Goal: Task Accomplishment & Management: Manage account settings

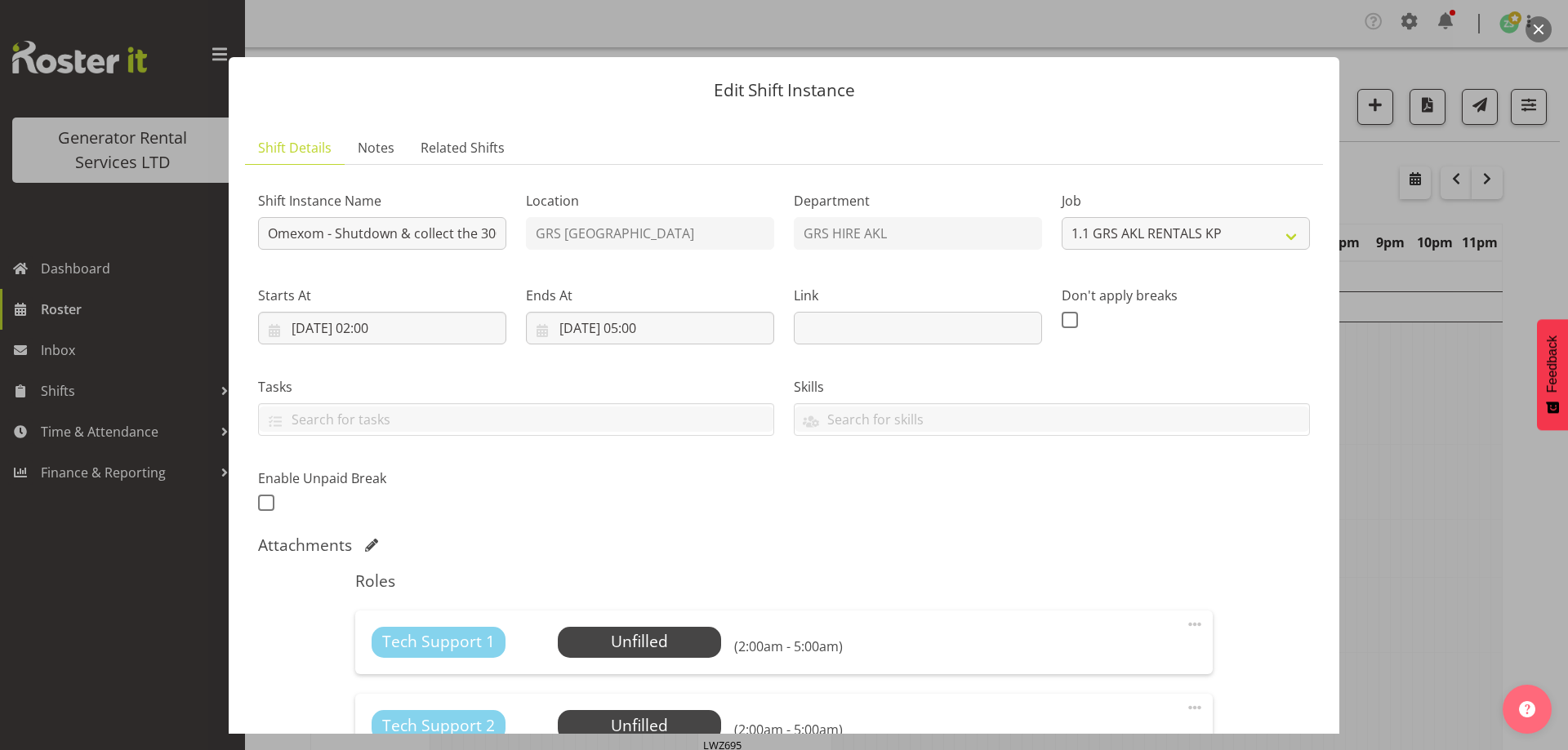
select select "7504"
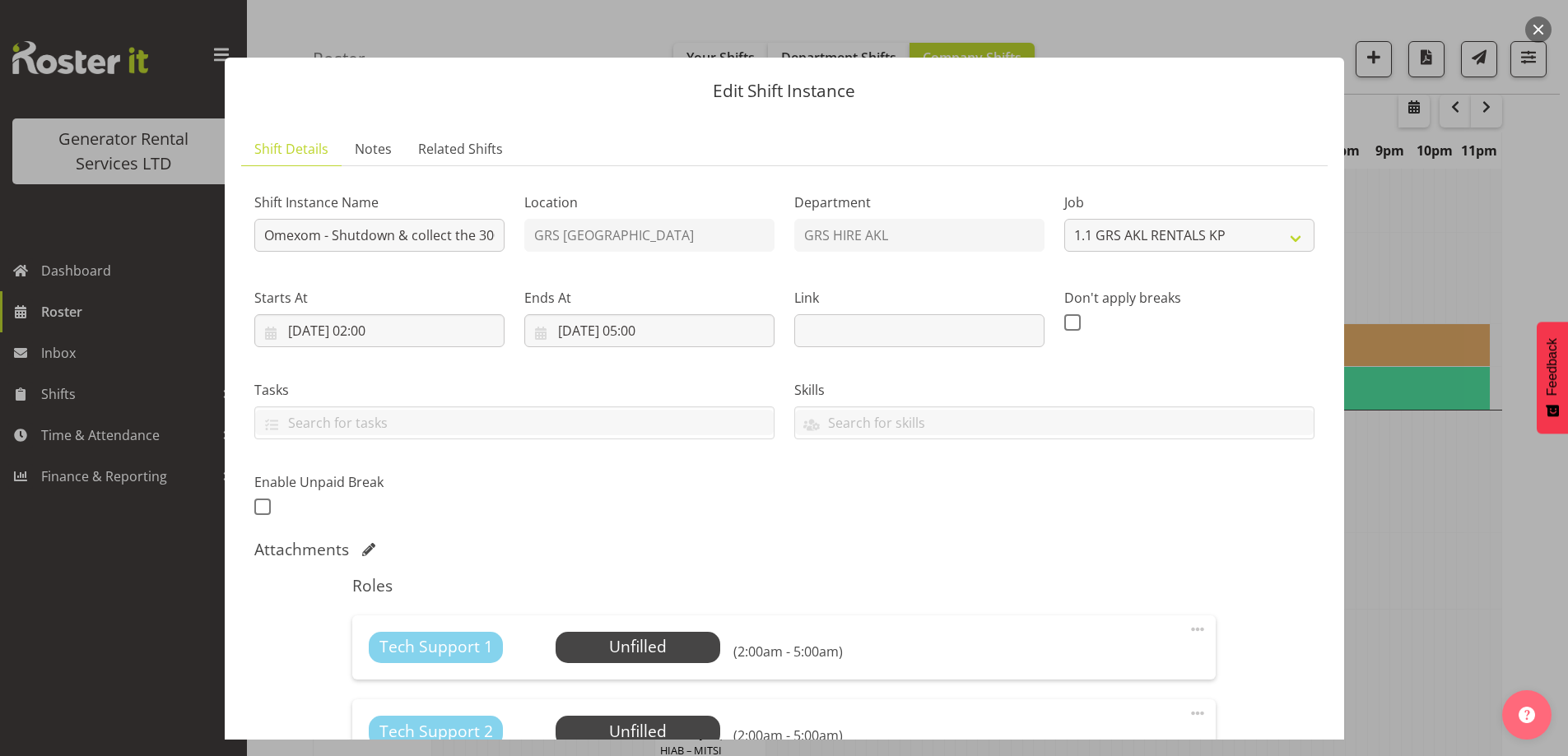
click at [1417, 453] on div at bounding box center [784, 378] width 1568 height 756
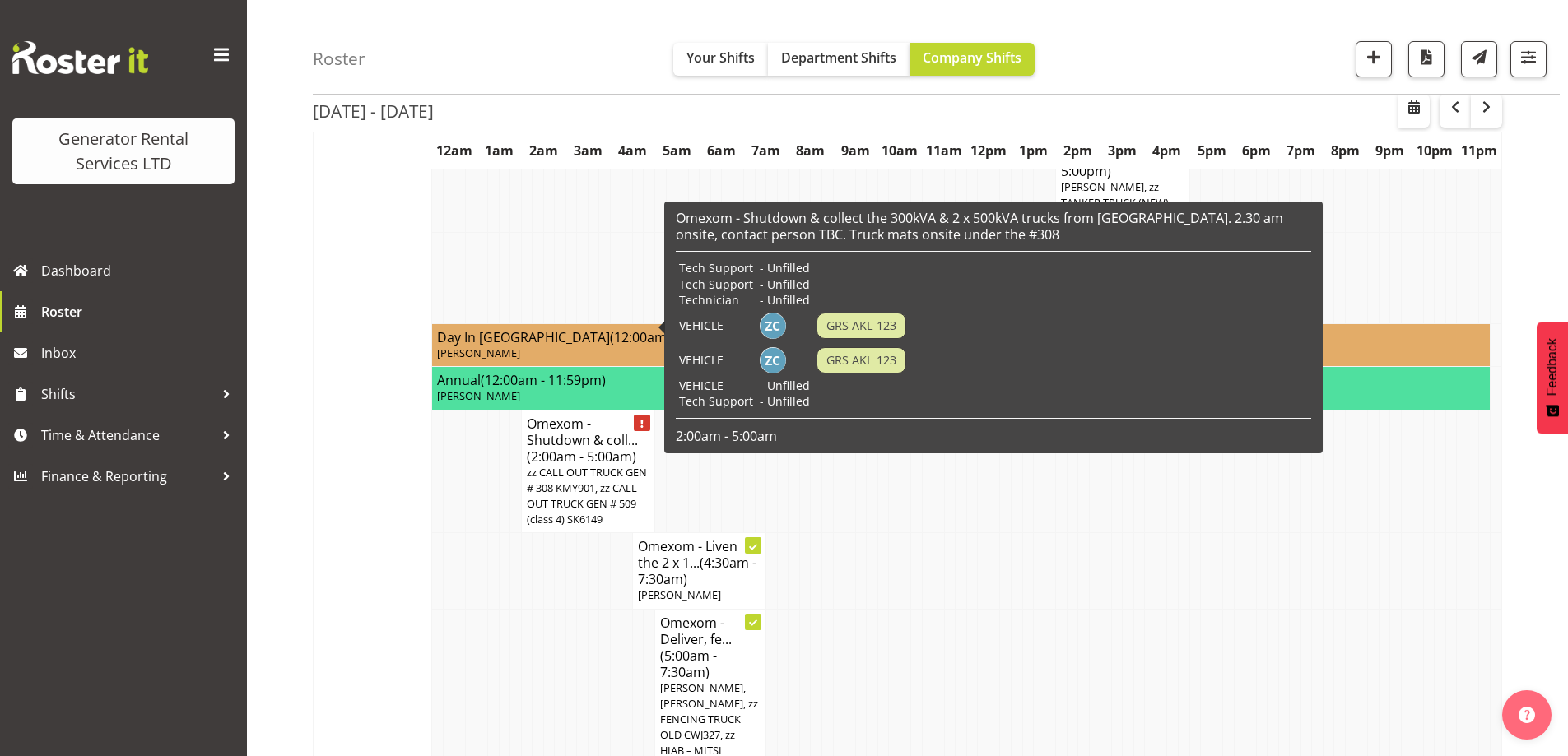
click at [630, 465] on span "zz CALL OUT TRUCK GEN # 308 KMY901, zz CALL OUT TRUCK GEN # 509 (class 4) SK6149" at bounding box center [586, 496] width 120 height 63
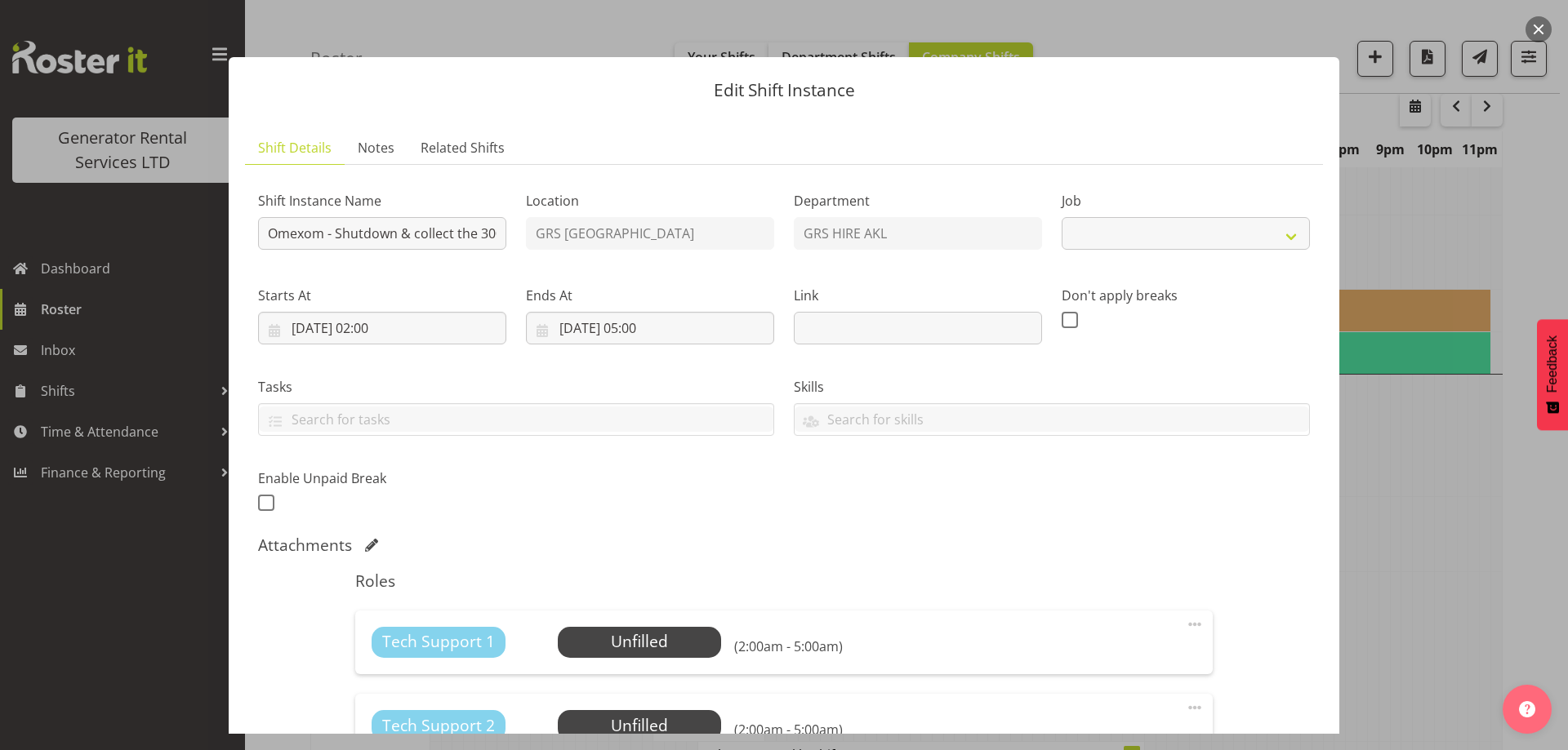
select select "7504"
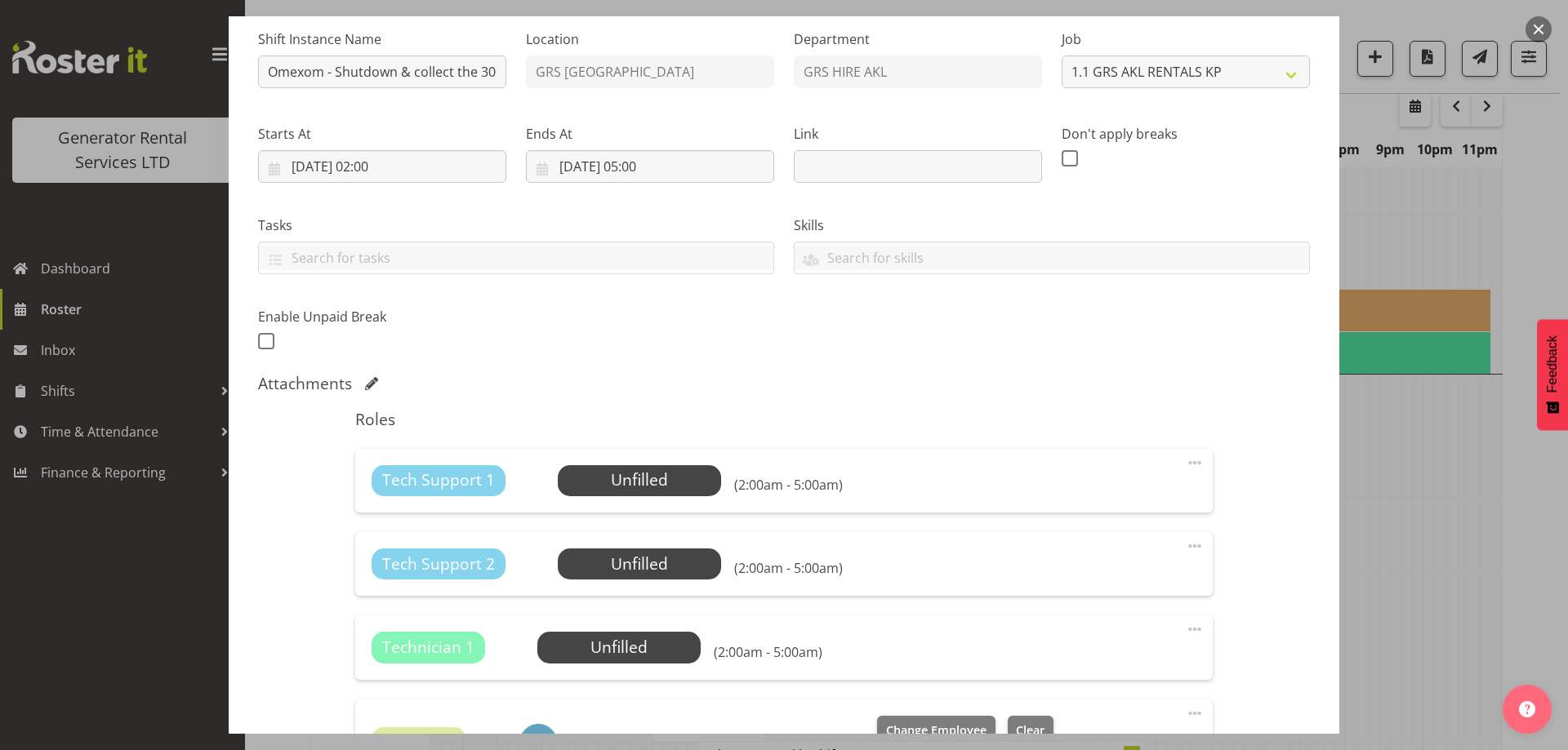
scroll to position [245, 0]
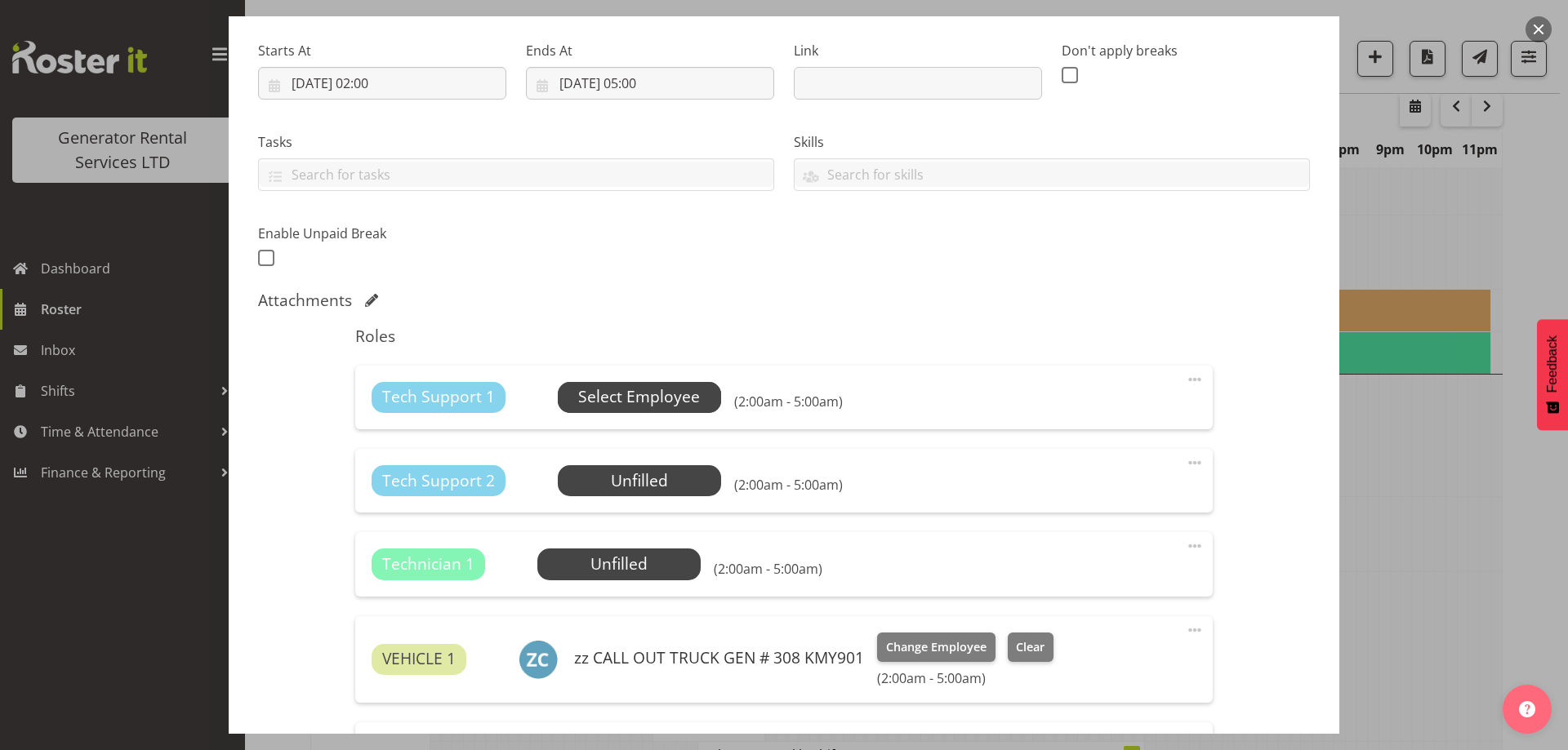
click at [640, 405] on span "Select Employee" at bounding box center [638, 397] width 121 height 24
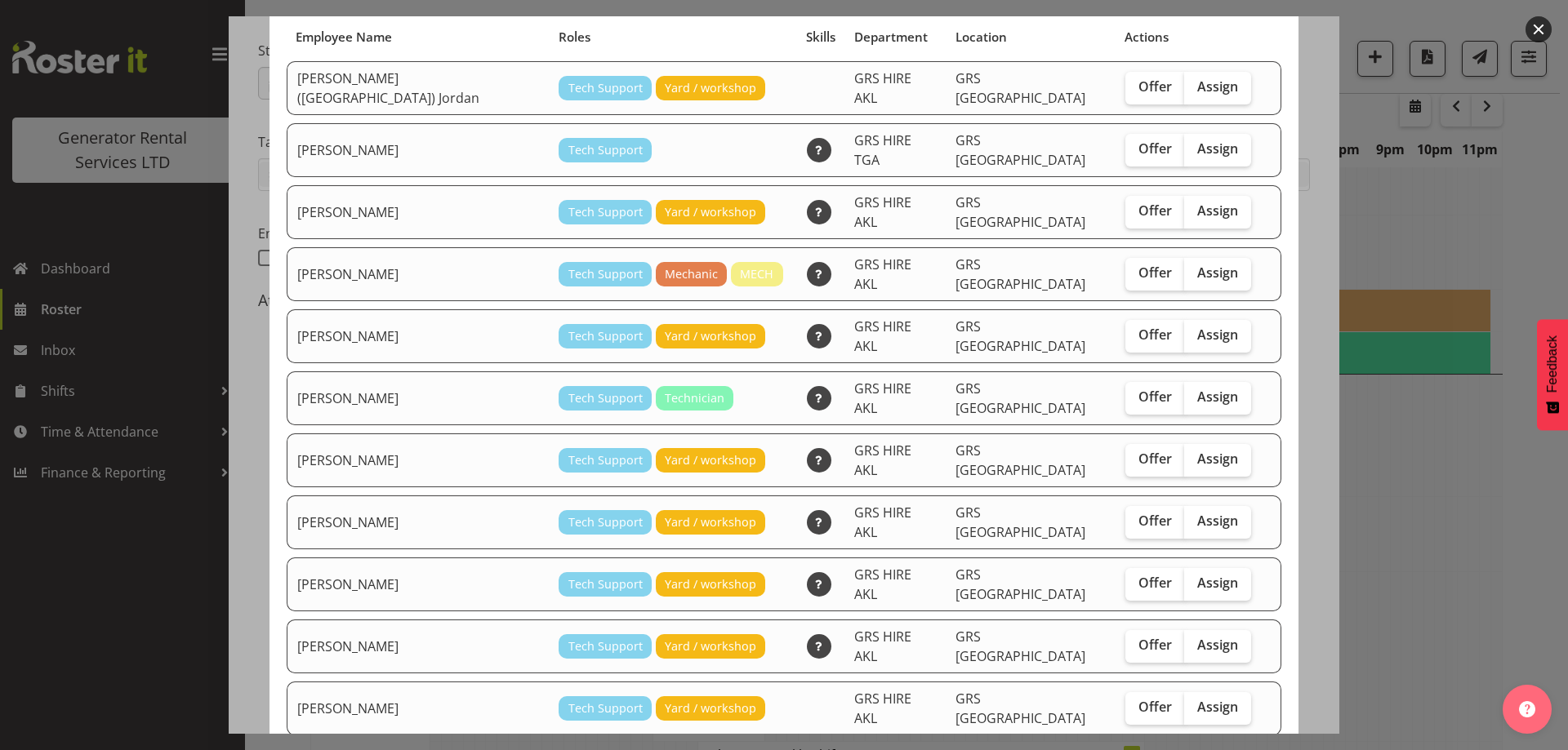
scroll to position [164, 0]
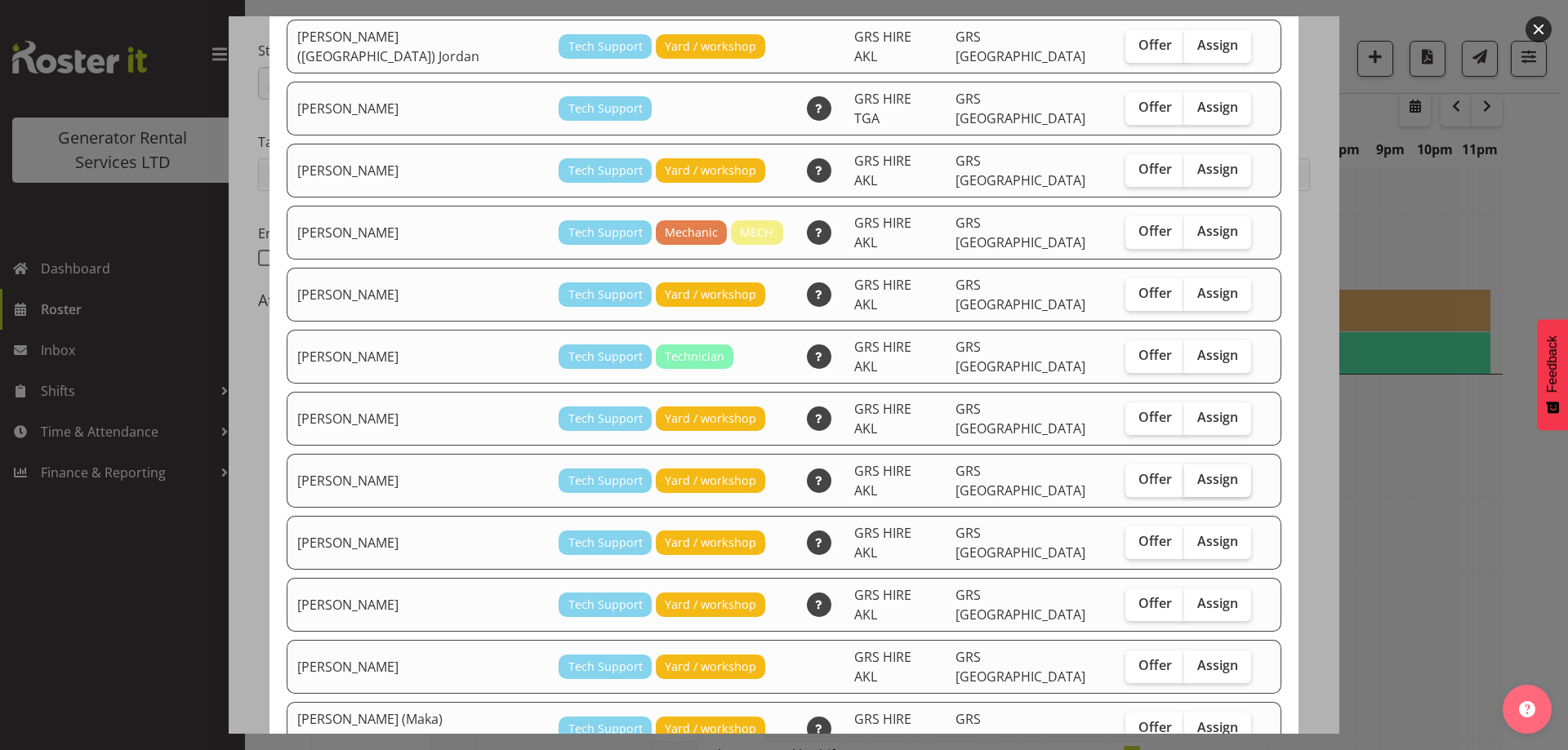
click at [1197, 471] on span "Assign" at bounding box center [1217, 479] width 40 height 16
click at [1184, 474] on input "Assign" at bounding box center [1189, 479] width 10 height 10
checkbox input "true"
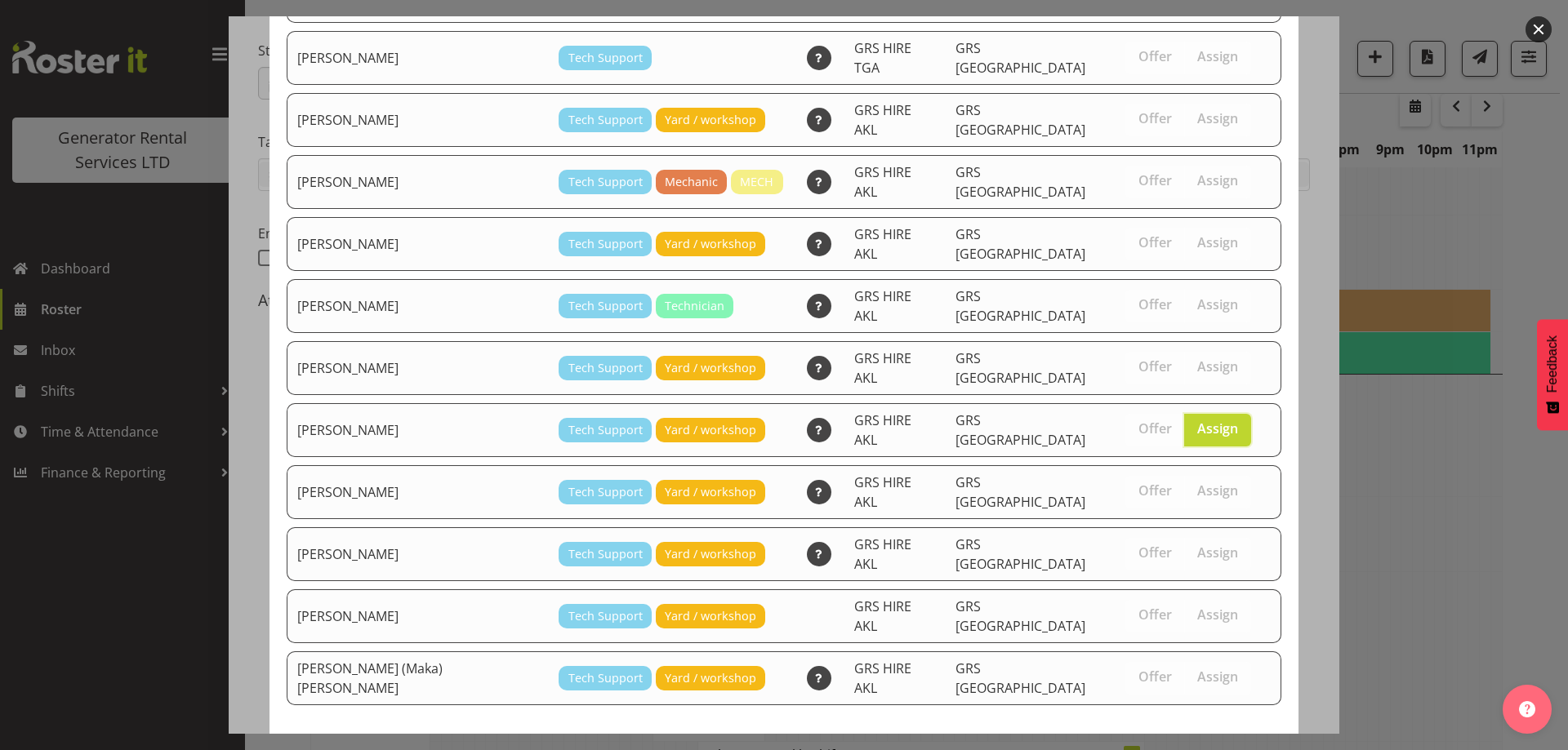
scroll to position [229, 0]
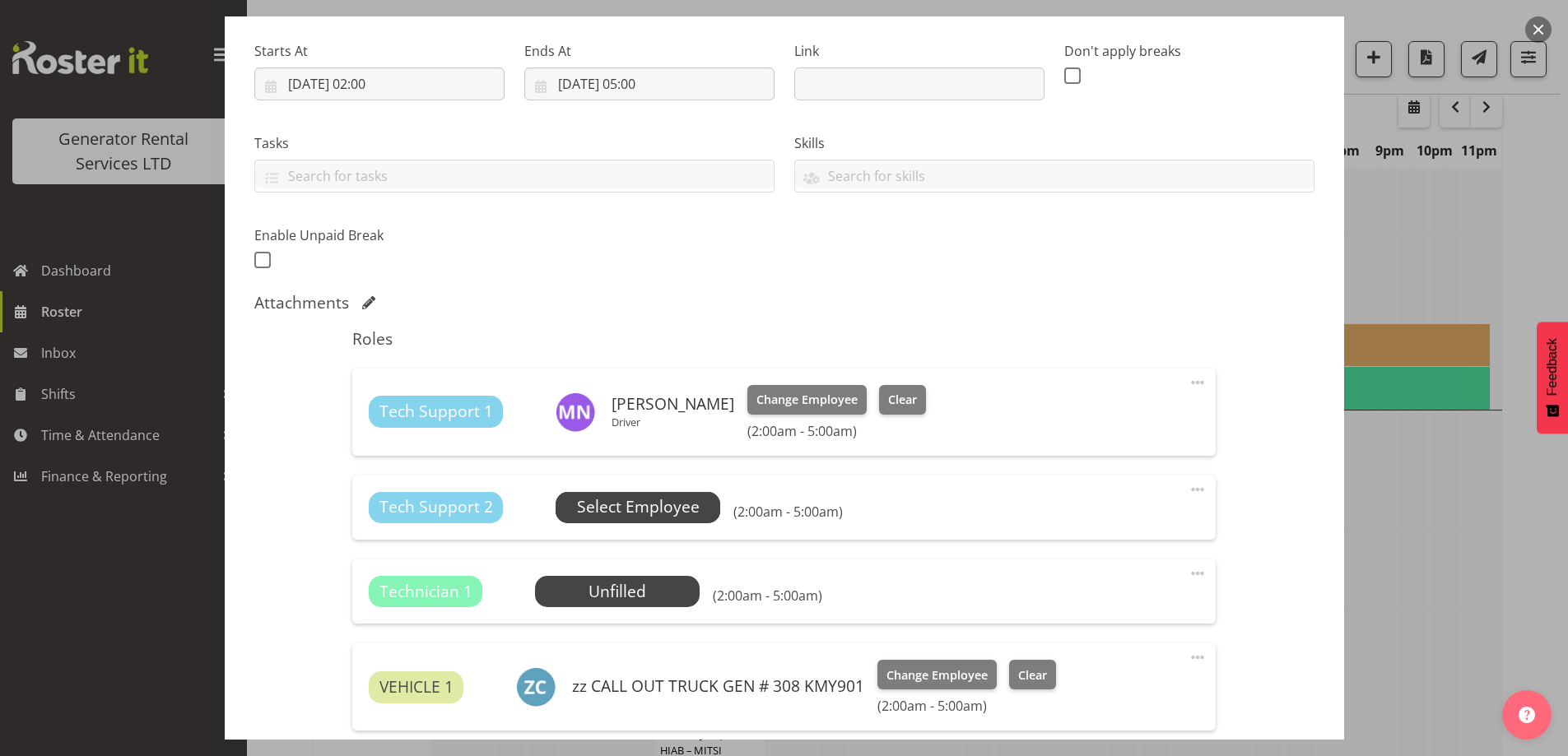
click at [645, 510] on span "Select Employee" at bounding box center [637, 507] width 122 height 24
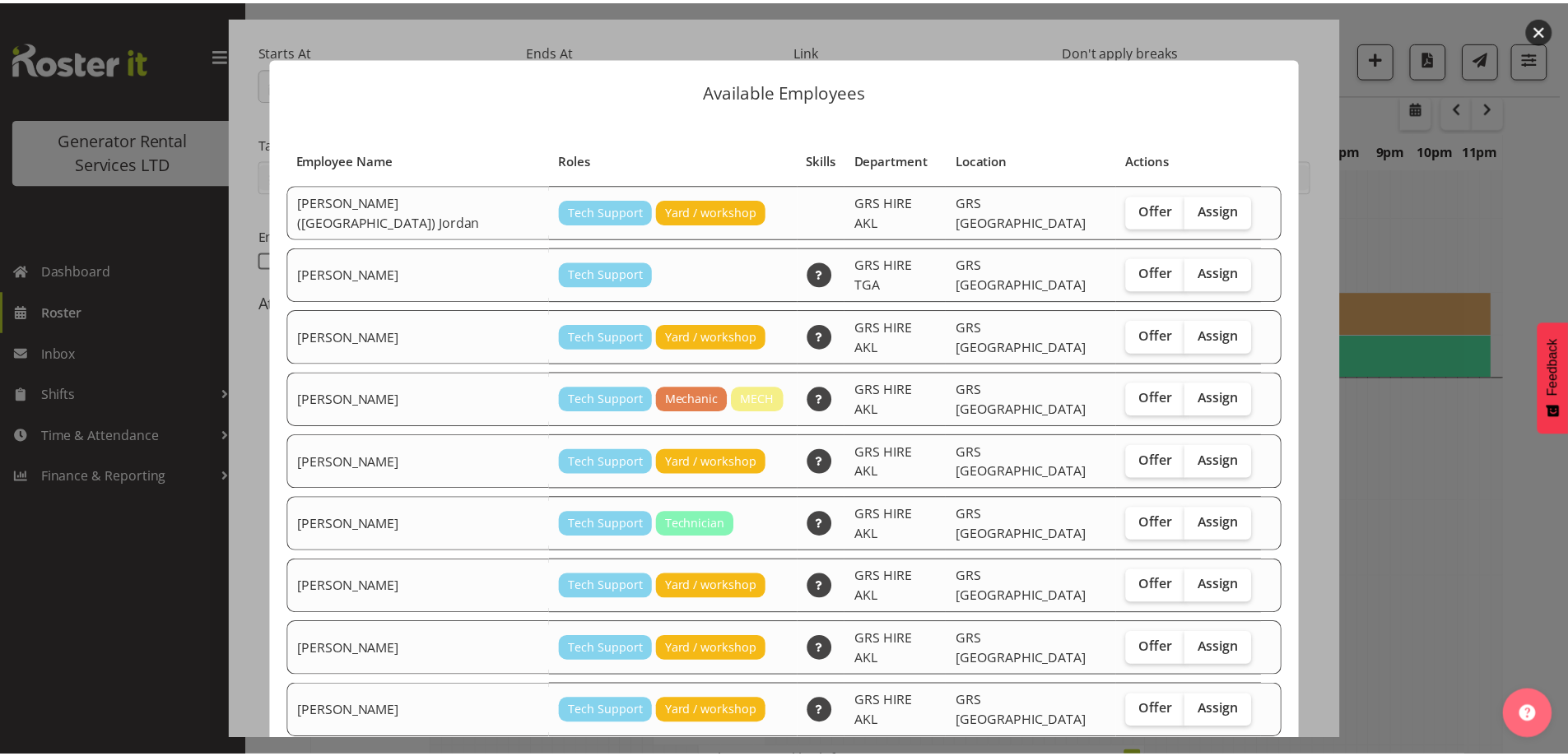
scroll to position [175, 0]
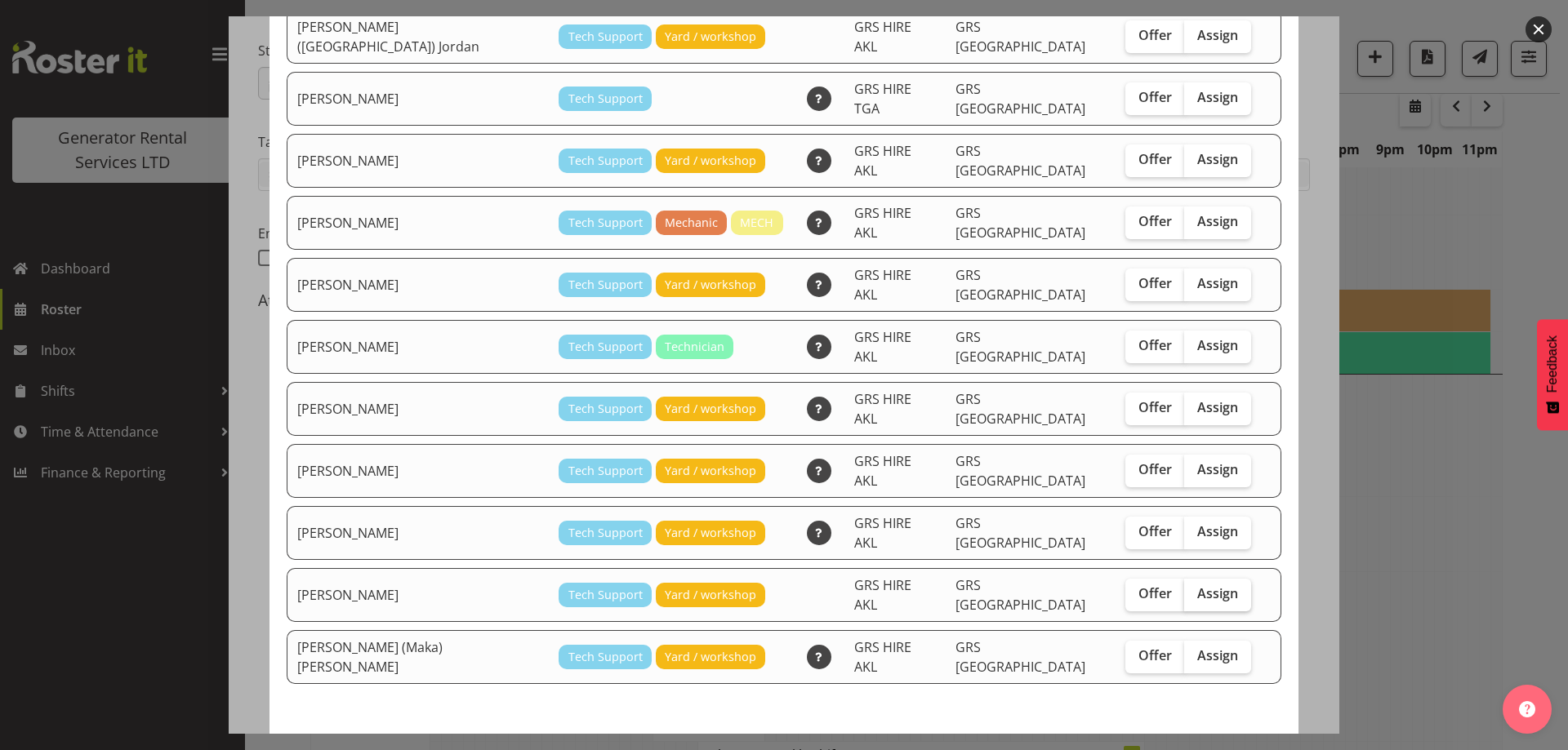
click at [1193, 579] on label "Assign" at bounding box center [1217, 595] width 67 height 33
click at [1193, 589] on input "Assign" at bounding box center [1189, 594] width 10 height 10
checkbox input "true"
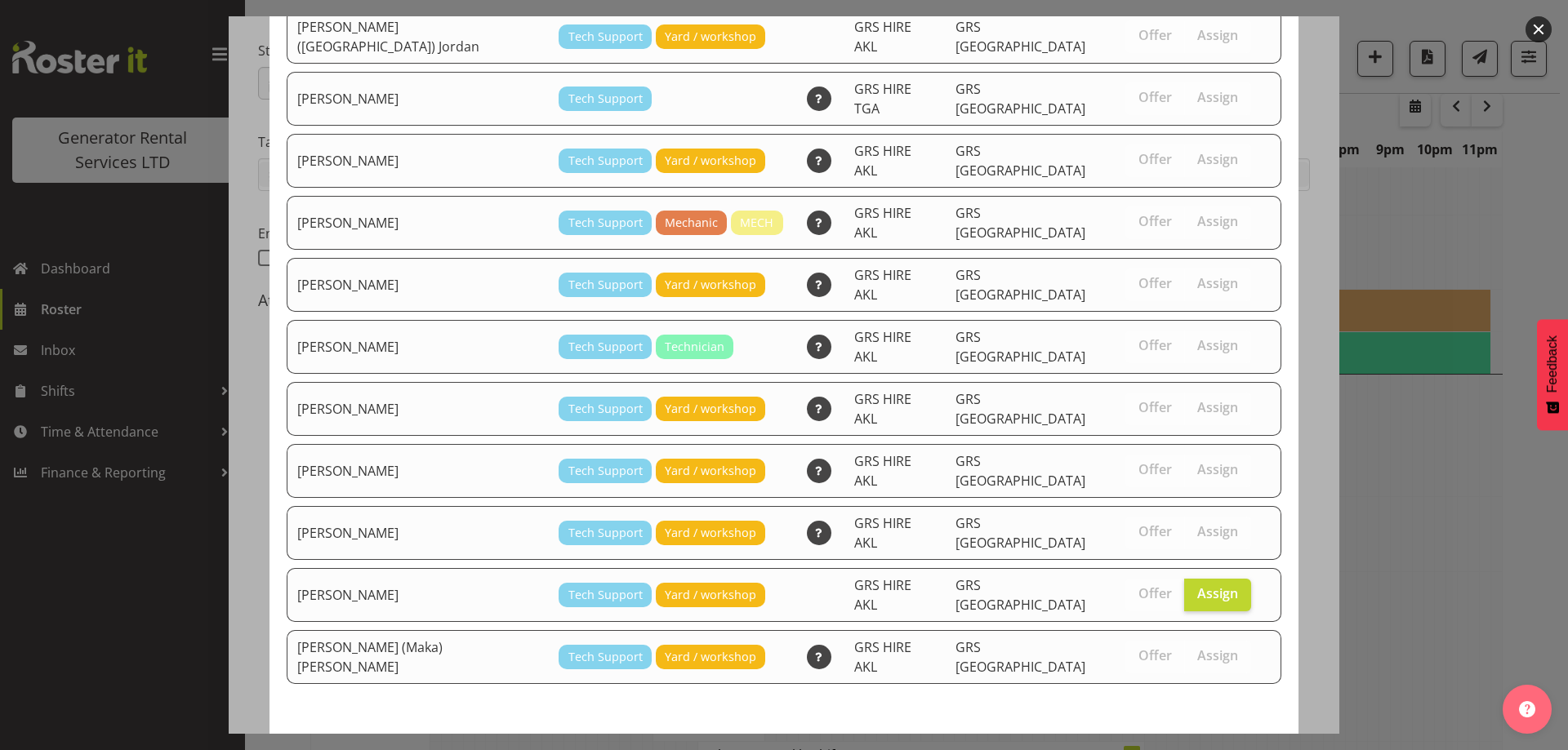
click at [1170, 745] on button "Assign [PERSON_NAME]" at bounding box center [1190, 763] width 186 height 36
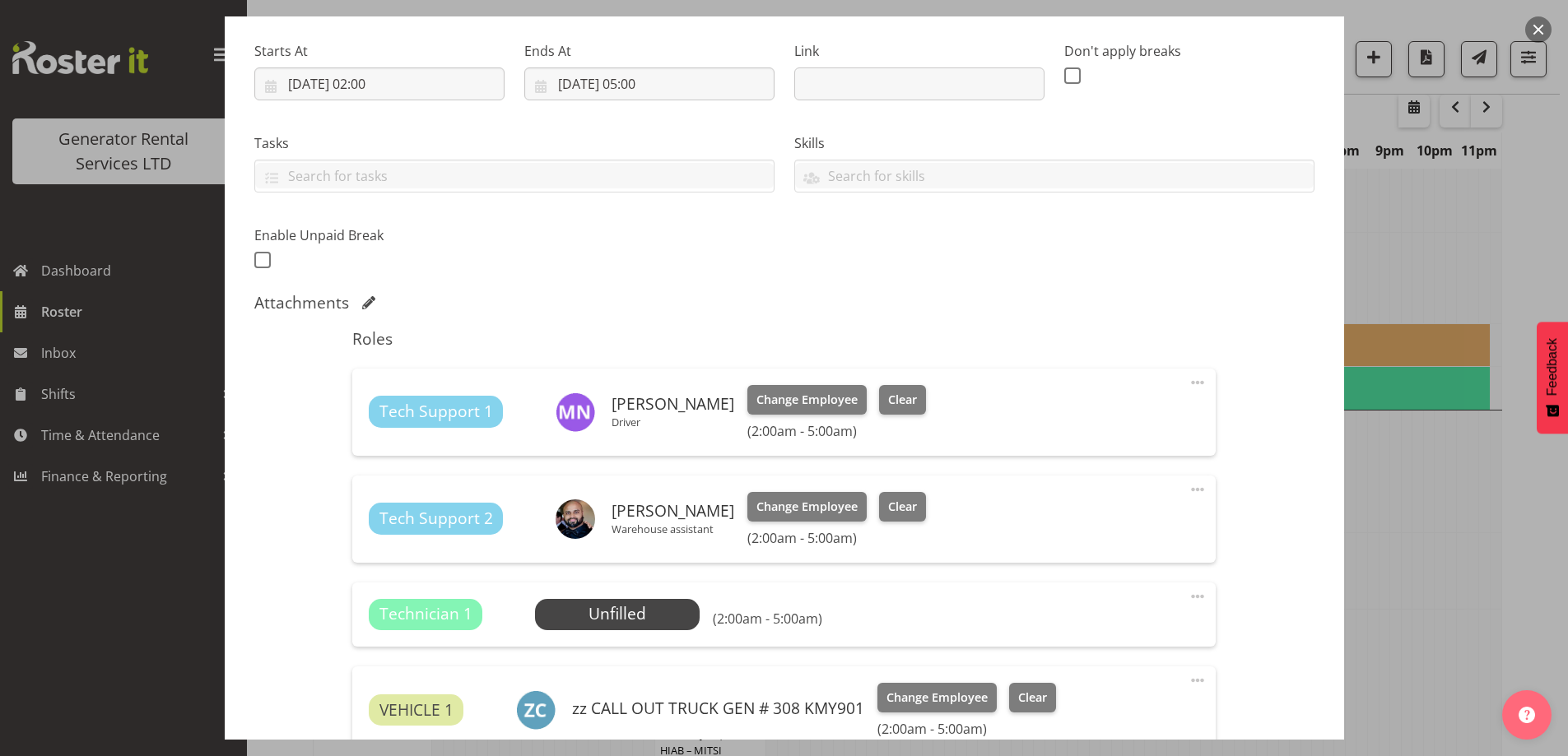
scroll to position [576, 0]
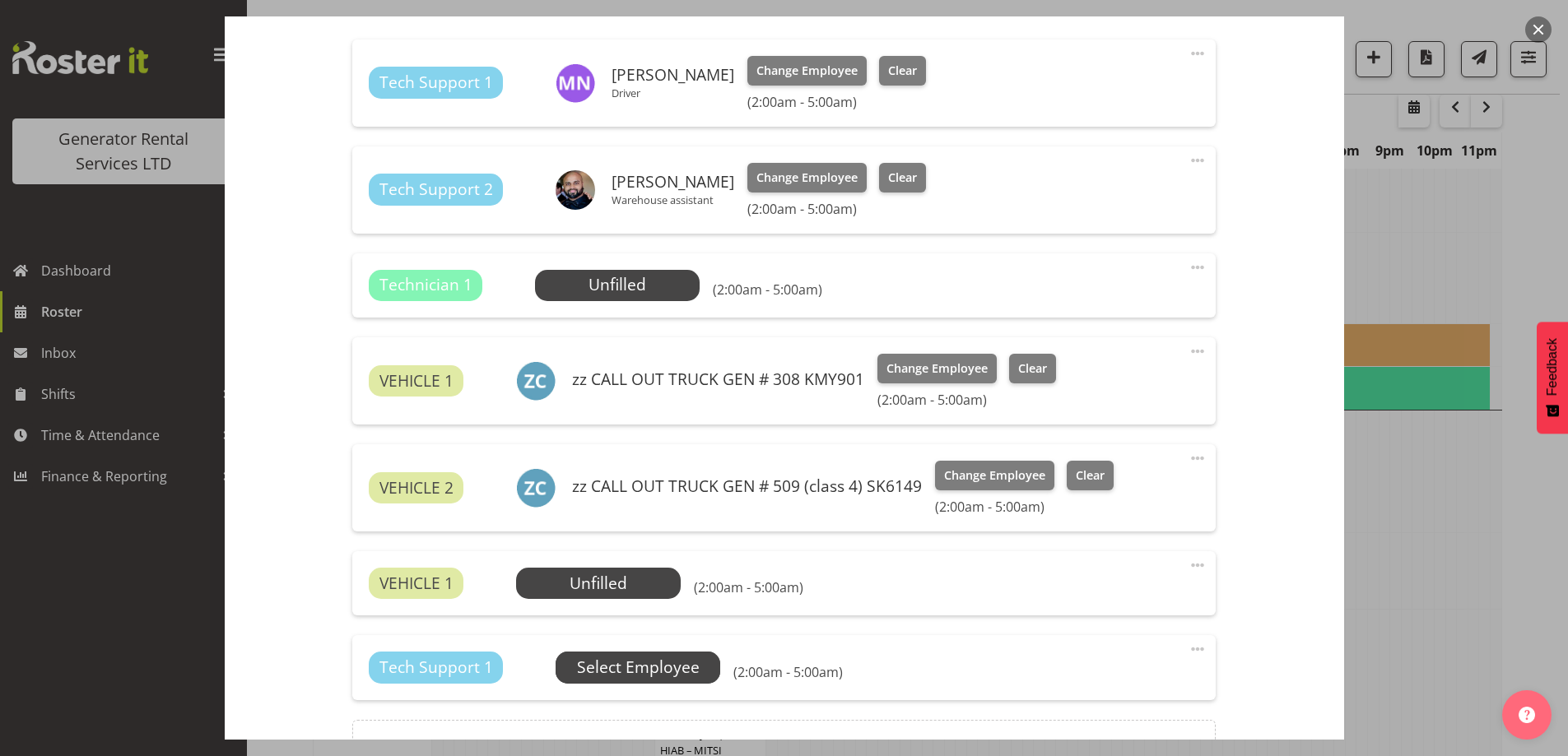
click at [654, 674] on span "Select Employee" at bounding box center [637, 668] width 122 height 24
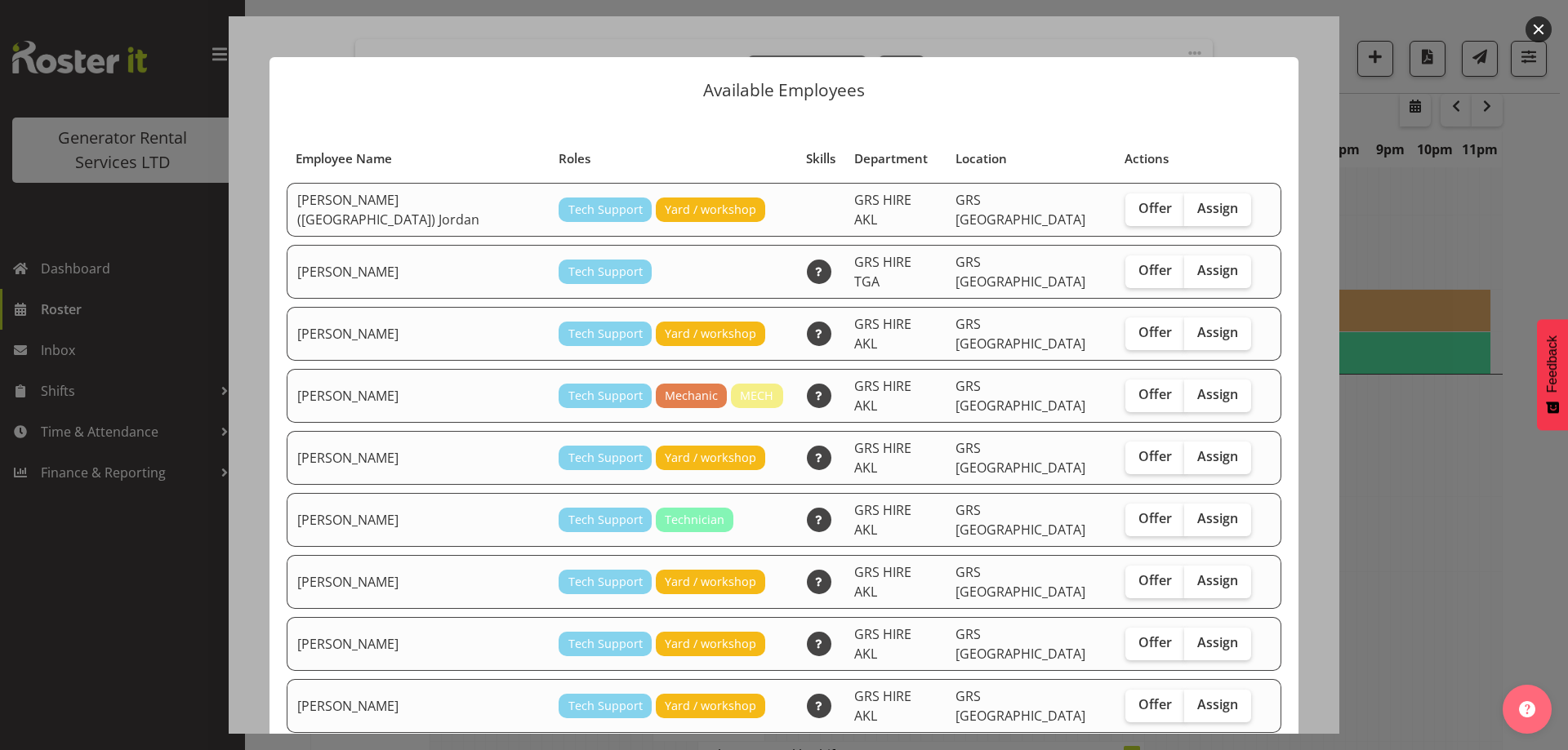
click at [1425, 587] on div at bounding box center [784, 375] width 1568 height 750
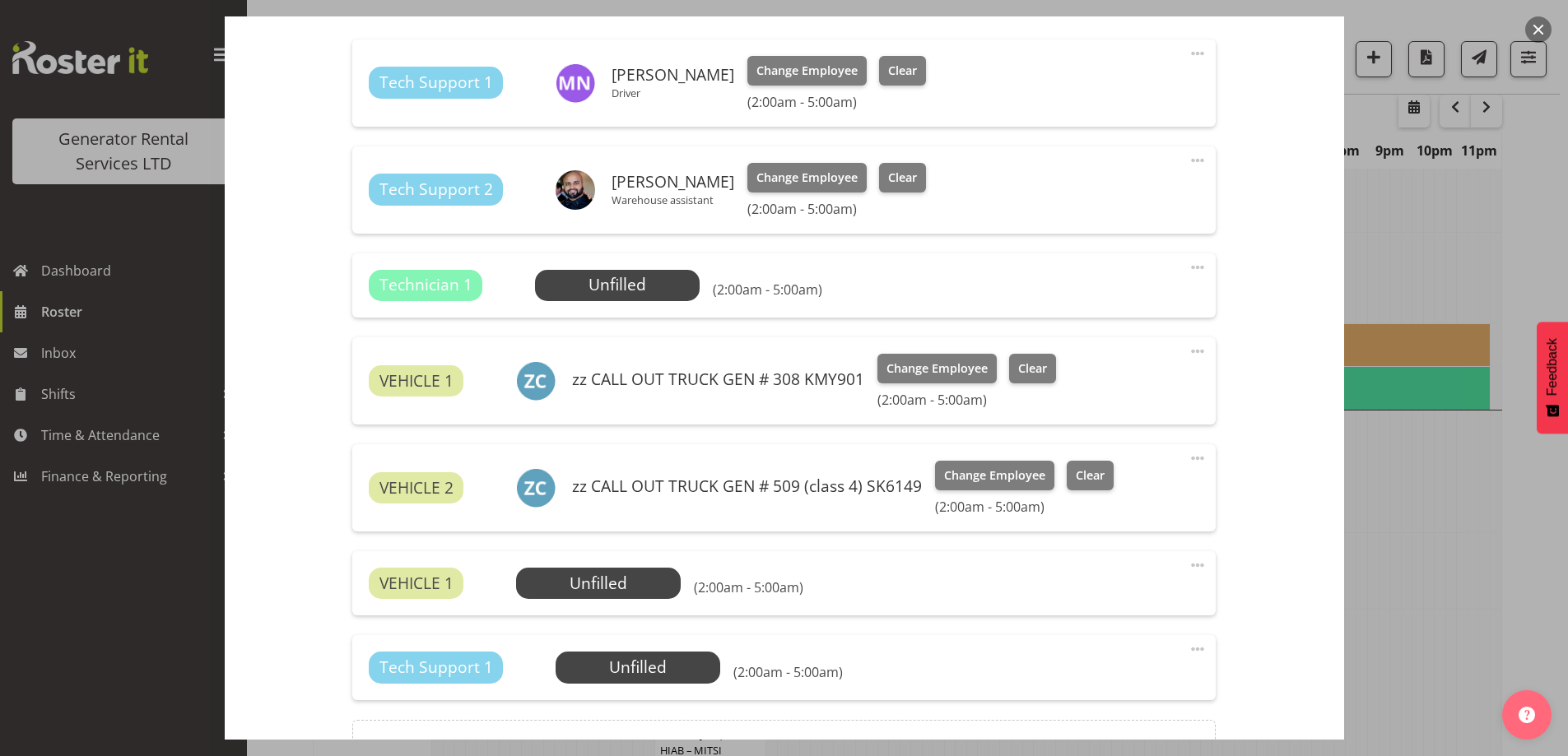
click at [1188, 645] on span at bounding box center [1197, 649] width 20 height 20
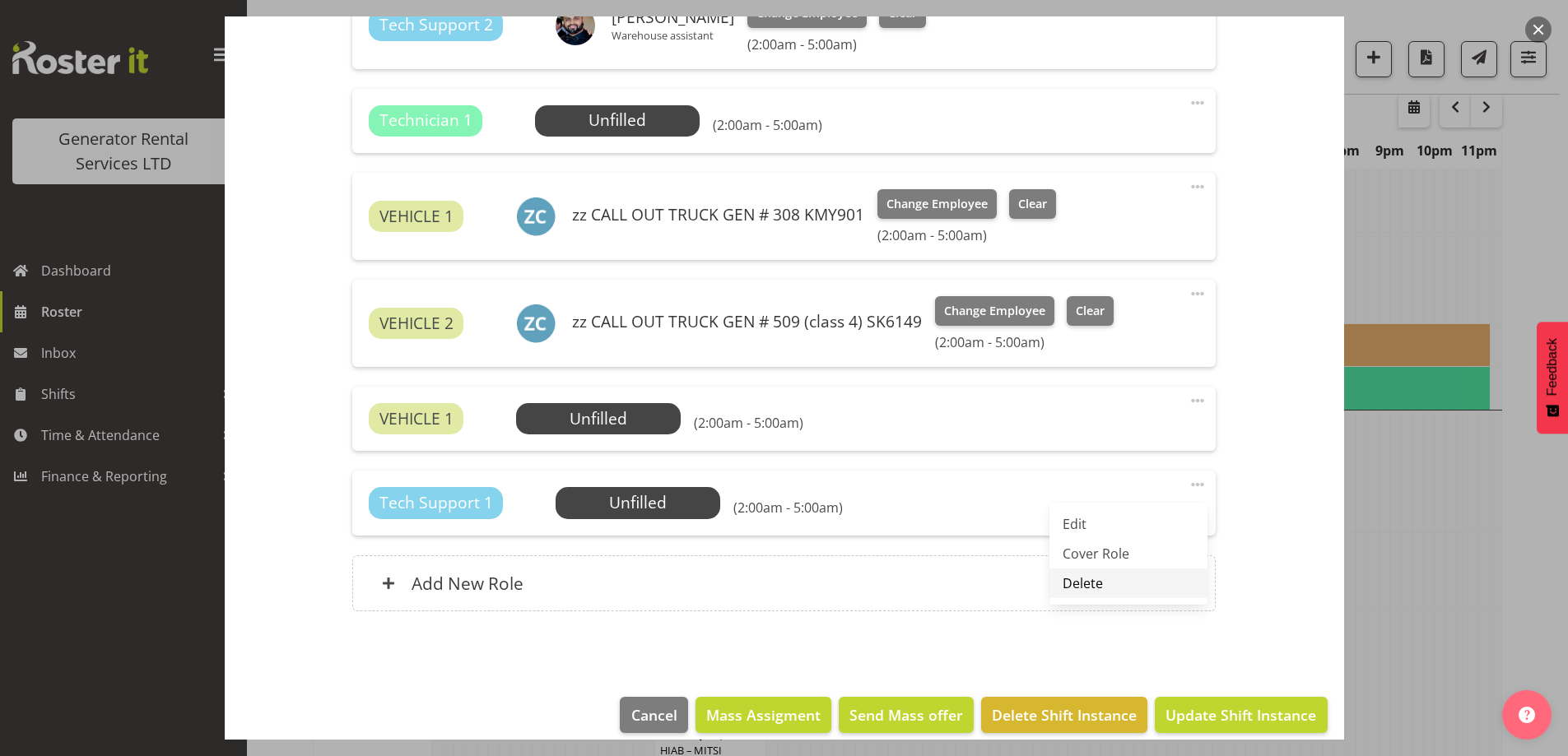
click at [1112, 585] on link "Delete" at bounding box center [1128, 583] width 158 height 29
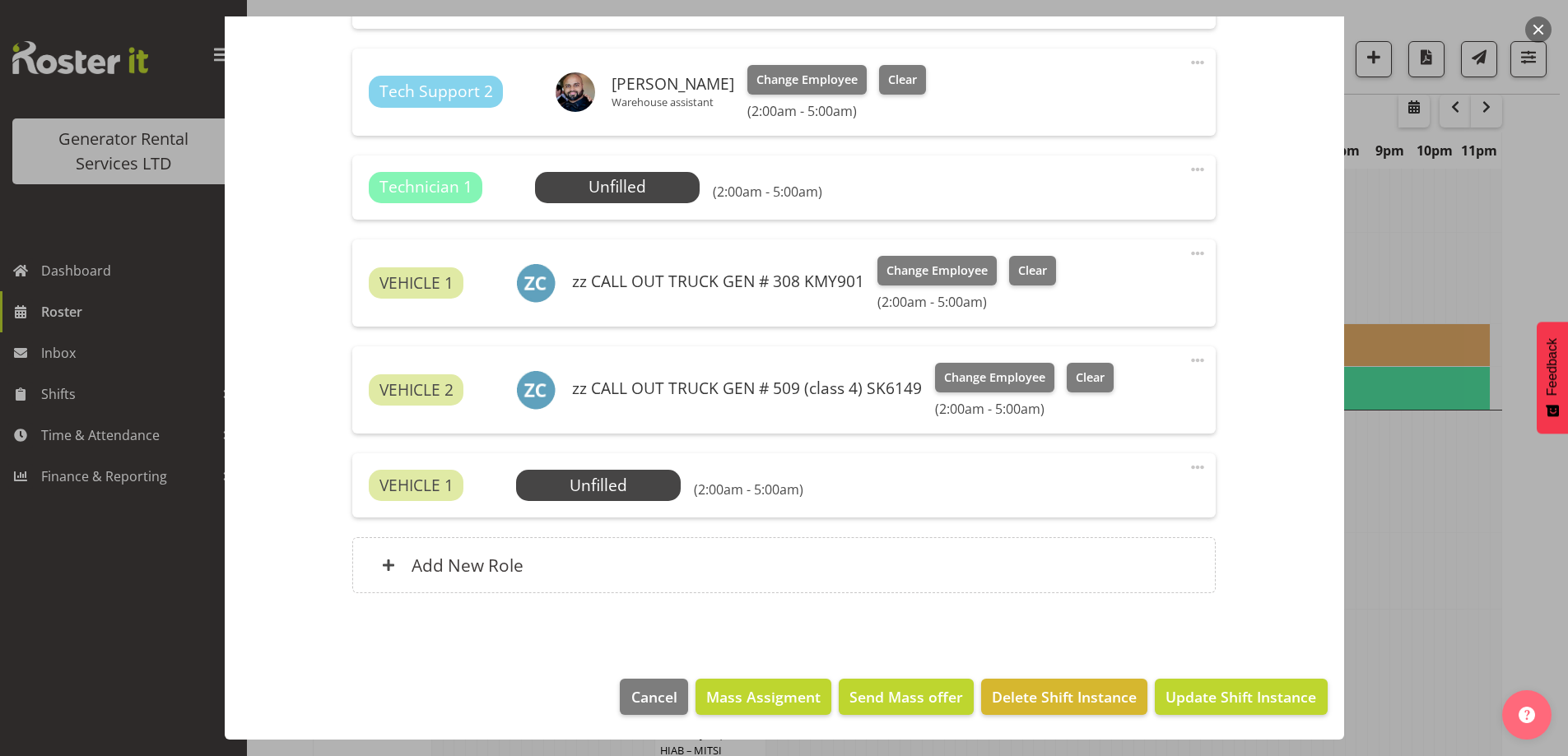
scroll to position [674, 0]
click at [742, 578] on div "Add New Role" at bounding box center [784, 565] width 863 height 56
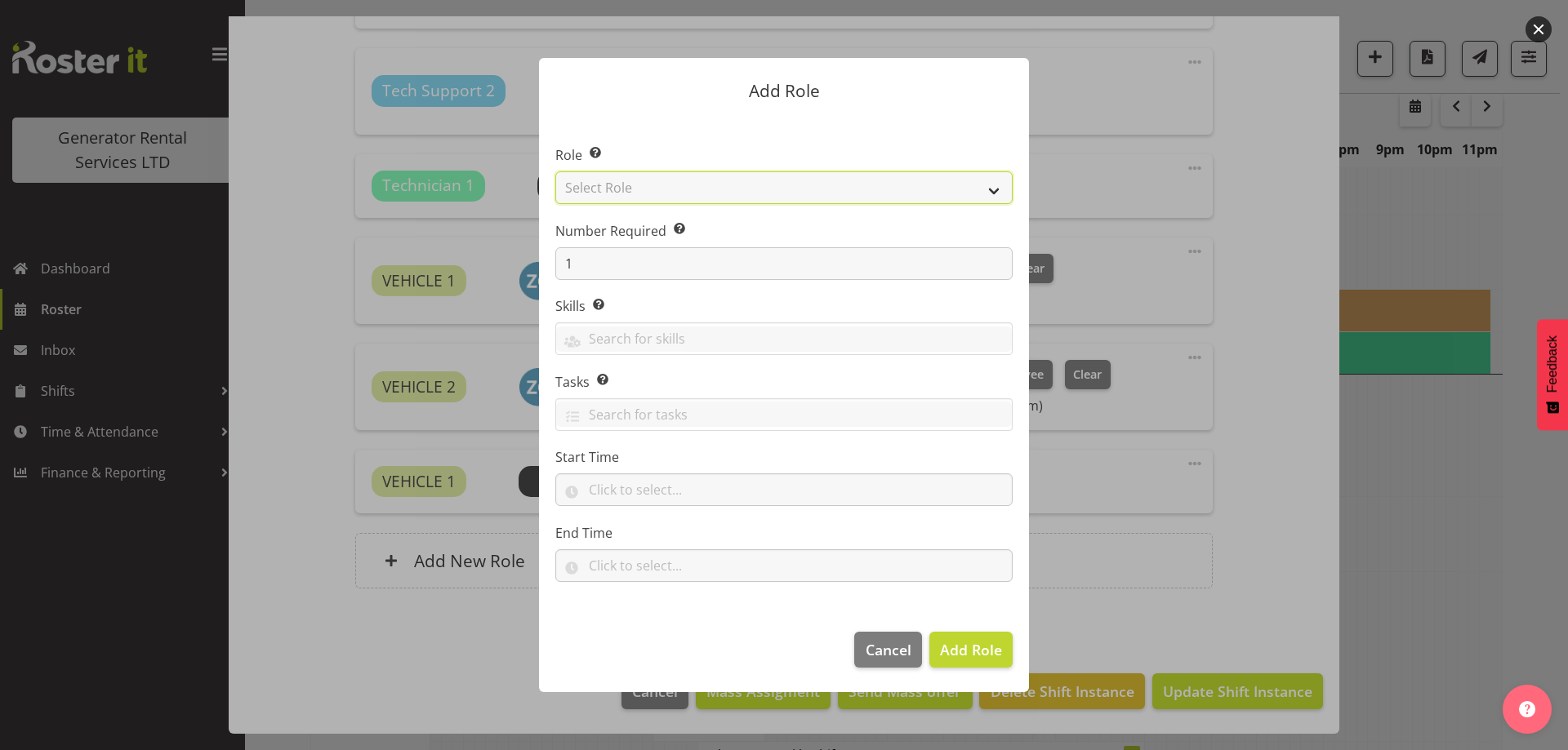
click at [642, 181] on select "Select Role Account Manager Electrician Engineering GM HSEQ manager MECH Mechan…" at bounding box center [784, 187] width 457 height 33
select select "24"
click at [555, 171] on select "Select Role Account Manager Electrician Engineering GM HSEQ manager MECH Mechan…" at bounding box center [784, 187] width 457 height 33
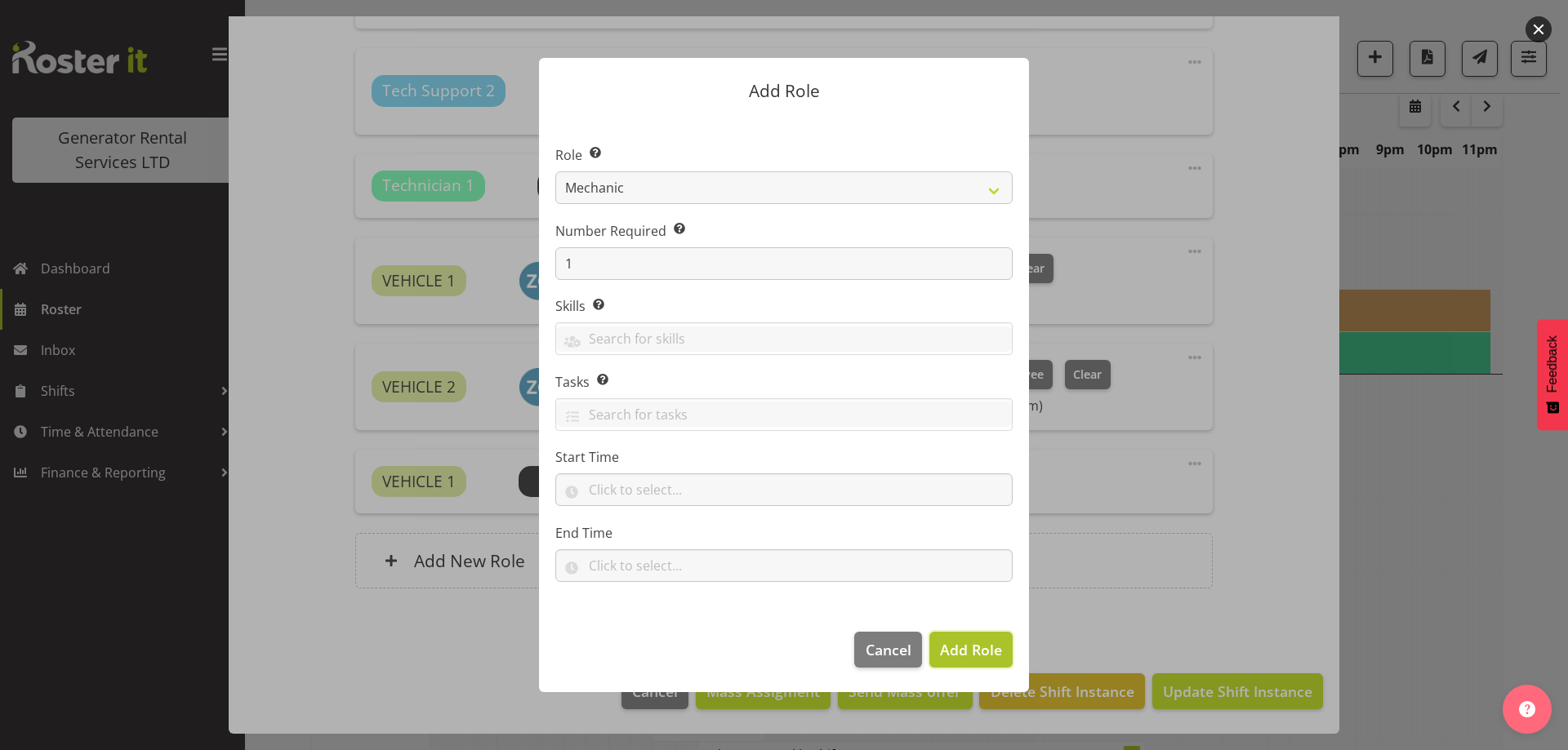
click at [982, 668] on button "Add Role" at bounding box center [970, 650] width 84 height 36
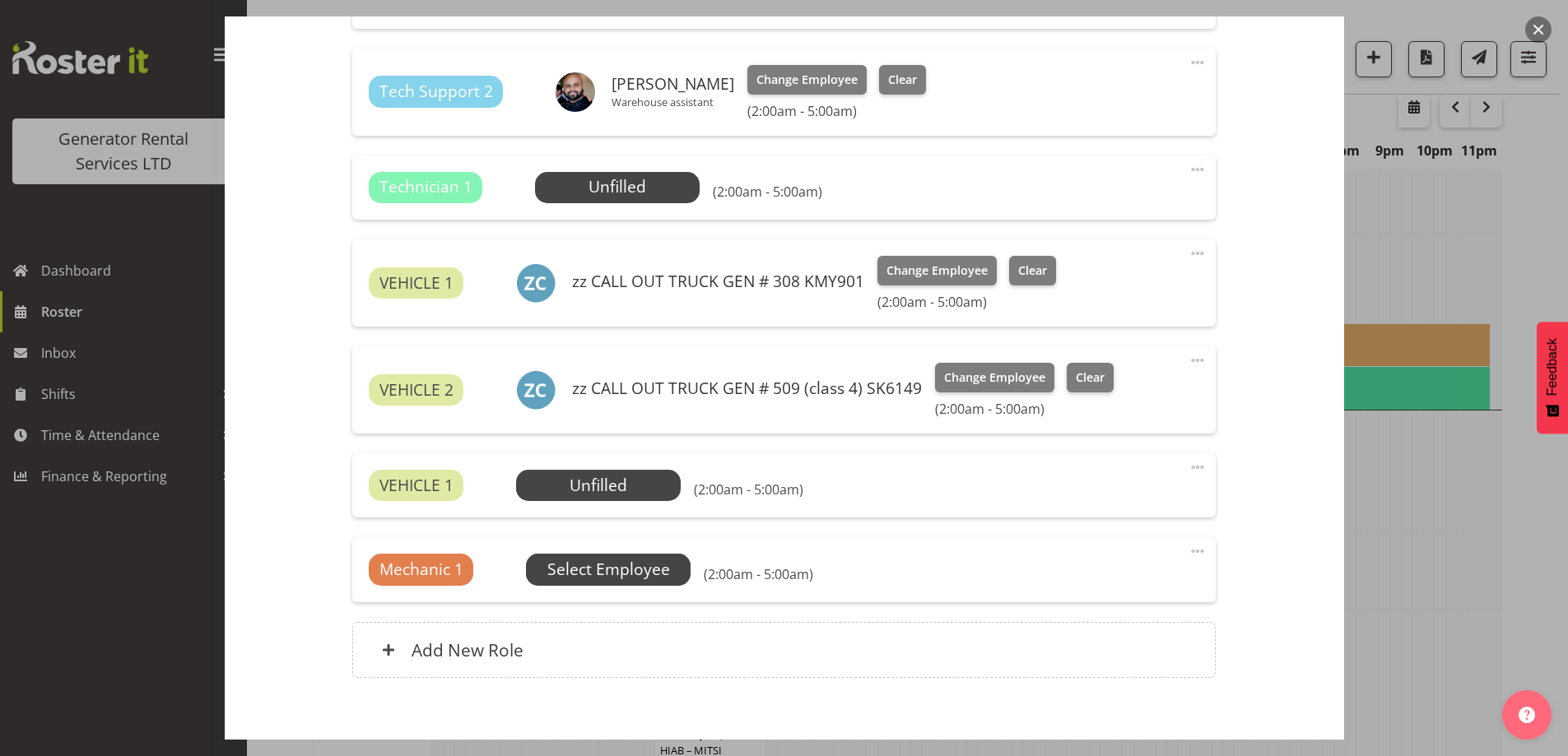
click at [581, 562] on span "Select Employee" at bounding box center [608, 569] width 122 height 24
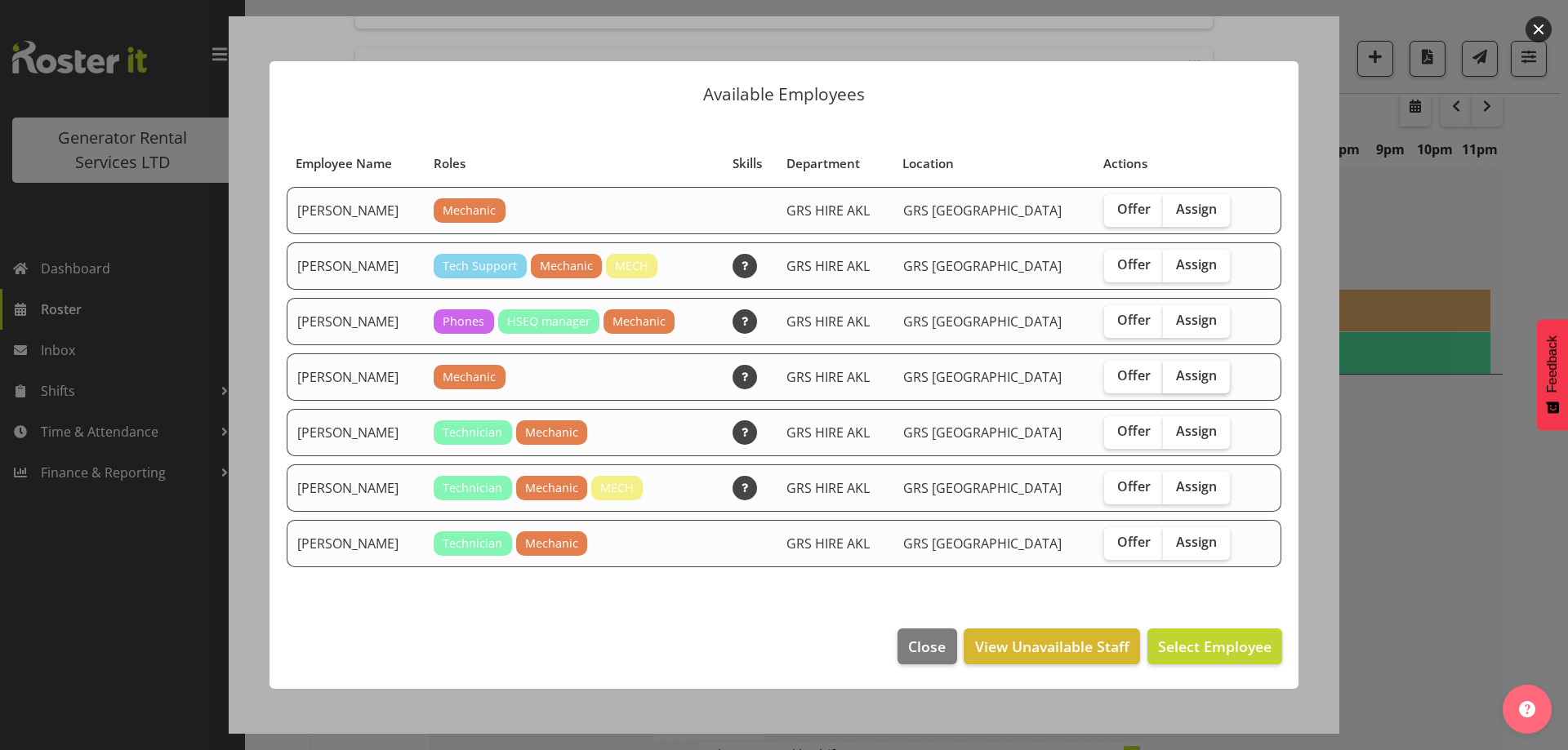
drag, startPoint x: 1192, startPoint y: 375, endPoint x: 1202, endPoint y: 439, distance: 64.8
click at [1192, 375] on span "Assign" at bounding box center [1196, 375] width 40 height 16
click at [1174, 375] on input "Assign" at bounding box center [1168, 375] width 10 height 10
checkbox input "true"
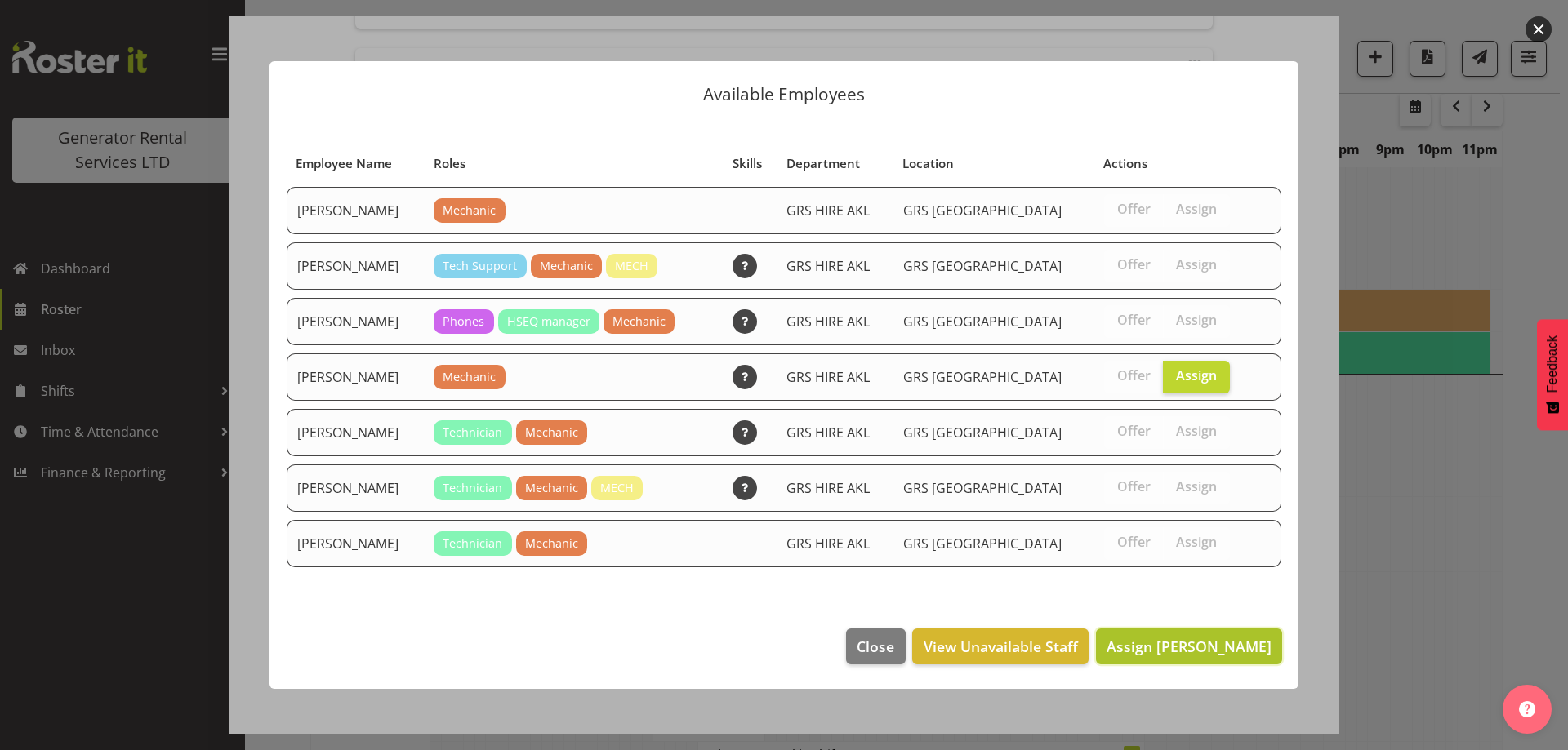
click at [1203, 663] on button "Assign [PERSON_NAME]" at bounding box center [1190, 646] width 186 height 36
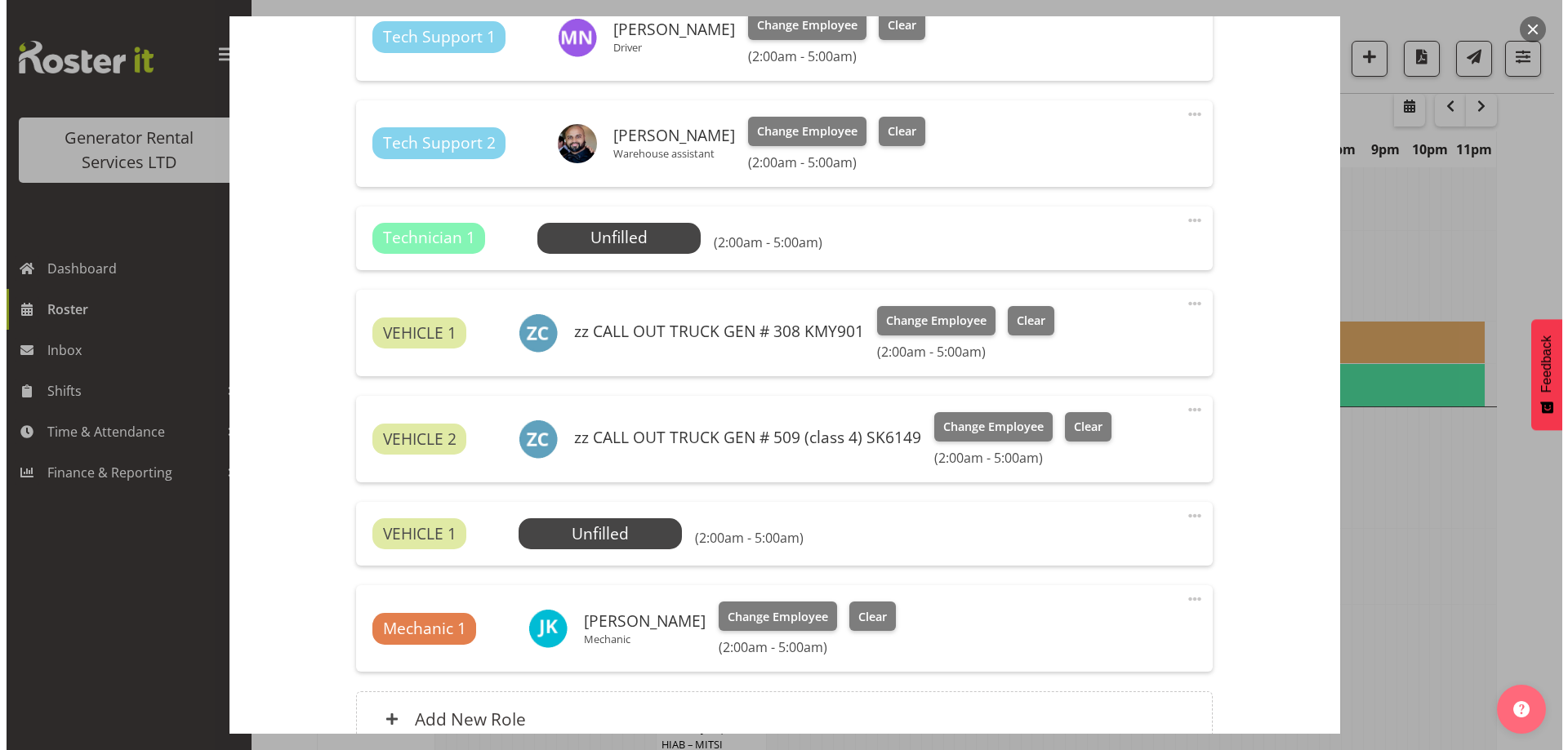
scroll to position [587, 0]
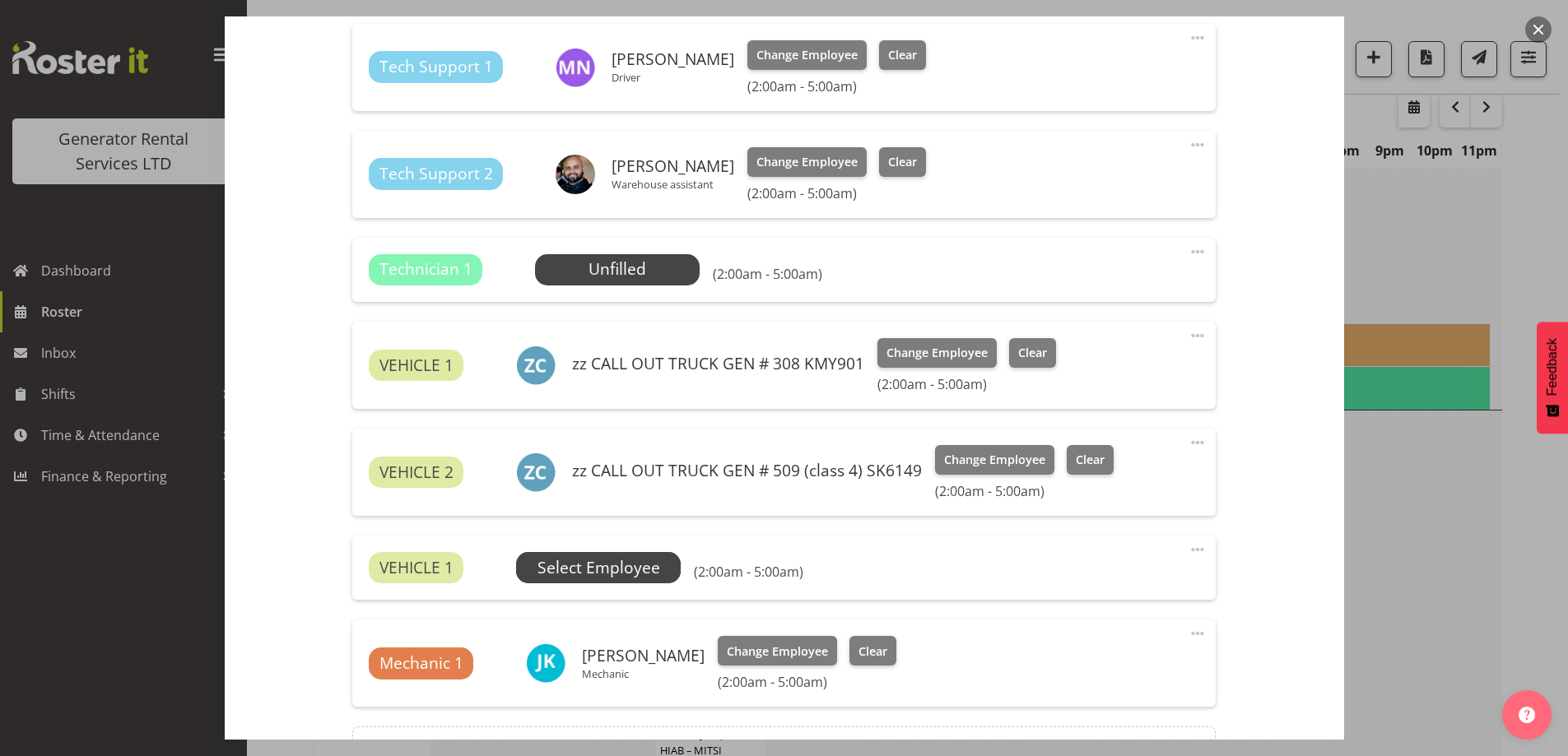
click at [645, 567] on span "Select Employee" at bounding box center [599, 568] width 122 height 24
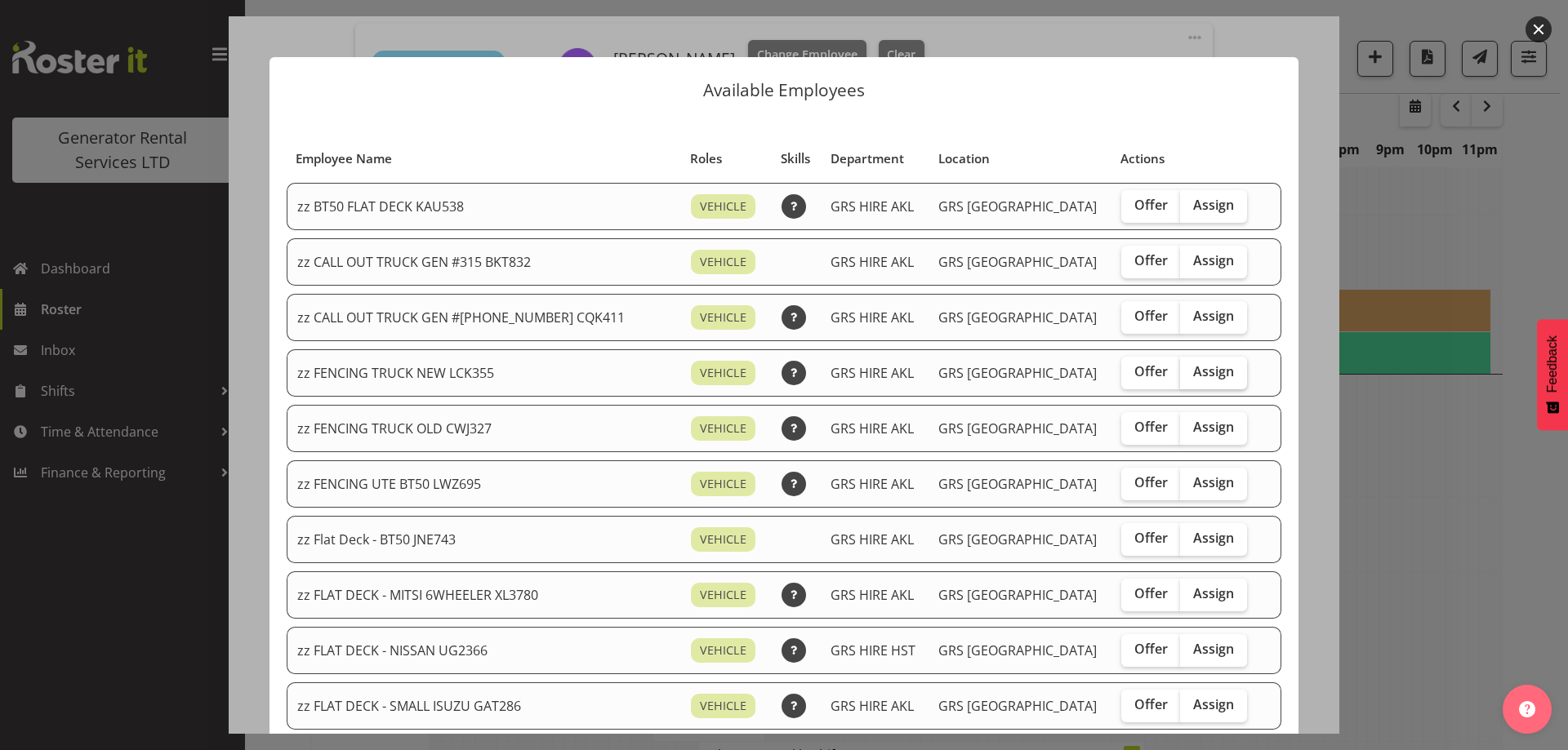
click at [1193, 377] on span "Assign" at bounding box center [1213, 371] width 40 height 16
click at [1183, 377] on input "Assign" at bounding box center [1185, 372] width 10 height 10
checkbox input "true"
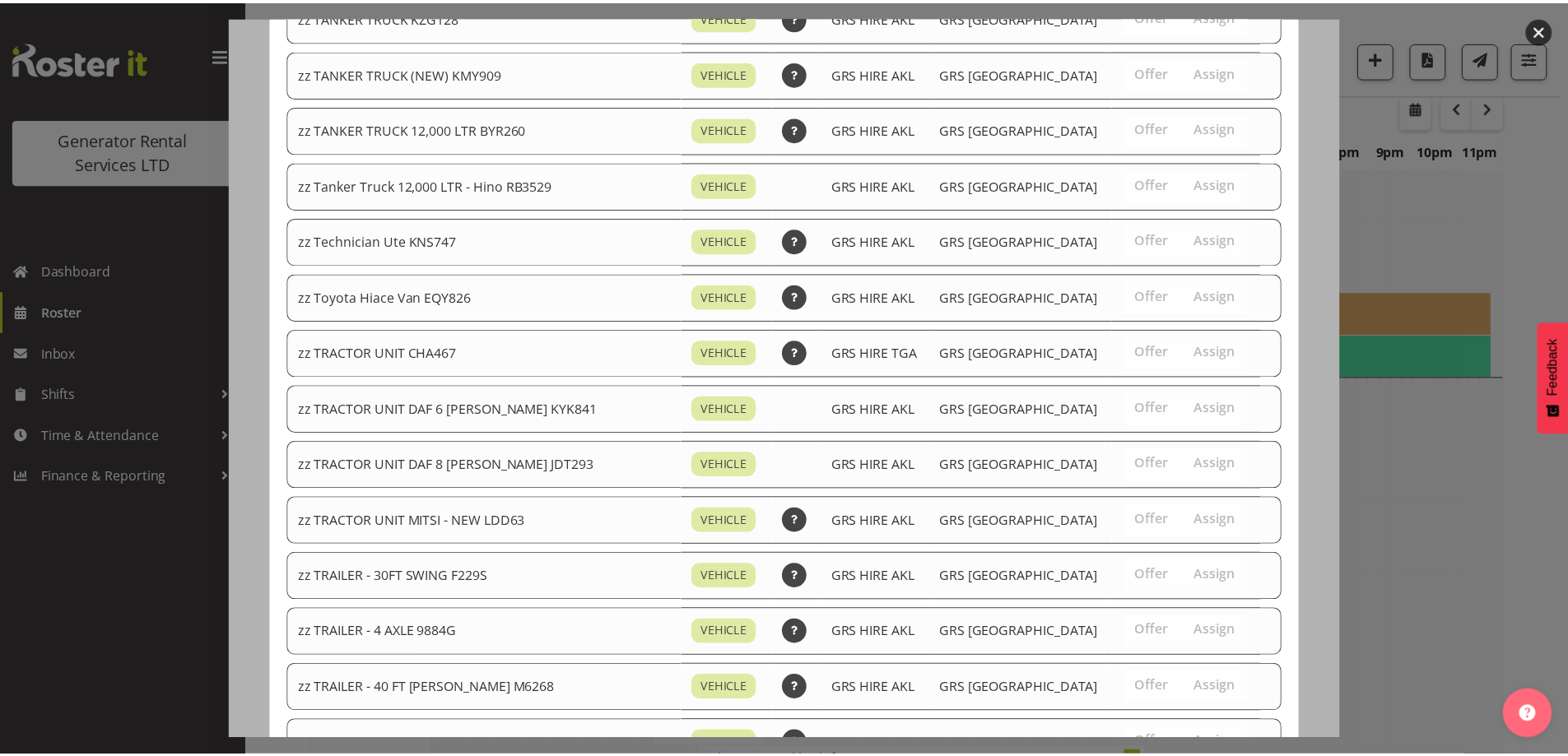
scroll to position [1965, 0]
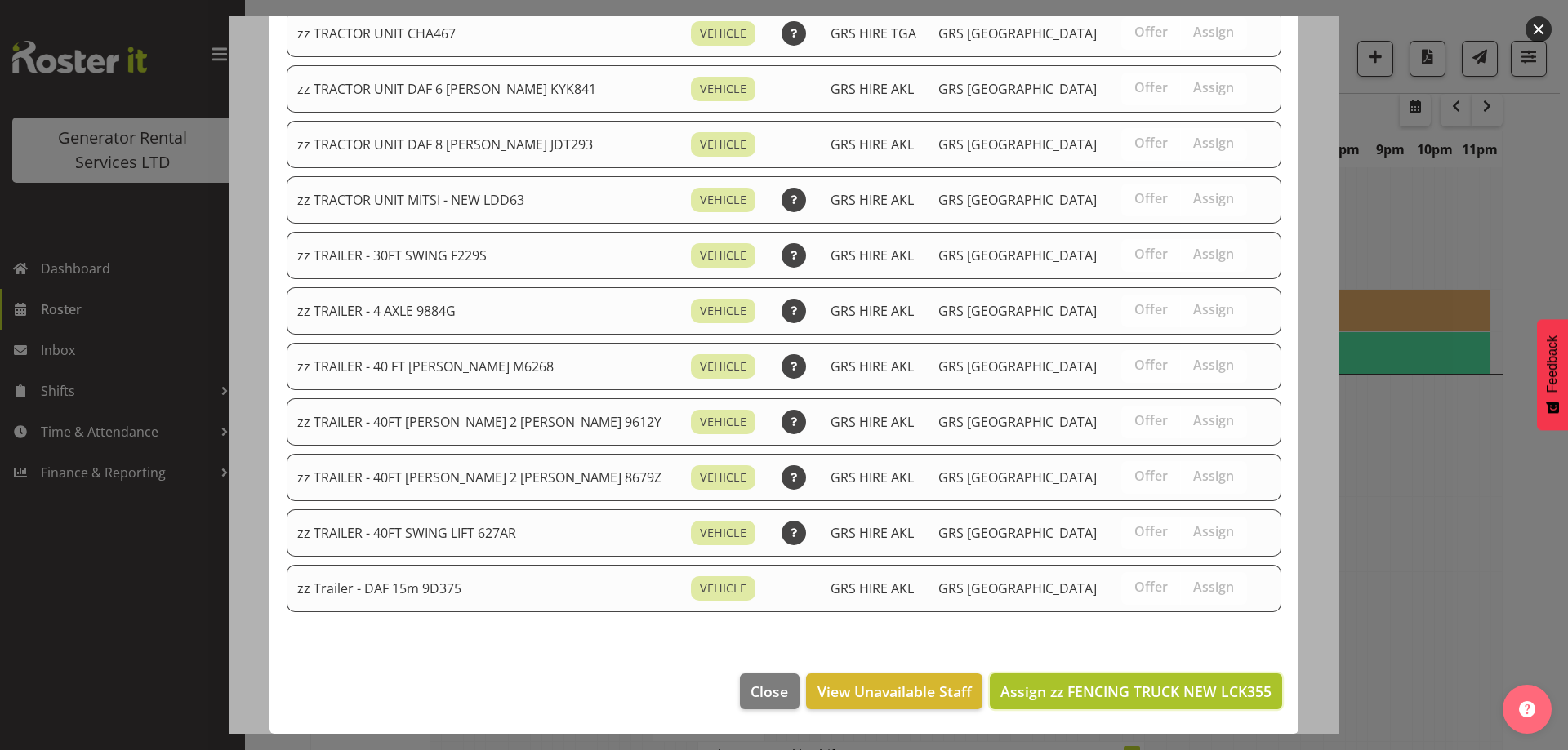
click at [1209, 684] on span "Assign zz FENCING TRUCK NEW LCK355" at bounding box center [1136, 692] width 271 height 20
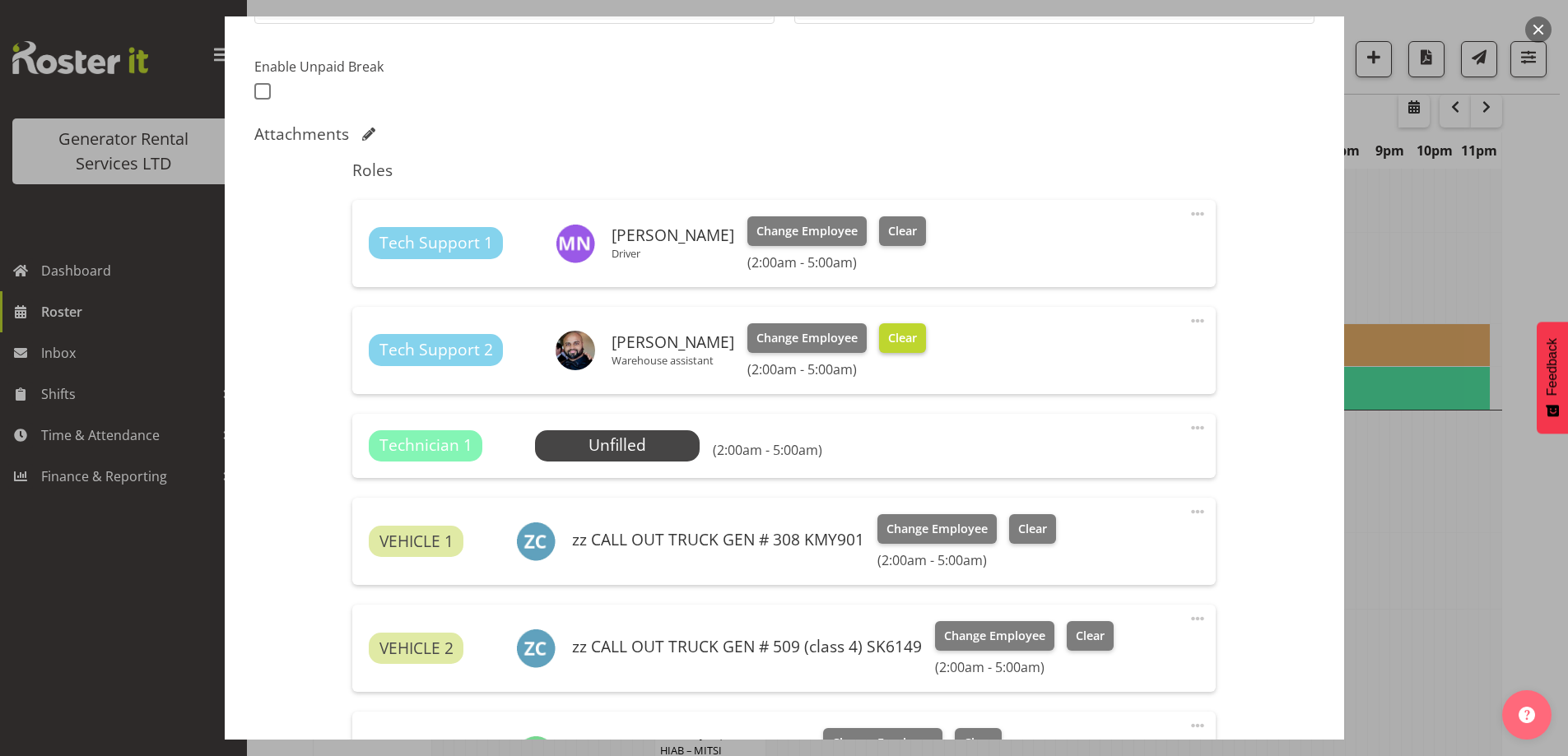
scroll to position [393, 0]
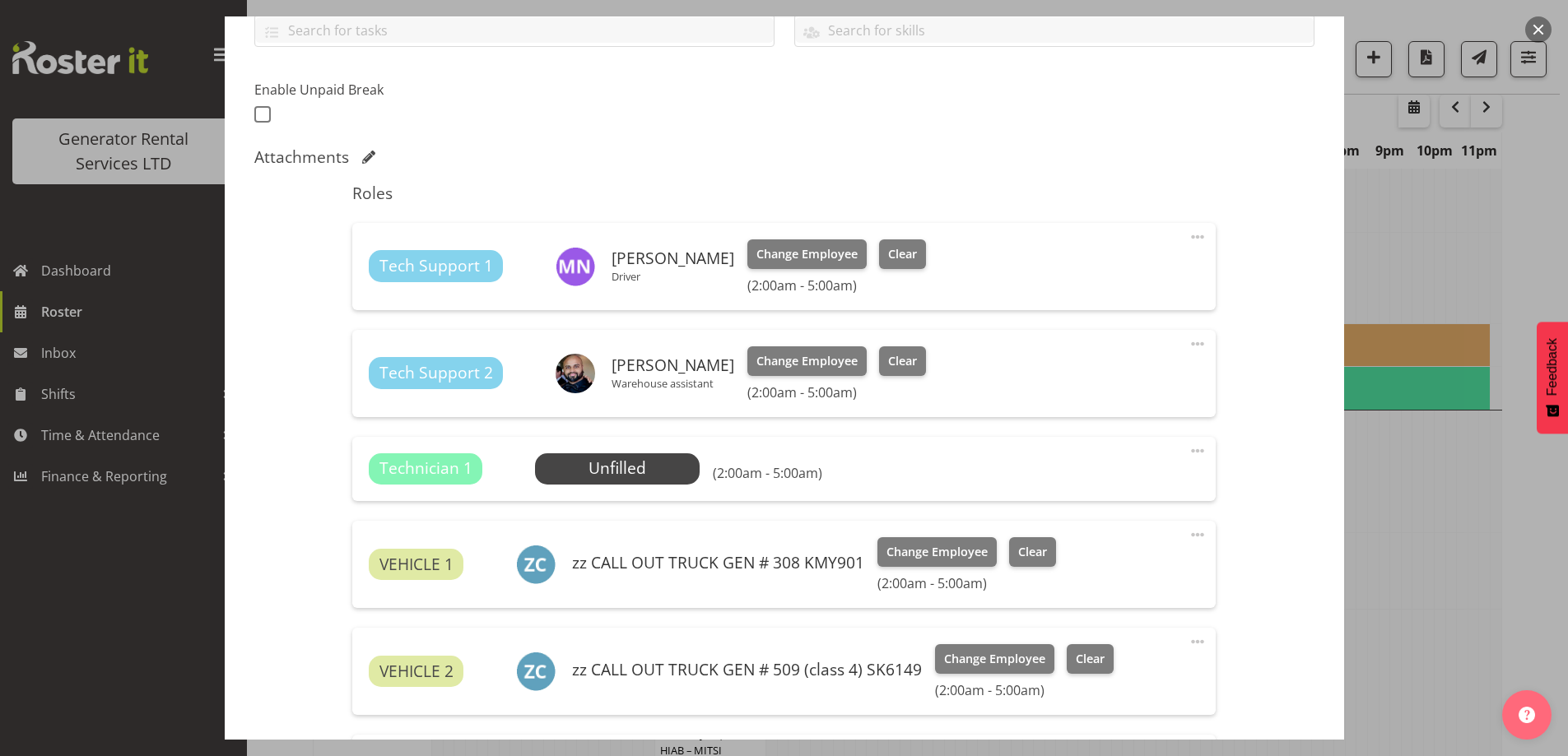
click at [1188, 444] on span at bounding box center [1197, 451] width 20 height 20
click at [1100, 532] on link "Cover Role" at bounding box center [1128, 520] width 158 height 29
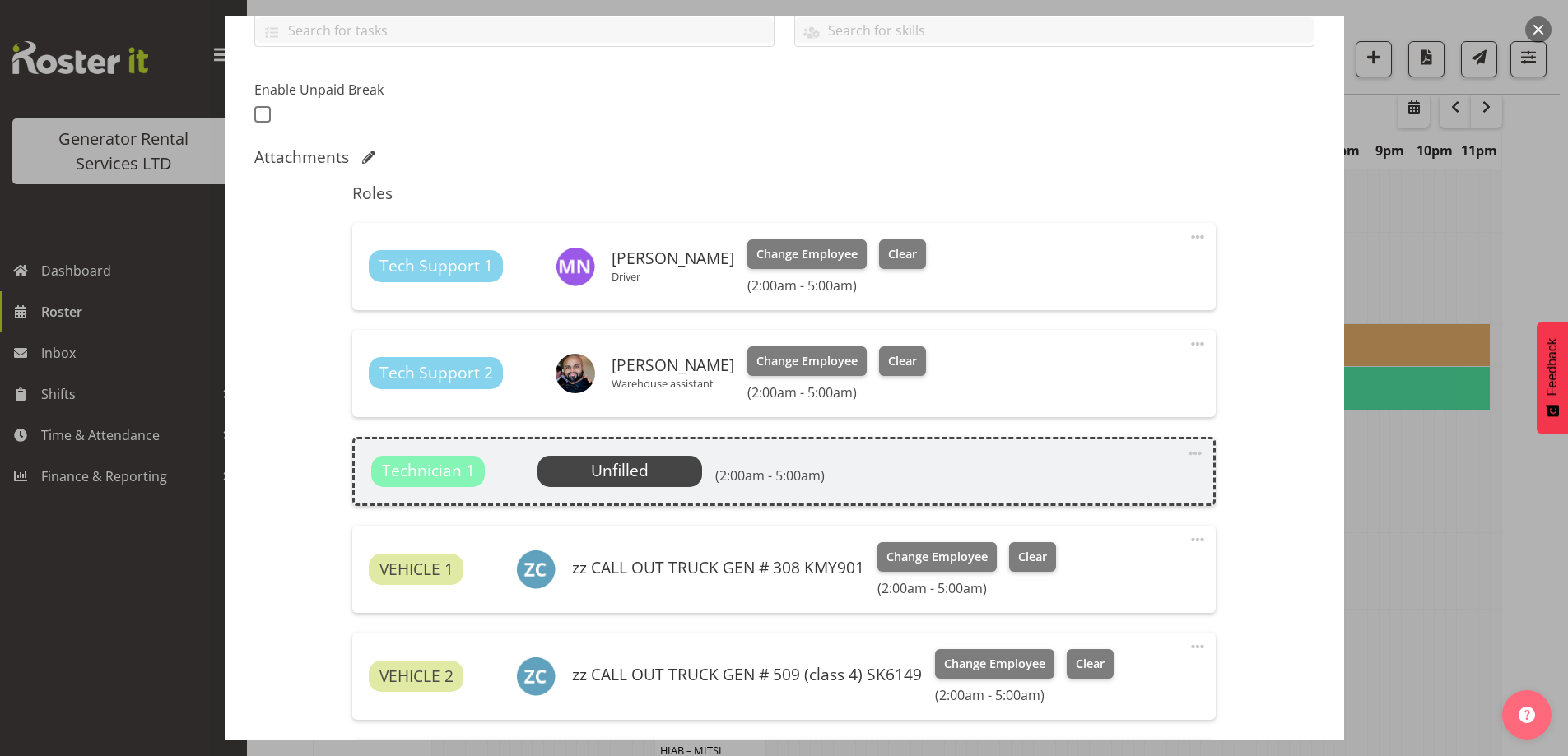
drag, startPoint x: 1196, startPoint y: 443, endPoint x: 1190, endPoint y: 450, distance: 9.2
click at [1190, 450] on div "Technician 1 Unfilled Select Employee (2:00am - 5:00am) Edit Cover Role Delete" at bounding box center [784, 471] width 863 height 69
click at [1186, 453] on span at bounding box center [1195, 453] width 20 height 20
click at [1130, 551] on link "Delete" at bounding box center [1126, 552] width 158 height 29
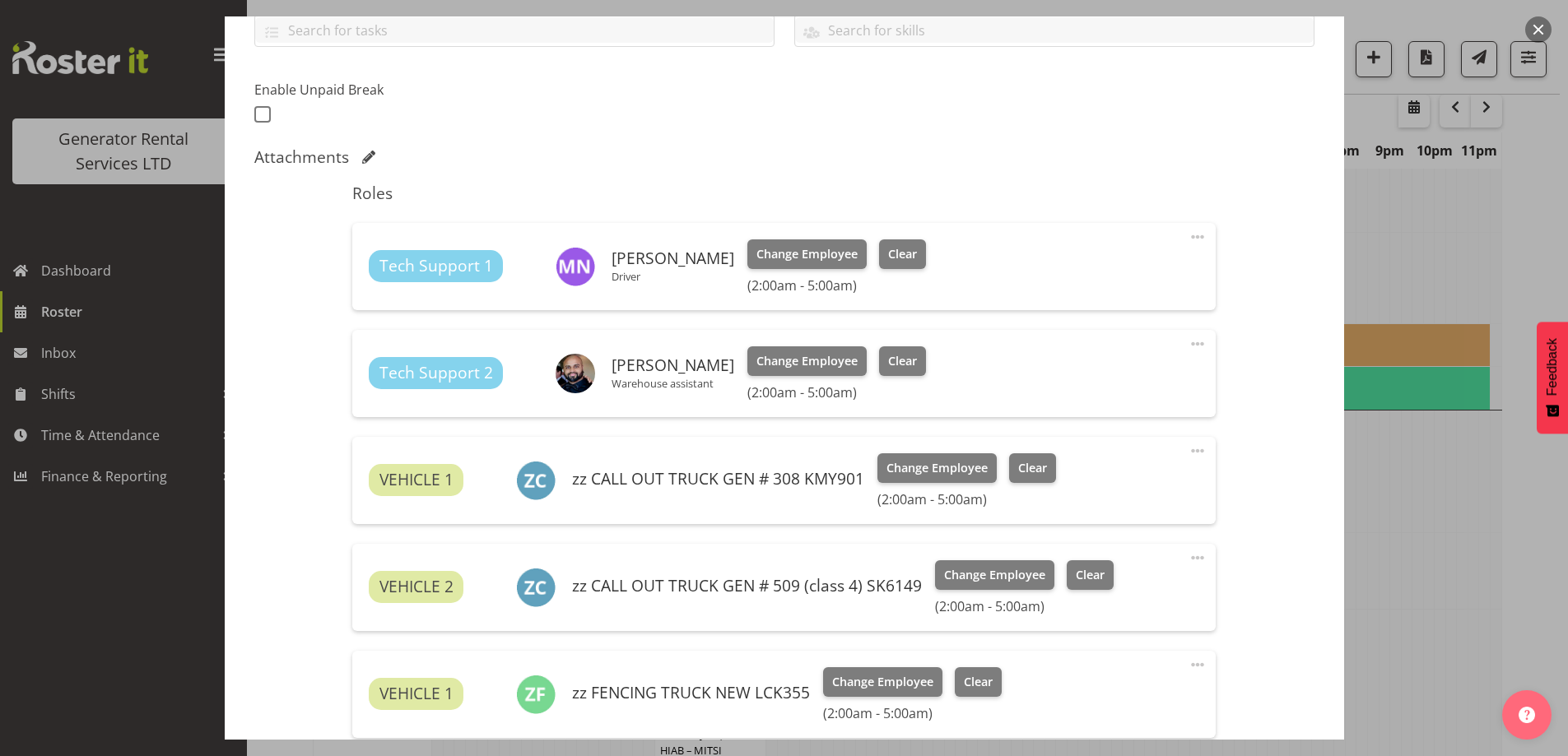
scroll to position [804, 0]
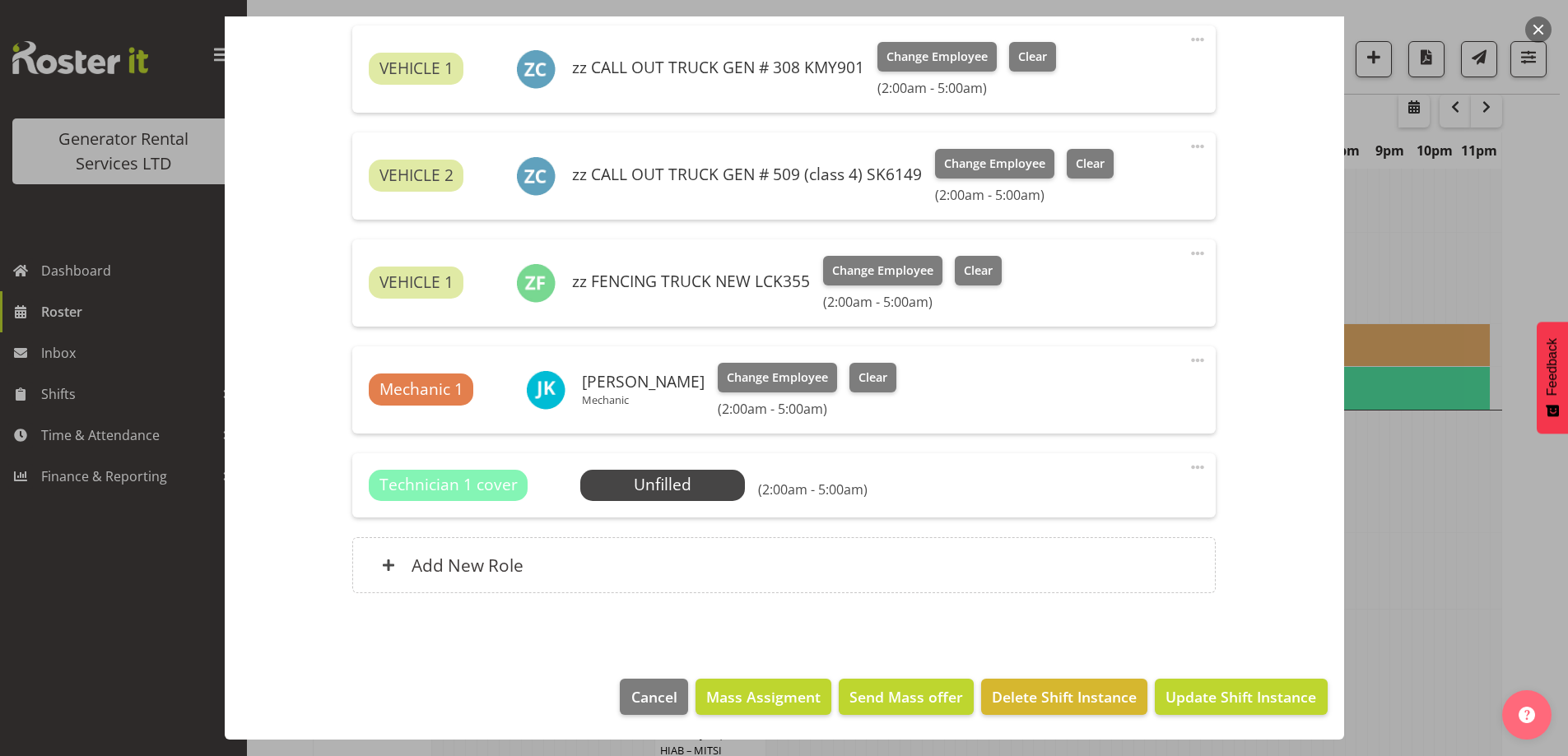
drag, startPoint x: 1191, startPoint y: 470, endPoint x: 1181, endPoint y: 475, distance: 11.2
click at [1190, 470] on span at bounding box center [1197, 467] width 20 height 20
click at [1100, 564] on link "Delete" at bounding box center [1128, 565] width 158 height 29
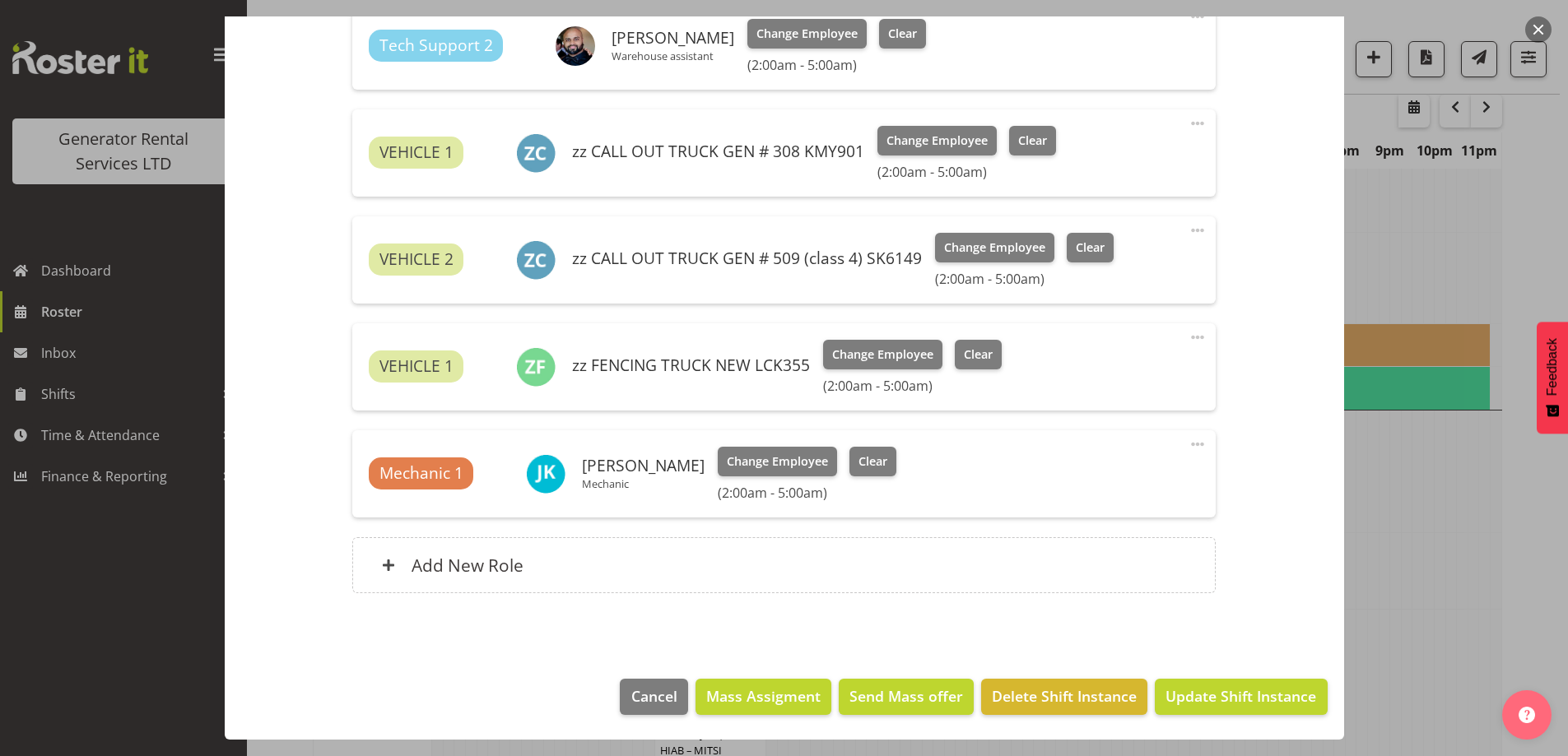
click at [1154, 676] on footer "Cancel Mass Assigment Send Mass offer Delete Shift Instance Update Shift Instan…" at bounding box center [784, 702] width 1119 height 78
click at [1227, 692] on span "Update Shift Instance" at bounding box center [1241, 696] width 151 height 22
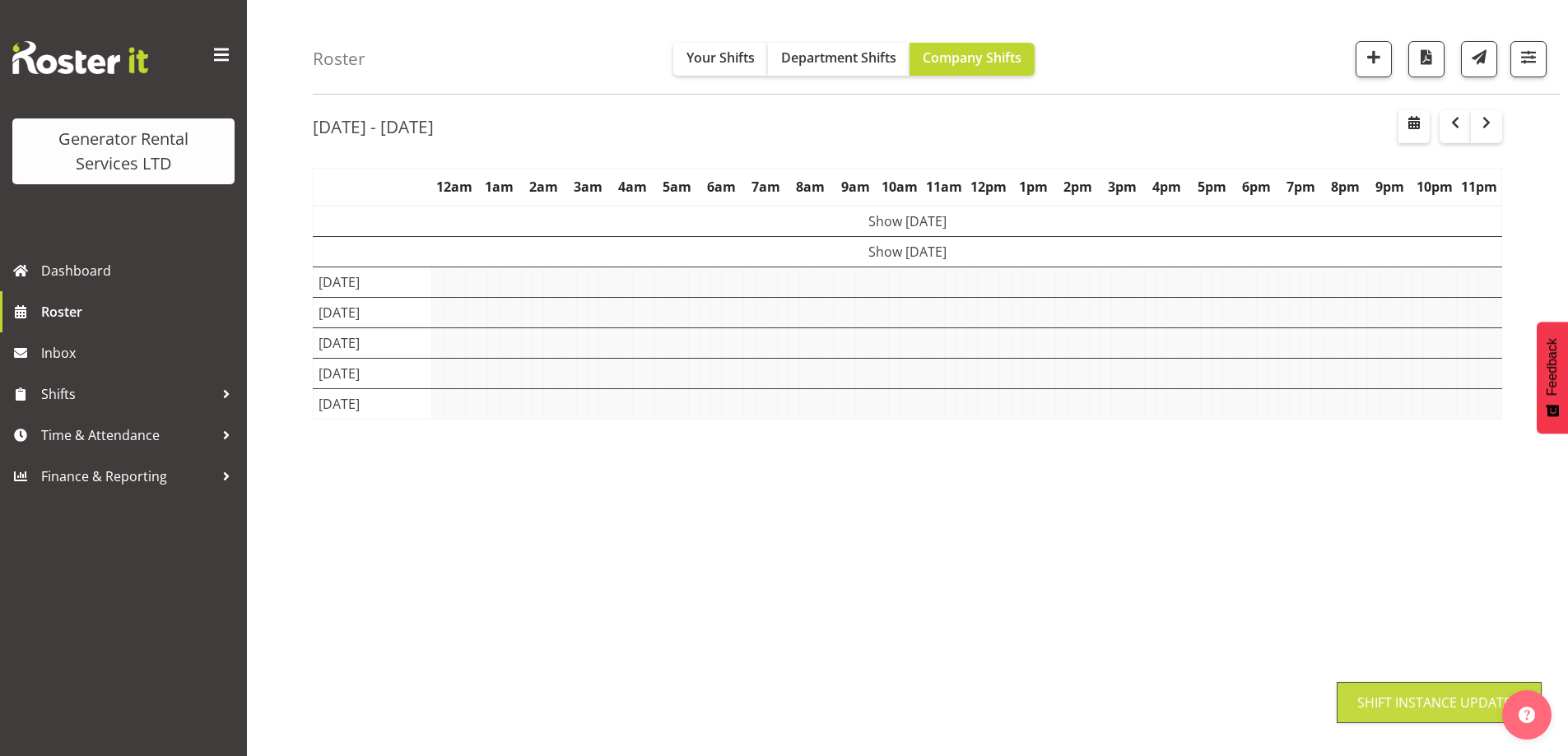
scroll to position [58, 0]
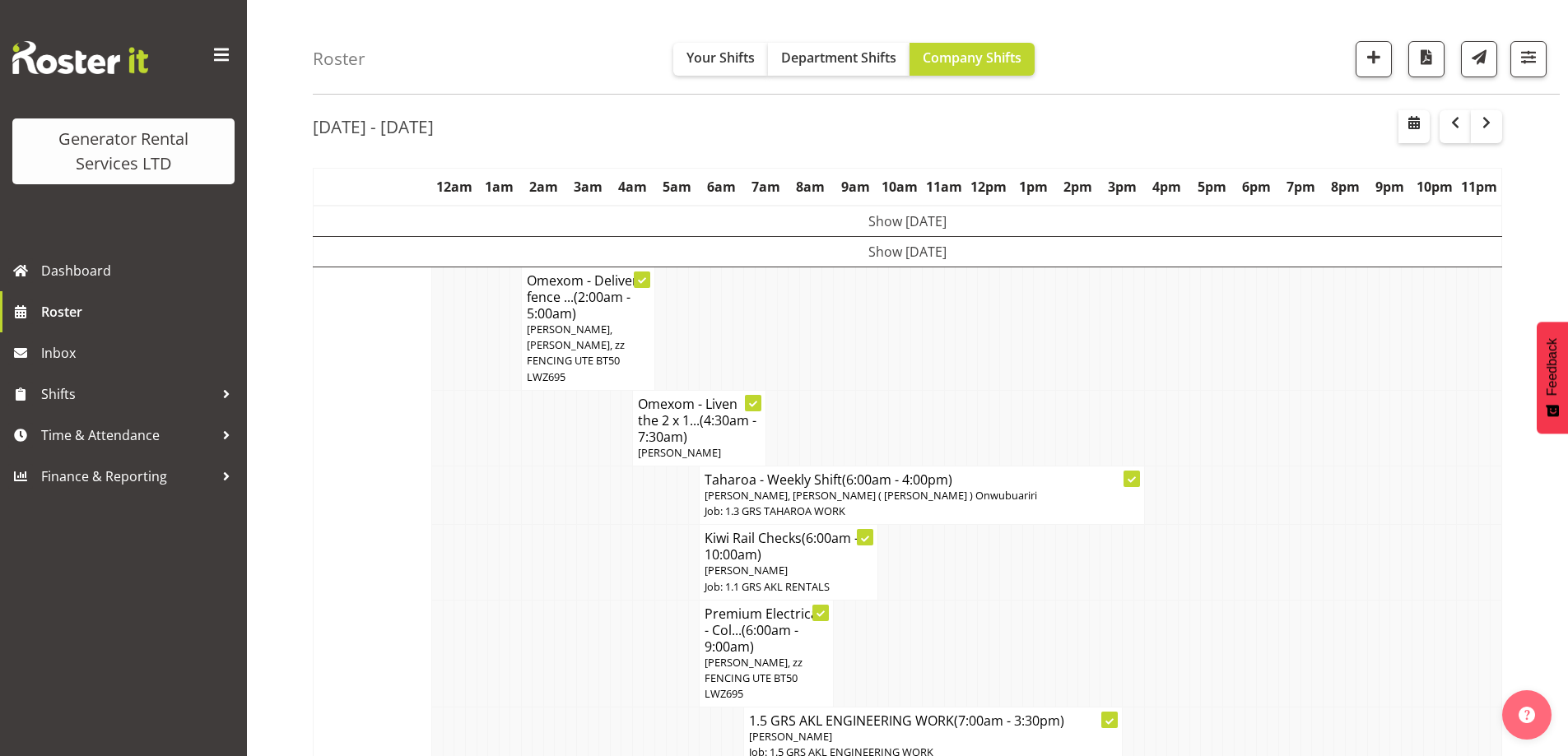
click at [517, 526] on td at bounding box center [516, 562] width 11 height 75
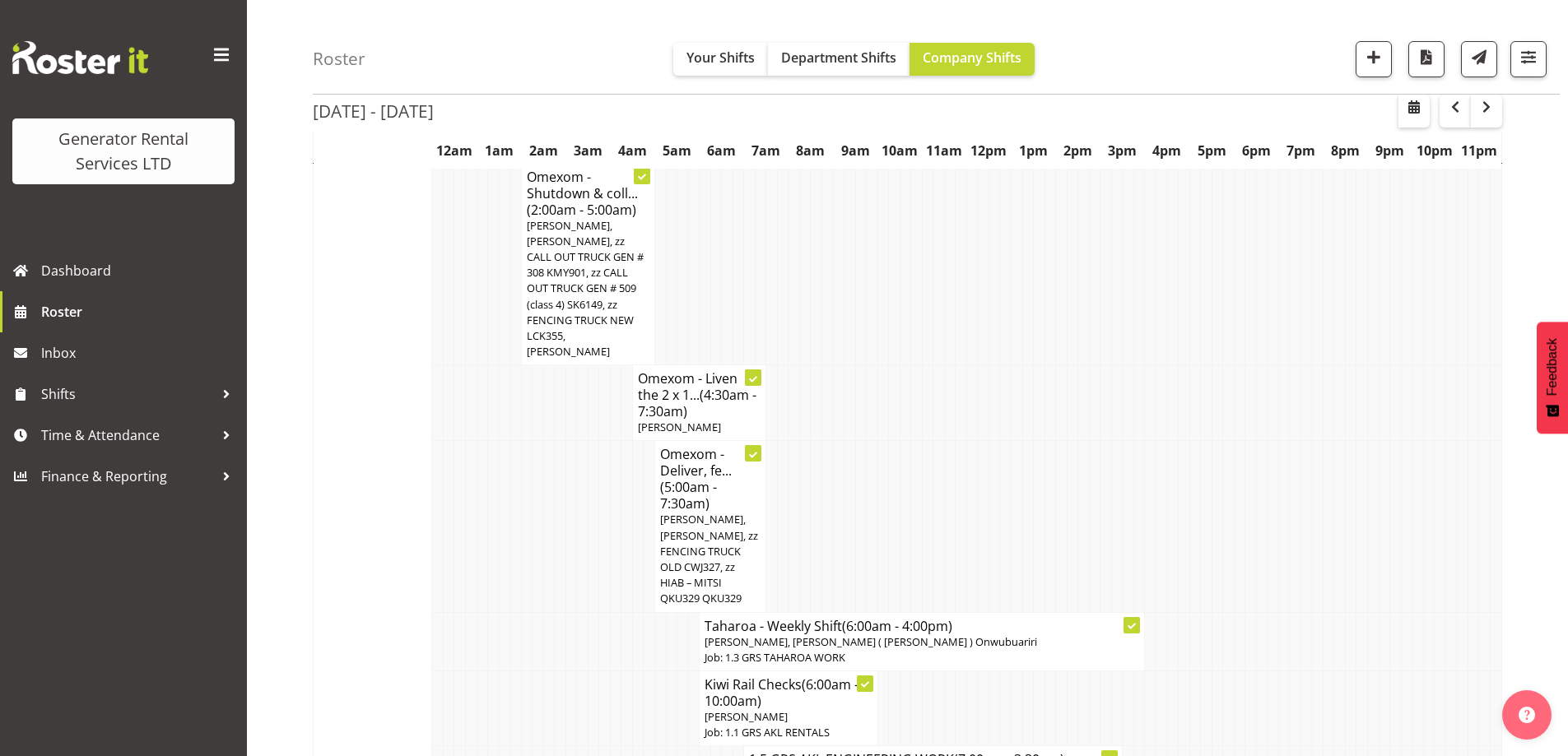
scroll to position [1292, 0]
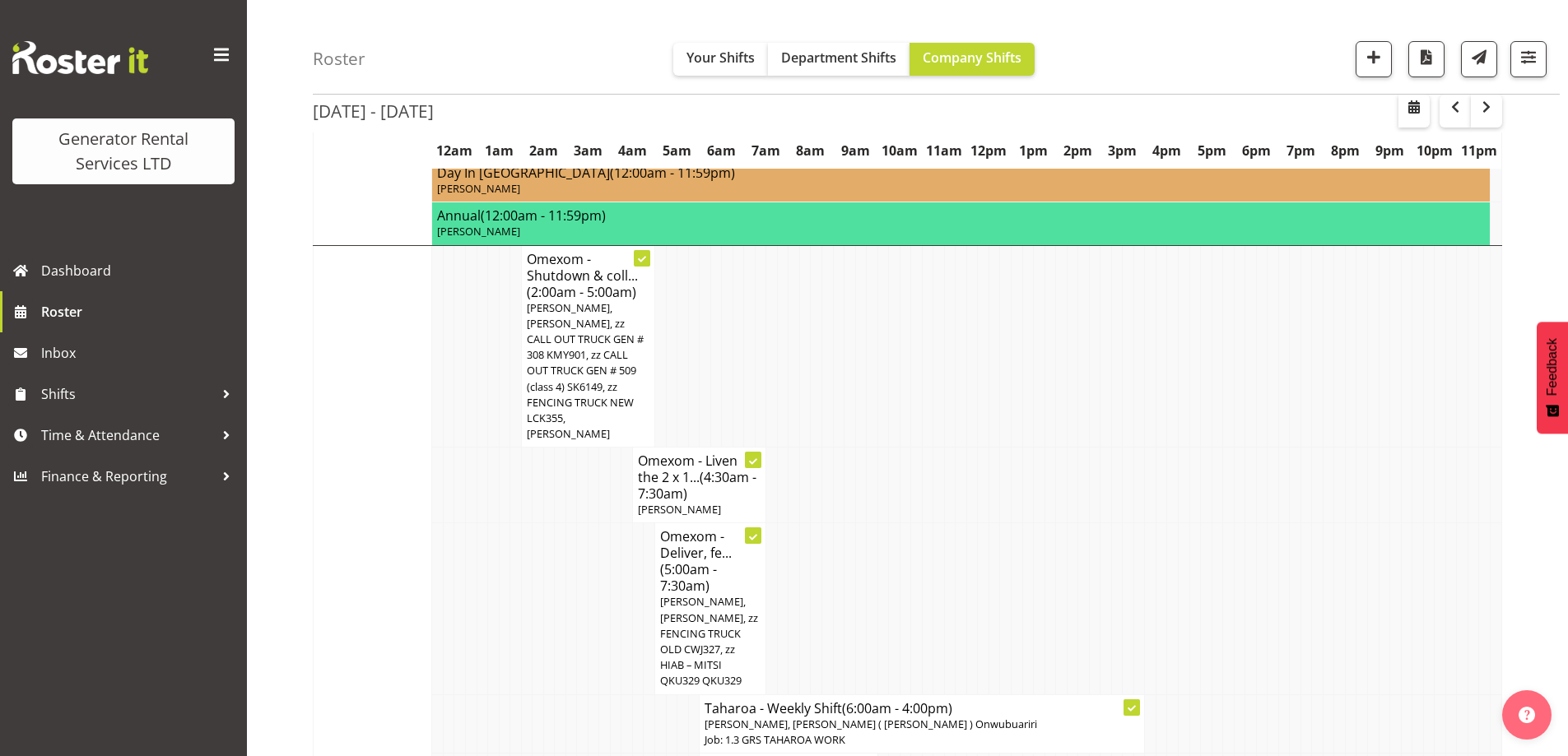
click at [463, 524] on td at bounding box center [460, 609] width 11 height 171
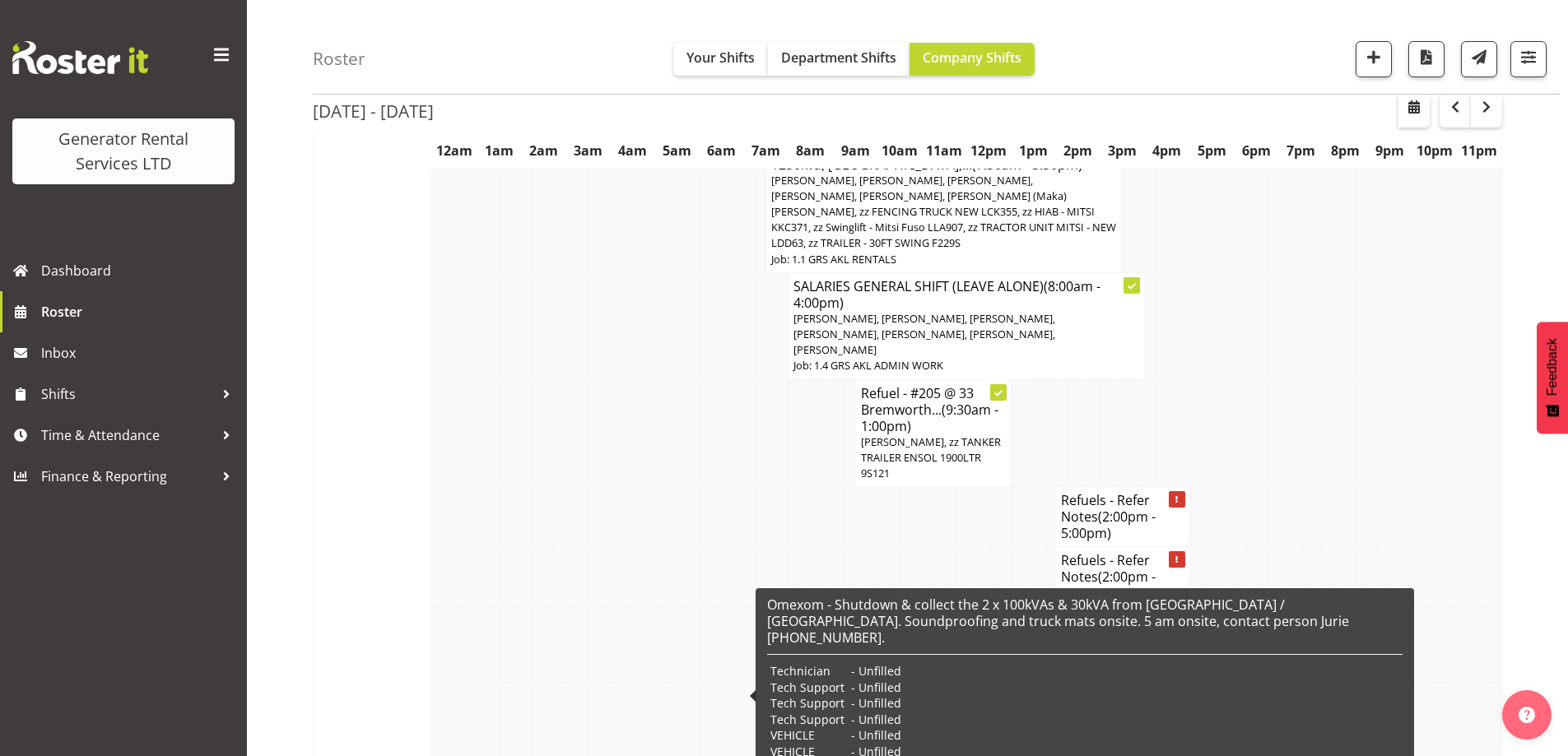
scroll to position [2280, 0]
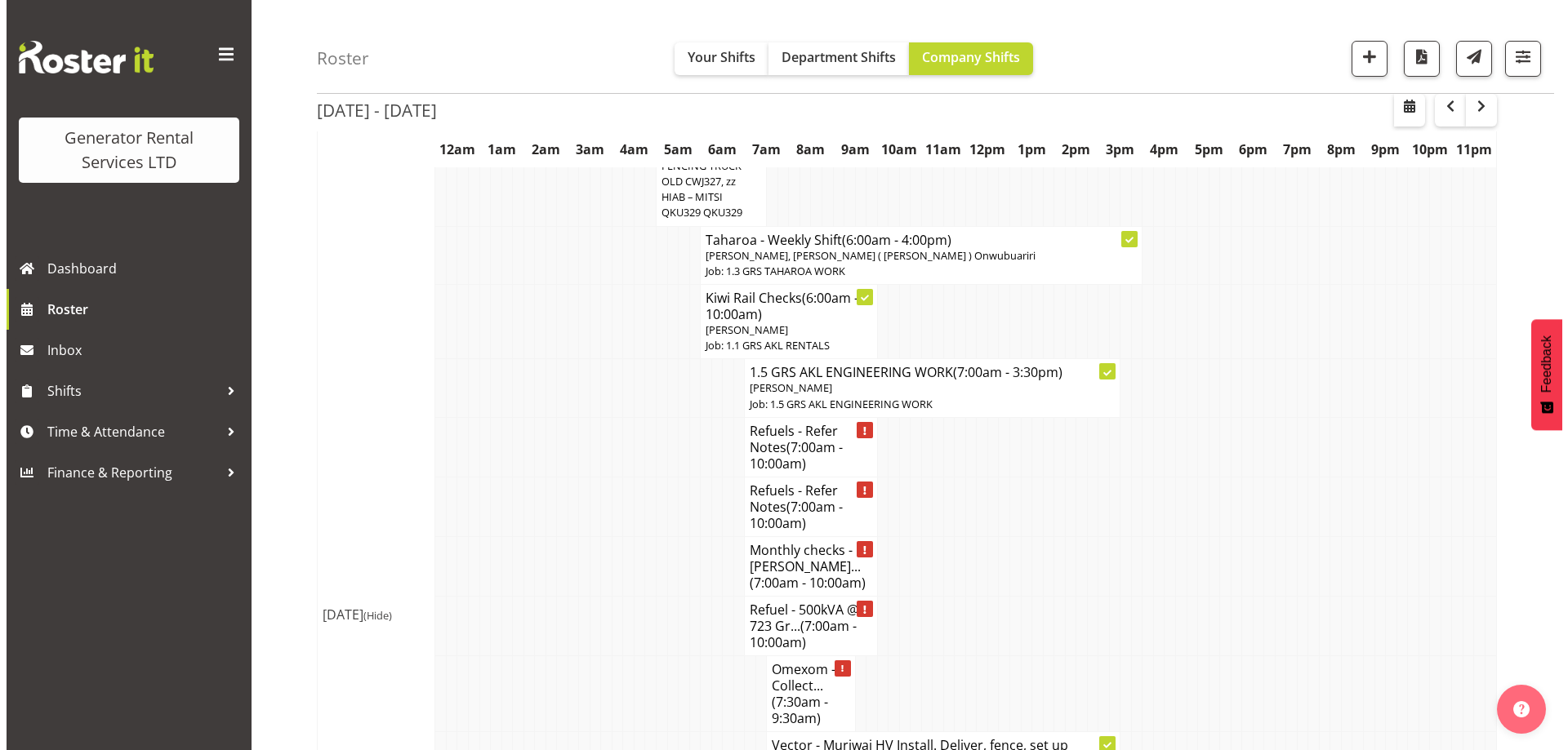
scroll to position [1772, 0]
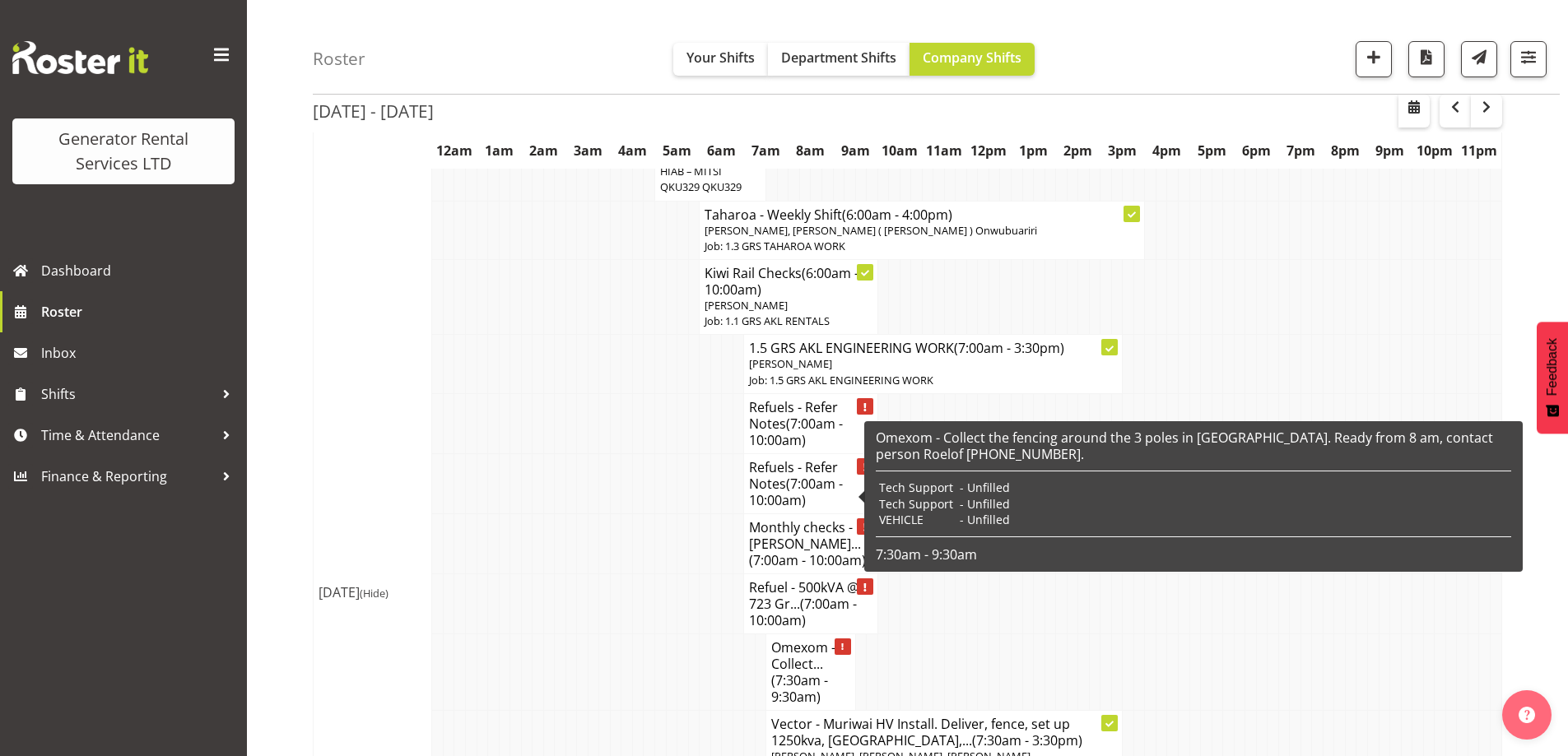
click at [792, 672] on span "(7:30am - 9:30am)" at bounding box center [800, 689] width 57 height 34
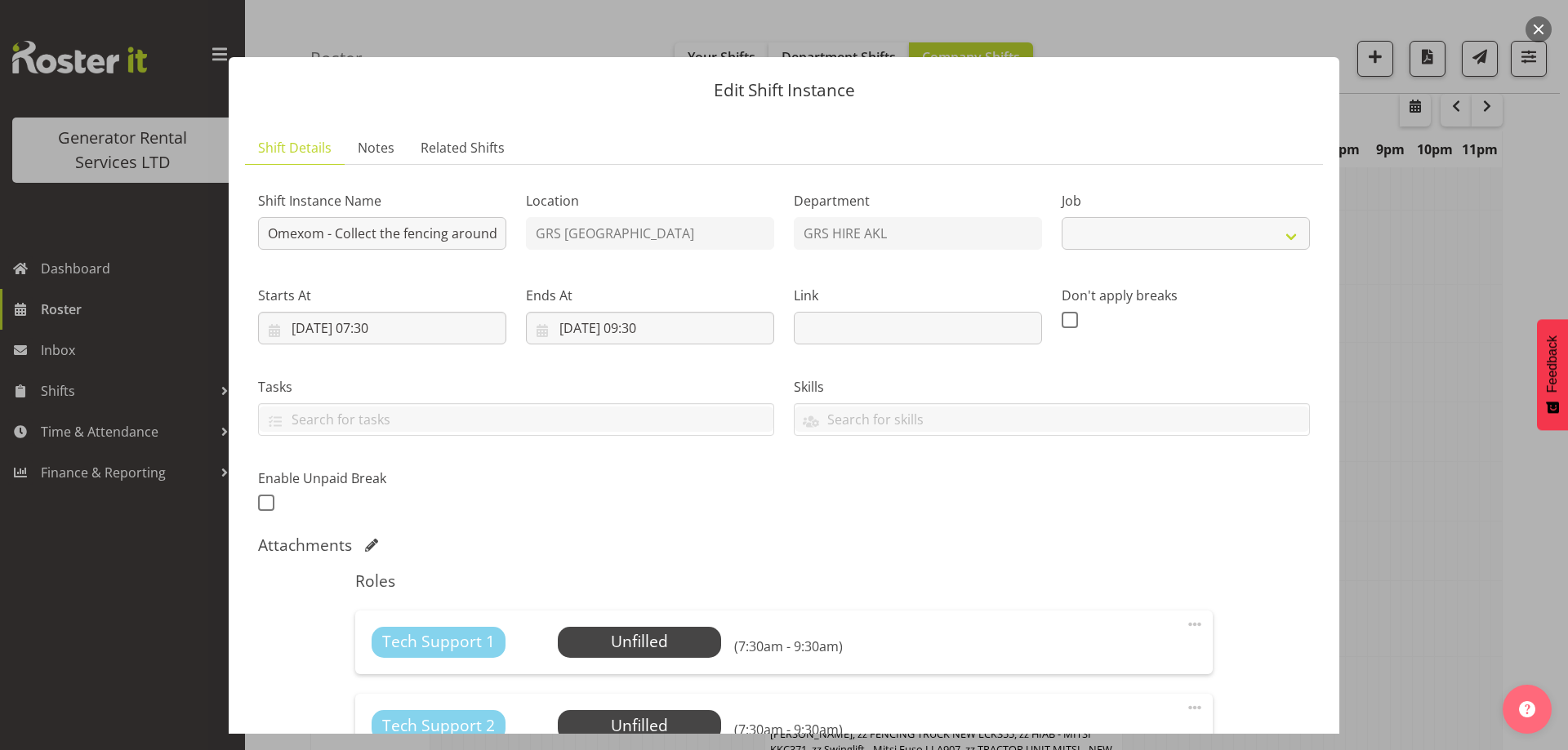
select select "7504"
click at [701, 614] on div "Tech Support 1 Unfilled Select Employee (7:30am - 9:30am) Edit Cover Role Delete" at bounding box center [783, 643] width 856 height 64
click at [663, 693] on div "Roles Tech Support 1 Unfilled Select Employee (7:30am - 9:30am) Edit Cover Role…" at bounding box center [783, 749] width 876 height 375
click at [667, 654] on span "Select Employee" at bounding box center [638, 642] width 121 height 24
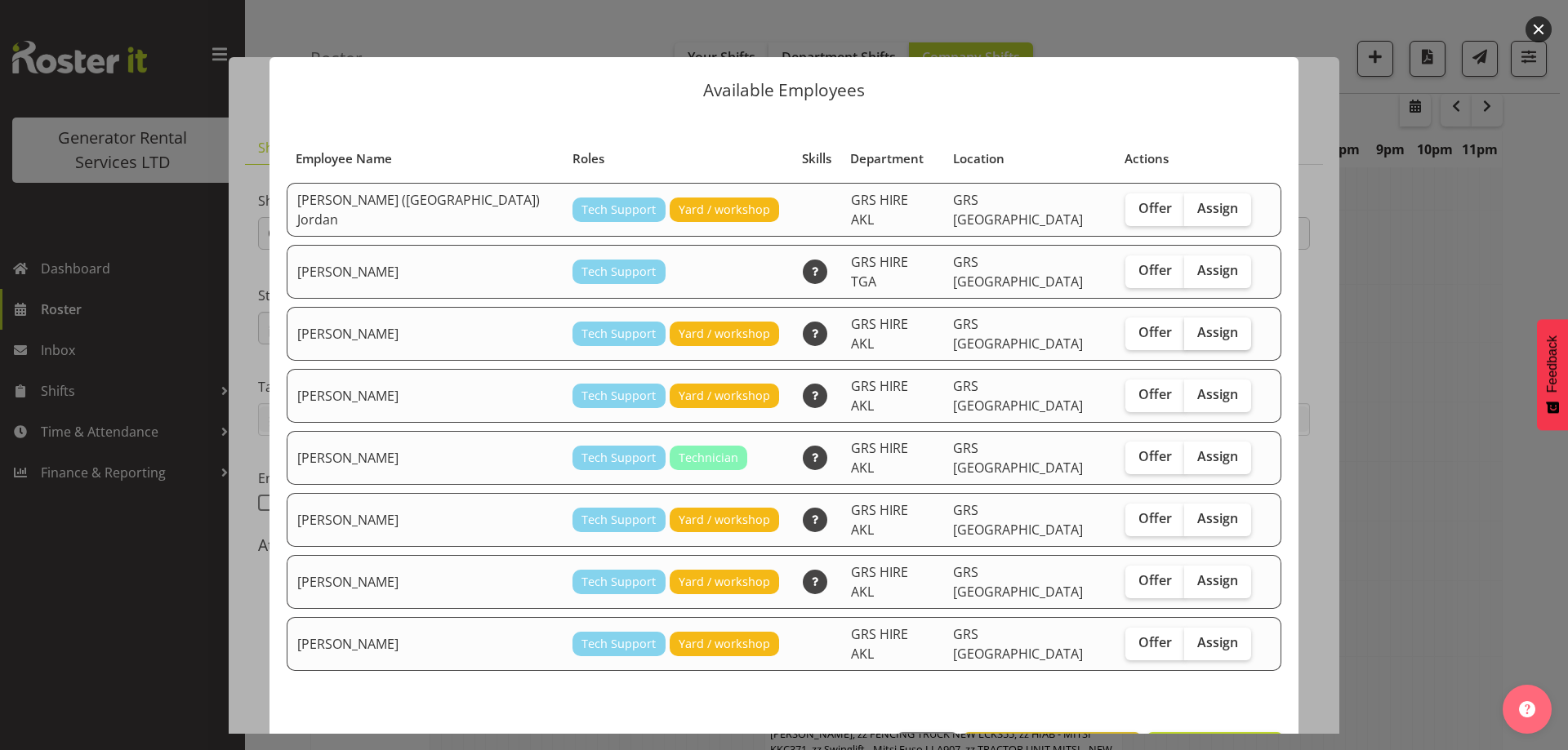
click at [1197, 324] on span "Assign" at bounding box center [1217, 331] width 40 height 16
click at [1184, 327] on input "Assign" at bounding box center [1189, 332] width 10 height 10
checkbox input "true"
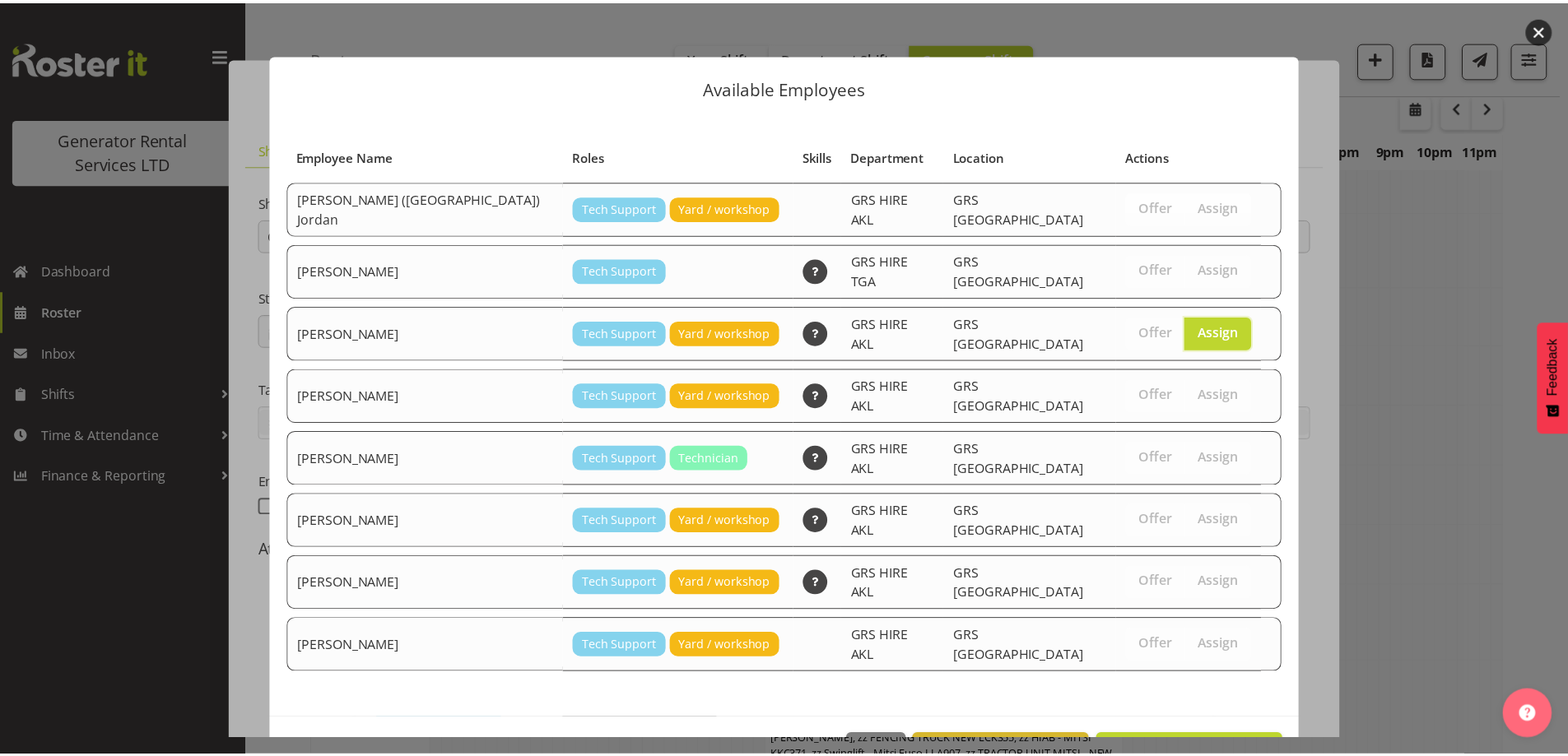
scroll to position [7, 0]
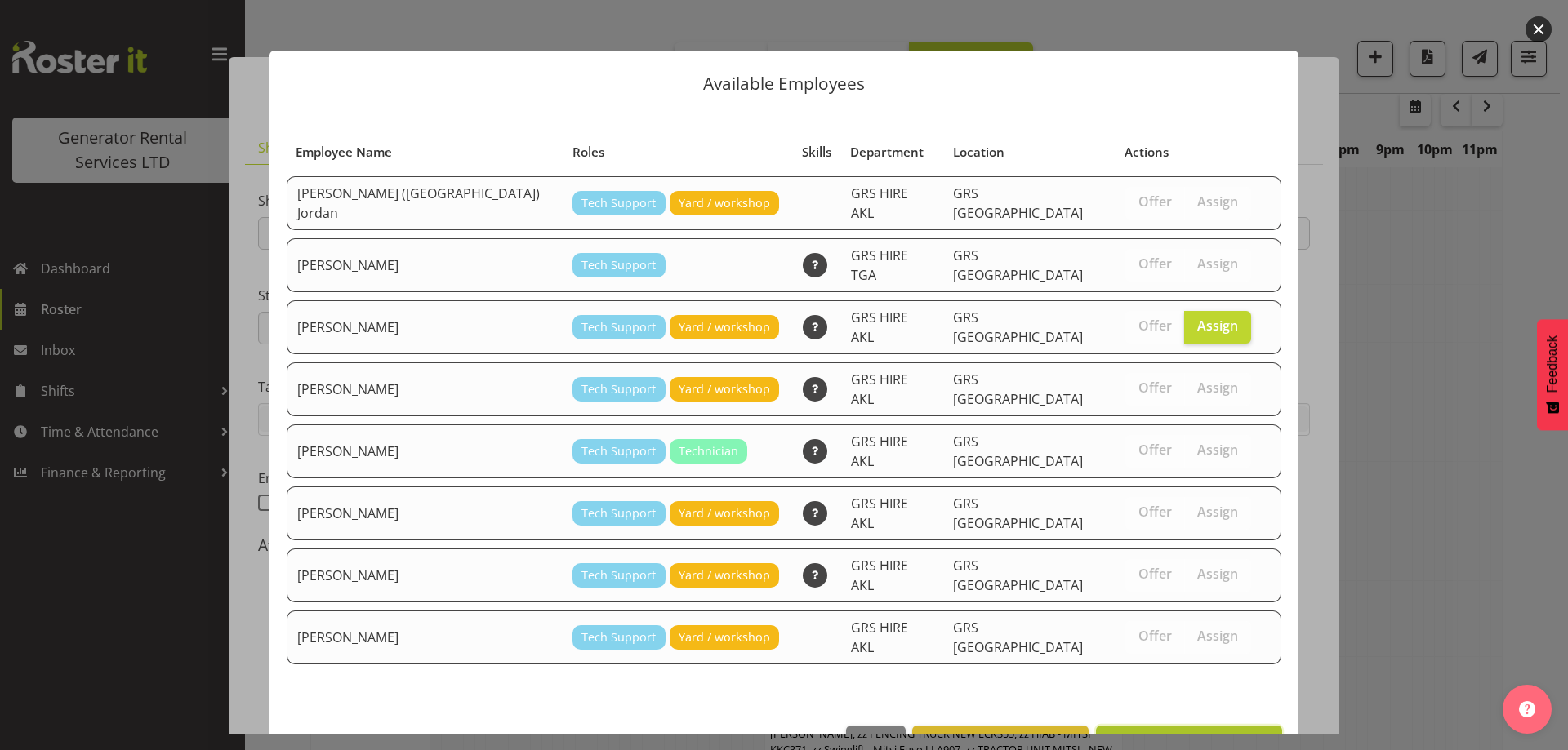
click at [1208, 734] on span "Assign [PERSON_NAME]" at bounding box center [1189, 743] width 165 height 20
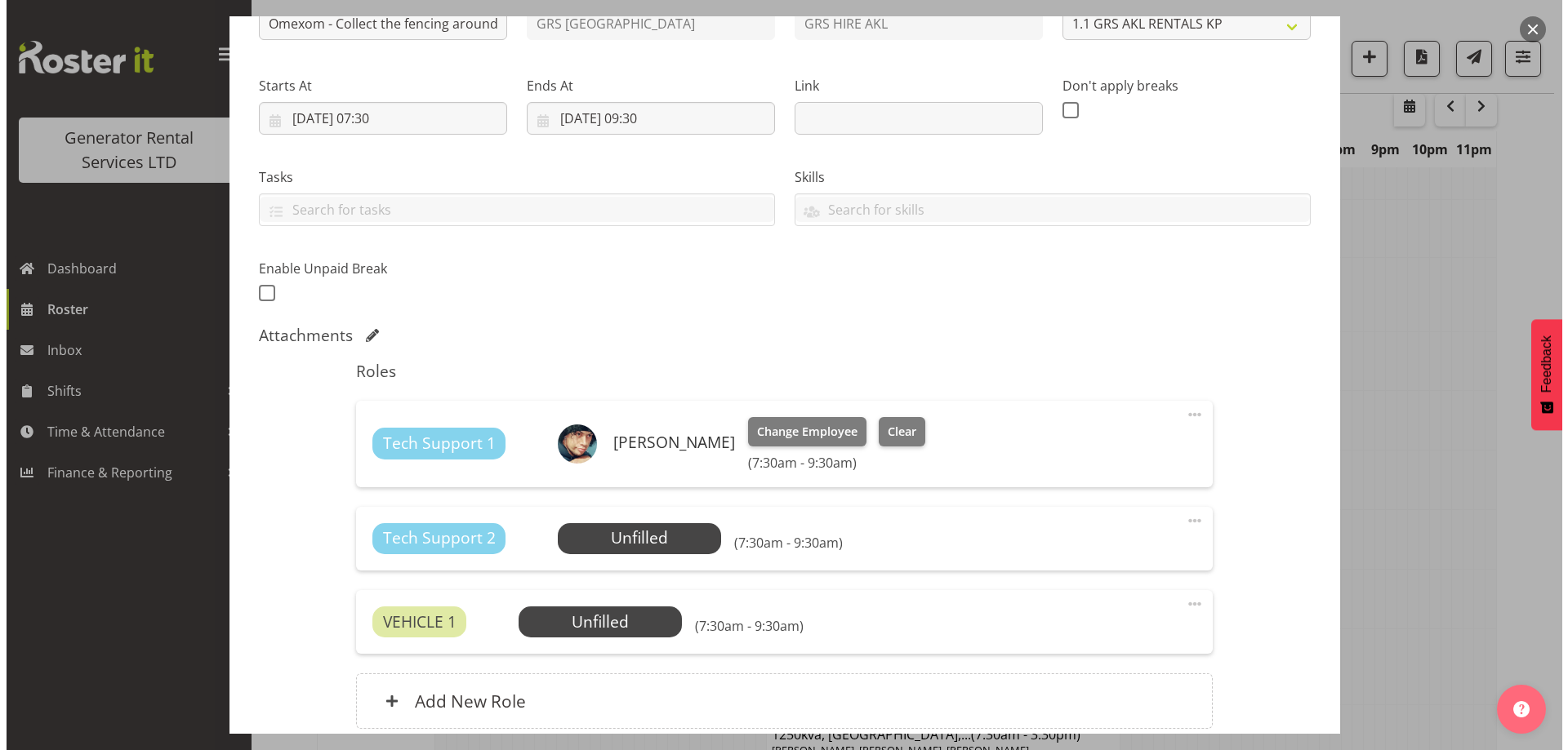
scroll to position [350, 0]
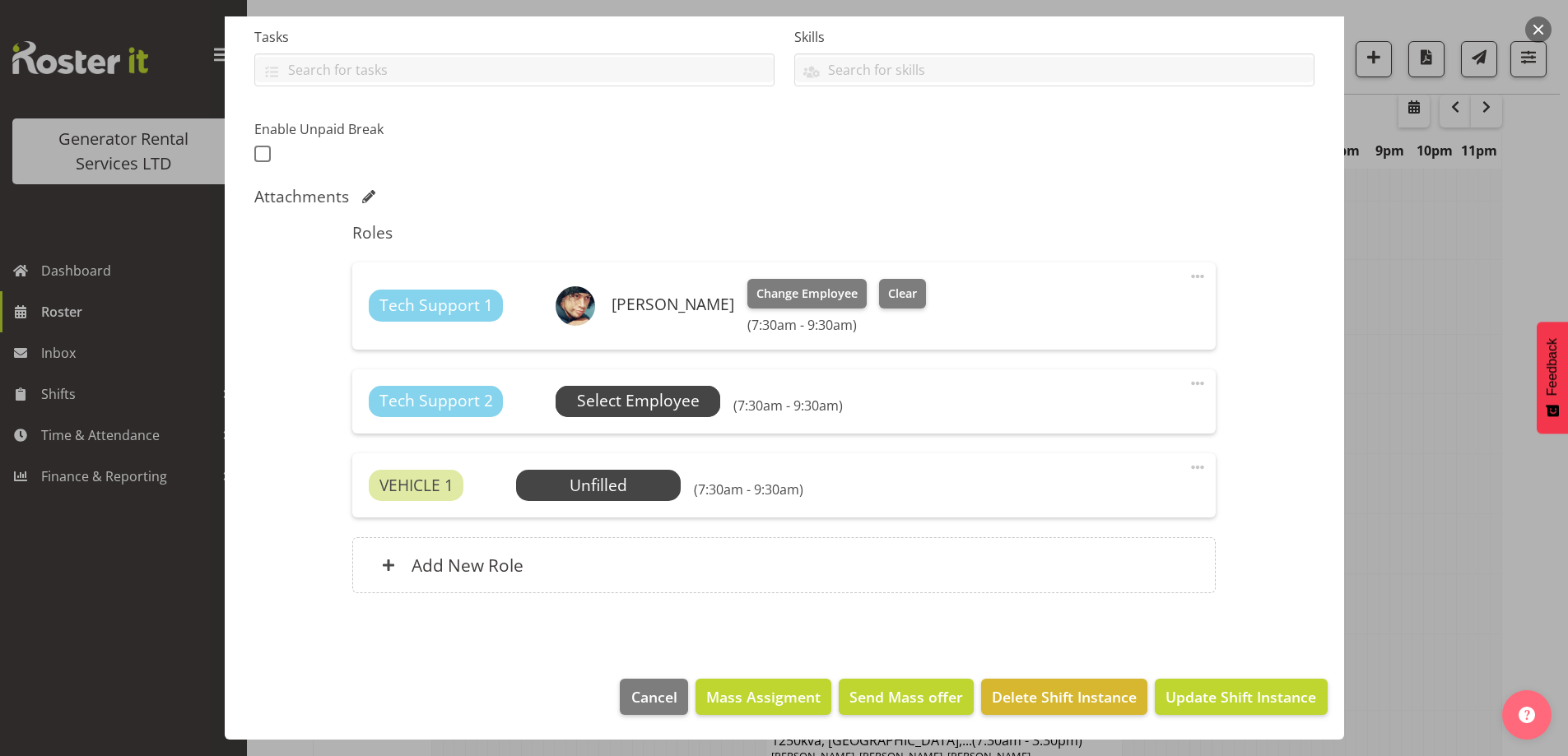
click at [600, 392] on span "Select Employee" at bounding box center [637, 400] width 122 height 24
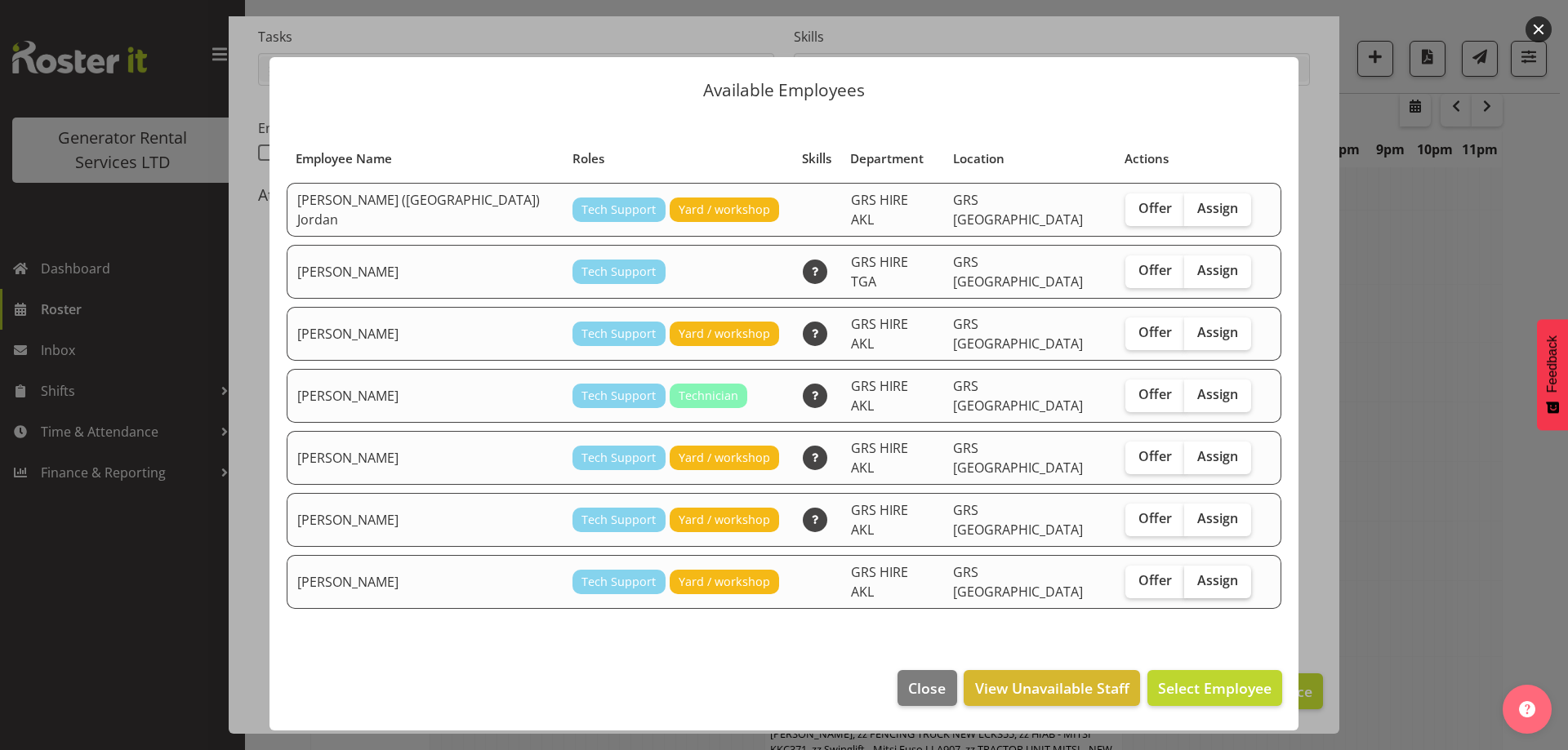
click at [1184, 566] on label "Assign" at bounding box center [1217, 582] width 67 height 33
click at [1184, 576] on input "Assign" at bounding box center [1189, 581] width 10 height 10
checkbox input "true"
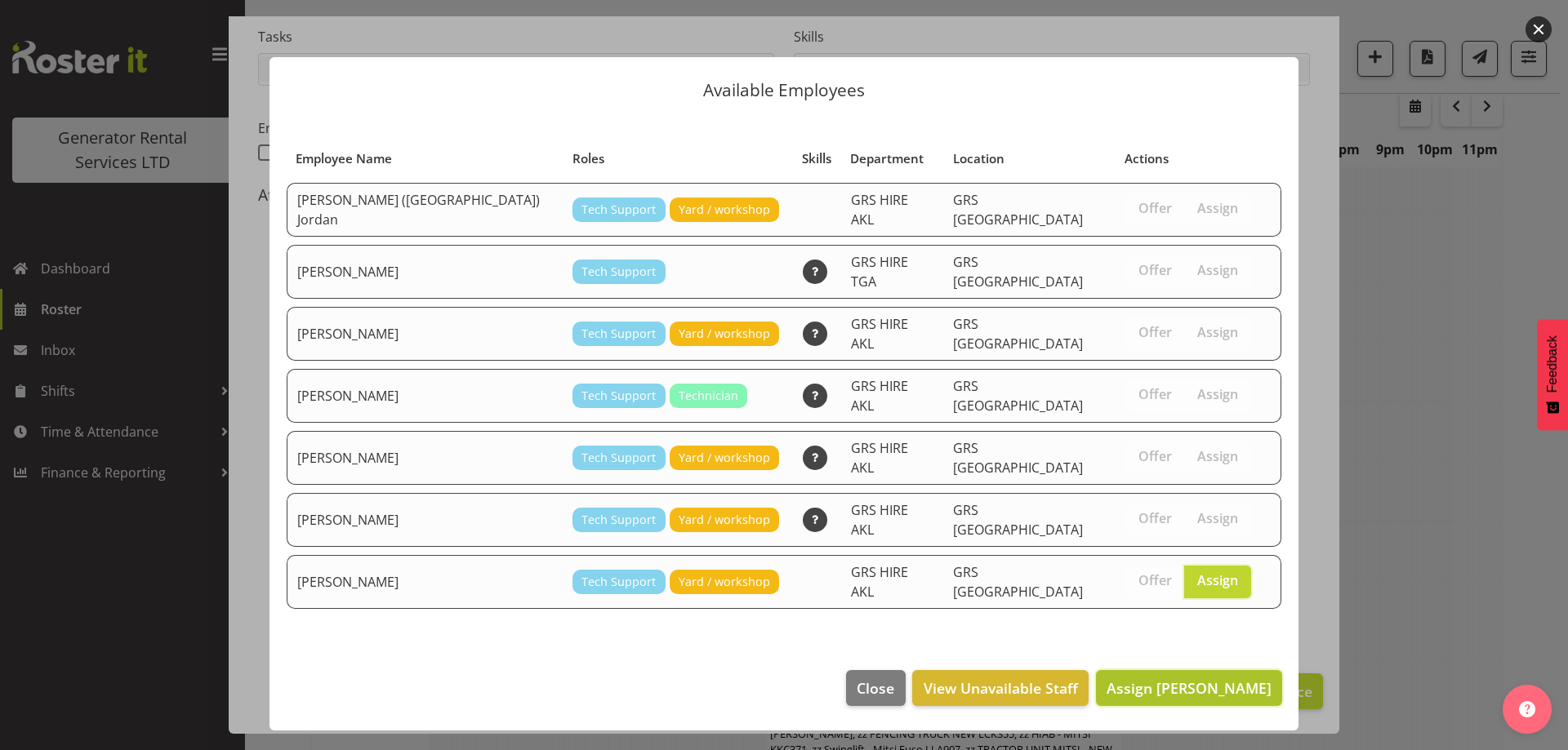
click at [1199, 678] on span "Assign [PERSON_NAME]" at bounding box center [1189, 688] width 165 height 20
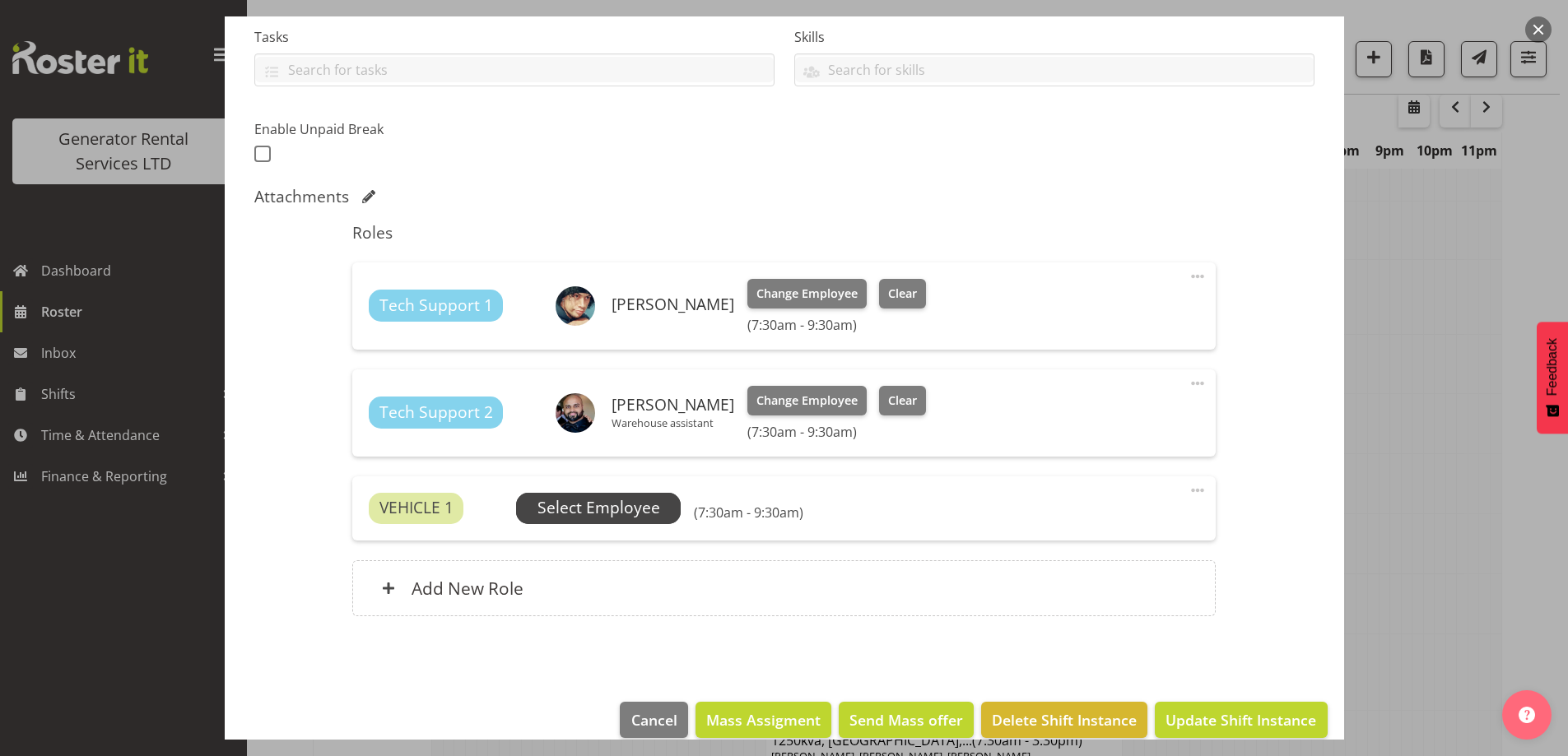
click at [636, 511] on span "Select Employee" at bounding box center [599, 507] width 122 height 24
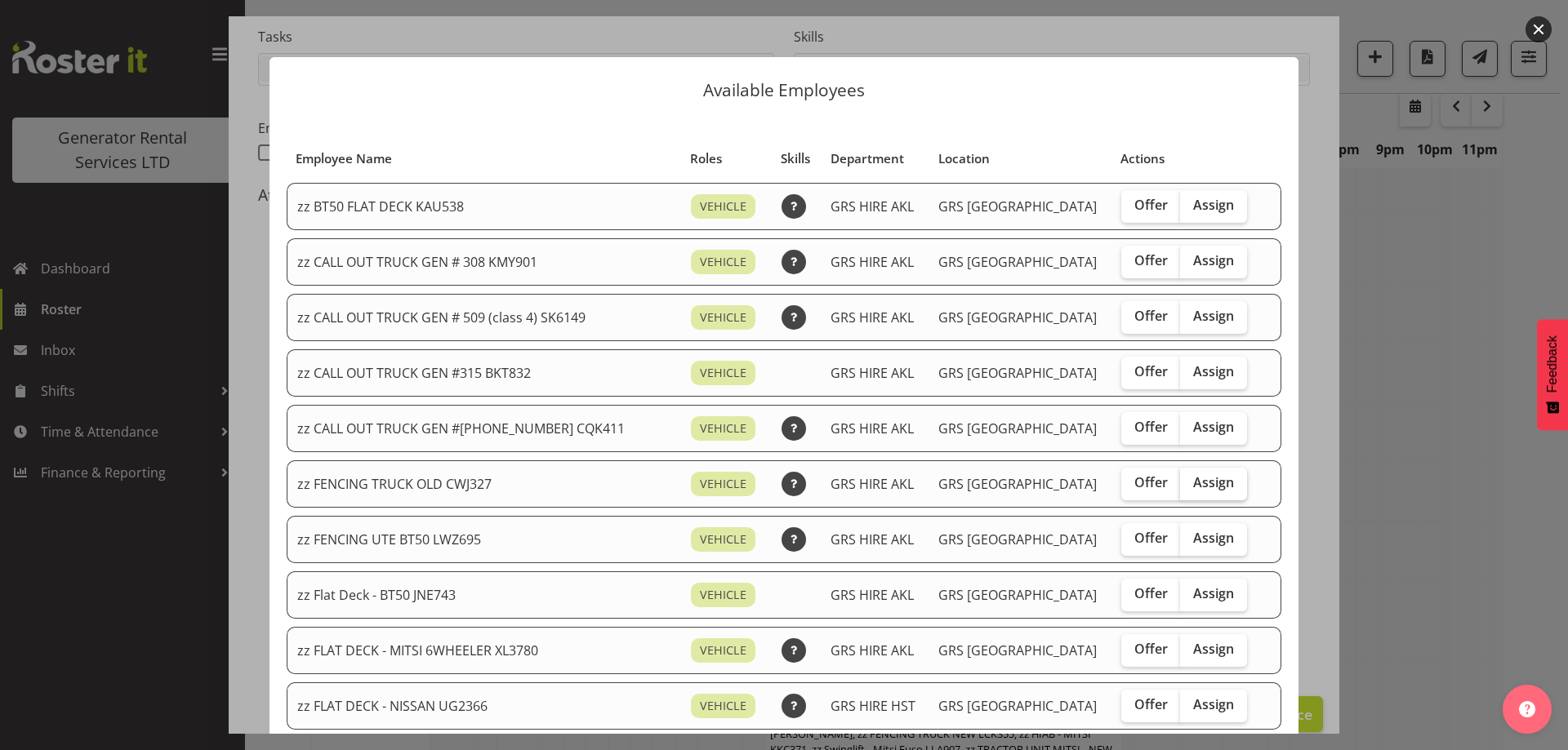
click at [1193, 487] on span "Assign" at bounding box center [1213, 482] width 40 height 16
click at [1182, 487] on input "Assign" at bounding box center [1185, 483] width 10 height 10
checkbox input "true"
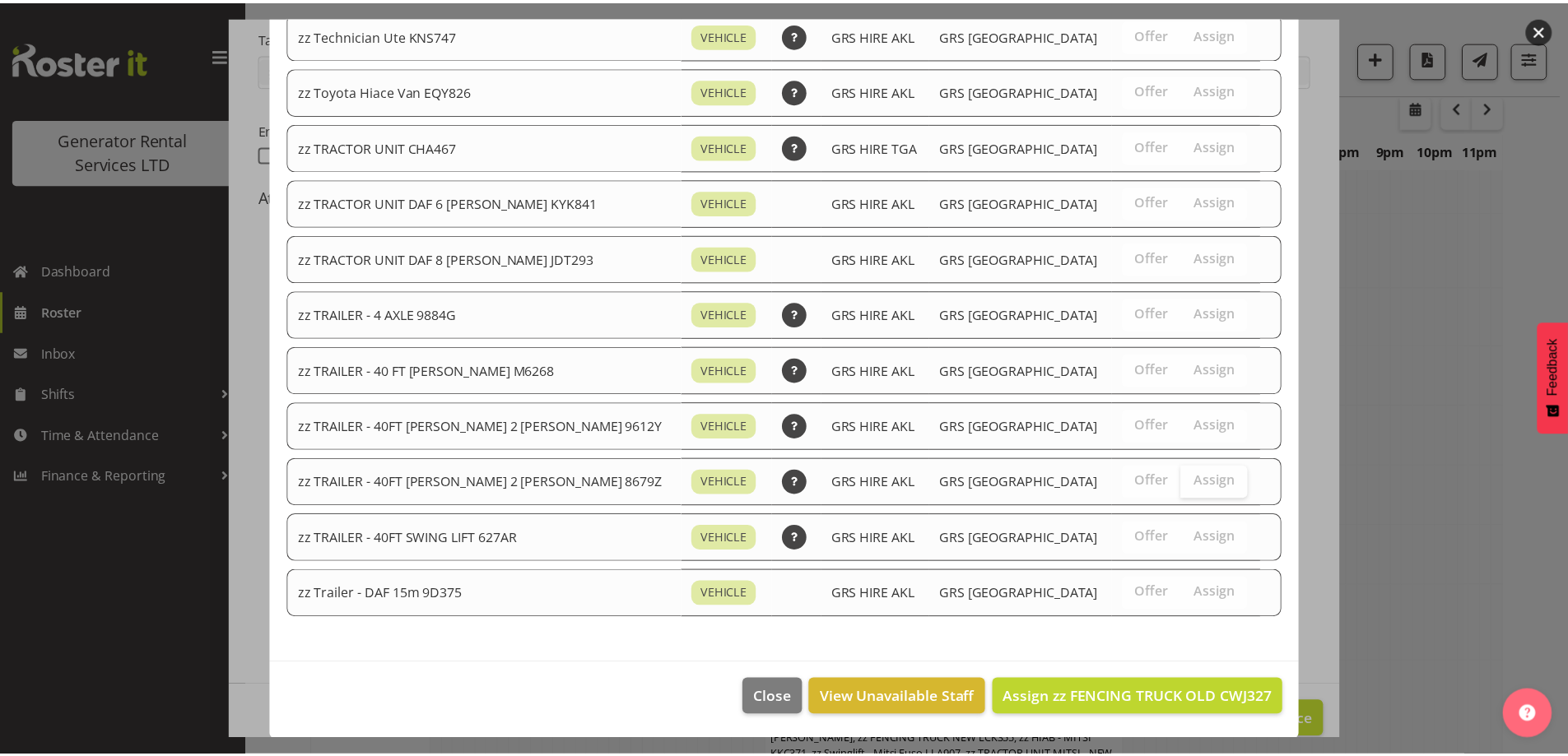
scroll to position [1798, 0]
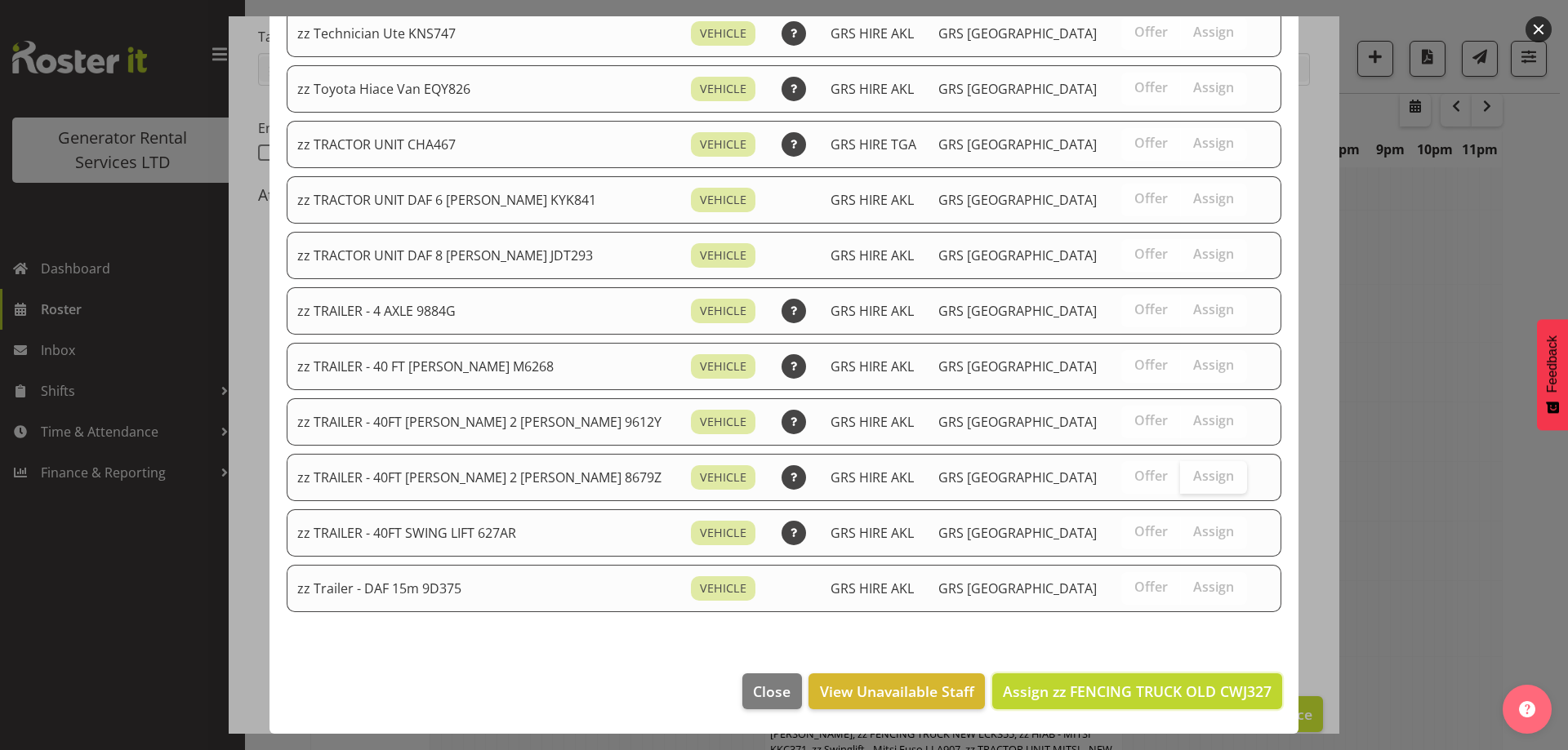
click at [1196, 698] on span "Assign zz FENCING TRUCK OLD CWJ327" at bounding box center [1137, 692] width 268 height 20
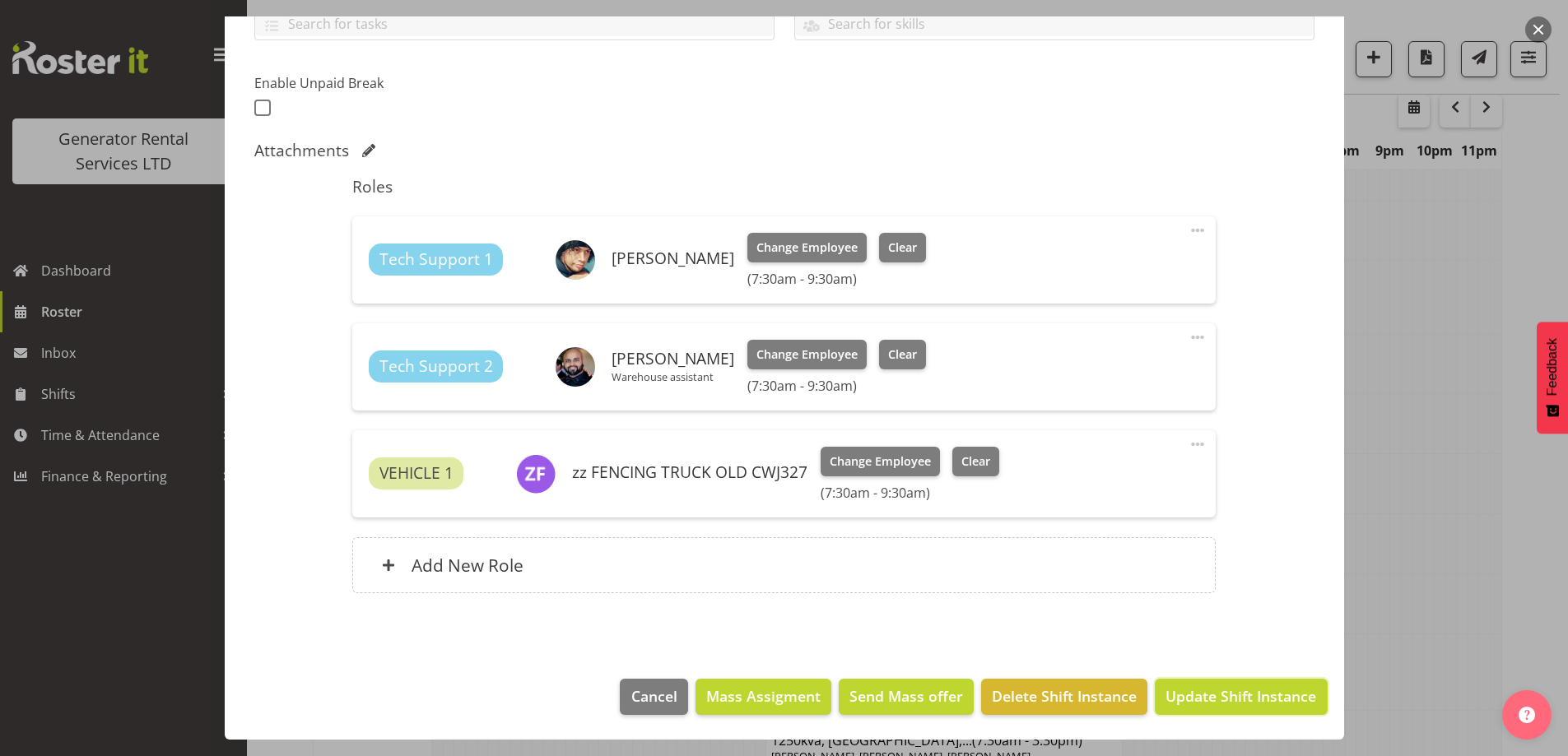
click at [1206, 704] on span "Update Shift Instance" at bounding box center [1241, 696] width 151 height 22
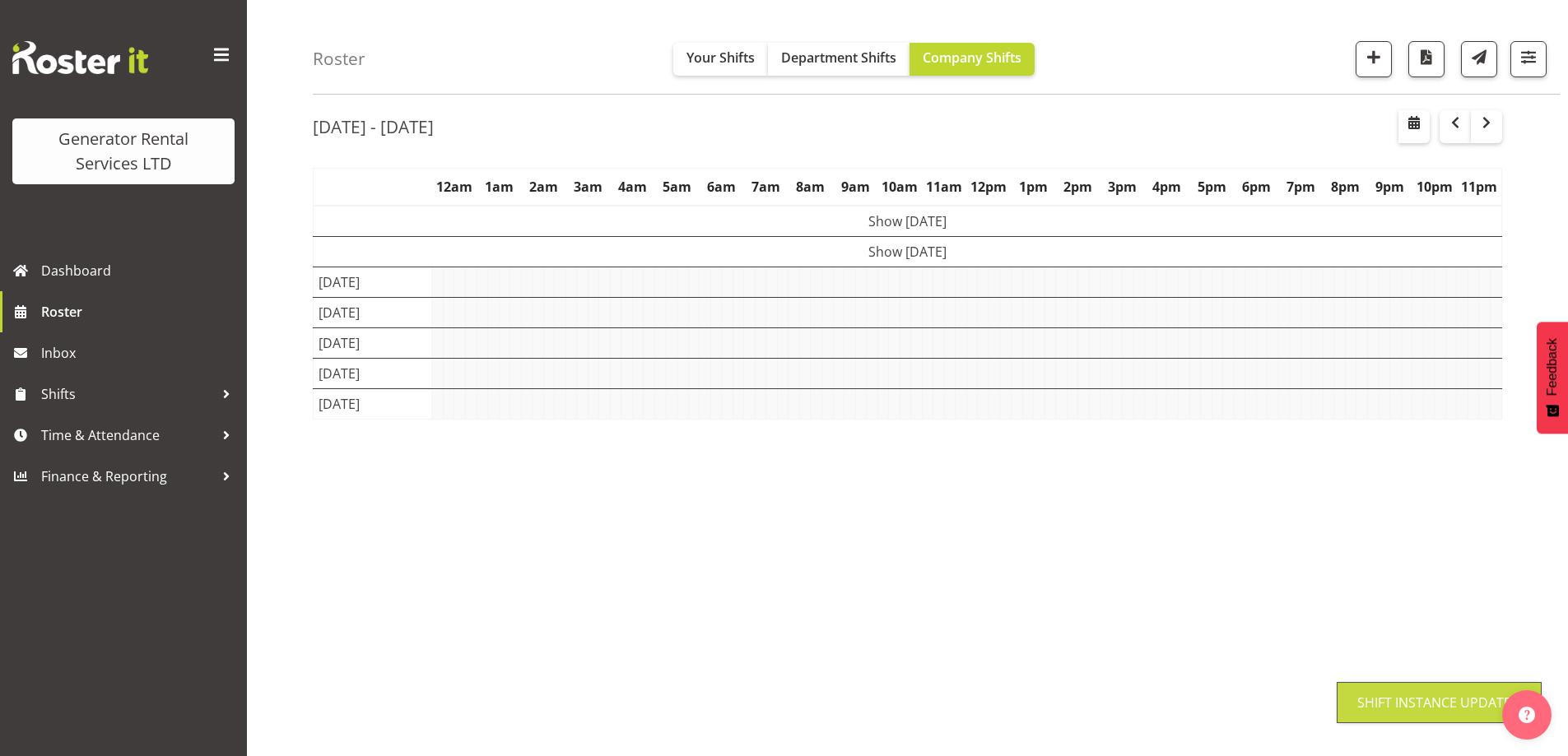
scroll to position [58, 0]
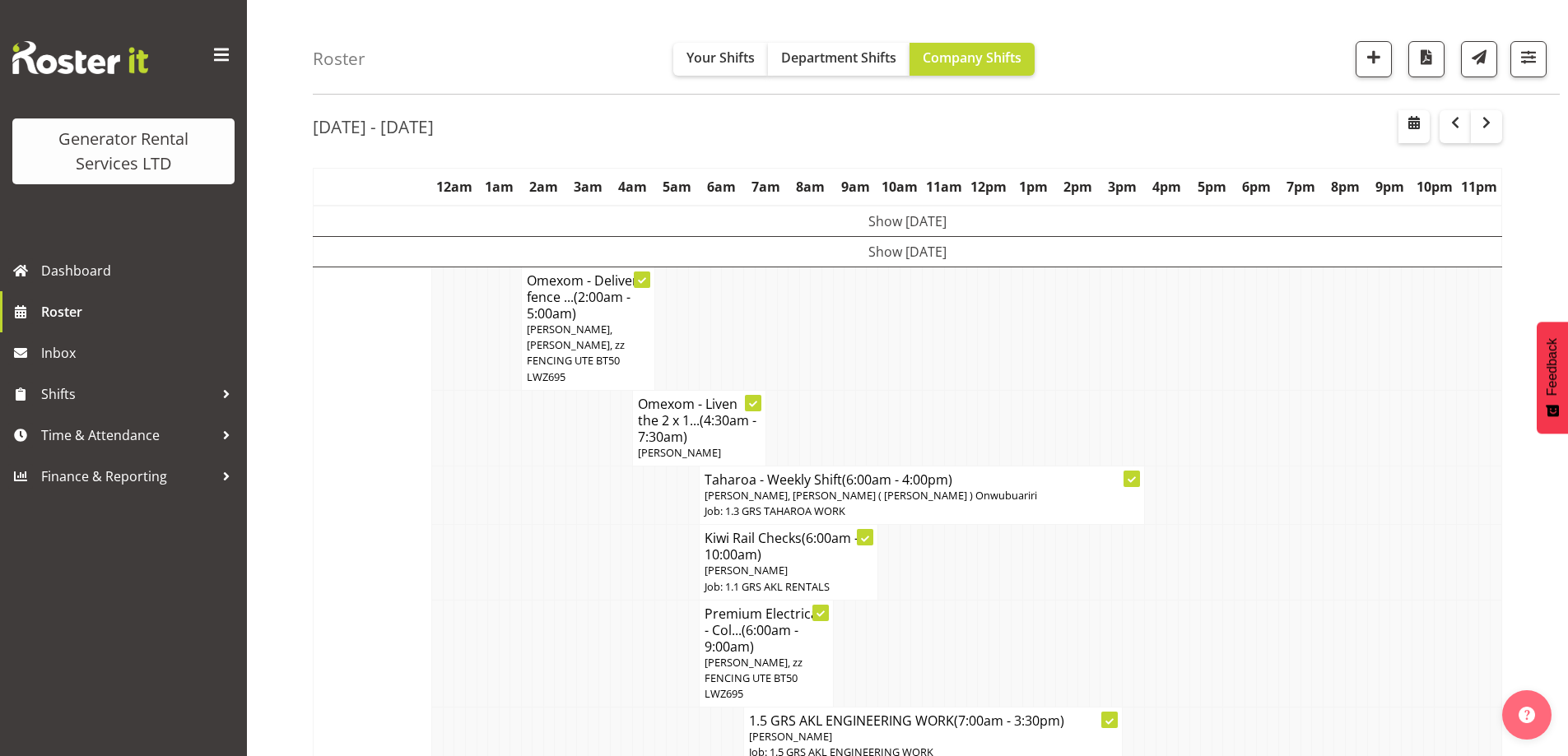
click at [526, 659] on tr "Premium Electrical - Col... (6:00am - 9:00am) [PERSON_NAME], zz FENCING UTE BT5…" at bounding box center [908, 655] width 1189 height 108
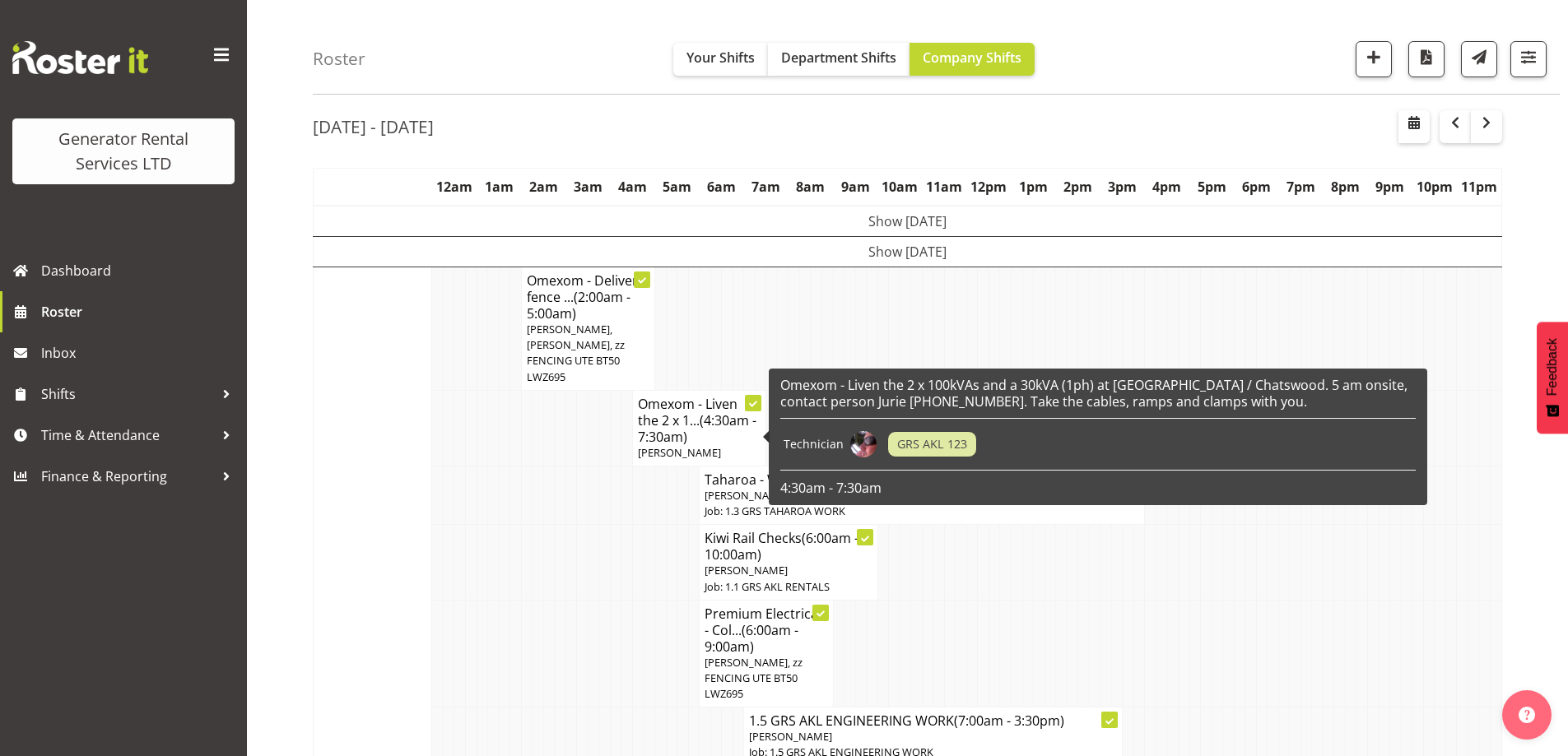
click at [529, 600] on td at bounding box center [526, 655] width 11 height 108
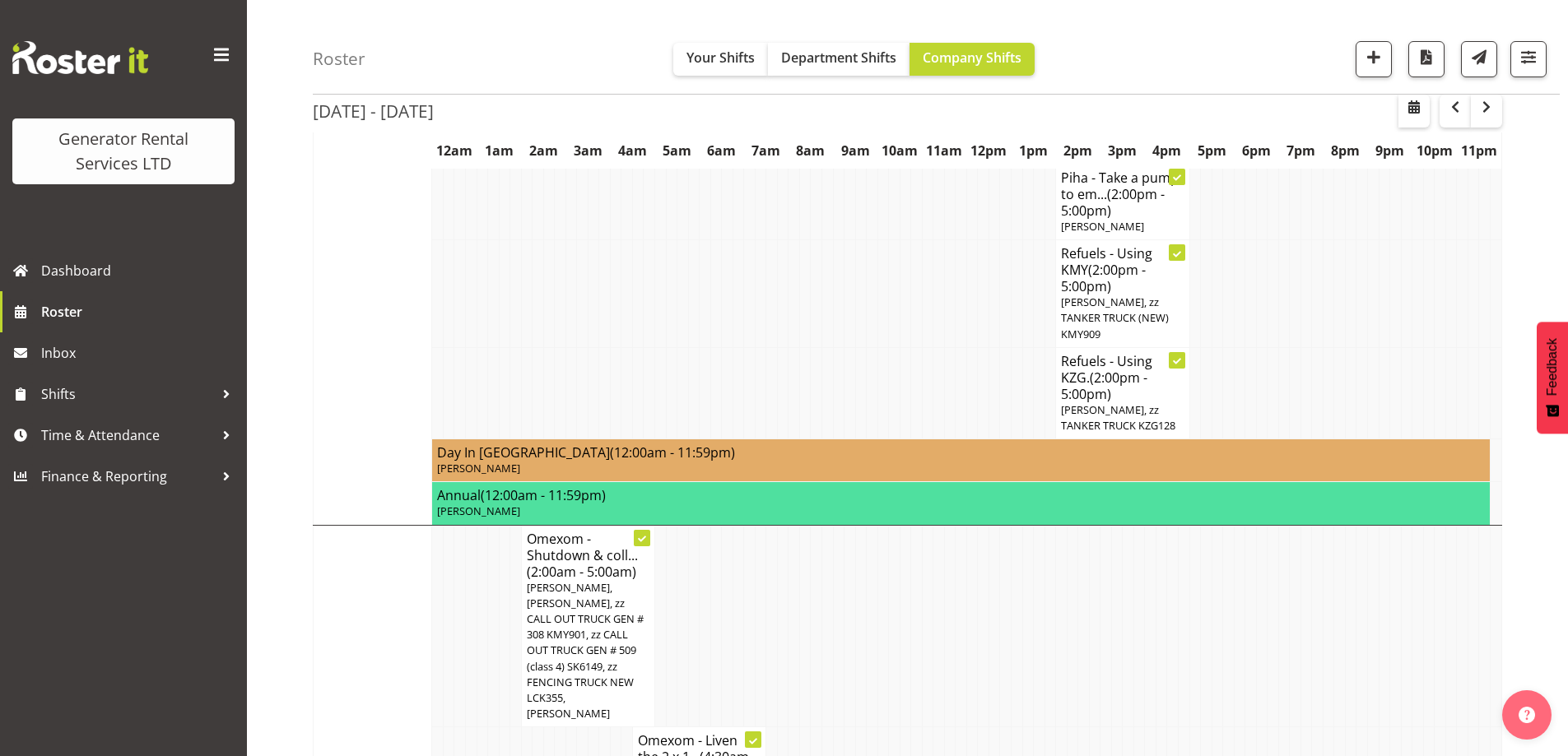
scroll to position [1128, 0]
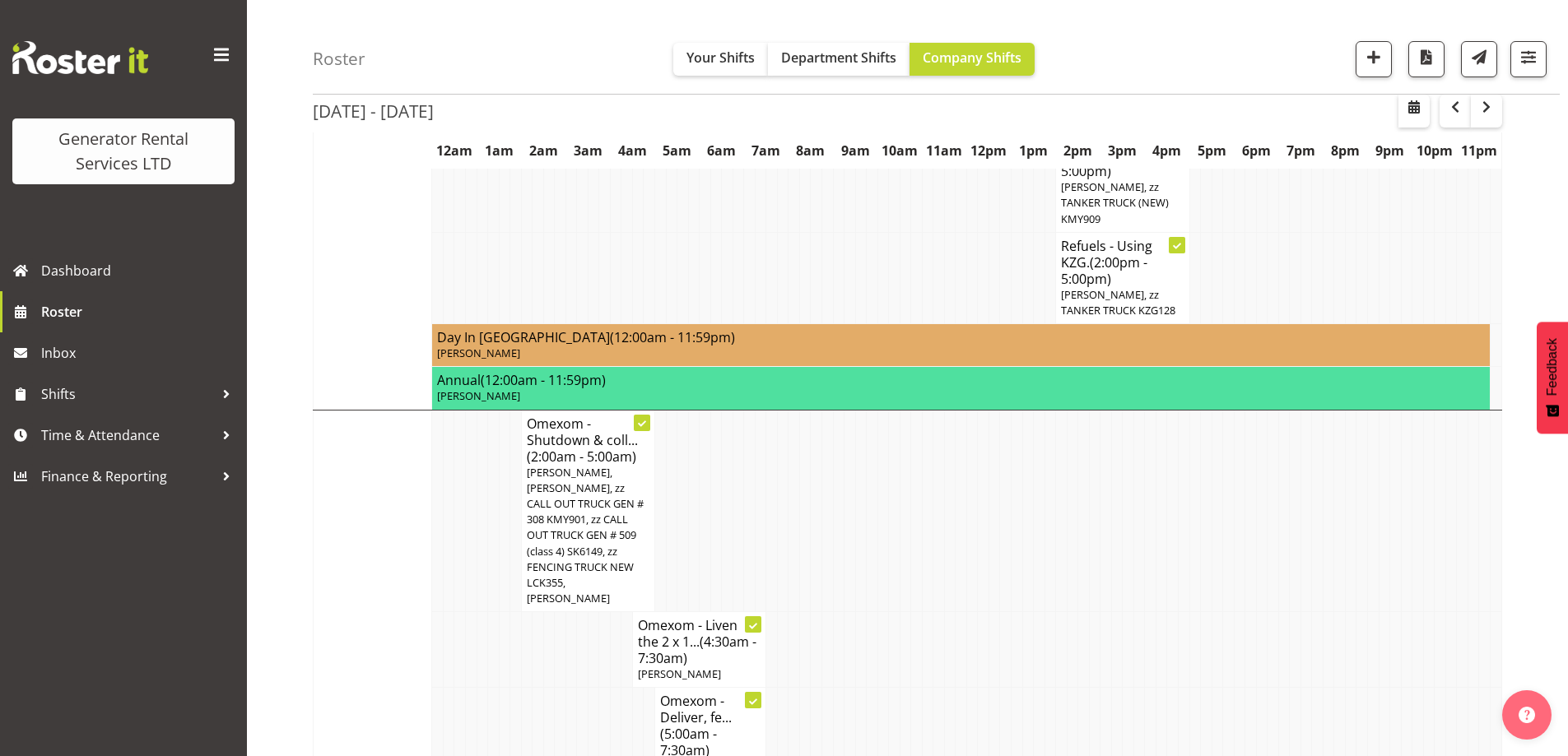
click at [1016, 613] on td at bounding box center [1017, 651] width 11 height 76
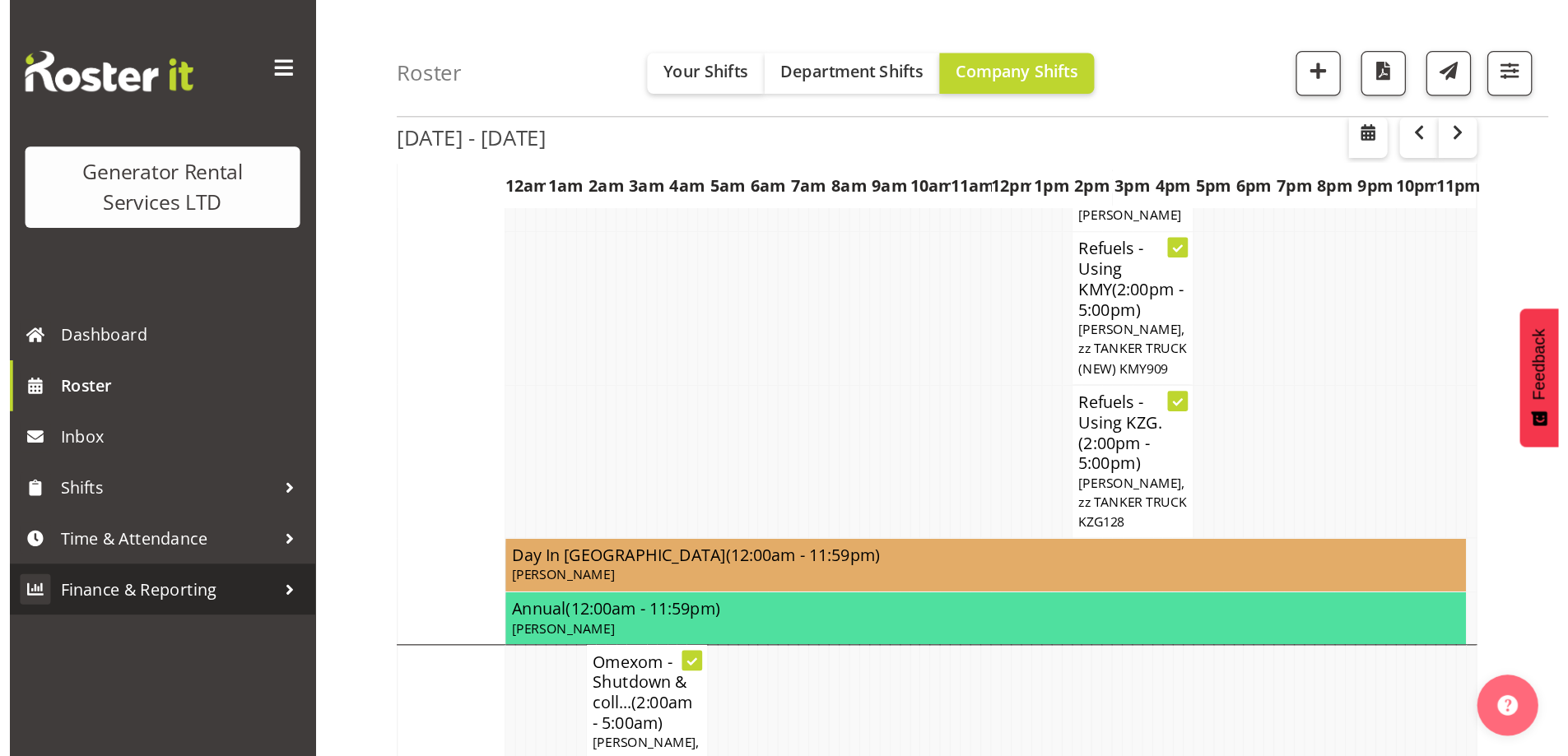
scroll to position [1292, 0]
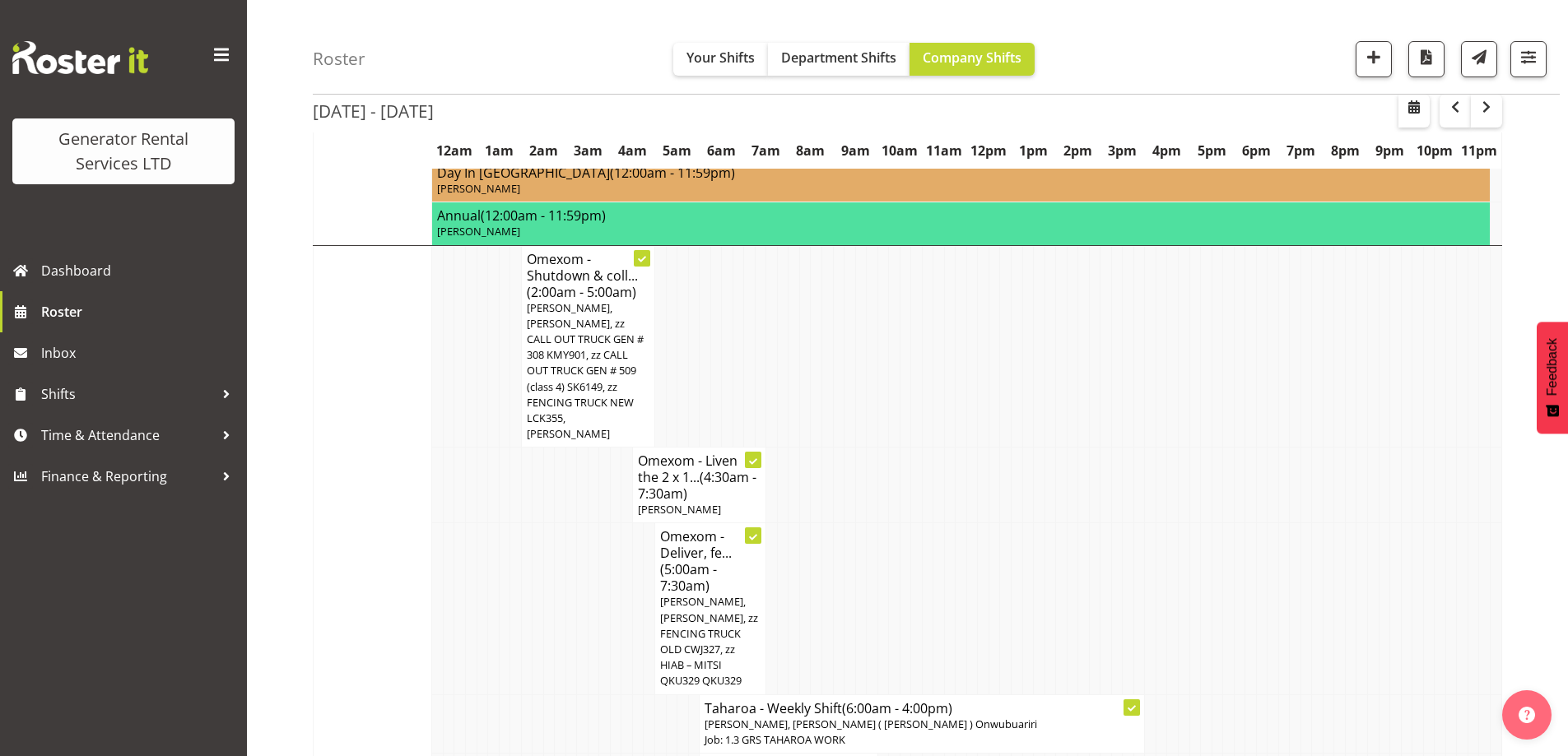
click at [469, 524] on td at bounding box center [470, 609] width 11 height 171
click at [950, 524] on td at bounding box center [950, 609] width 11 height 171
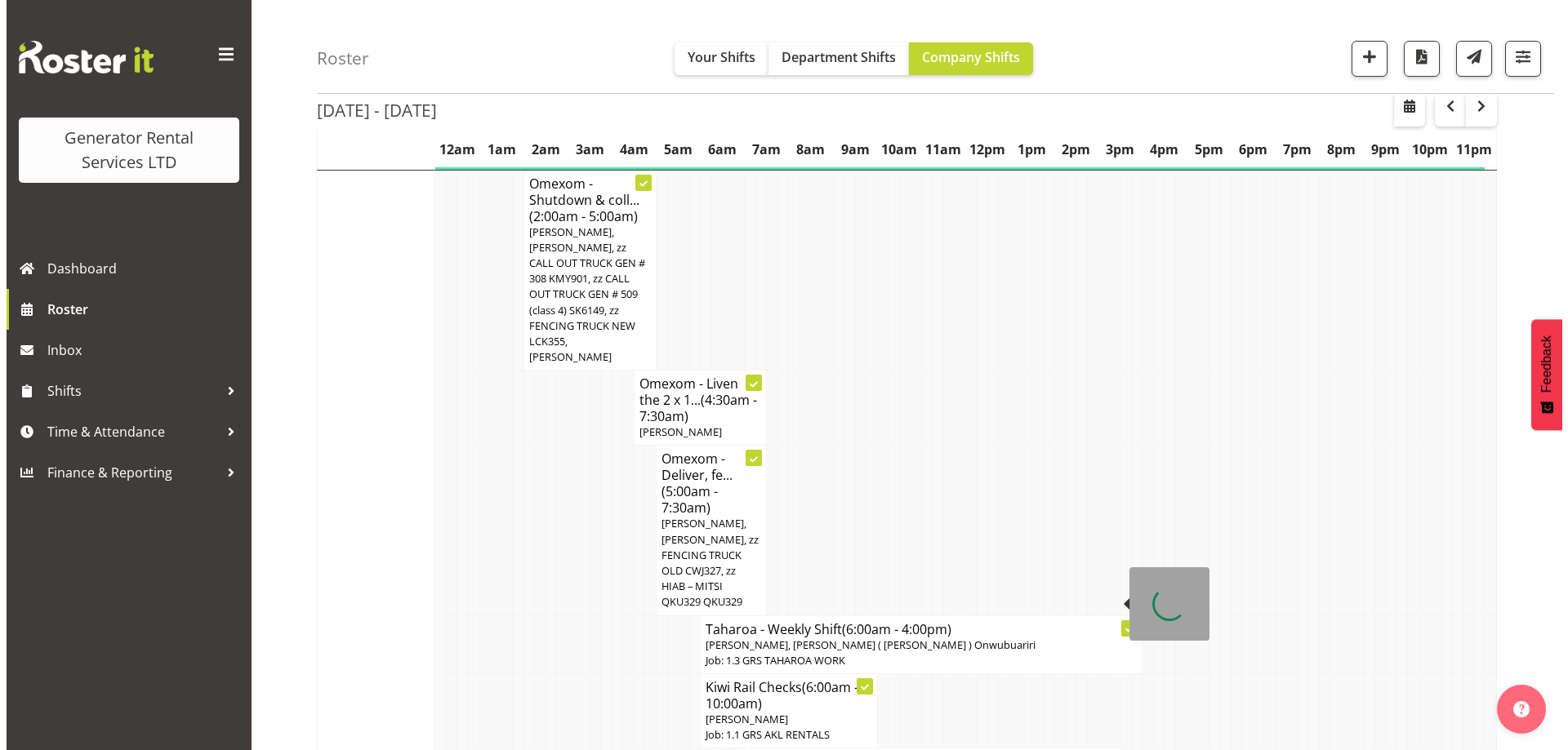
scroll to position [1527, 0]
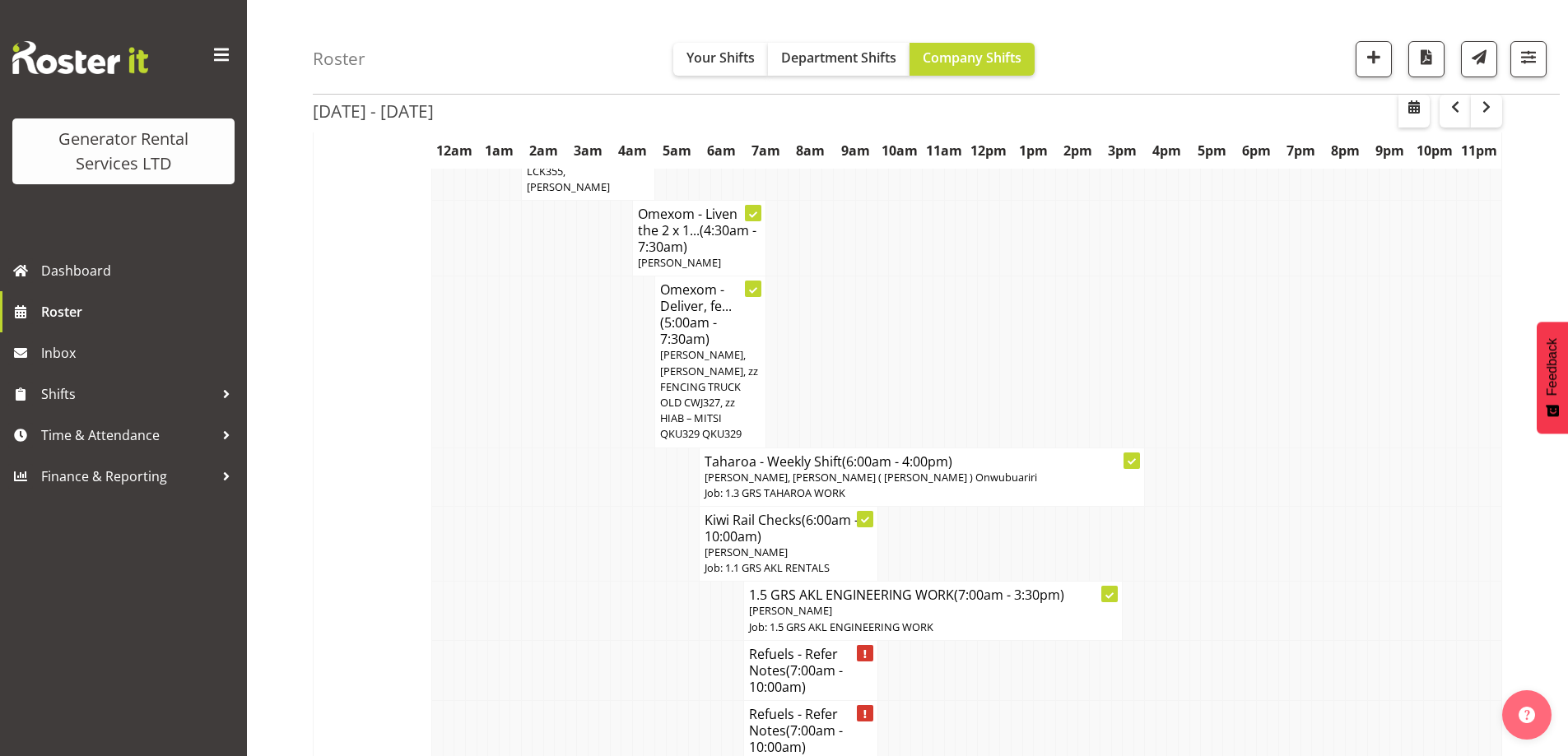
click at [722, 700] on td at bounding box center [728, 729] width 11 height 60
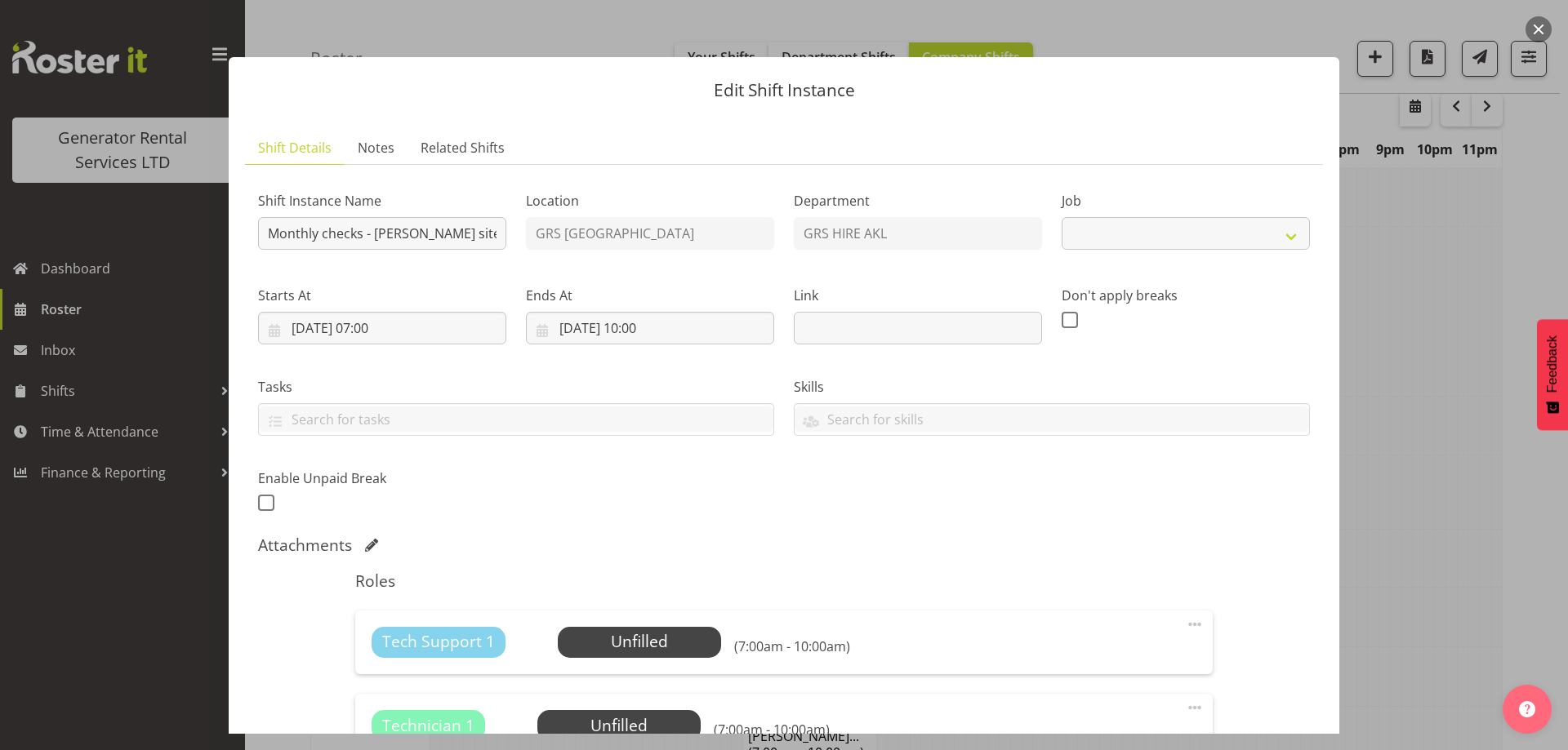
select select "9"
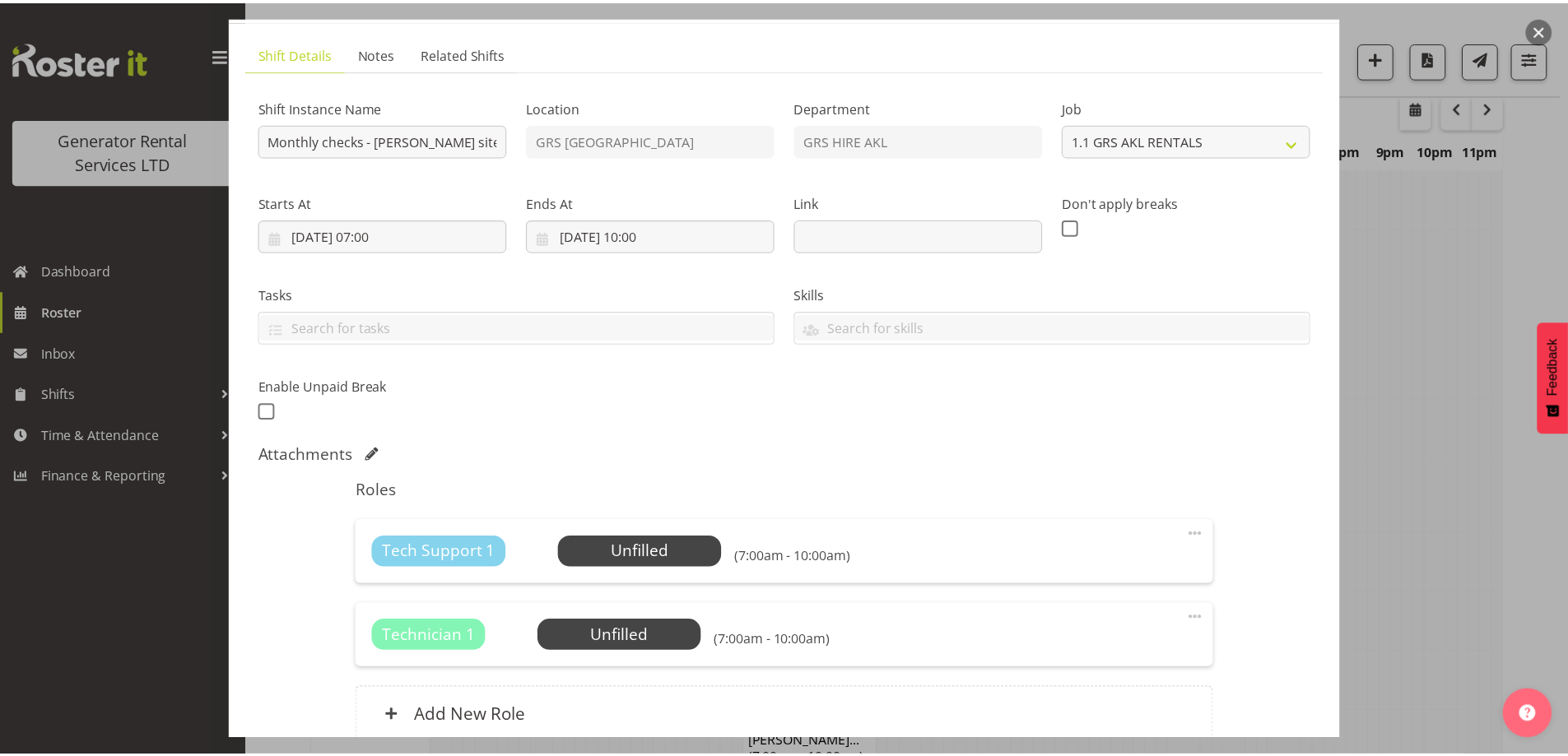
scroll to position [246, 0]
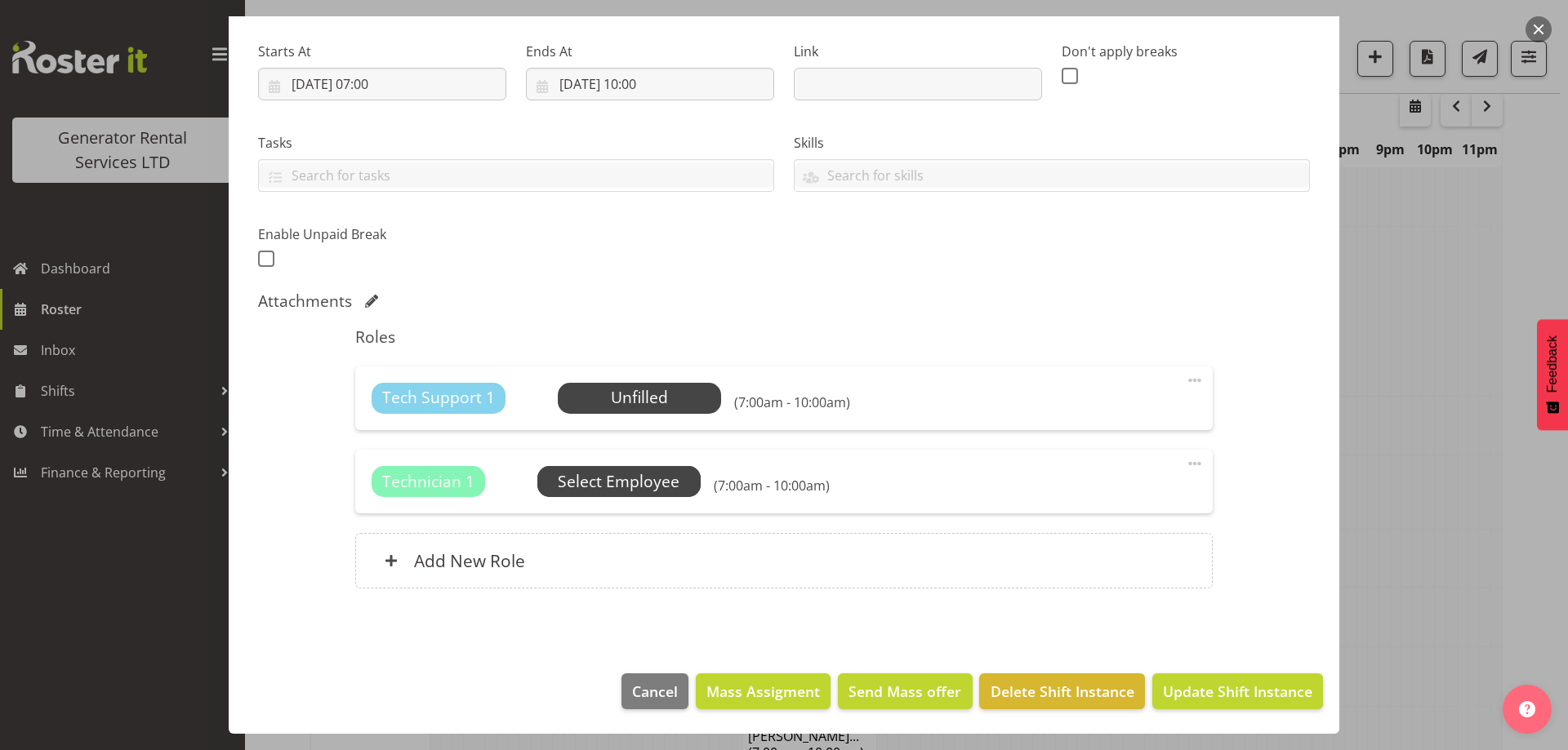
click at [631, 494] on span "Select Employee" at bounding box center [619, 481] width 164 height 31
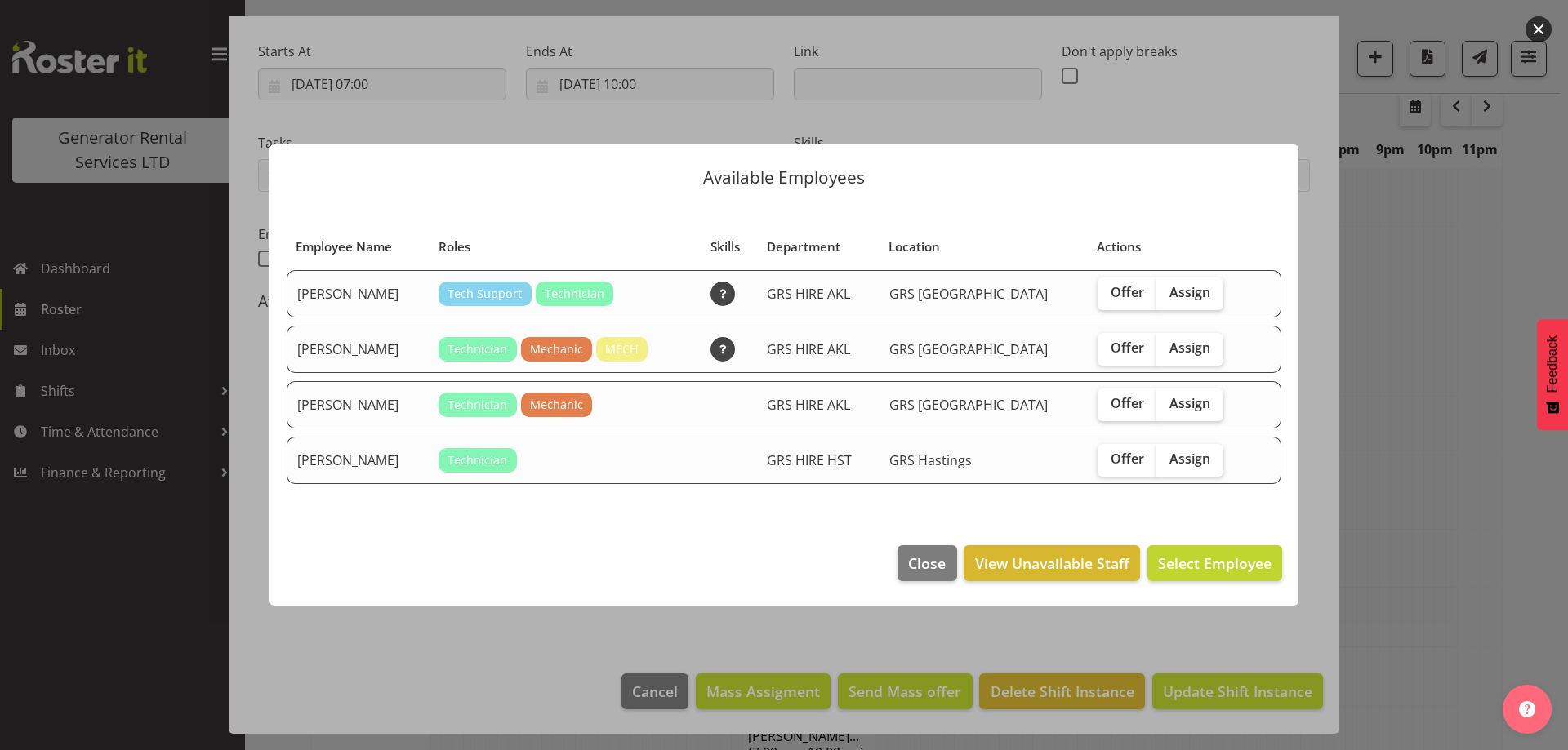
click at [1474, 521] on div at bounding box center [784, 375] width 1568 height 750
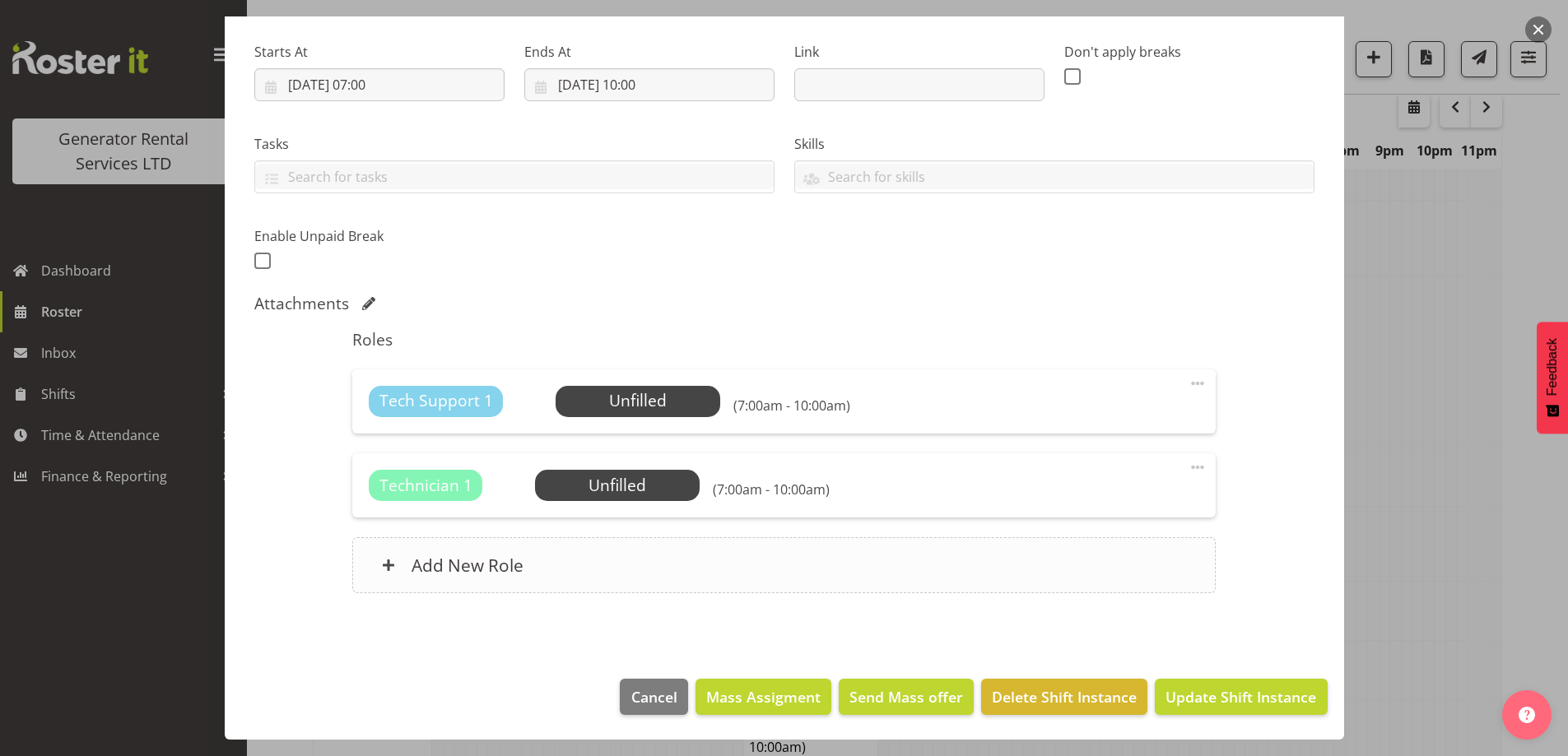
click at [551, 588] on div "Add New Role" at bounding box center [784, 565] width 863 height 56
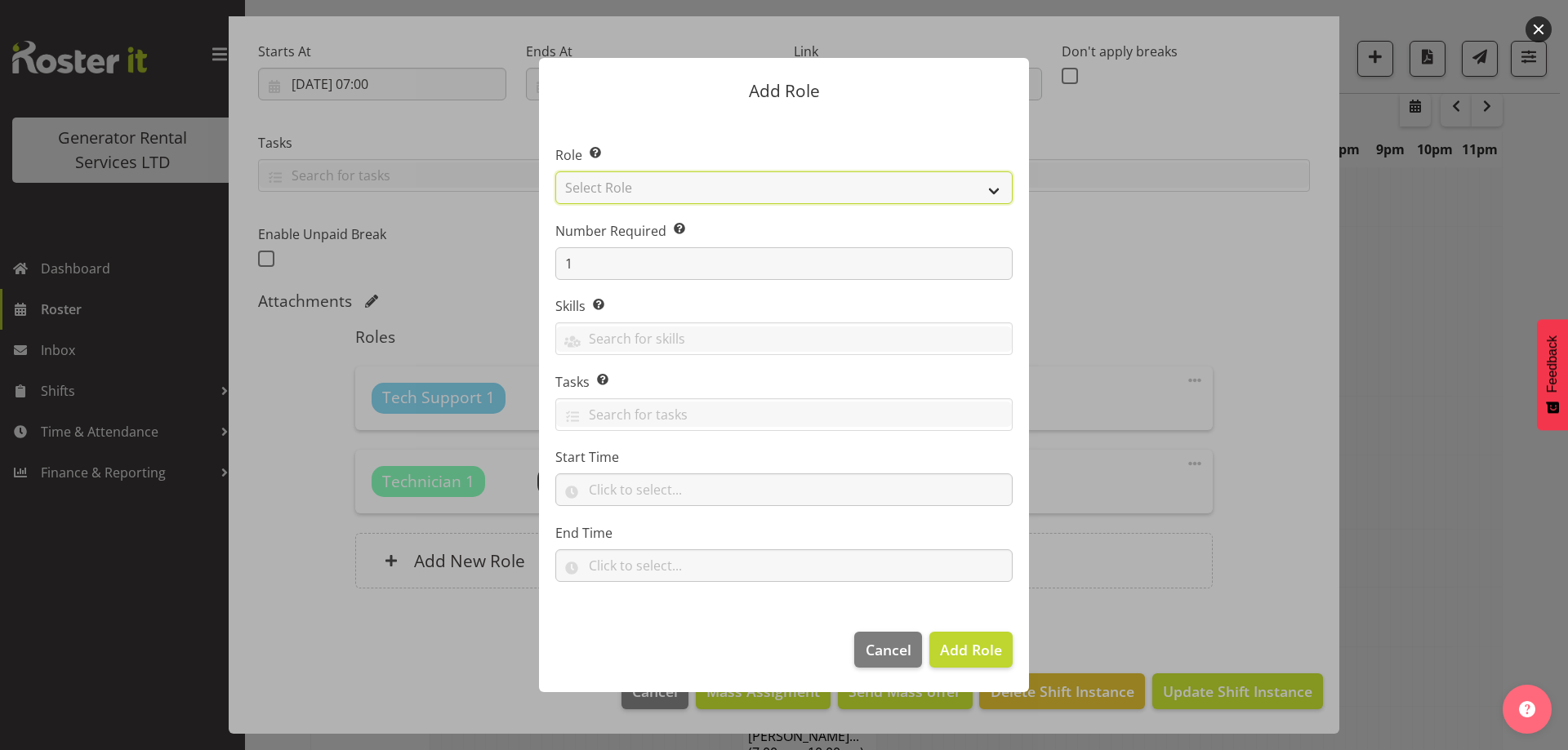
click at [809, 191] on select "Select Role Account Manager Electrician Engineering GM HSEQ manager MECH Mechan…" at bounding box center [784, 187] width 457 height 33
select select "24"
click at [555, 171] on select "Select Role Account Manager Electrician Engineering GM HSEQ manager MECH Mechan…" at bounding box center [784, 187] width 457 height 33
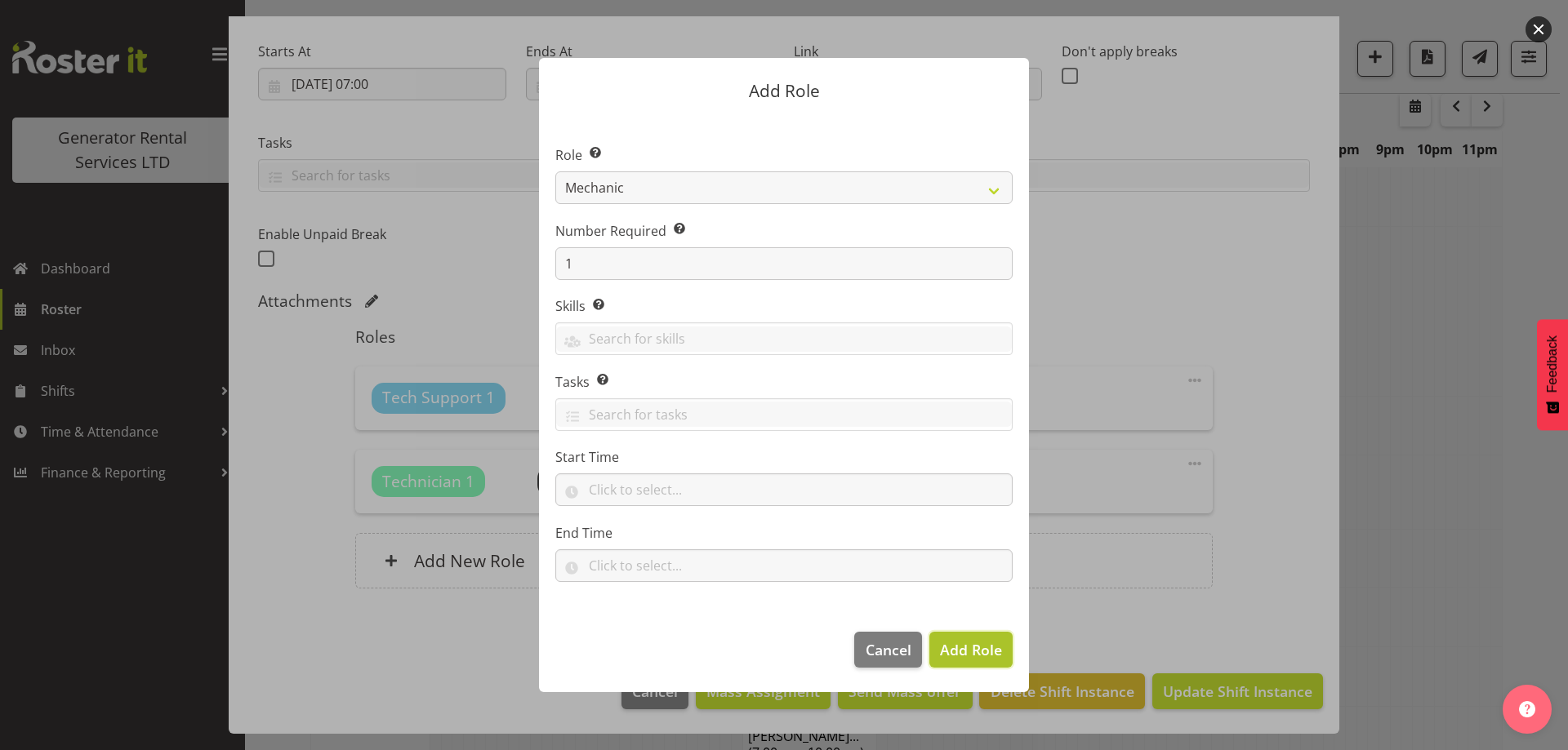
click at [960, 647] on span "Add Role" at bounding box center [971, 649] width 62 height 20
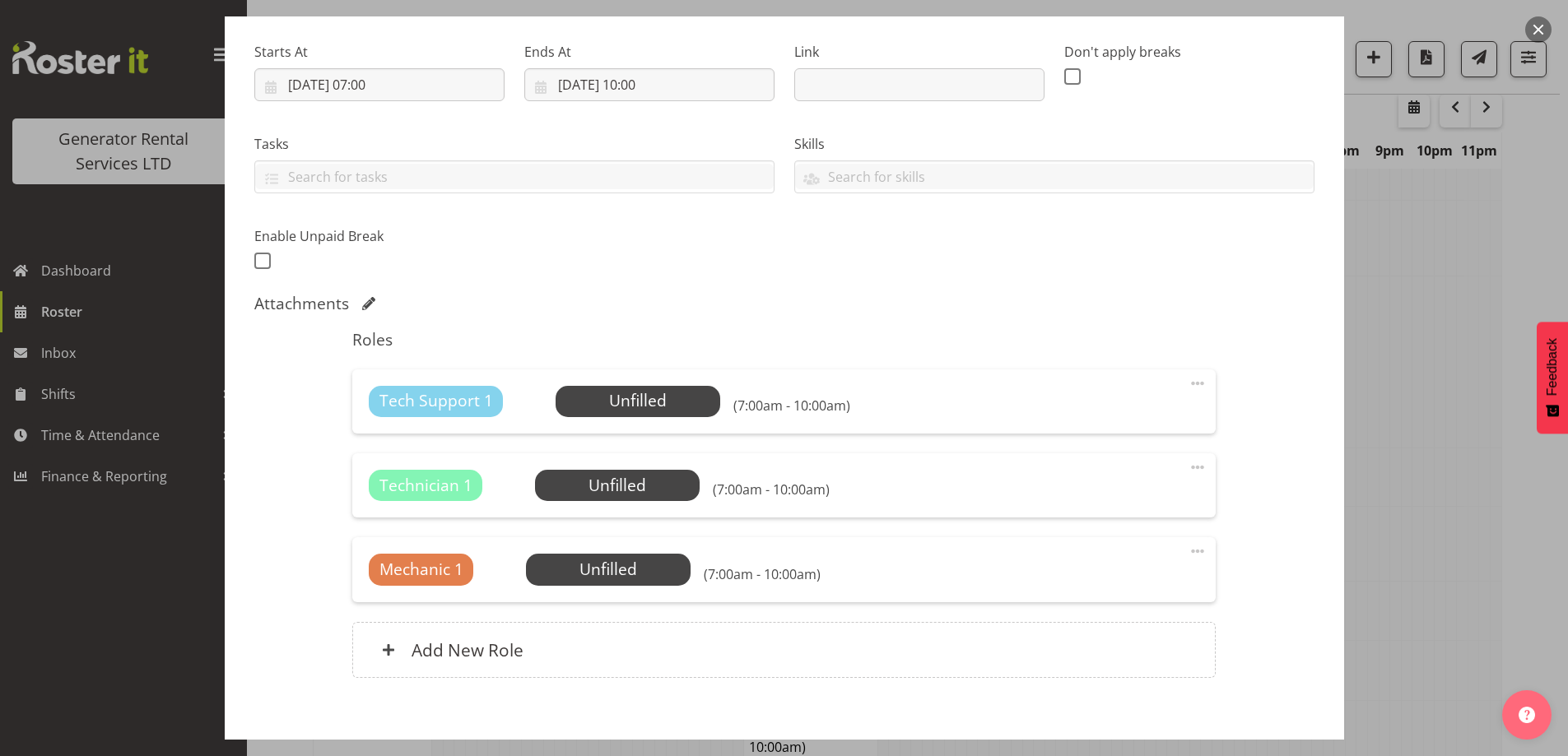
click at [547, 546] on div "Mechanic 1 Unfilled Select Employee (7:00am - 10:00am) Edit Cover Role Delete" at bounding box center [784, 570] width 863 height 65
click at [563, 572] on span "Select Employee" at bounding box center [608, 569] width 122 height 24
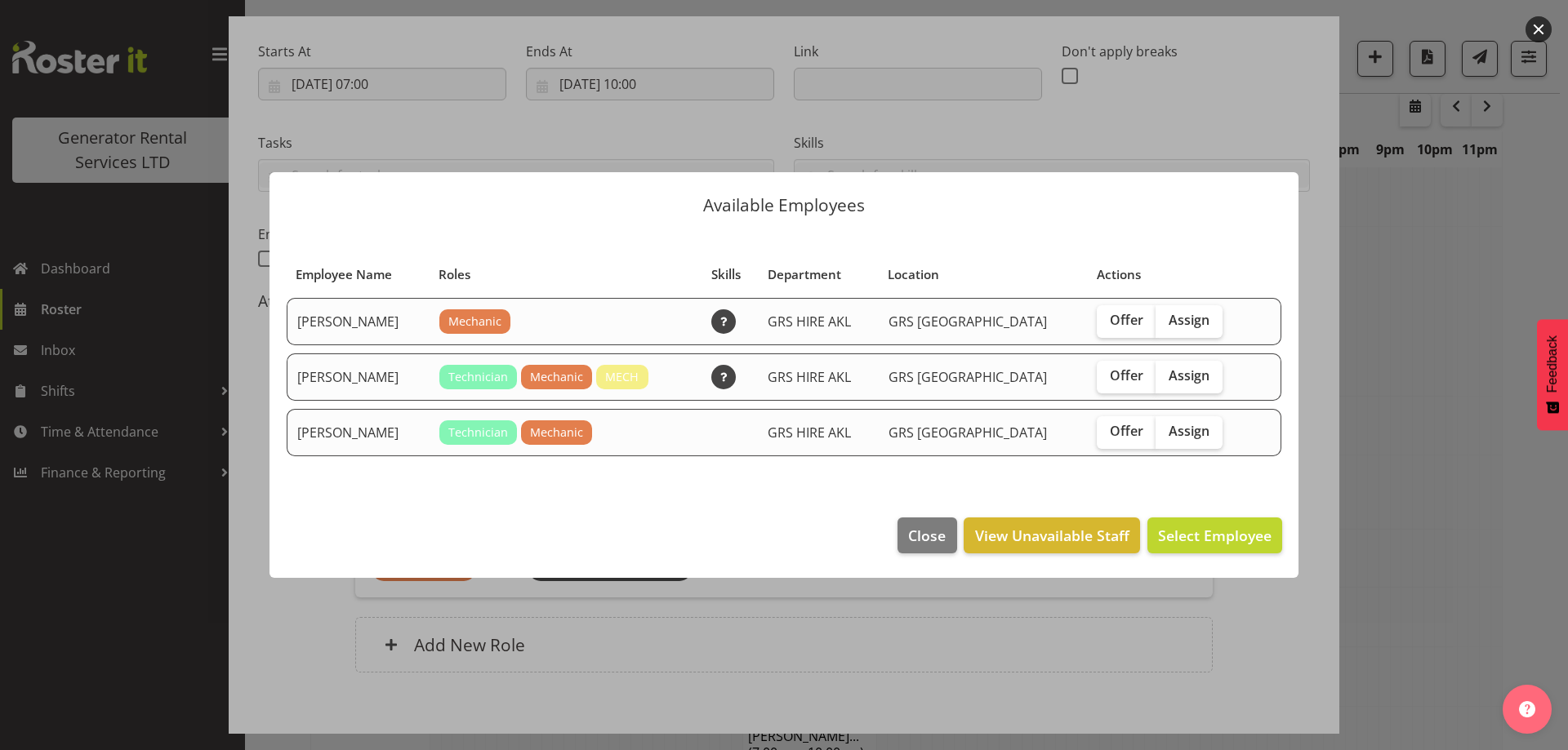
click at [1513, 431] on div at bounding box center [784, 375] width 1568 height 750
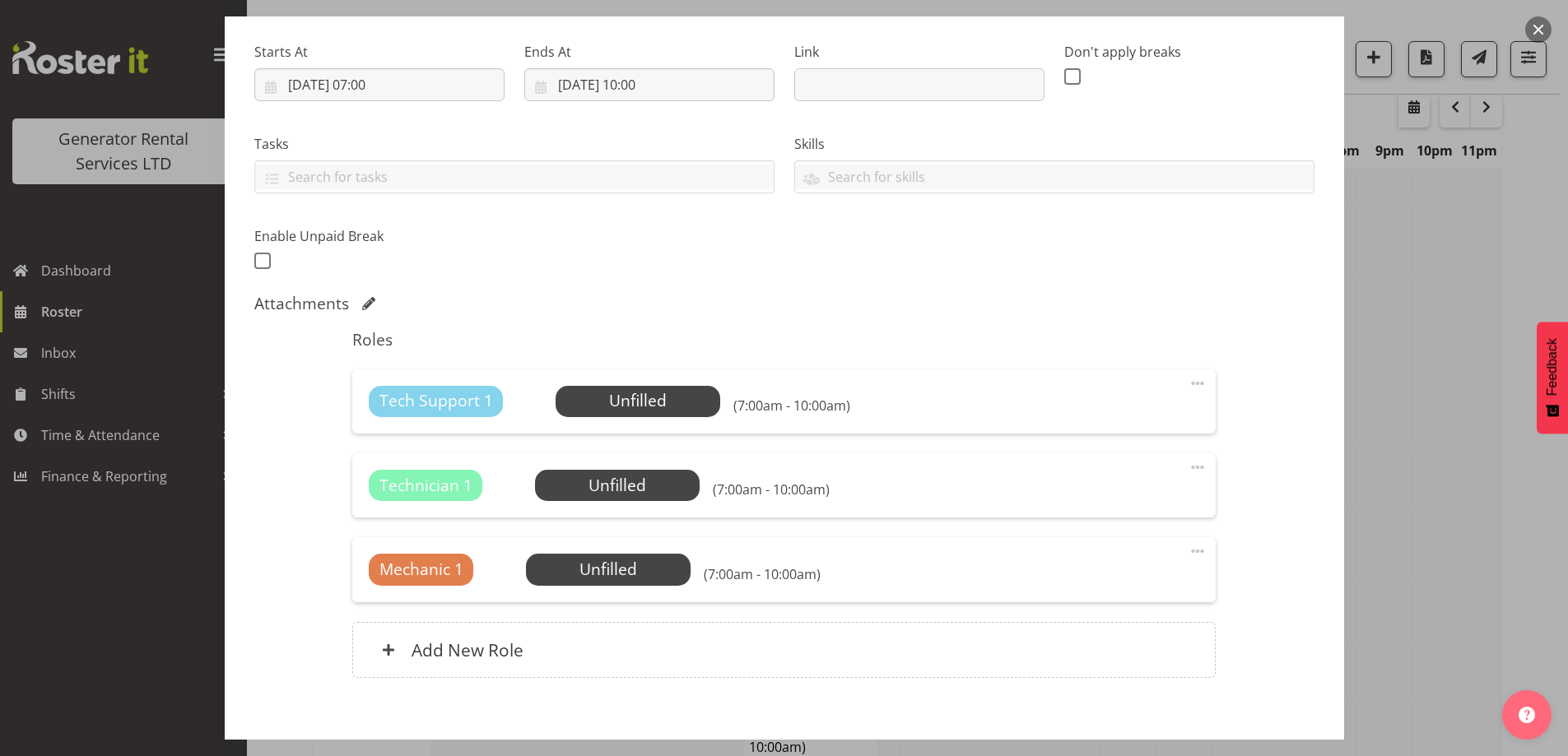
click at [1467, 457] on div at bounding box center [784, 378] width 1568 height 756
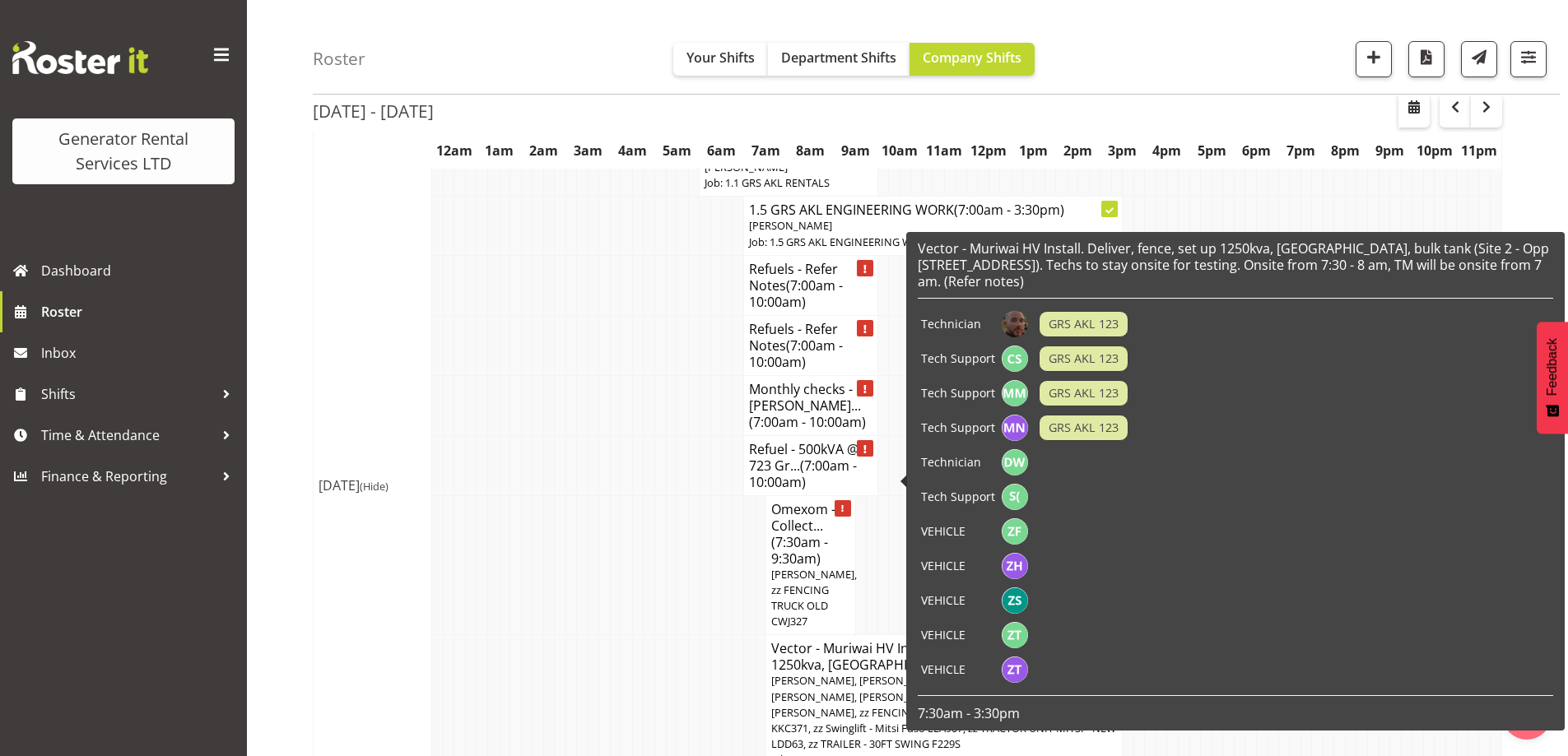
scroll to position [1951, 0]
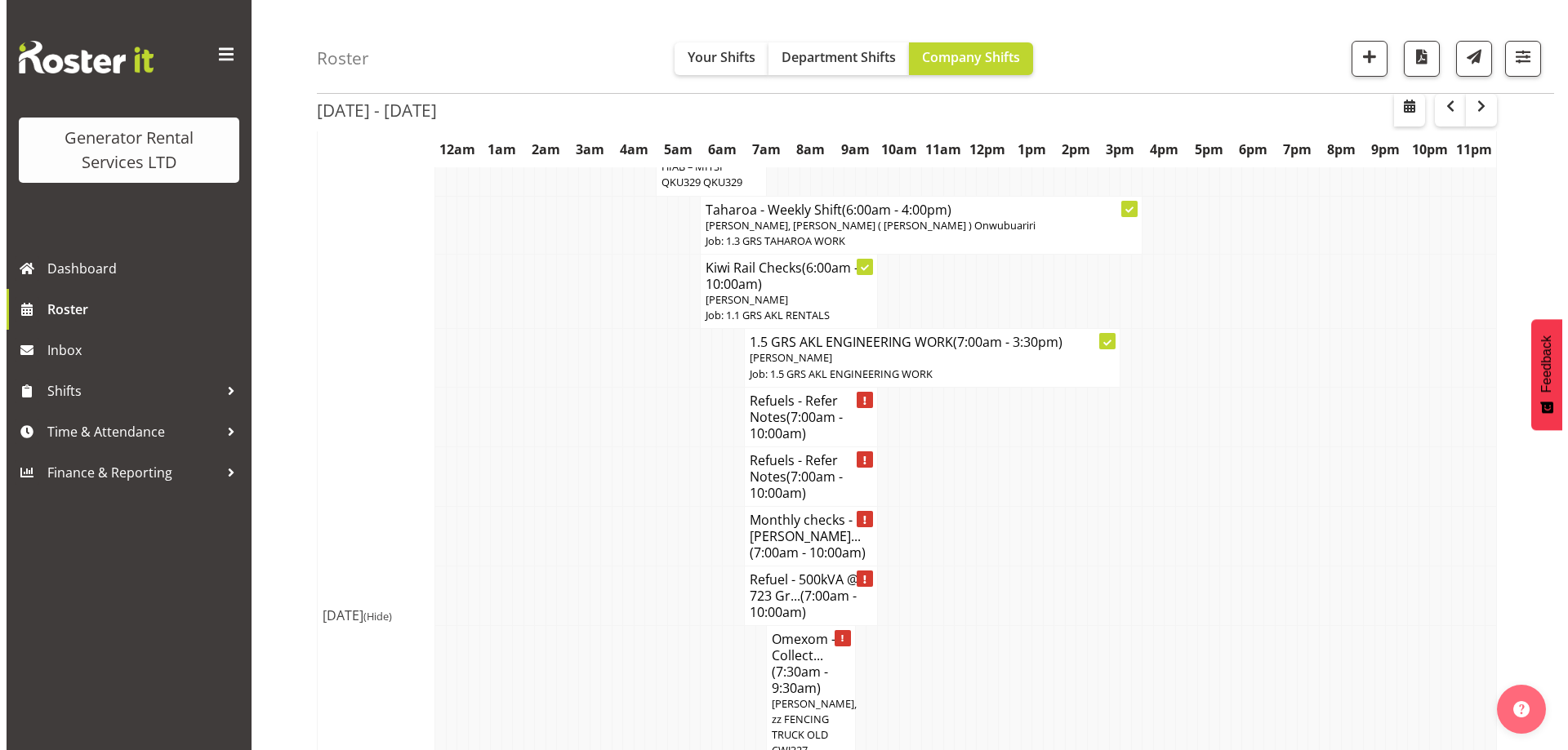
scroll to position [1772, 0]
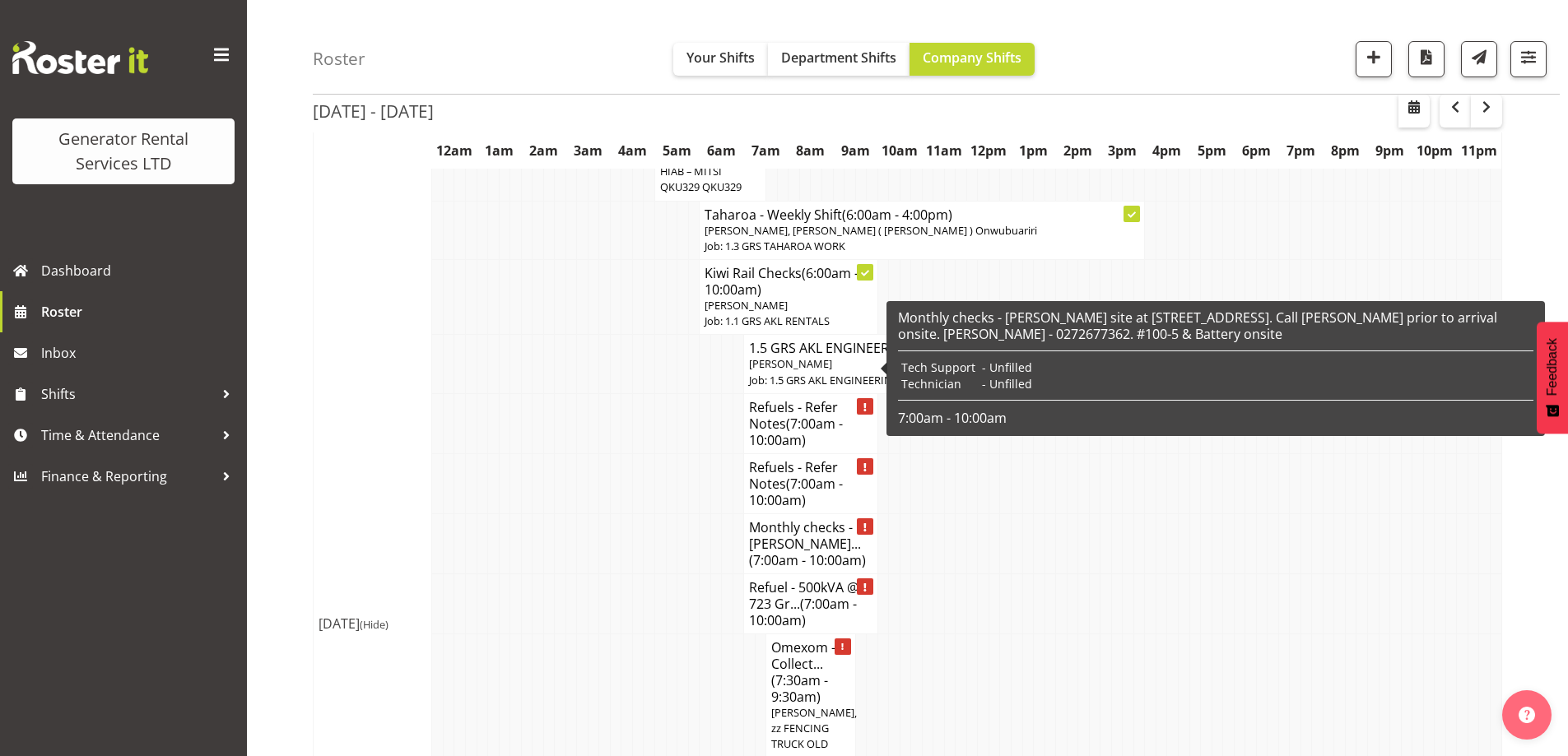
click at [766, 520] on h4 "Monthly checks - [PERSON_NAME]... (7:00am - 10:00am)" at bounding box center [810, 544] width 122 height 49
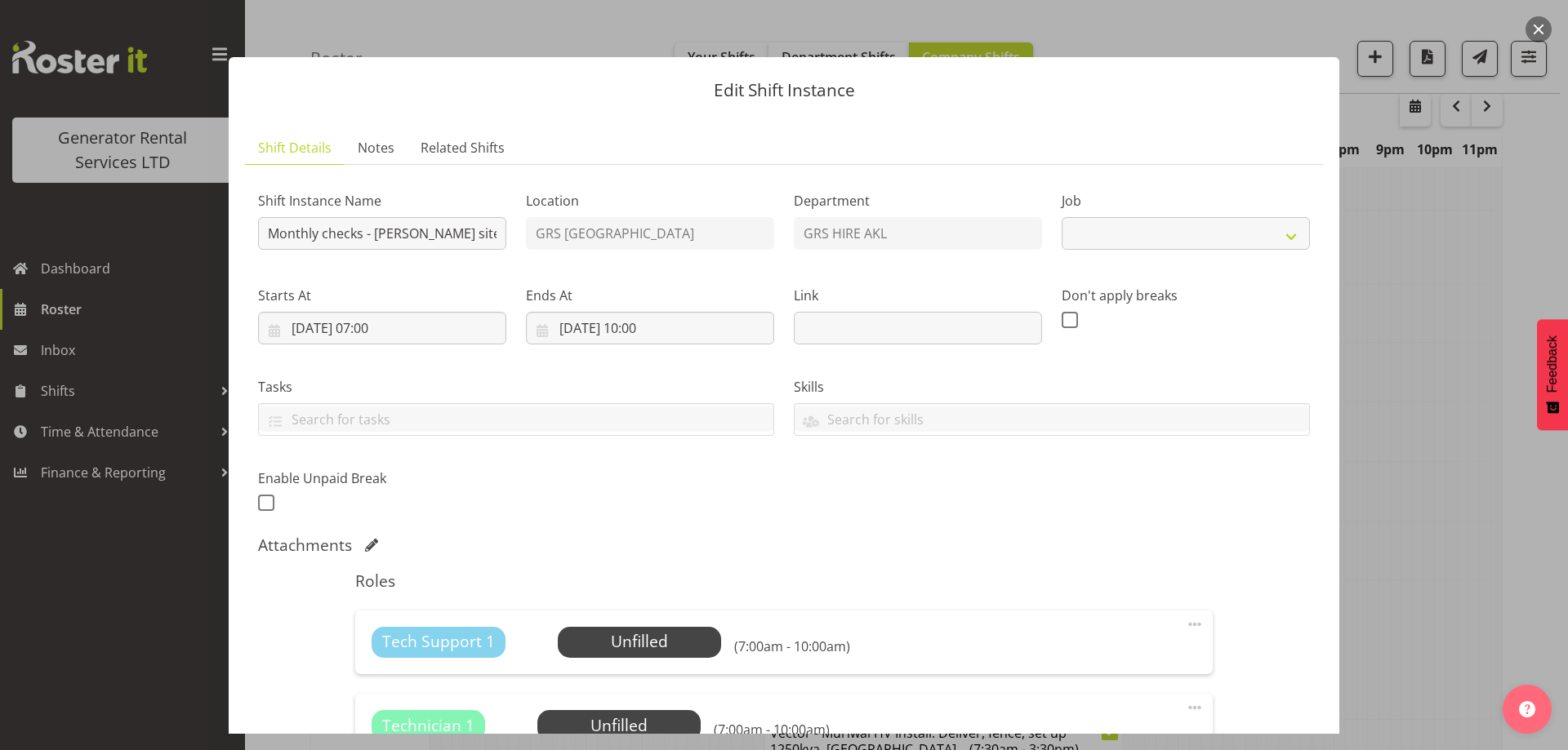
select select "9"
click at [712, 330] on input "[DATE] 10:00" at bounding box center [650, 327] width 248 height 33
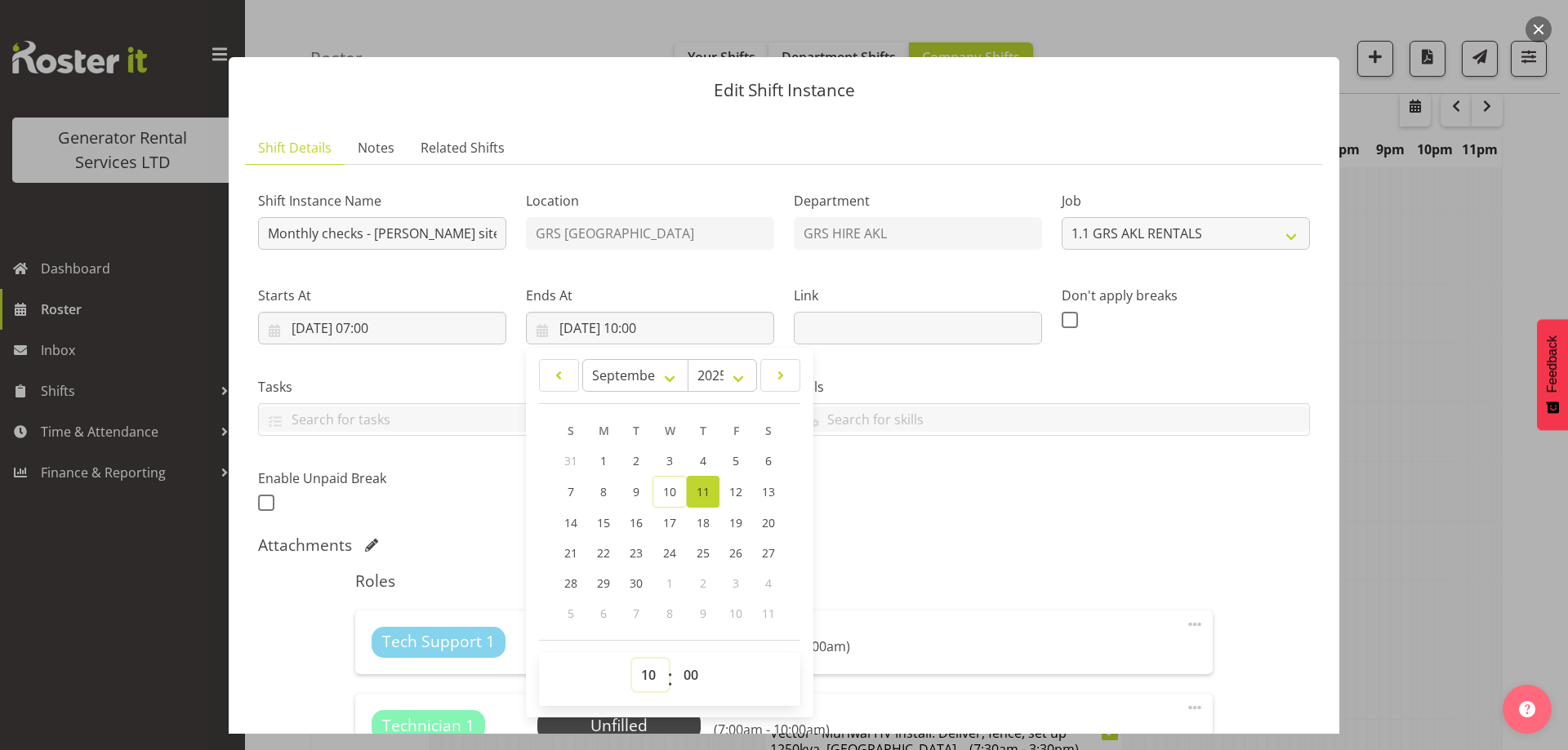
click at [651, 666] on select "00 01 02 03 04 05 06 07 08 09 10 11 12 13 14 15 16 17 18 19 20 21 22 23" at bounding box center [650, 675] width 37 height 33
select select "9"
click at [632, 659] on select "00 01 02 03 04 05 06 07 08 09 10 11 12 13 14 15 16 17 18 19 20 21 22 23" at bounding box center [650, 675] width 37 height 33
type input "[DATE] 09:00"
click at [699, 662] on select "00 01 02 03 04 05 06 07 08 09 10 11 12 13 14 15 16 17 18 19 20 21 22 23 24 25 2…" at bounding box center [693, 675] width 37 height 33
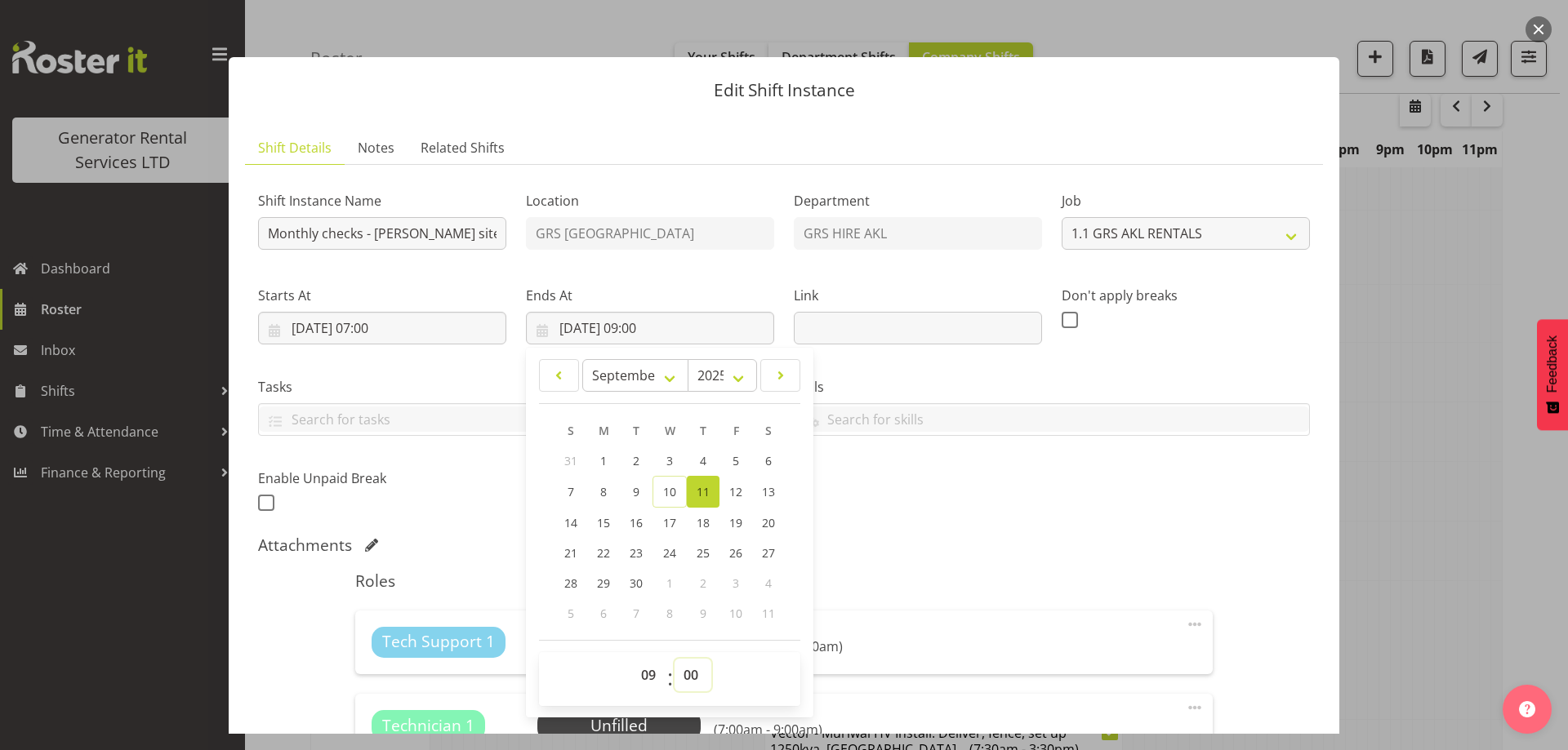
select select "30"
click at [675, 659] on select "00 01 02 03 04 05 06 07 08 09 10 11 12 13 14 15 16 17 18 19 20 21 22 23 24 25 2…" at bounding box center [693, 675] width 37 height 33
type input "[DATE] 09:30"
click at [1016, 512] on div "Shift Instance Name Monthly checks - [PERSON_NAME] site at [STREET_ADDRESS]. Ca…" at bounding box center [784, 347] width 1071 height 358
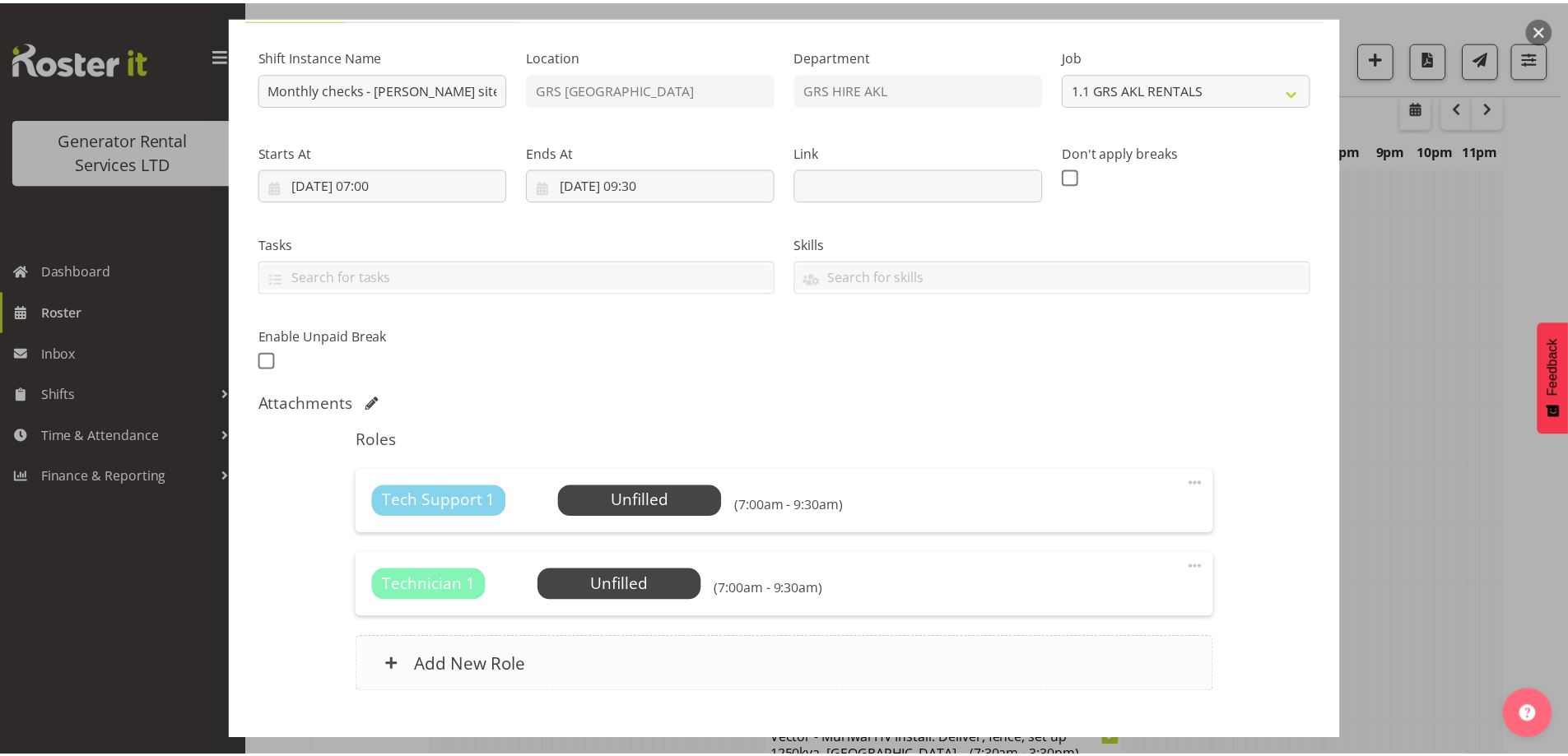
scroll to position [246, 0]
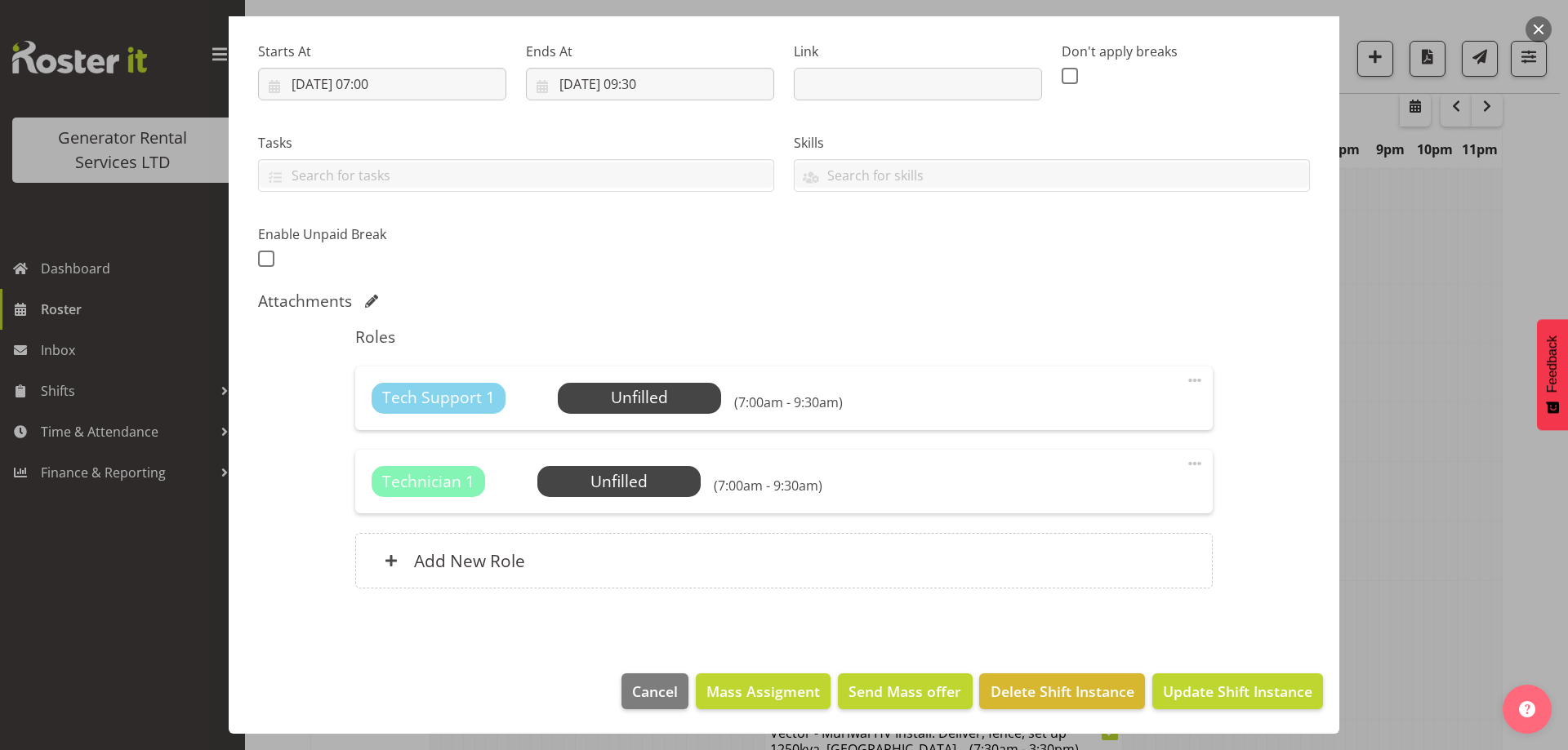
click at [641, 499] on div "Technician 1 Unfilled Select Employee (7:00am - 9:30am) Edit Cover Role Delete" at bounding box center [783, 482] width 856 height 64
click at [654, 485] on span "Select Employee" at bounding box center [618, 482] width 121 height 24
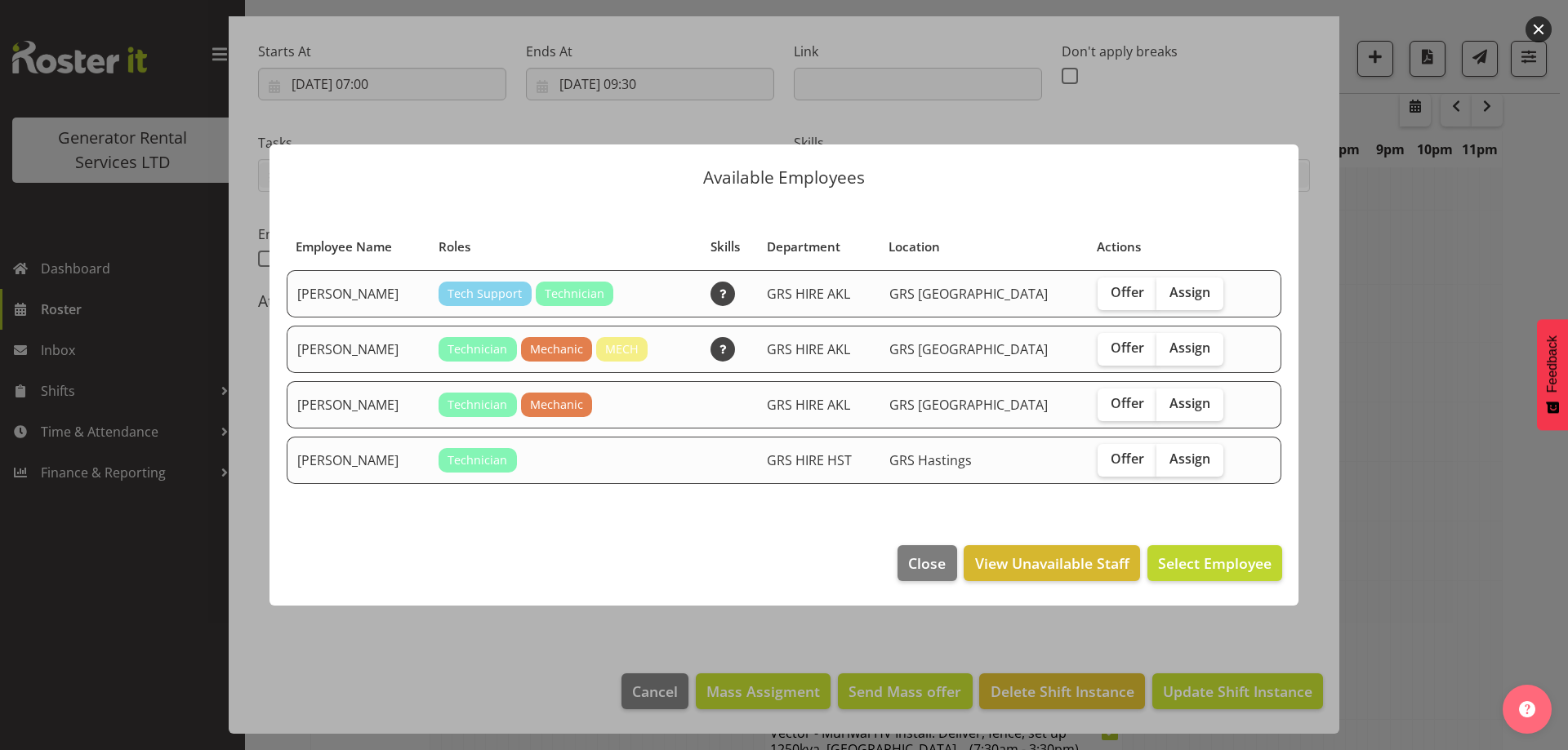
click at [1339, 436] on div at bounding box center [784, 375] width 1568 height 750
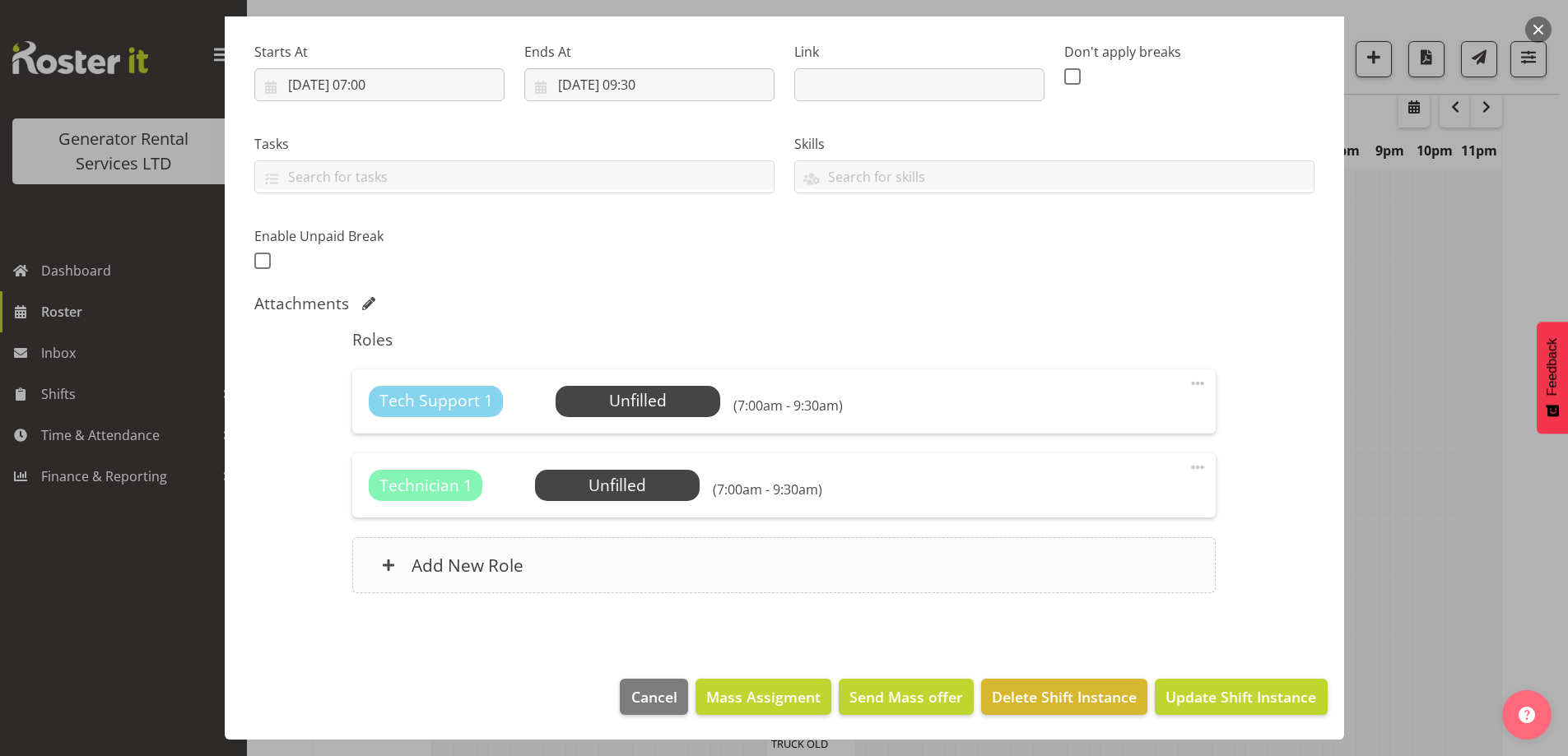
click at [779, 594] on div "Add New Role" at bounding box center [784, 565] width 863 height 56
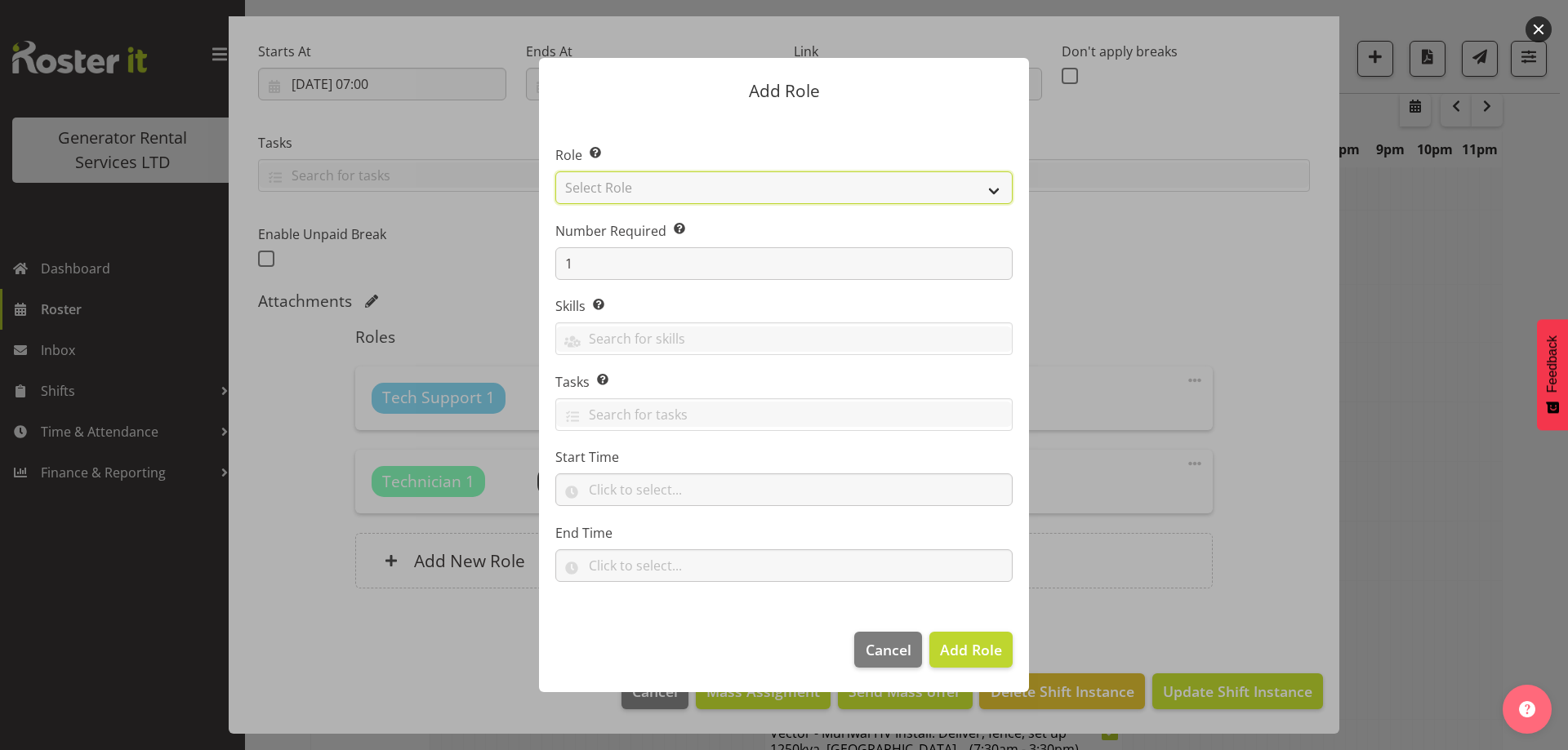
click at [800, 195] on select "Select Role Account Manager Electrician Engineering GM HSEQ manager MECH Mechan…" at bounding box center [784, 187] width 457 height 33
select select "24"
click at [555, 171] on select "Select Role Account Manager Electrician Engineering GM HSEQ manager MECH Mechan…" at bounding box center [784, 187] width 457 height 33
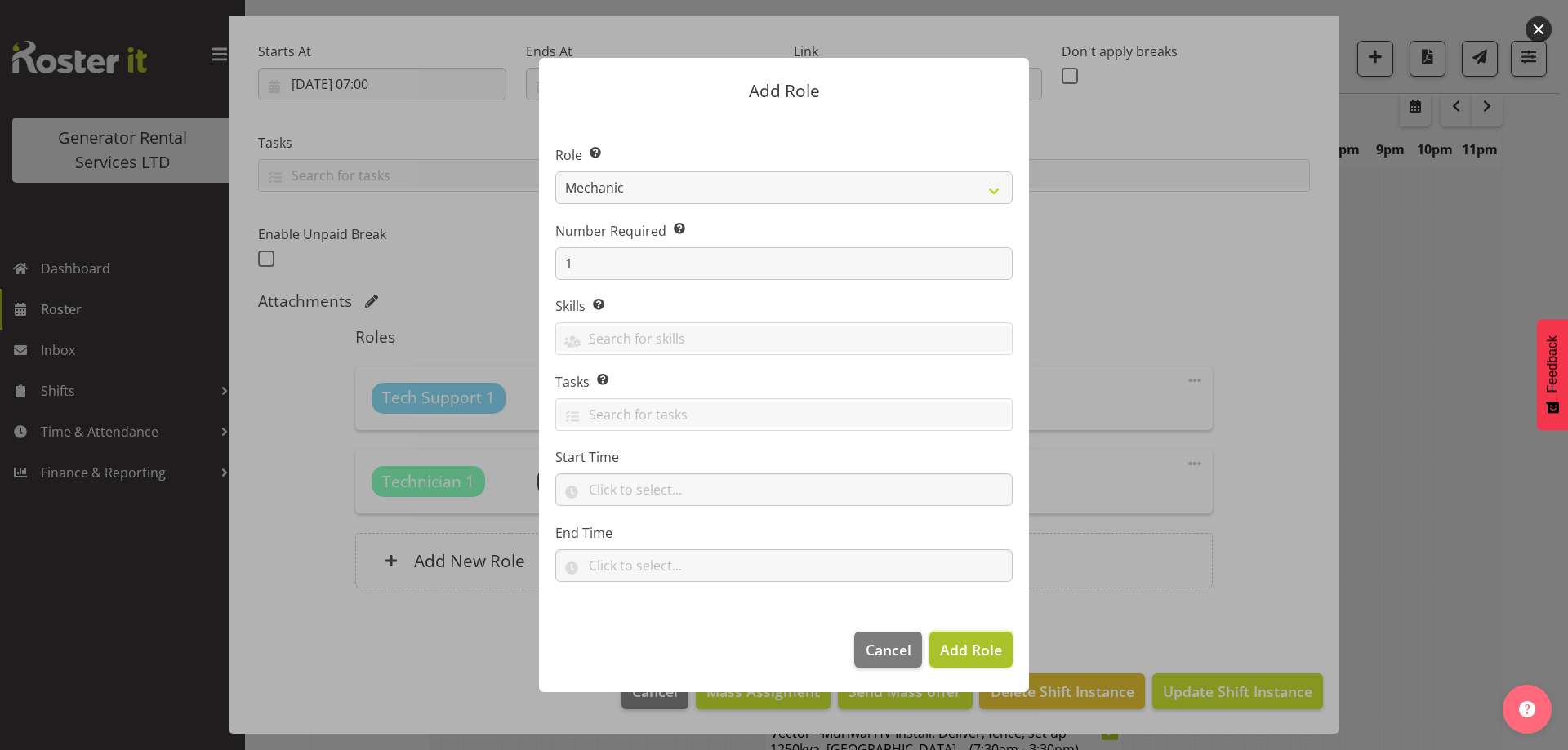
click at [962, 641] on span "Add Role" at bounding box center [971, 649] width 62 height 20
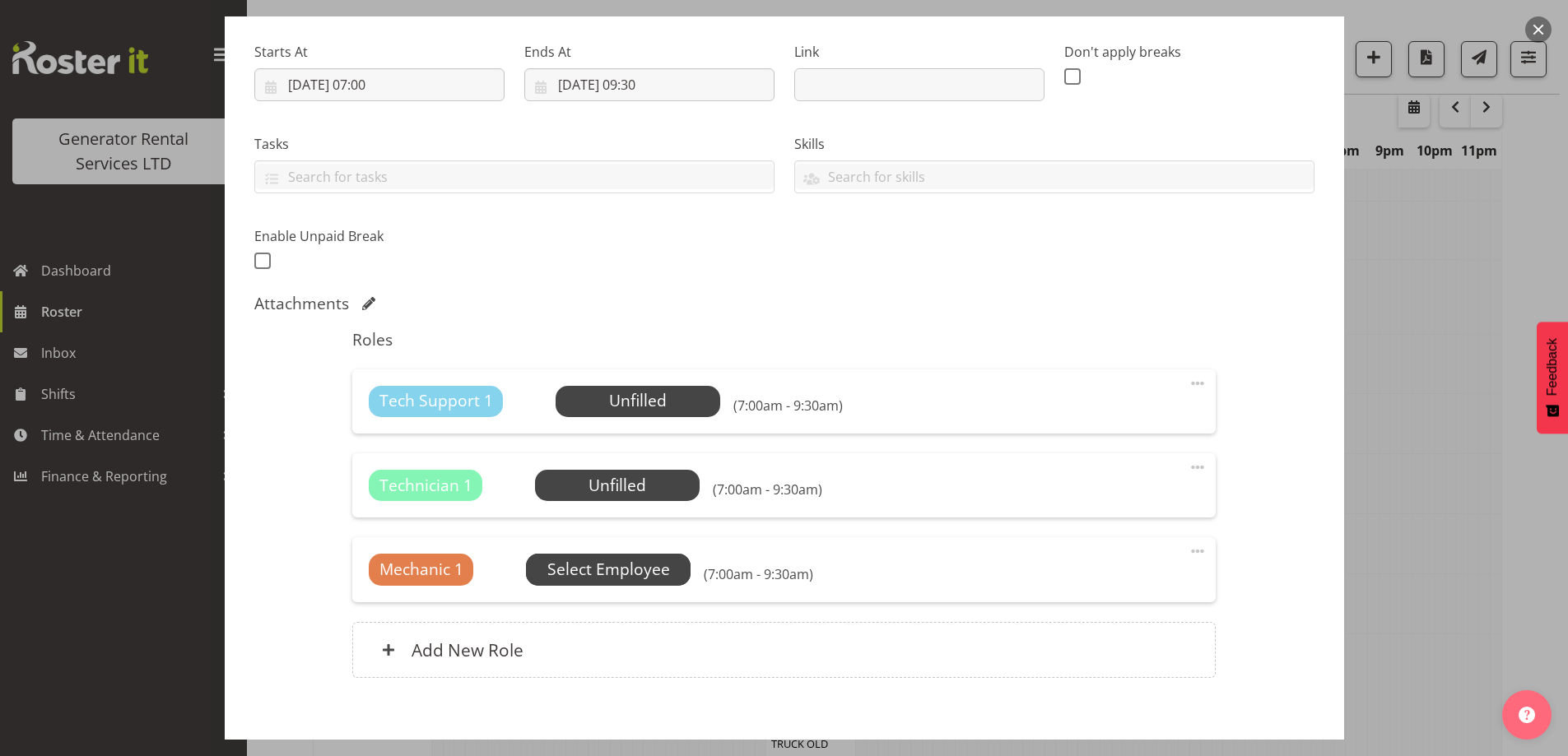
click at [688, 565] on span "Select Employee" at bounding box center [608, 569] width 165 height 31
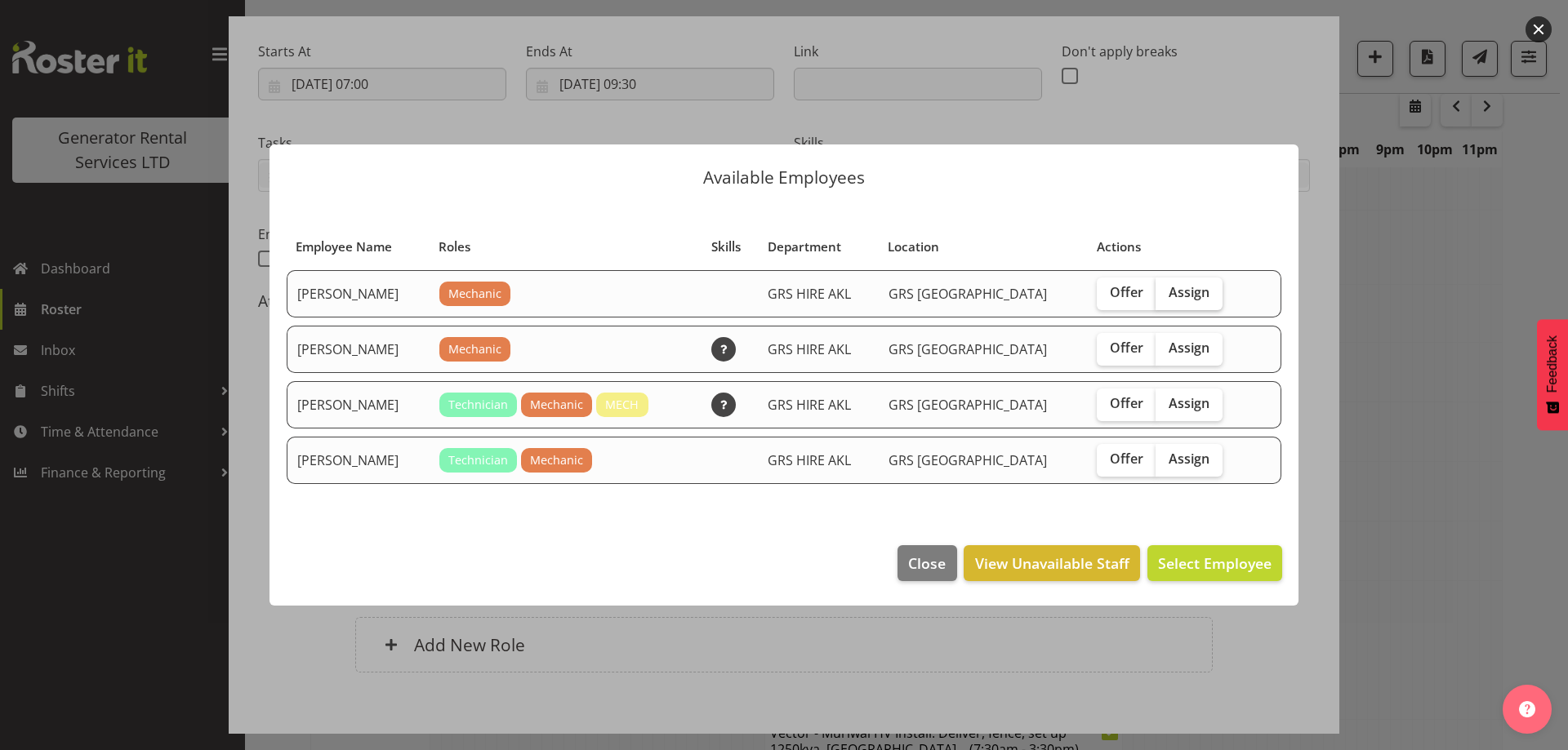
click at [1170, 300] on span "Assign" at bounding box center [1189, 292] width 40 height 16
click at [1166, 298] on input "Assign" at bounding box center [1160, 292] width 10 height 10
checkbox input "true"
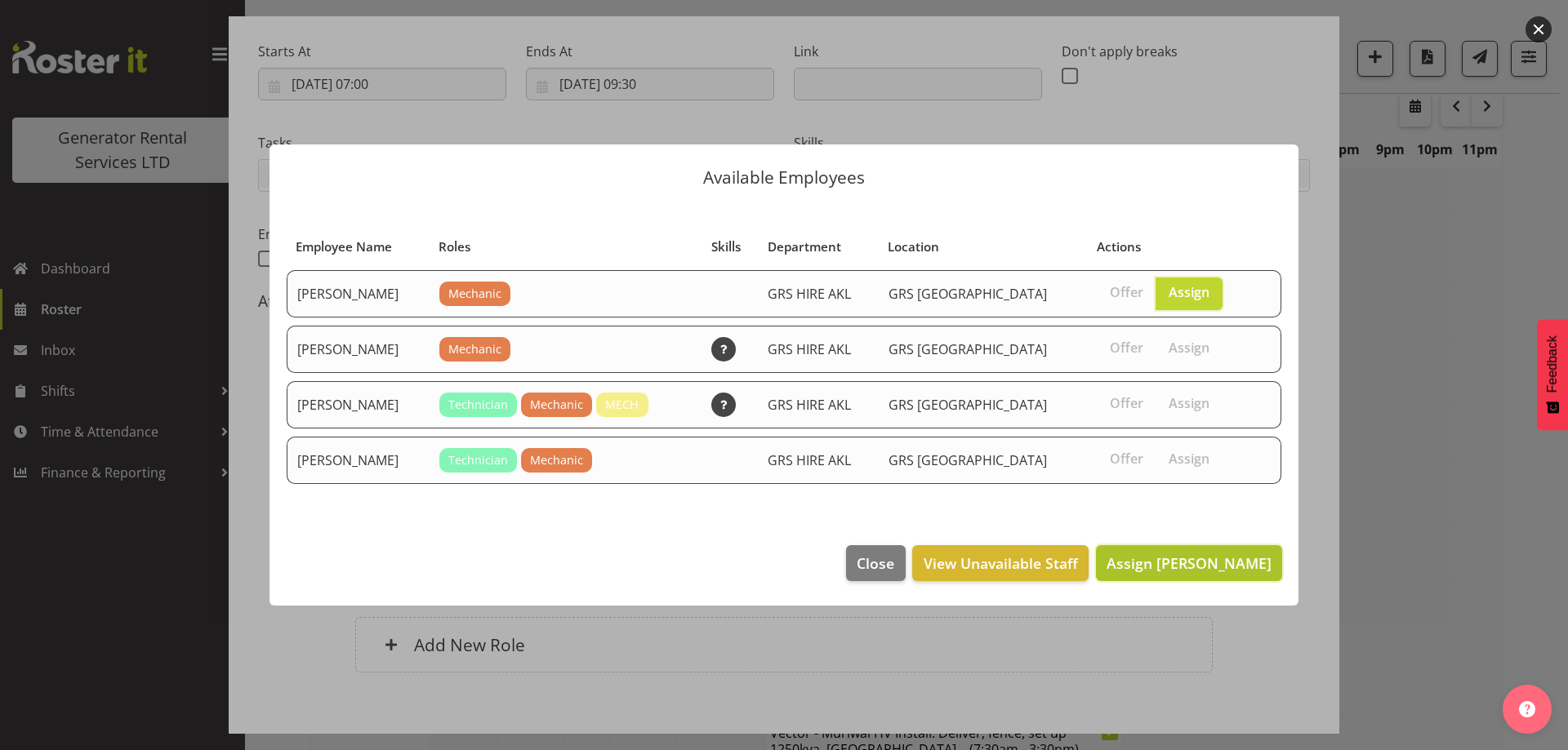
click at [1228, 577] on button "Assign [PERSON_NAME]" at bounding box center [1190, 564] width 186 height 36
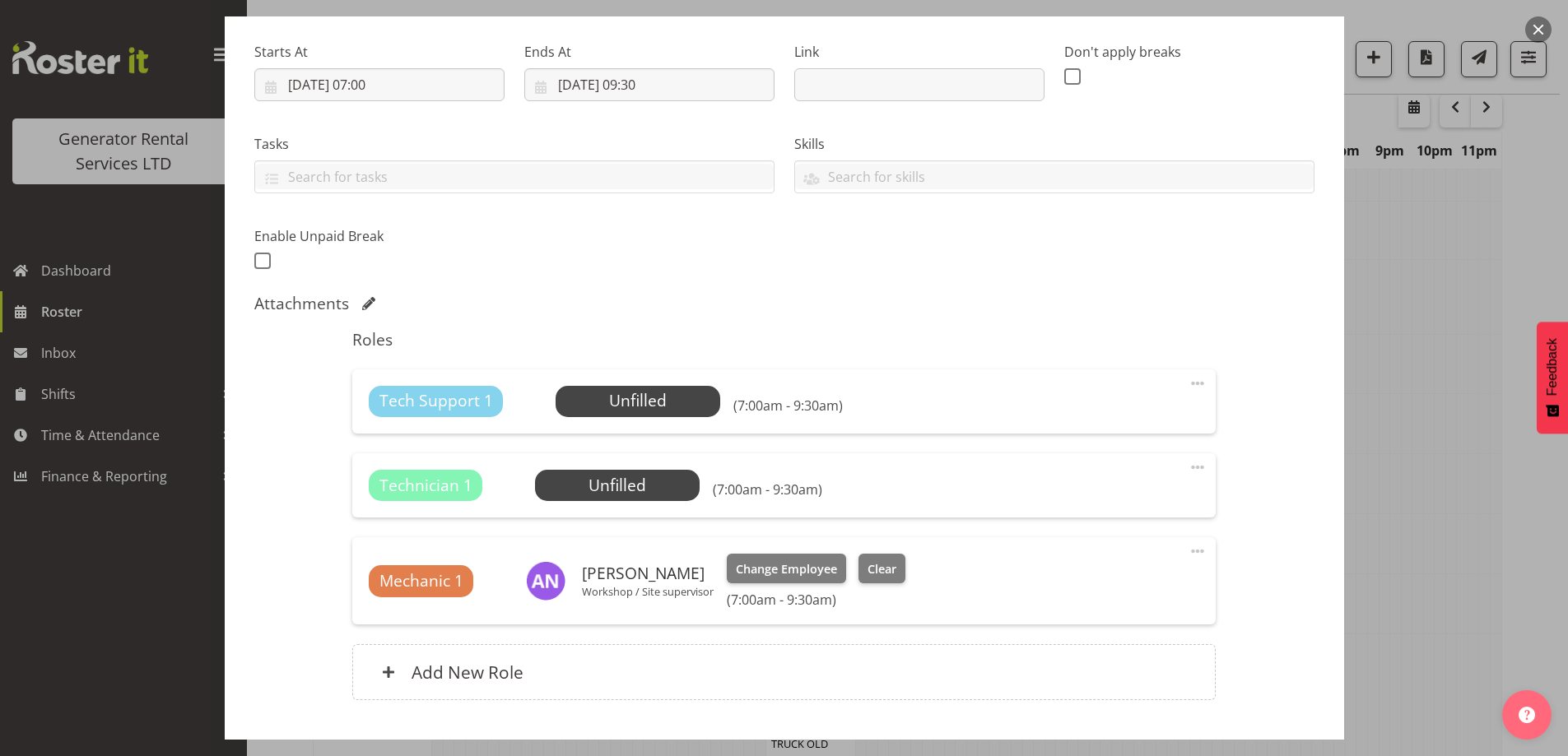
click at [1190, 388] on span at bounding box center [1197, 383] width 20 height 20
click at [1145, 477] on link "Delete" at bounding box center [1128, 482] width 158 height 29
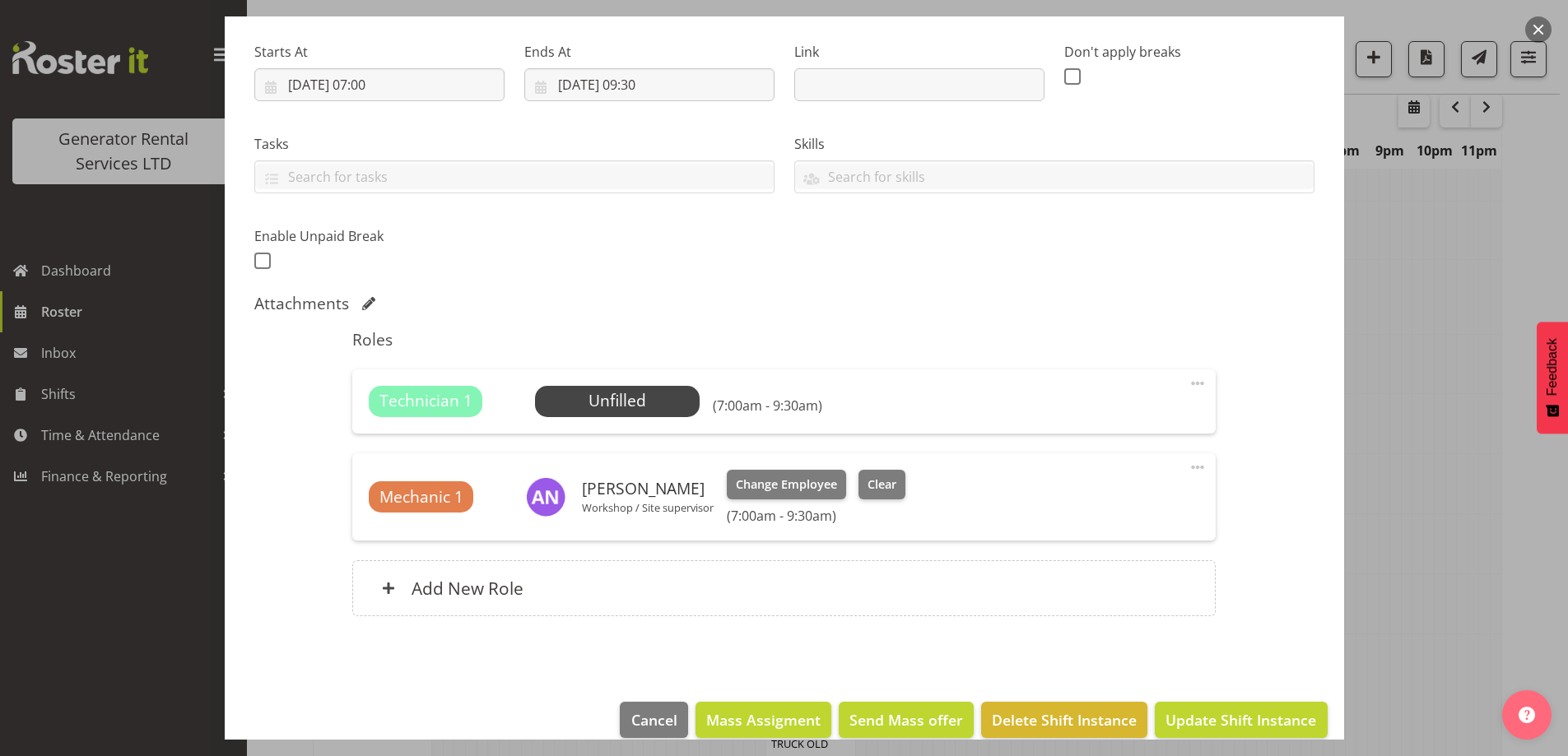
click at [1188, 382] on span at bounding box center [1197, 383] width 20 height 20
click at [1049, 479] on link "Delete" at bounding box center [1128, 482] width 158 height 29
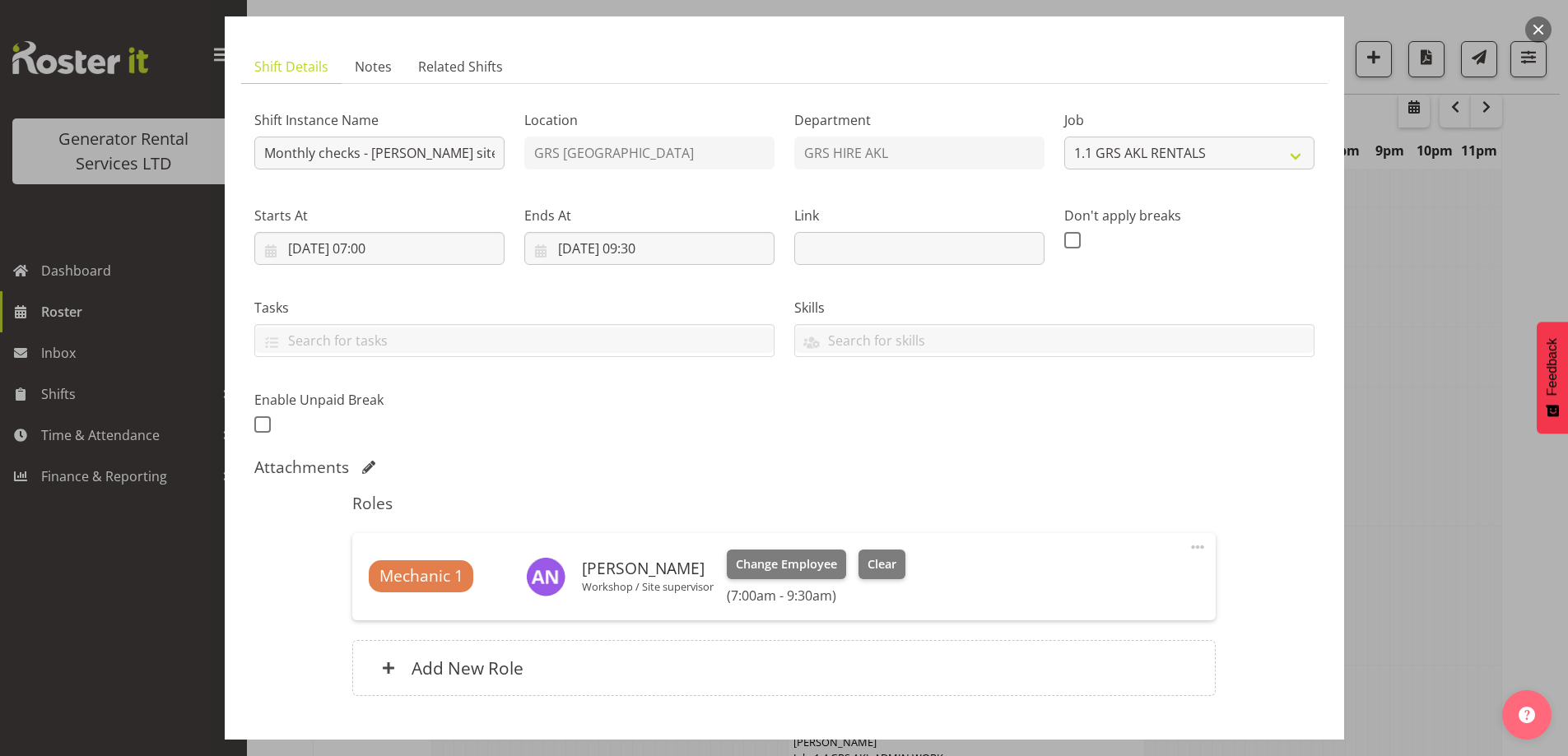
scroll to position [185, 0]
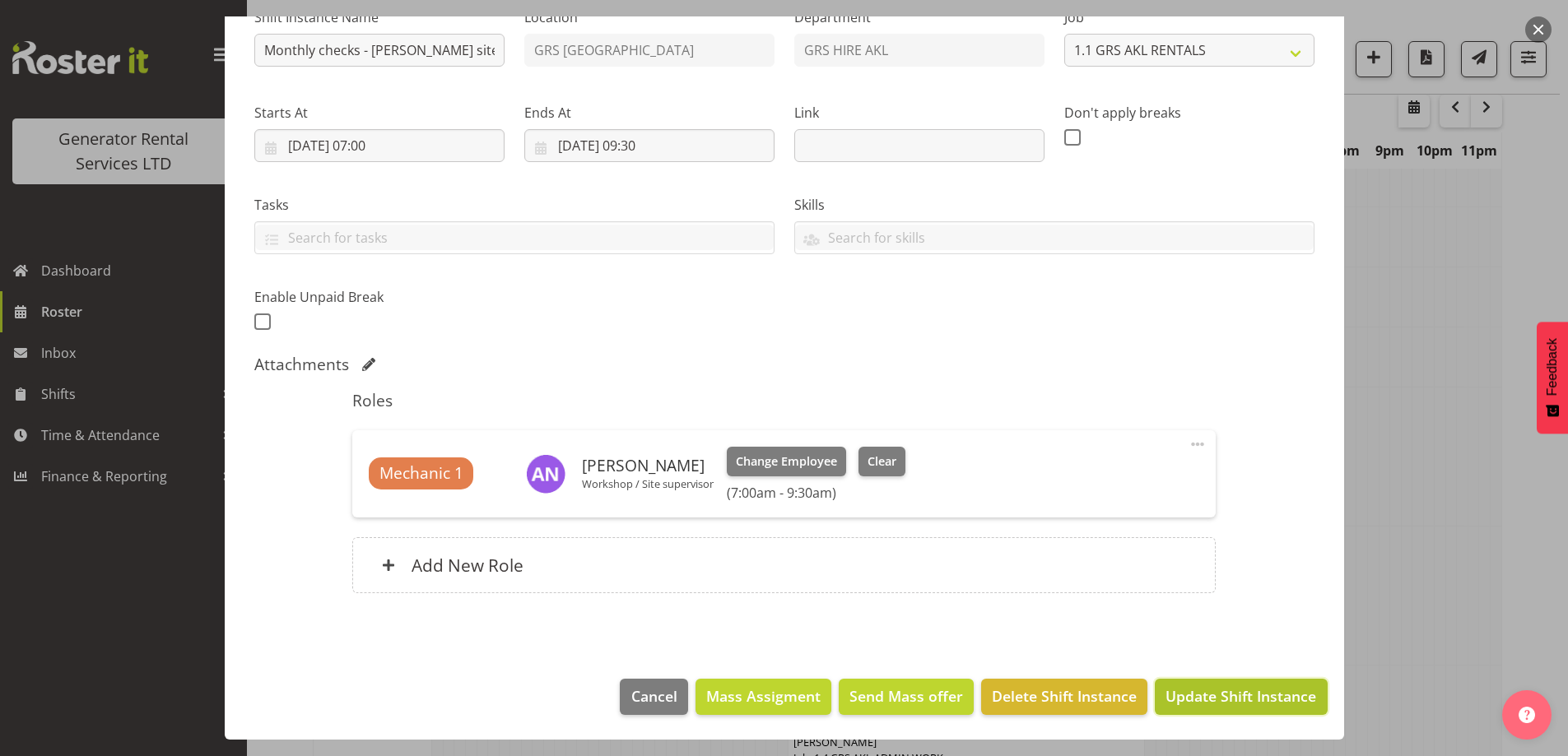
click at [1216, 698] on span "Update Shift Instance" at bounding box center [1241, 696] width 151 height 22
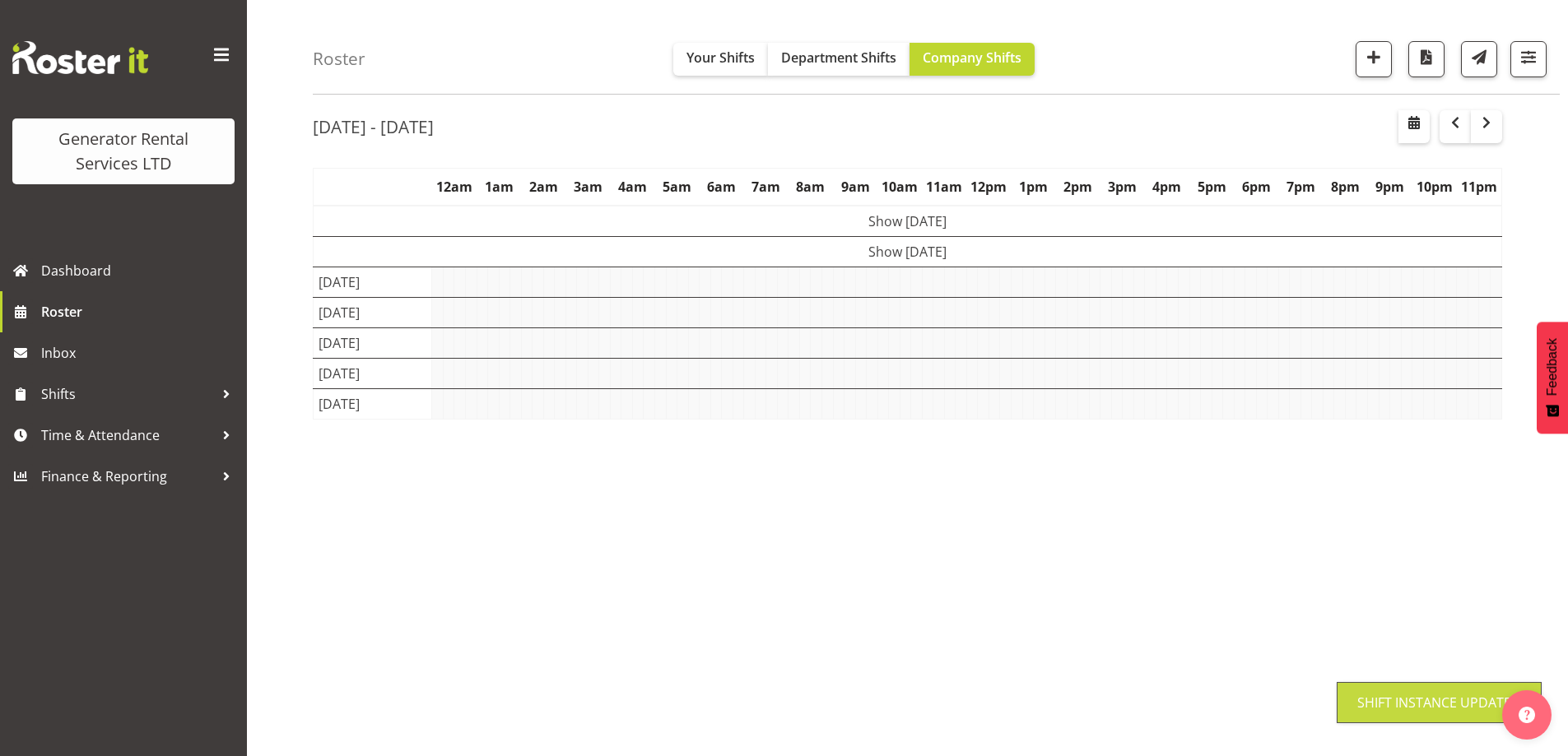
scroll to position [58, 0]
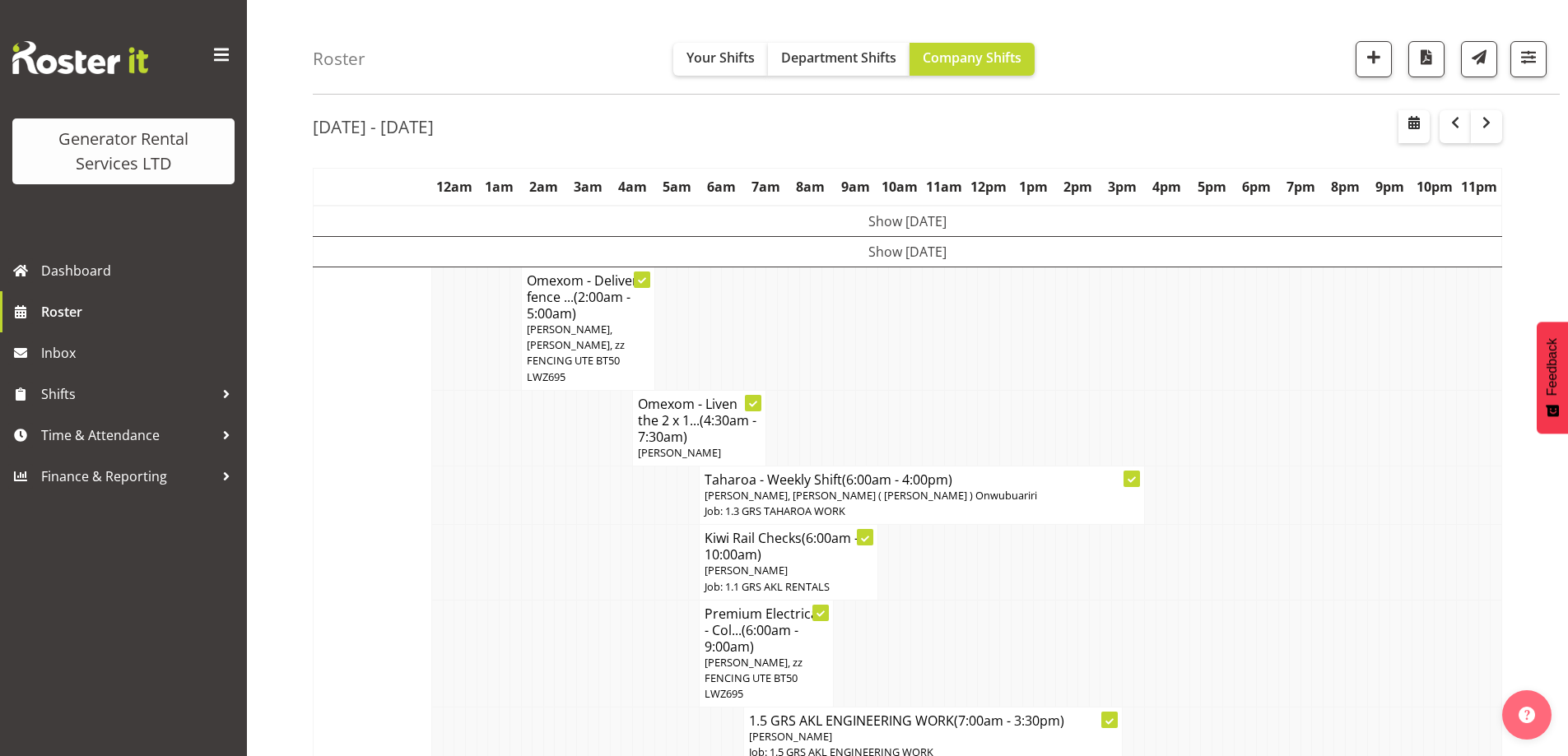
click at [546, 656] on td at bounding box center [549, 655] width 11 height 108
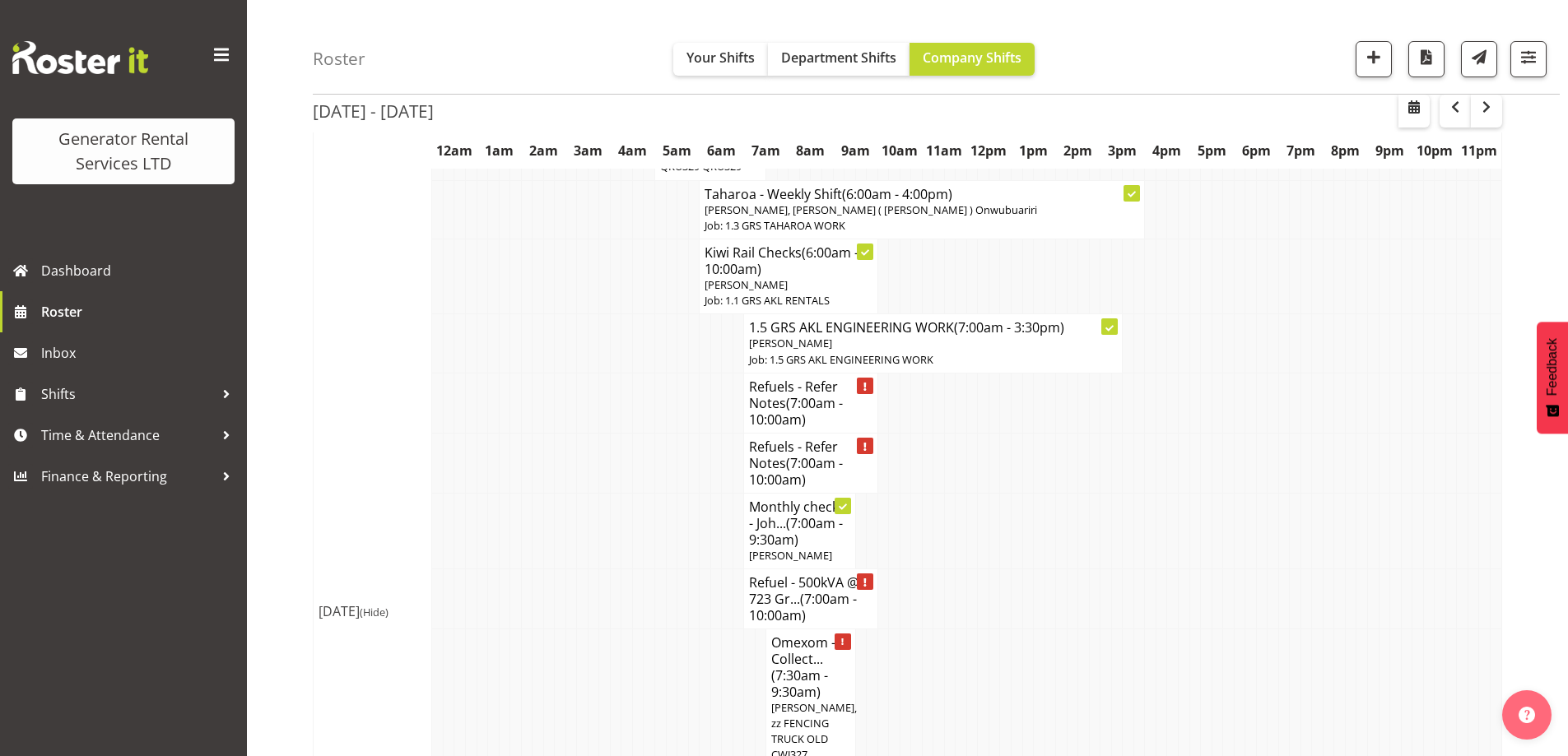
scroll to position [1786, 0]
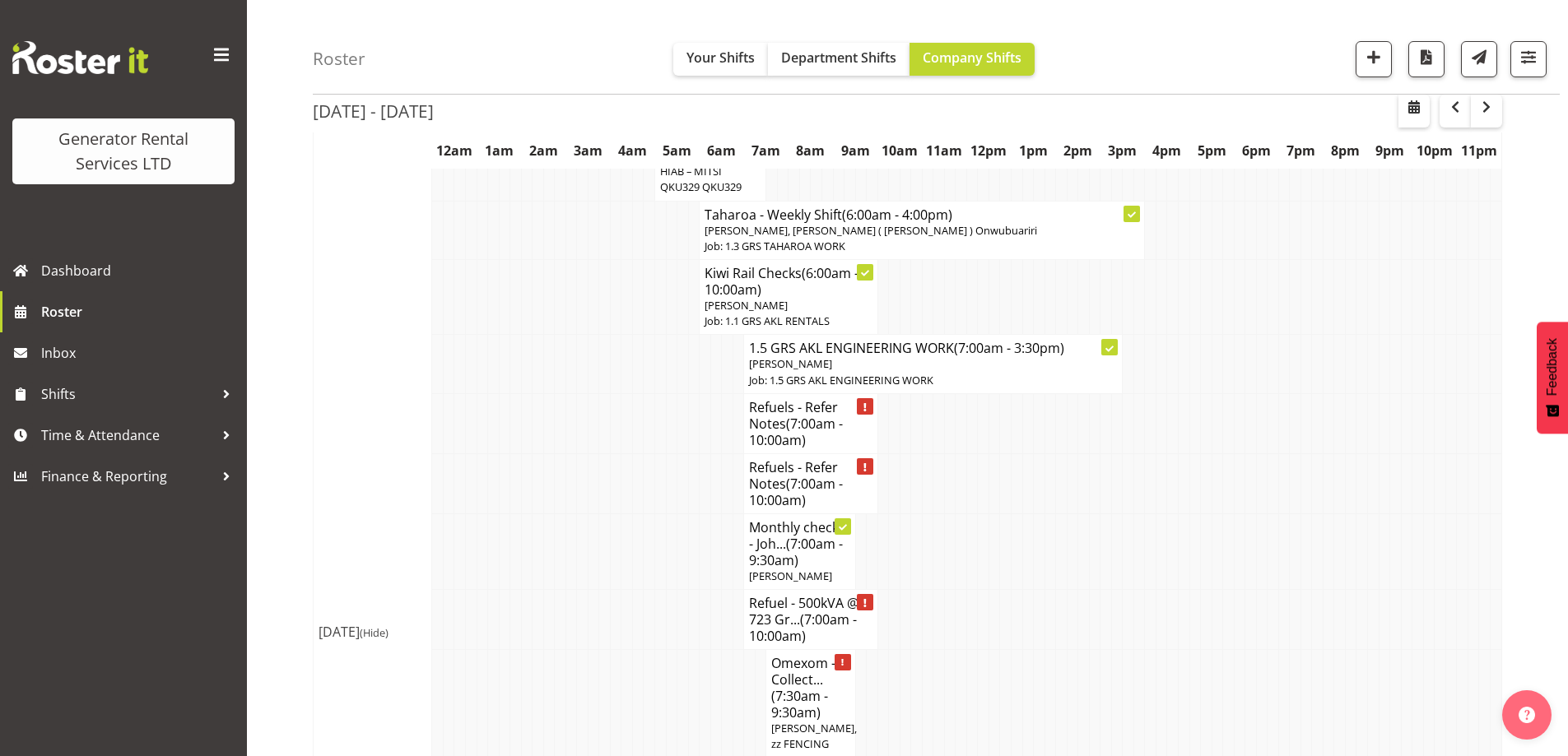
click at [620, 650] on tr "Omexom - Collect... (7:30am - 9:30am) [PERSON_NAME], zz FENCING TRUCK OLD CWJ327" at bounding box center [908, 720] width 1189 height 140
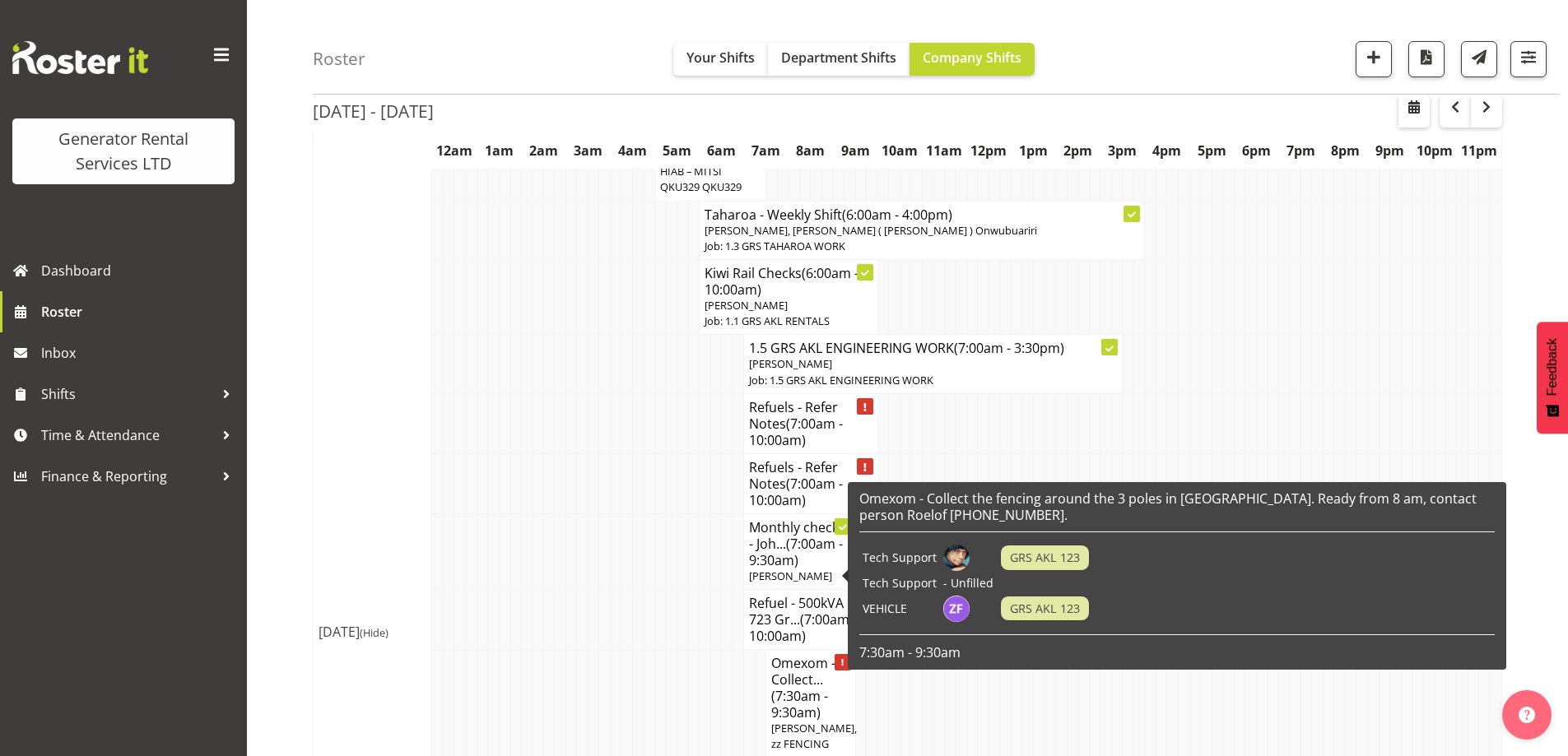
click at [819, 721] on span "[PERSON_NAME], zz FENCING TRUCK OLD CWJ327" at bounding box center [814, 752] width 85 height 63
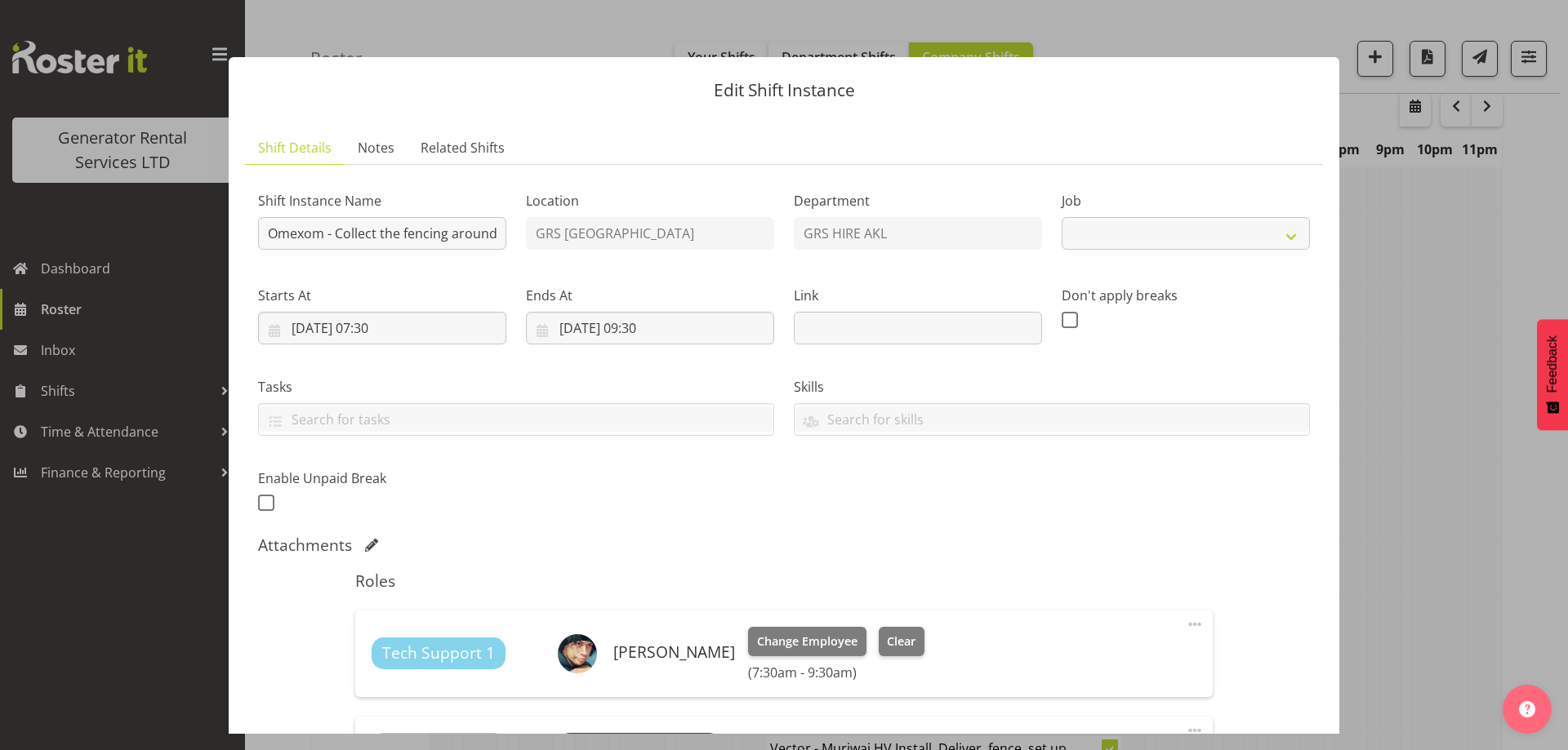
select select "7504"
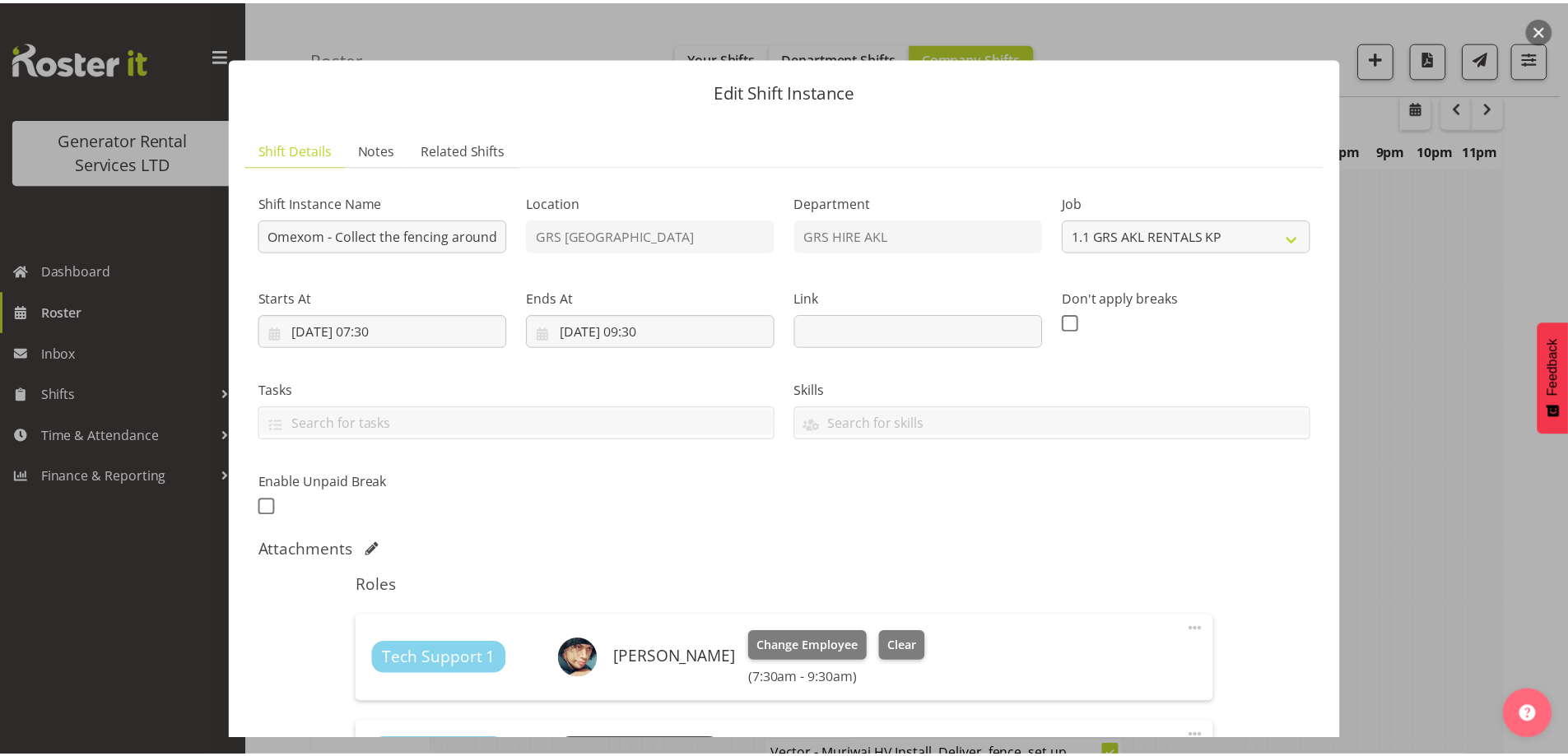
scroll to position [247, 0]
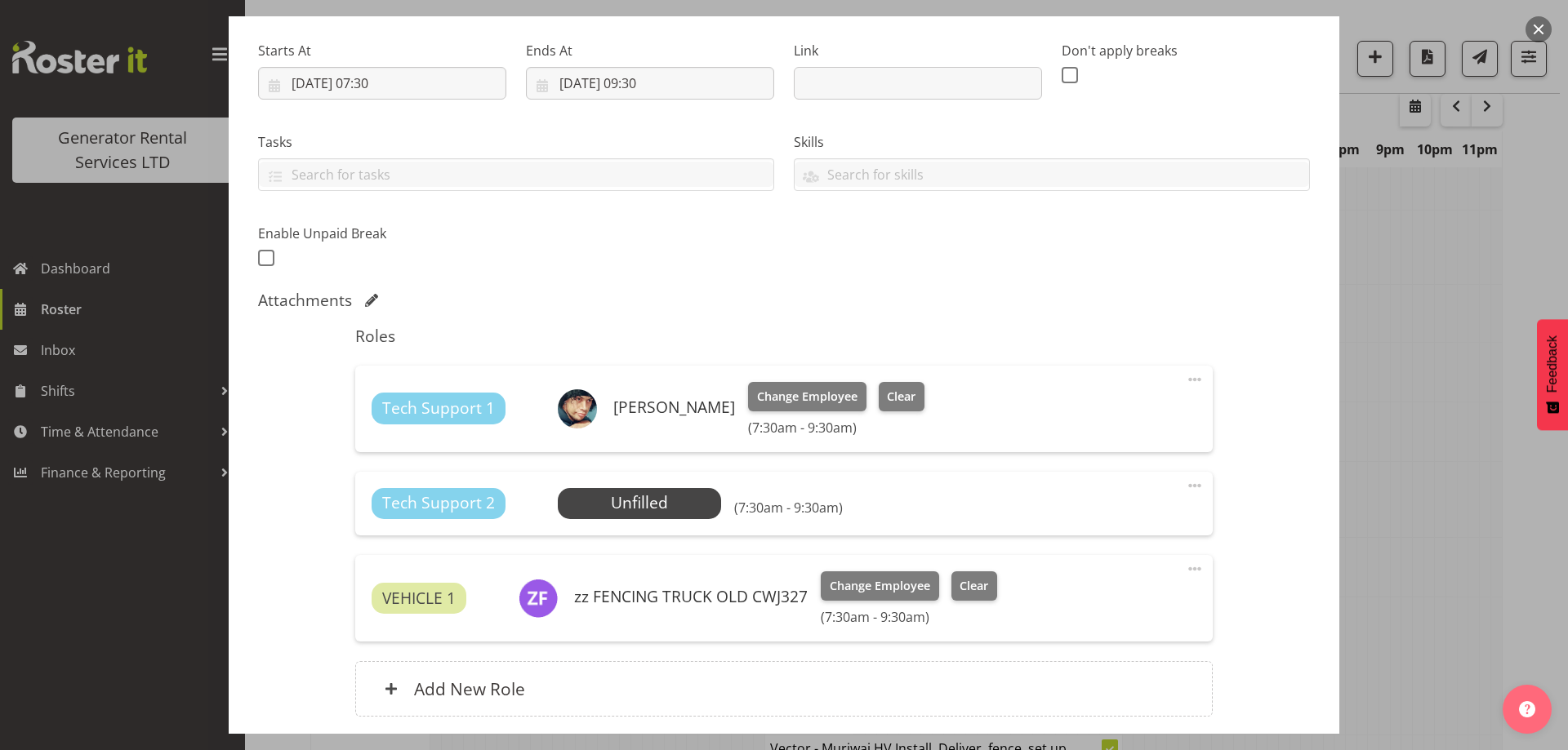
click at [680, 522] on div "Tech Support 2 Unfilled Select Employee (7:30am - 9:30am) Edit Cover Role Delete" at bounding box center [783, 504] width 856 height 64
click at [681, 508] on span "Select Employee" at bounding box center [638, 503] width 121 height 24
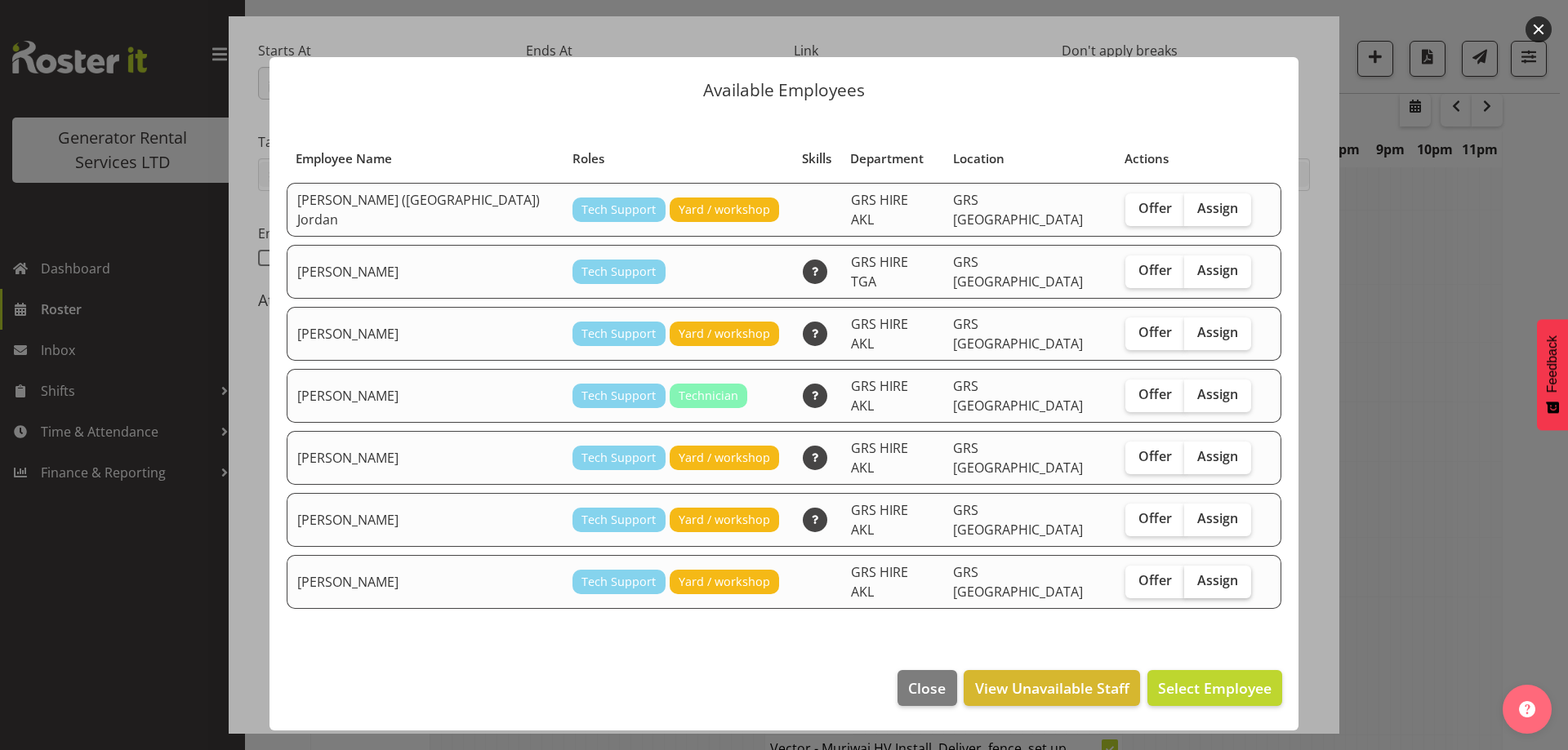
click at [1197, 572] on span "Assign" at bounding box center [1217, 580] width 40 height 16
click at [1184, 576] on input "Assign" at bounding box center [1189, 581] width 10 height 10
checkbox input "true"
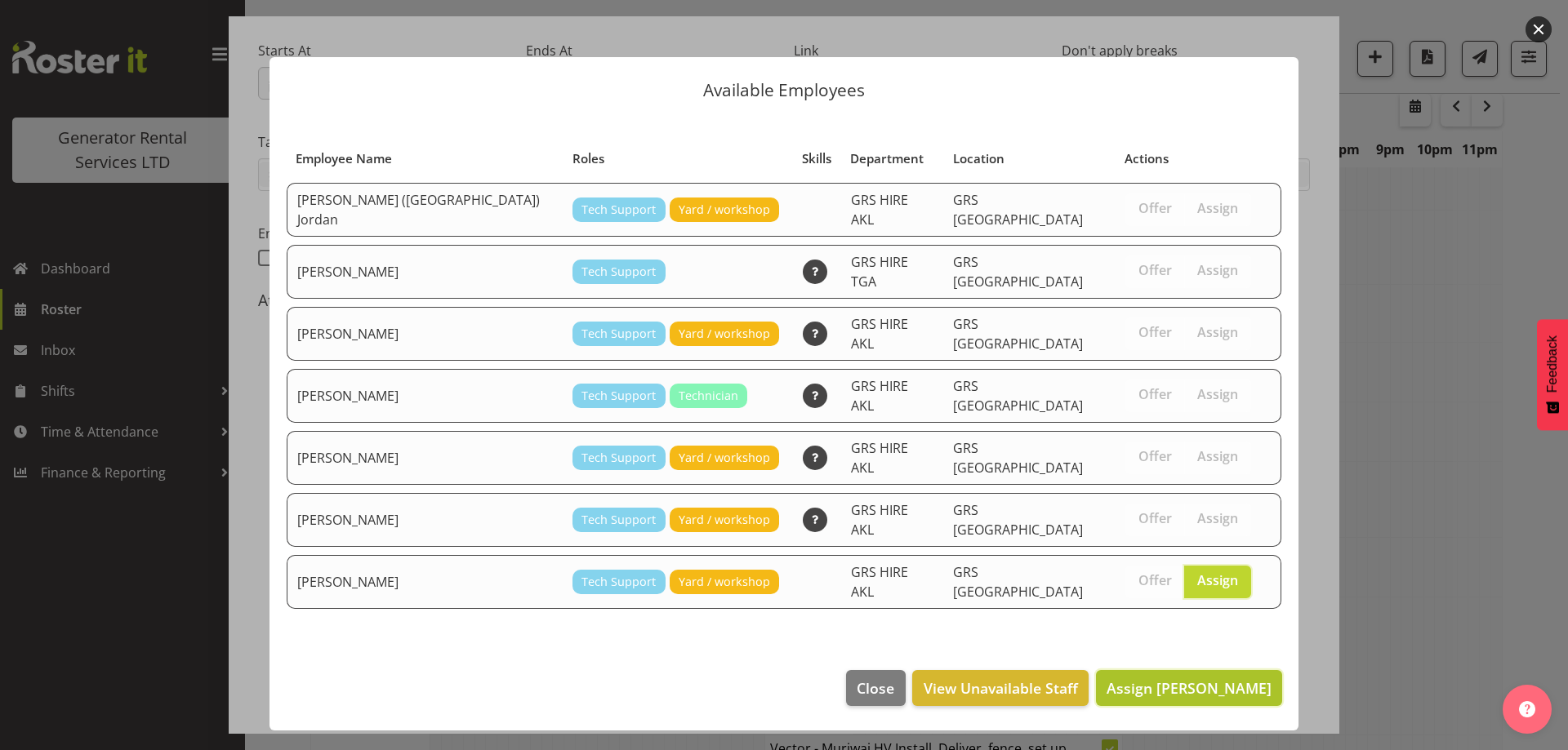
click at [1213, 678] on span "Assign [PERSON_NAME]" at bounding box center [1189, 688] width 165 height 20
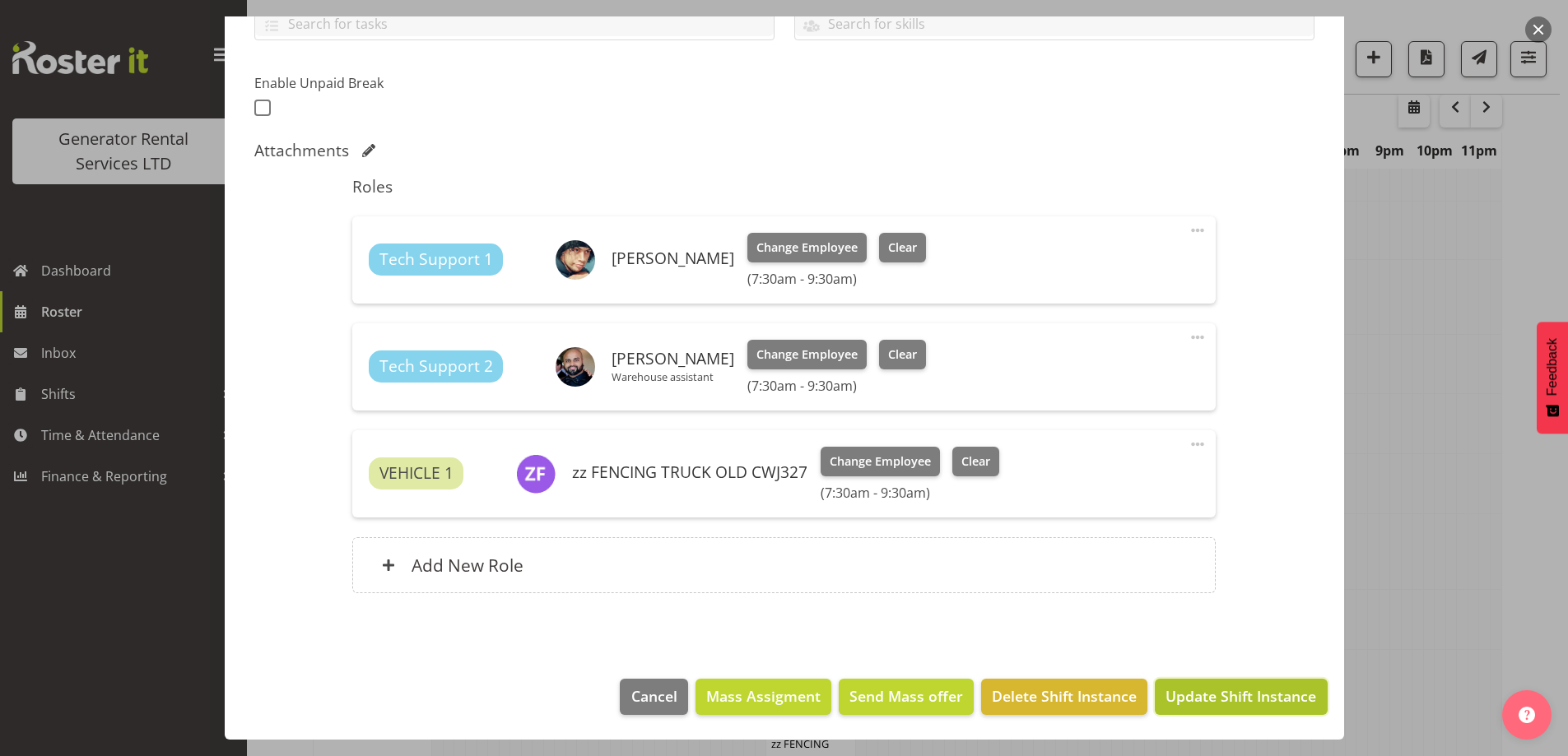
click at [1205, 687] on span "Update Shift Instance" at bounding box center [1241, 696] width 151 height 22
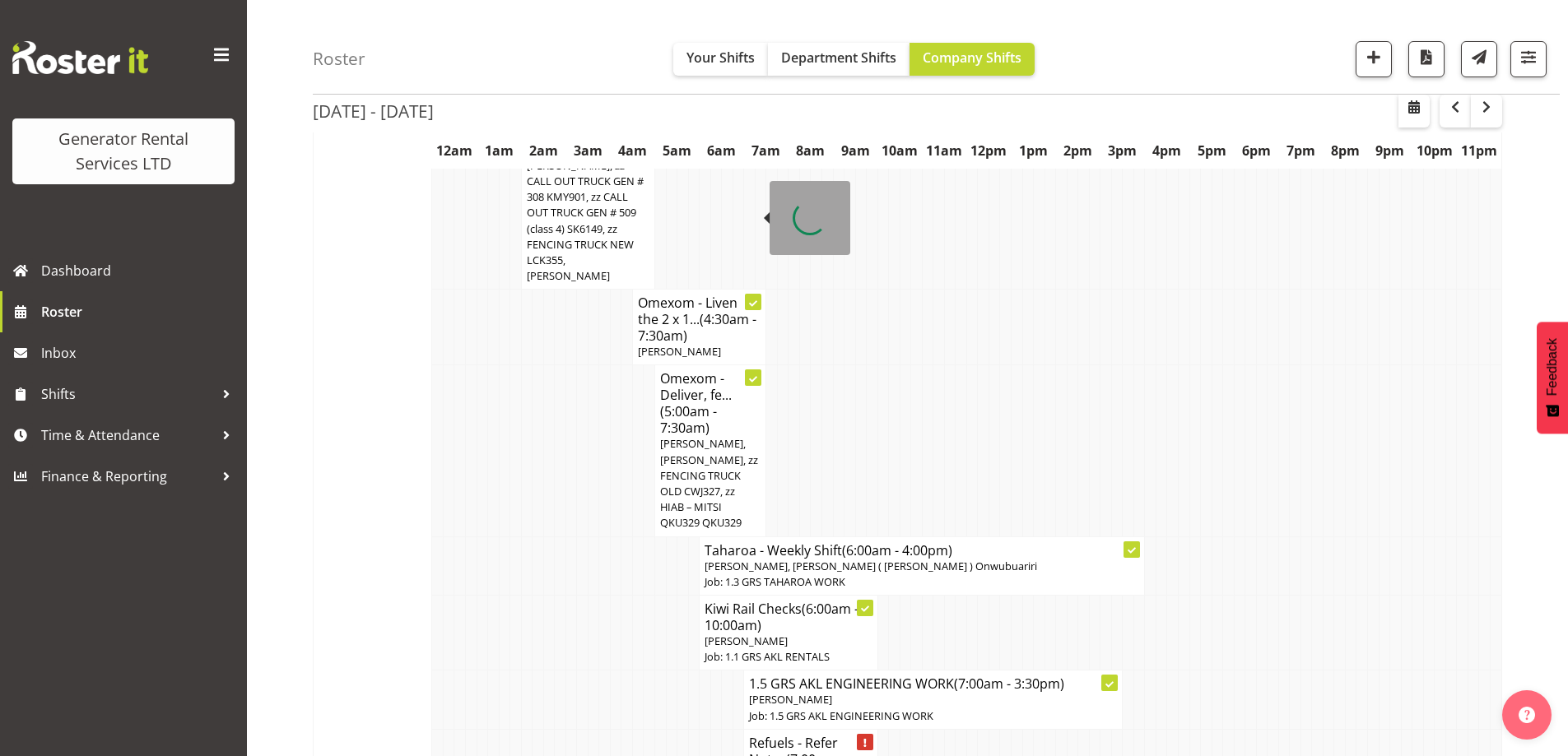
scroll to position [1786, 0]
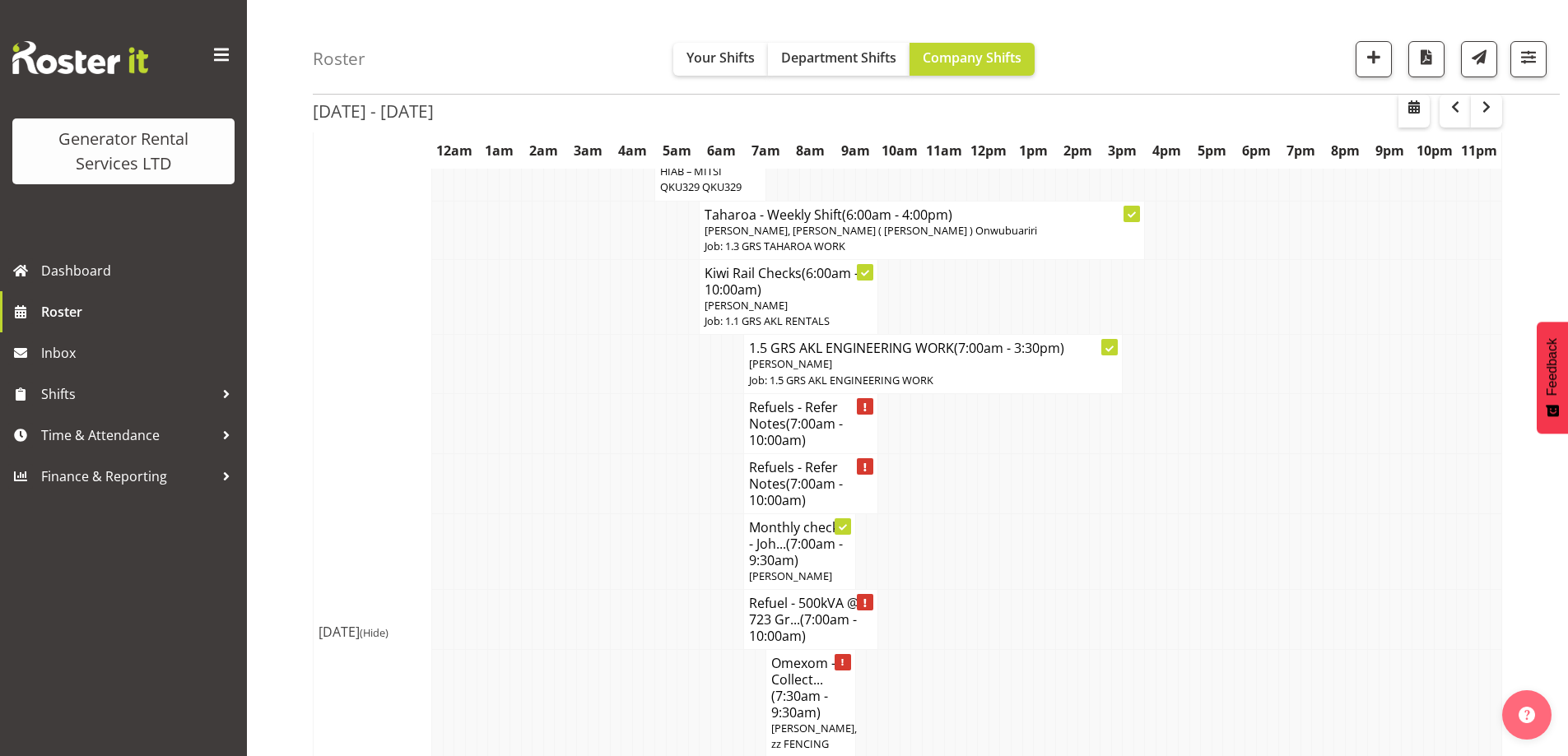
click at [631, 589] on td at bounding box center [627, 618] width 11 height 60
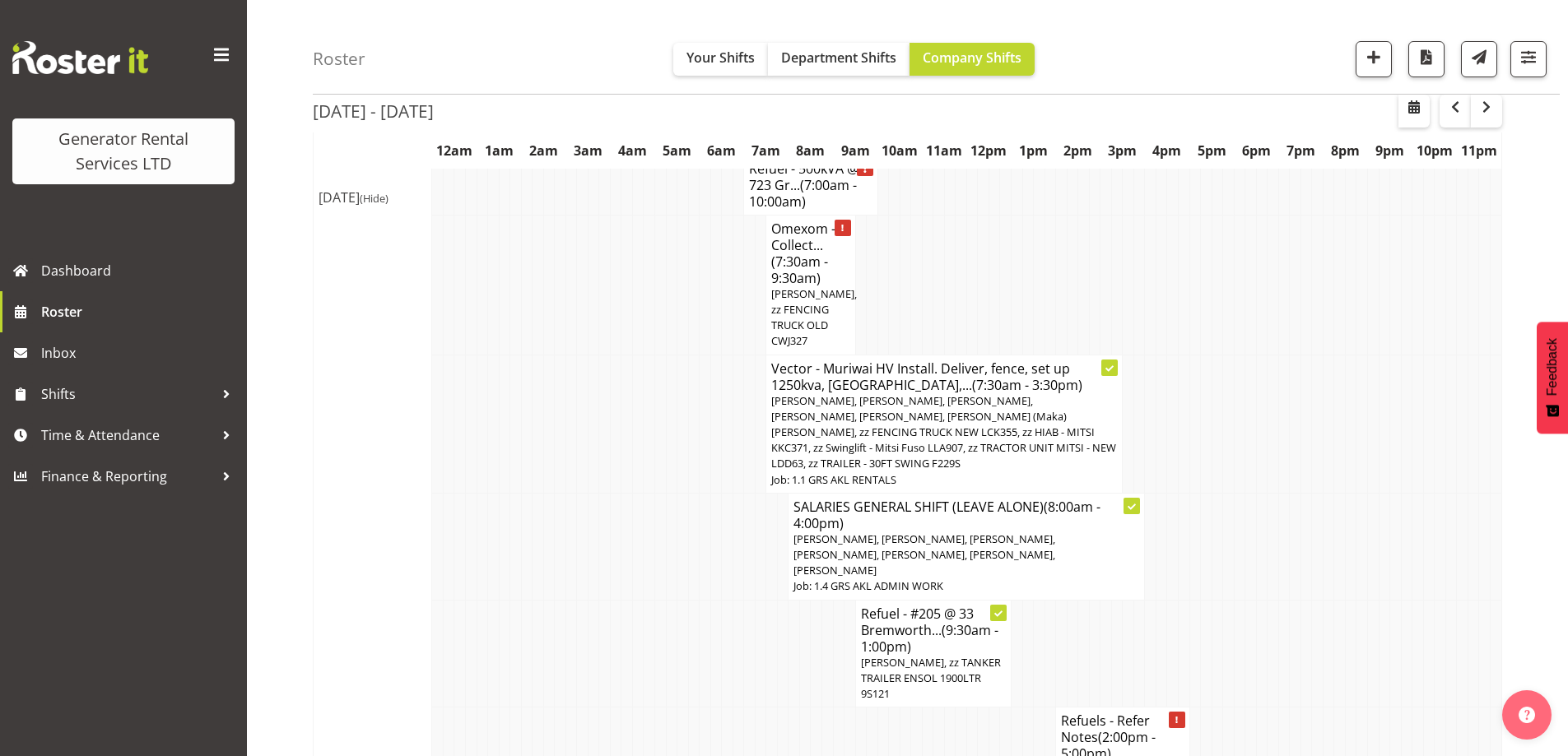
scroll to position [2198, 0]
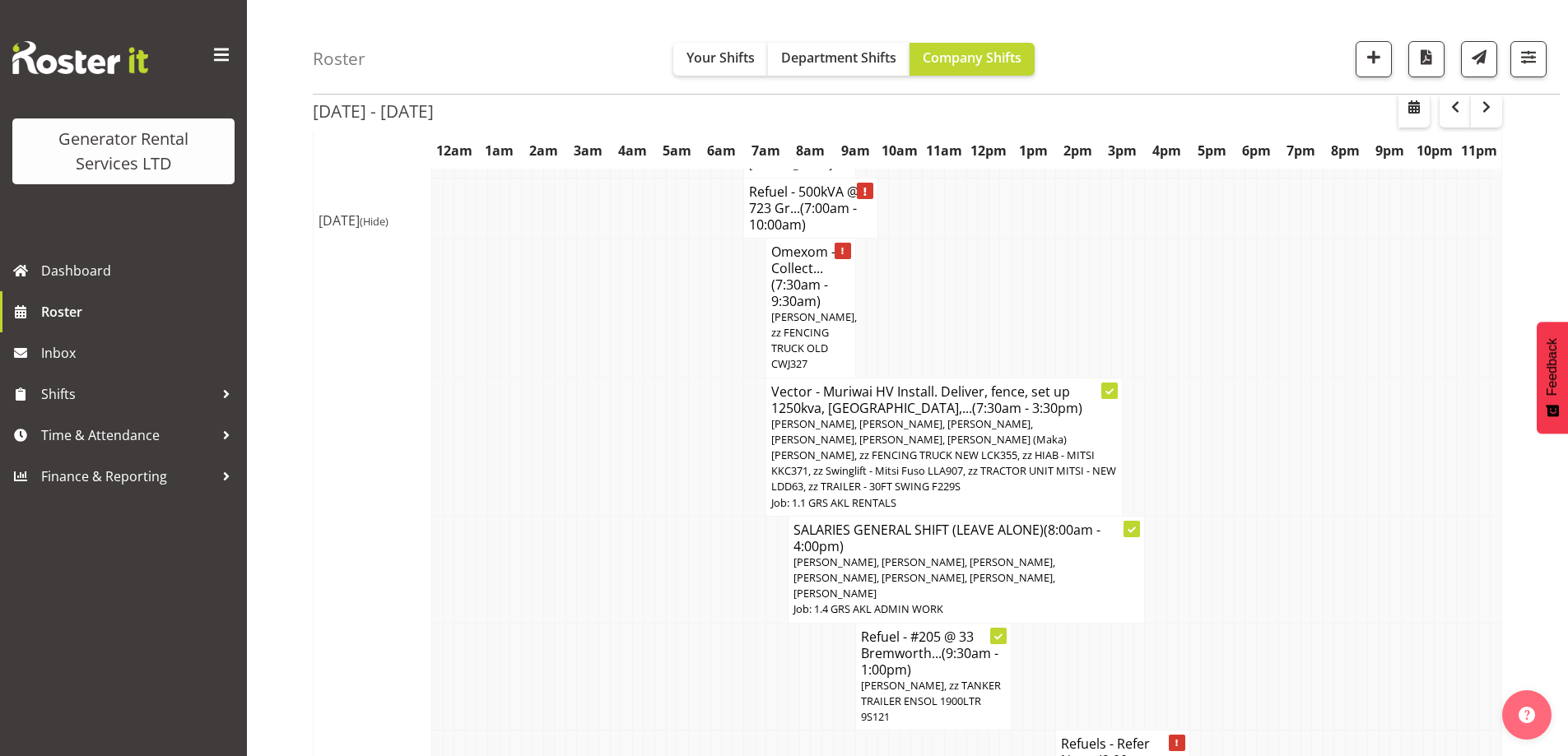
click at [695, 623] on td at bounding box center [693, 677] width 11 height 108
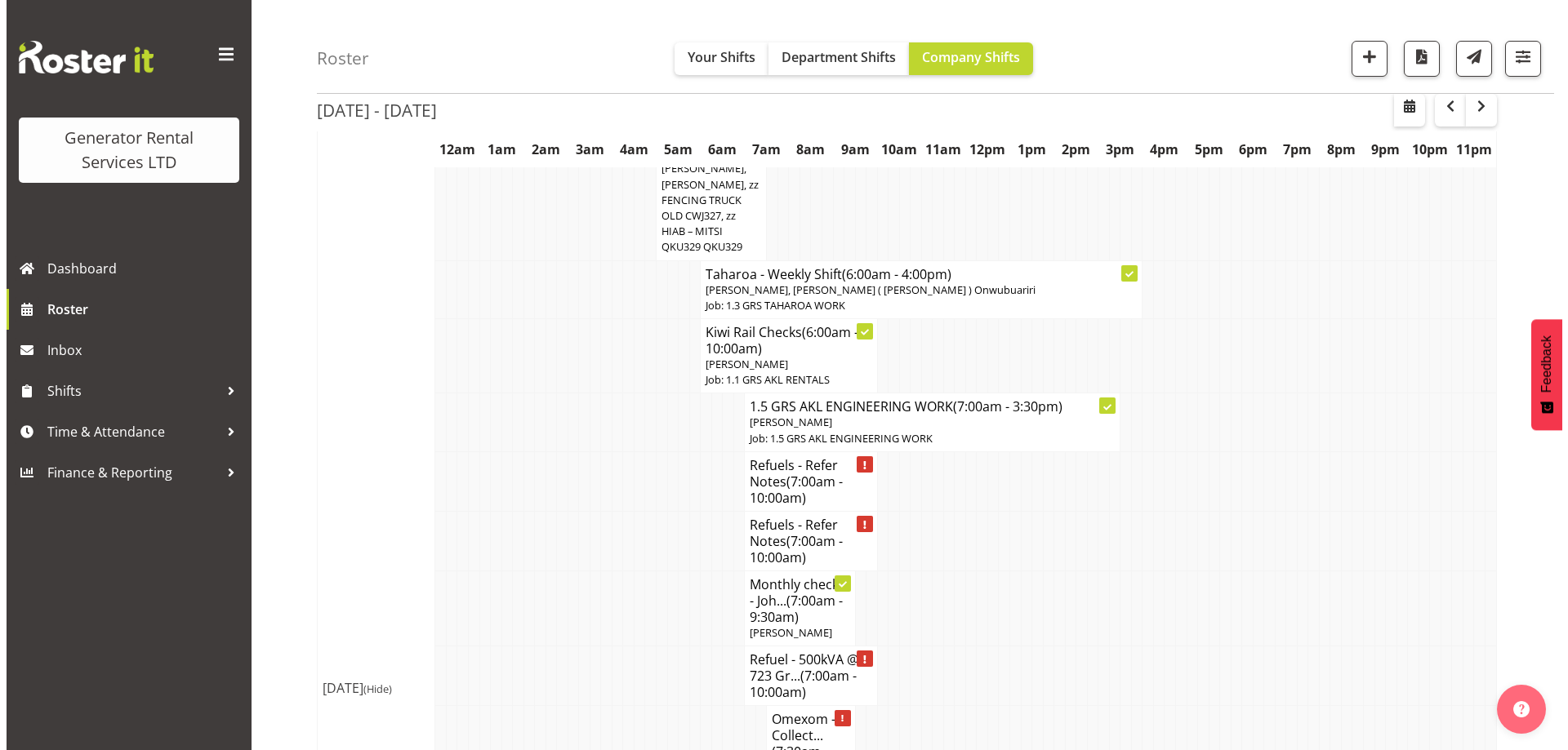
scroll to position [1690, 0]
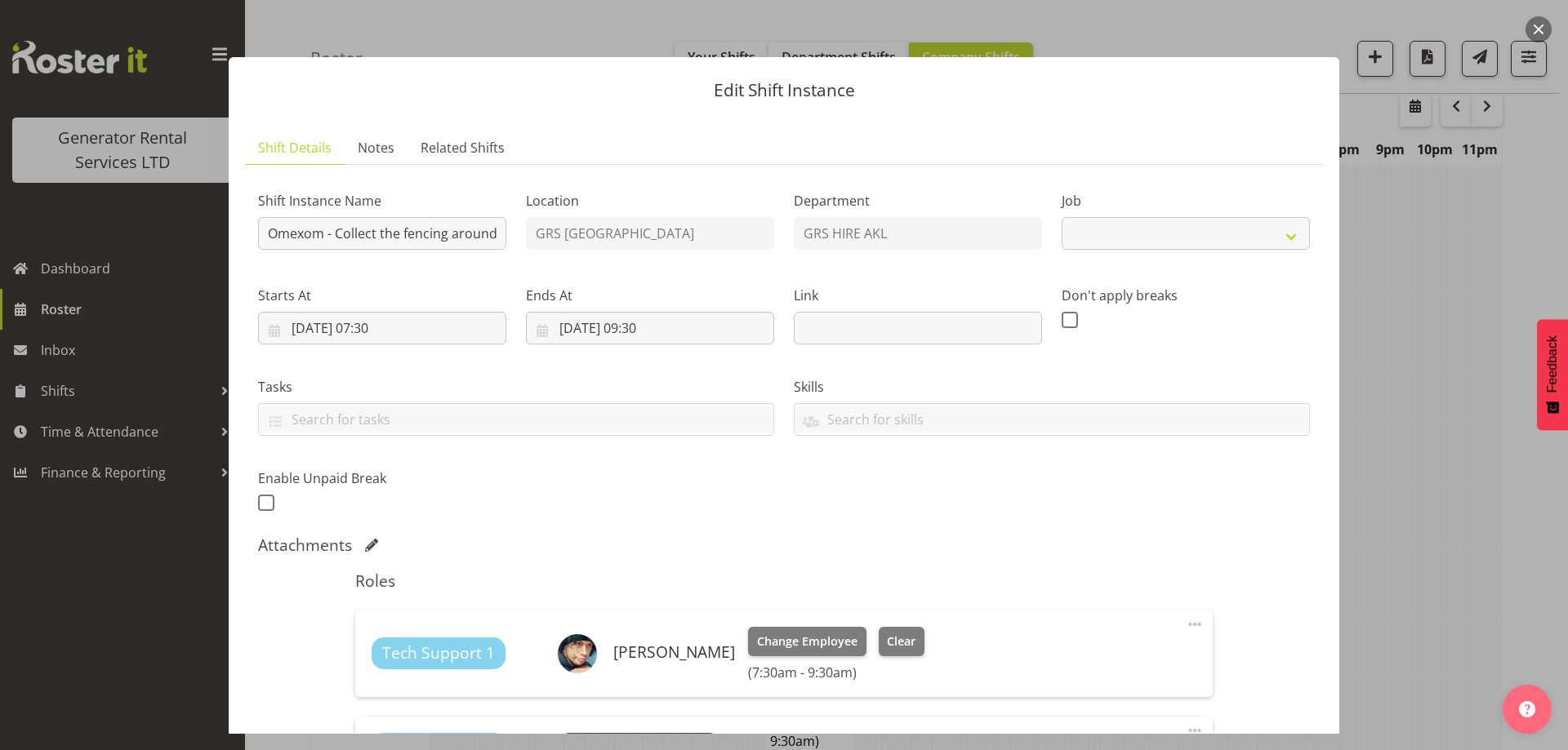
select select "7504"
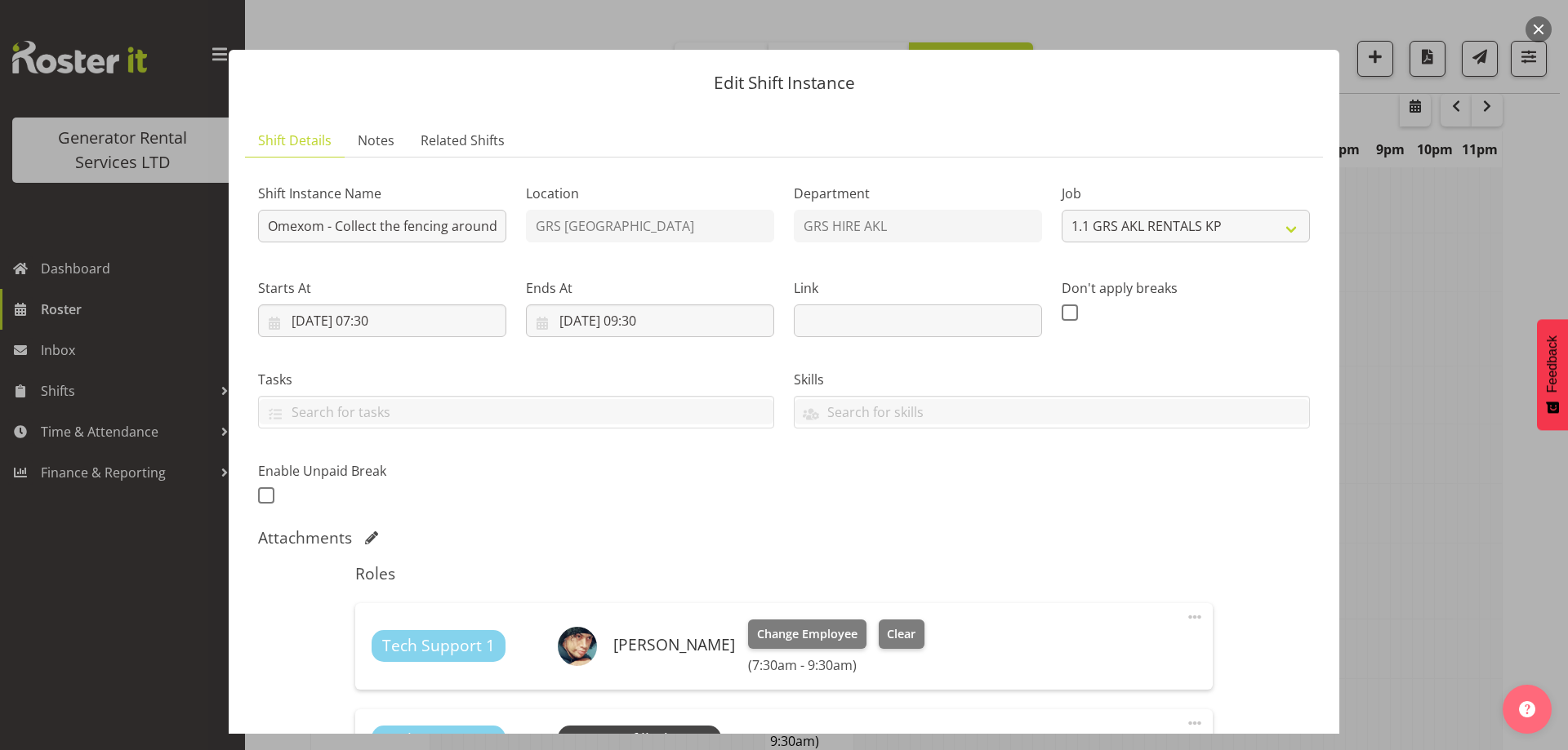
scroll to position [0, 0]
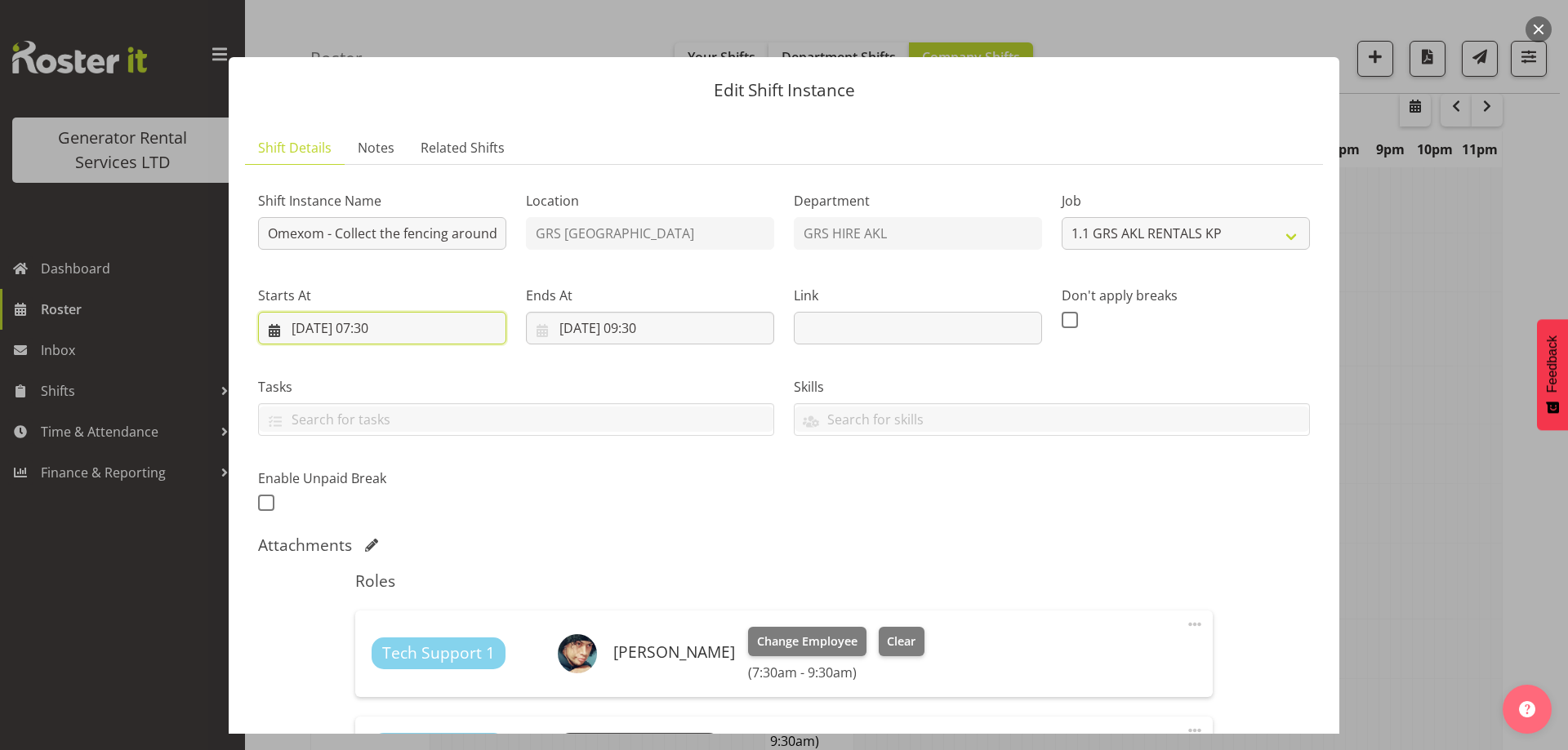
click at [490, 327] on input "[DATE] 07:30" at bounding box center [382, 327] width 248 height 33
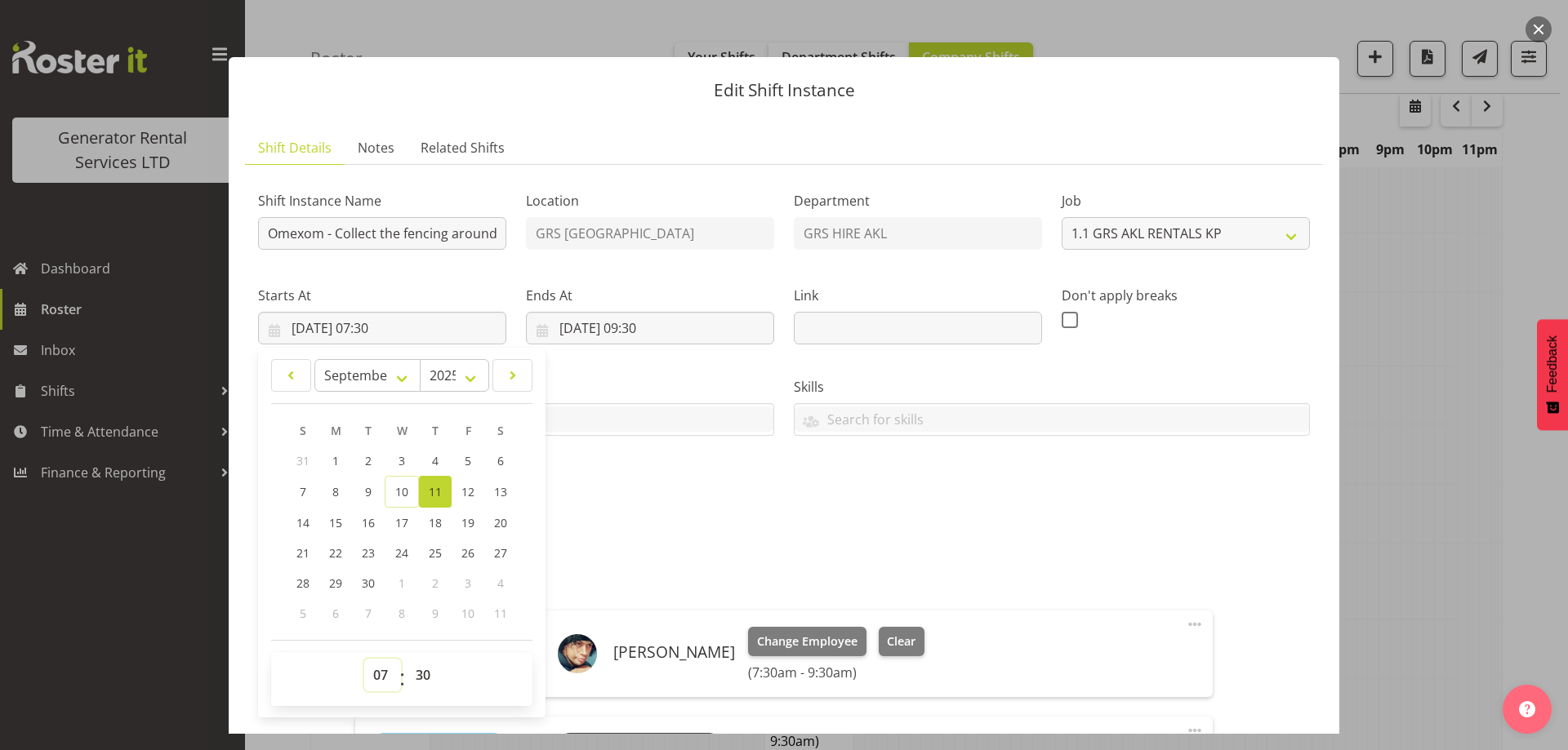
click at [374, 670] on select "00 01 02 03 04 05 06 07 08 09 10 11 12 13 14 15 16 17 18 19 20 21 22 23" at bounding box center [382, 675] width 37 height 33
select select "8"
click at [364, 659] on select "00 01 02 03 04 05 06 07 08 09 10 11 12 13 14 15 16 17 18 19 20 21 22 23" at bounding box center [382, 675] width 37 height 33
type input "[DATE] 08:30"
drag, startPoint x: 431, startPoint y: 674, endPoint x: 437, endPoint y: 659, distance: 16.2
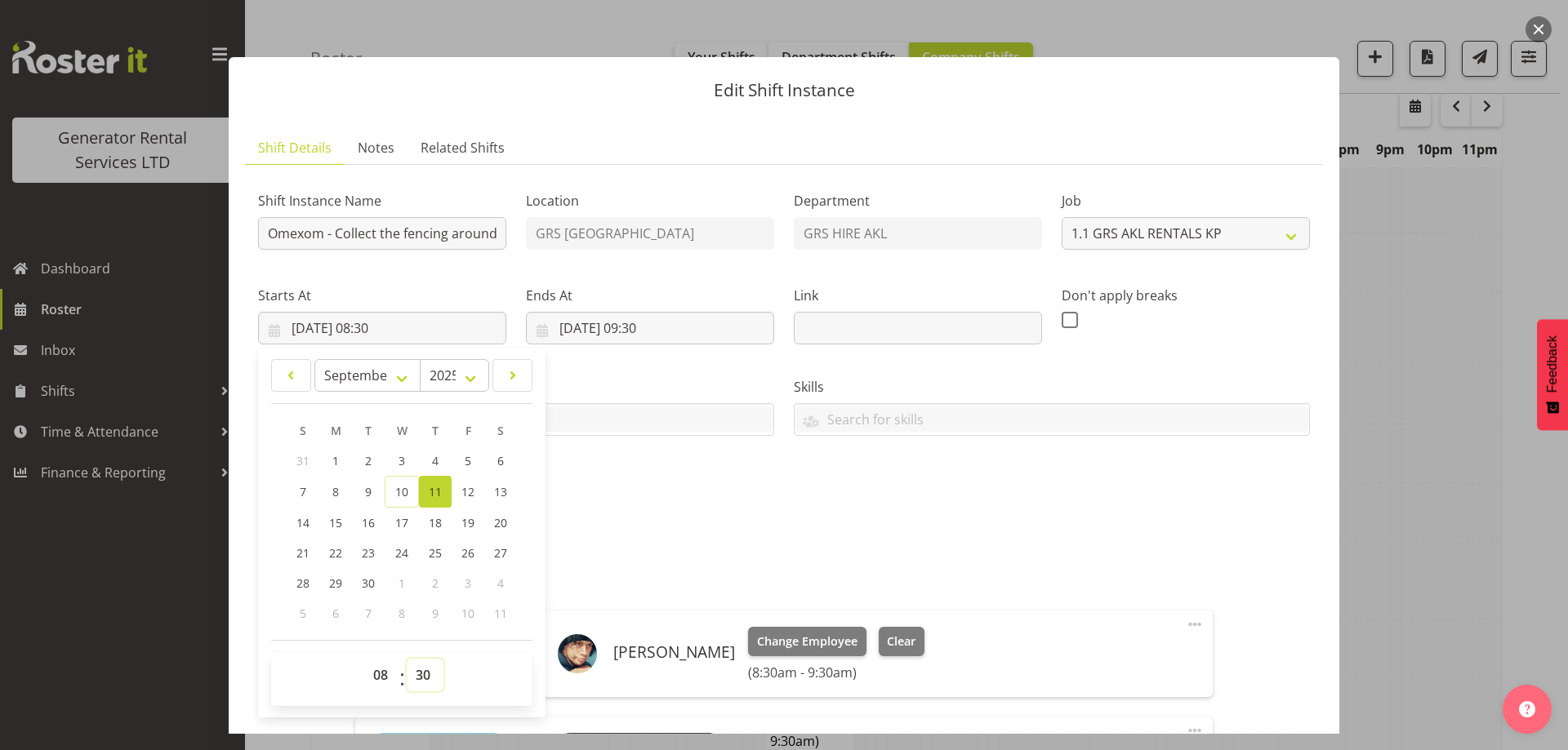
click at [431, 674] on select "00 01 02 03 04 05 06 07 08 09 10 11 12 13 14 15 16 17 18 19 20 21 22 23 24 25 2…" at bounding box center [424, 675] width 37 height 33
select select "0"
click at [407, 659] on select "00 01 02 03 04 05 06 07 08 09 10 11 12 13 14 15 16 17 18 19 20 21 22 23 24 25 2…" at bounding box center [424, 675] width 37 height 33
type input "[DATE] 08:00"
click at [750, 319] on input "[DATE] 09:30" at bounding box center [650, 327] width 248 height 33
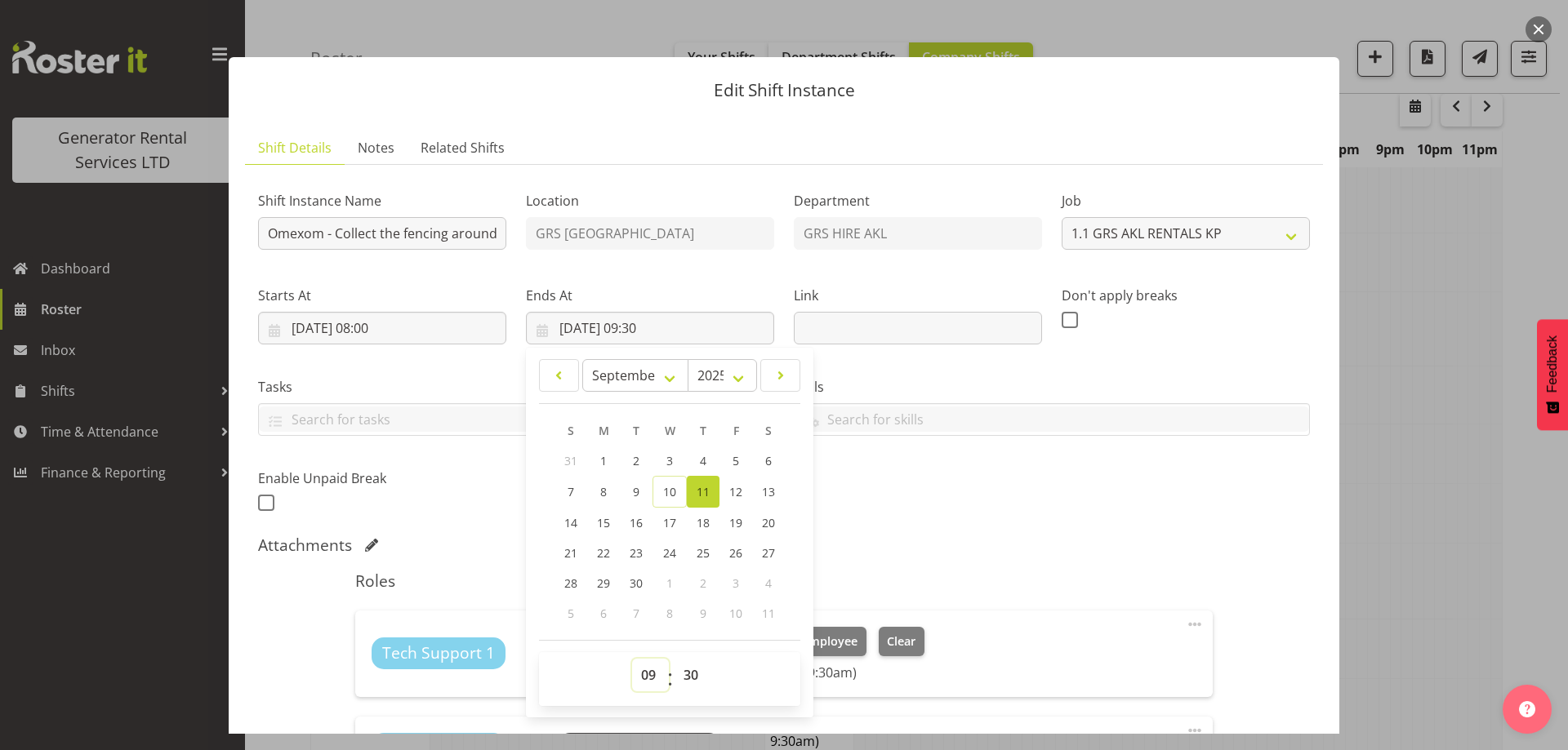
drag, startPoint x: 638, startPoint y: 681, endPoint x: 645, endPoint y: 662, distance: 20.2
click at [638, 681] on select "00 01 02 03 04 05 06 07 08 09 10 11 12 13 14 15 16 17 18 19 20 21 22 23" at bounding box center [650, 675] width 37 height 33
select select "10"
click at [632, 659] on select "00 01 02 03 04 05 06 07 08 09 10 11 12 13 14 15 16 17 18 19 20 21 22 23" at bounding box center [650, 675] width 37 height 33
type input "[DATE] 10:30"
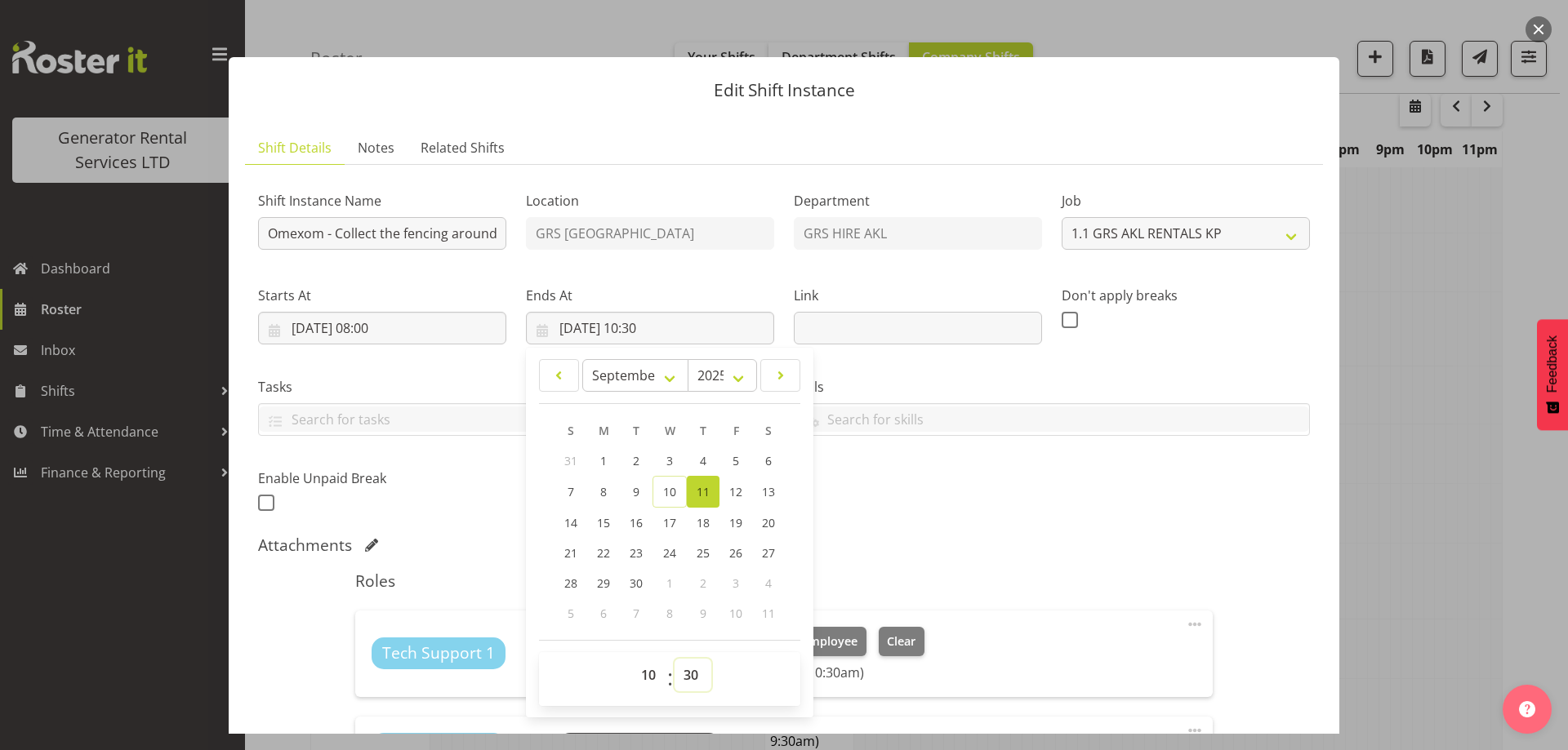
drag, startPoint x: 689, startPoint y: 675, endPoint x: 688, endPoint y: 662, distance: 13.0
click at [689, 675] on select "00 01 02 03 04 05 06 07 08 09 10 11 12 13 14 15 16 17 18 19 20 21 22 23 24 25 2…" at bounding box center [693, 675] width 37 height 33
select select "0"
click at [675, 659] on select "00 01 02 03 04 05 06 07 08 09 10 11 12 13 14 15 16 17 18 19 20 21 22 23 24 25 2…" at bounding box center [693, 675] width 37 height 33
type input "[DATE] 10:00"
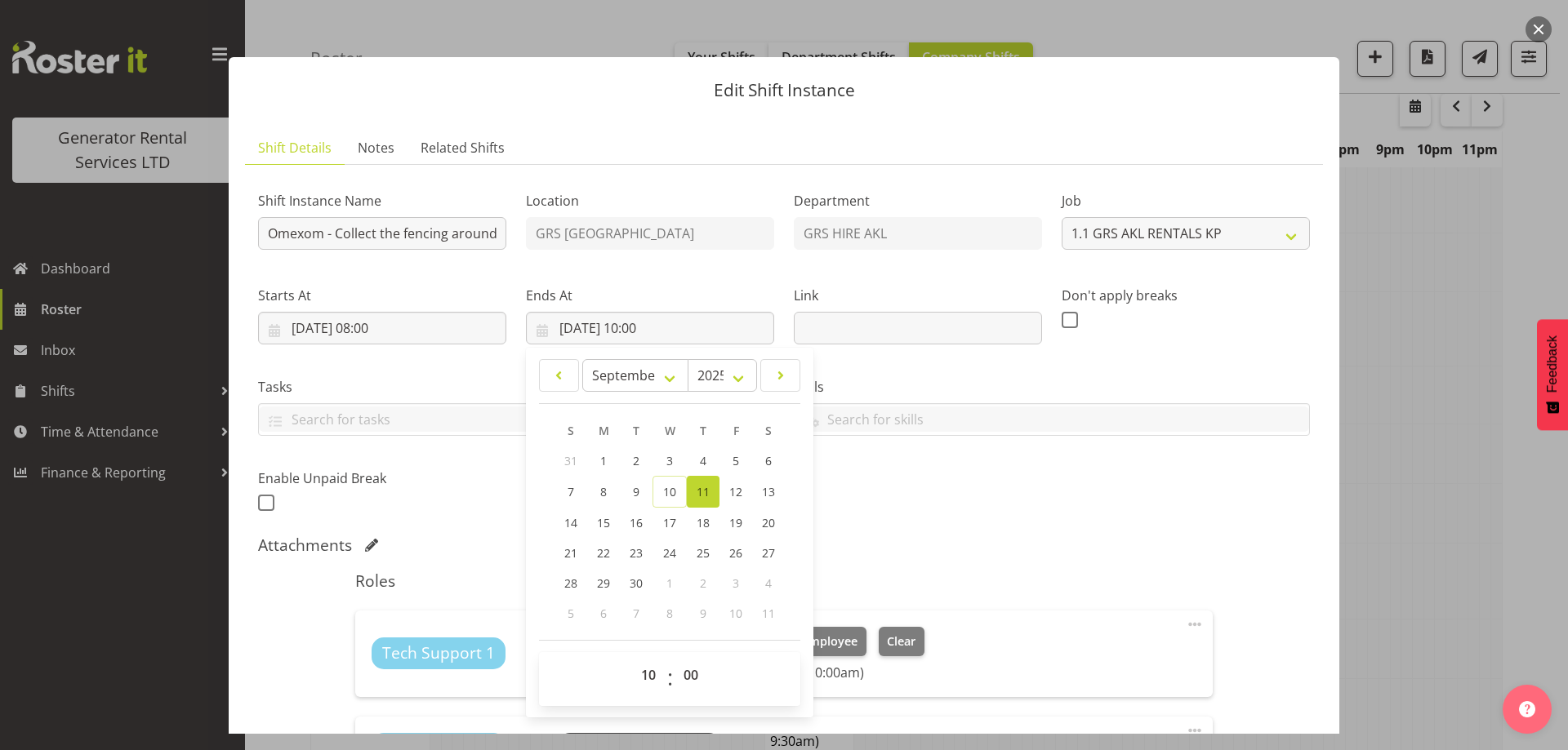
click at [959, 536] on div "Attachments" at bounding box center [784, 545] width 1052 height 20
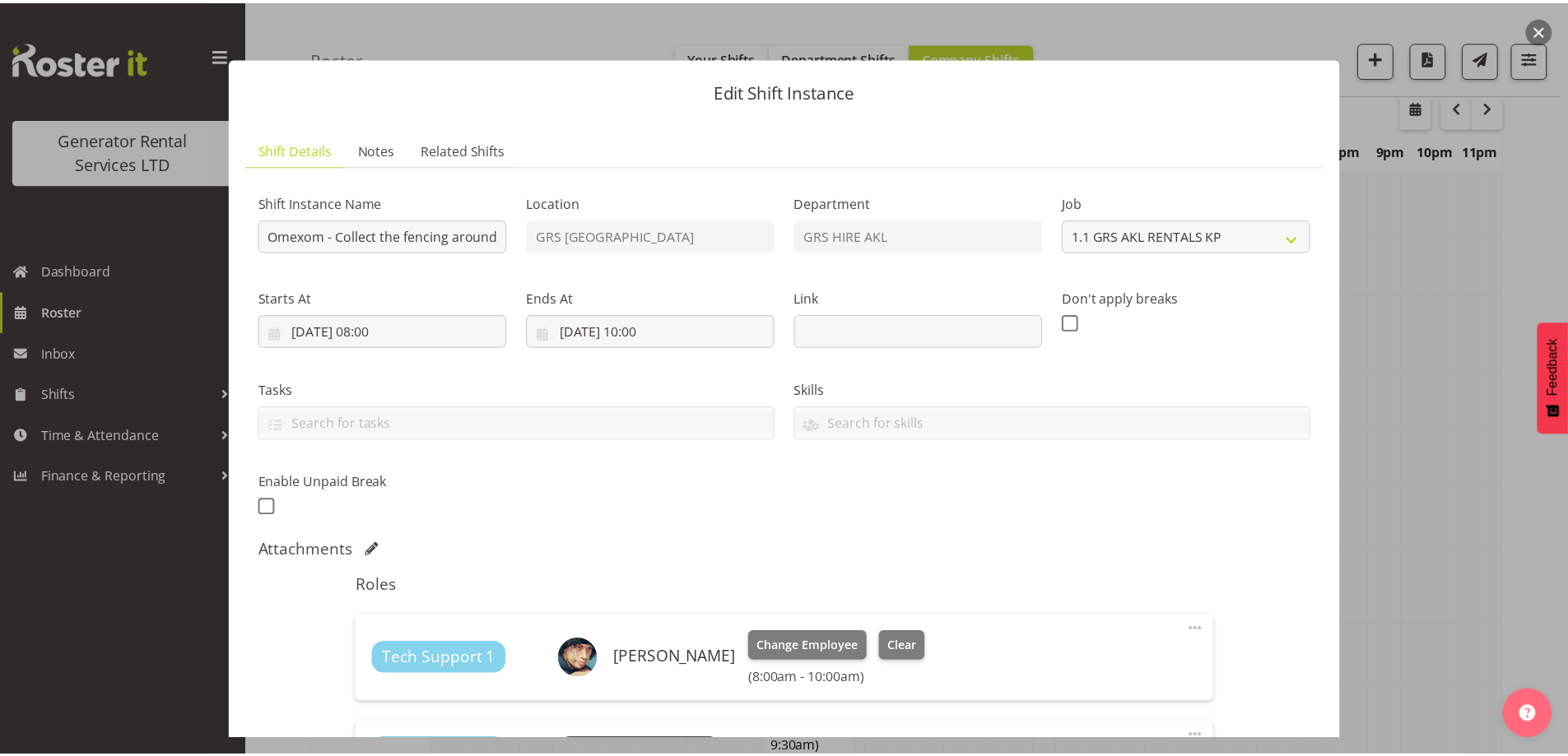
scroll to position [329, 0]
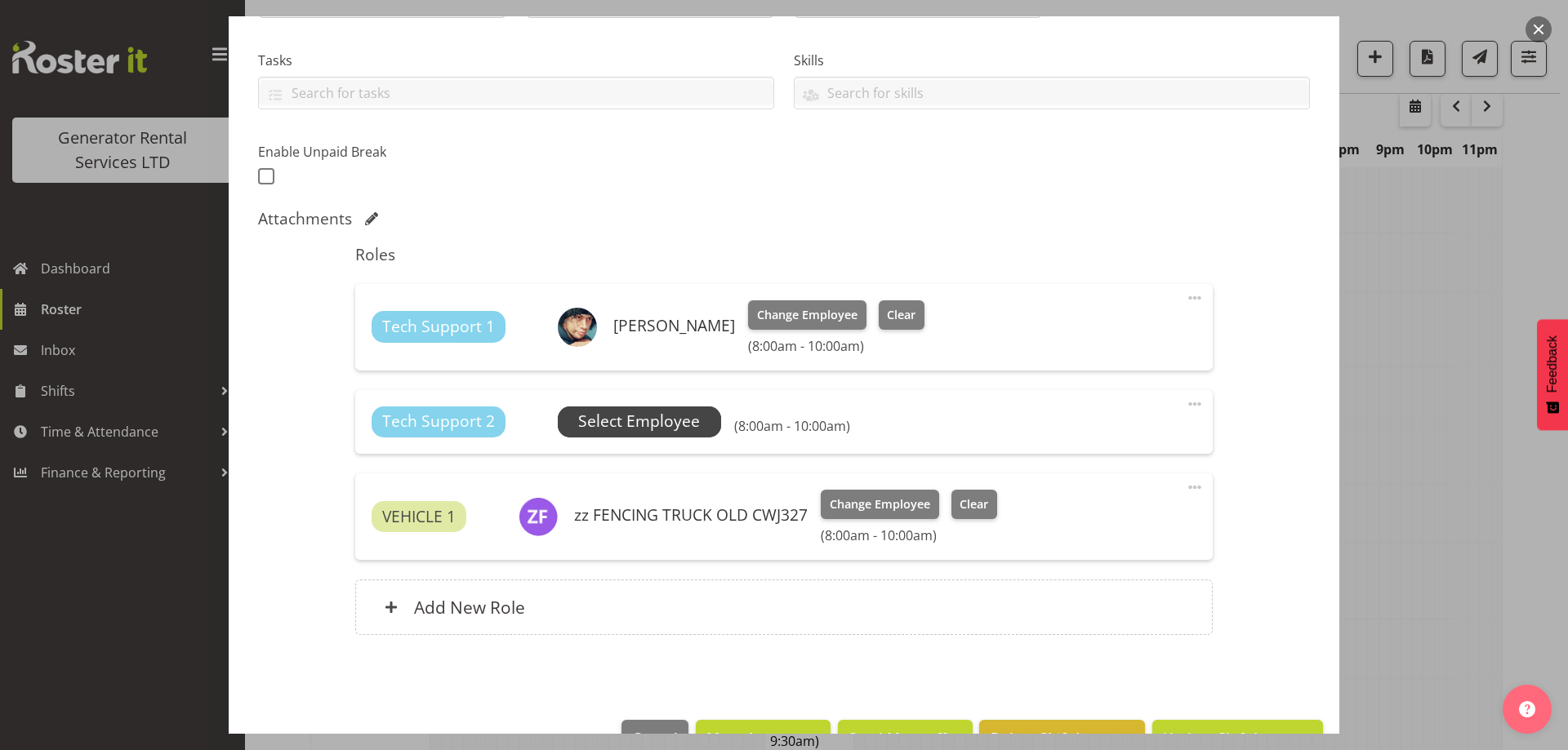
click at [695, 414] on span "Select Employee" at bounding box center [638, 422] width 121 height 24
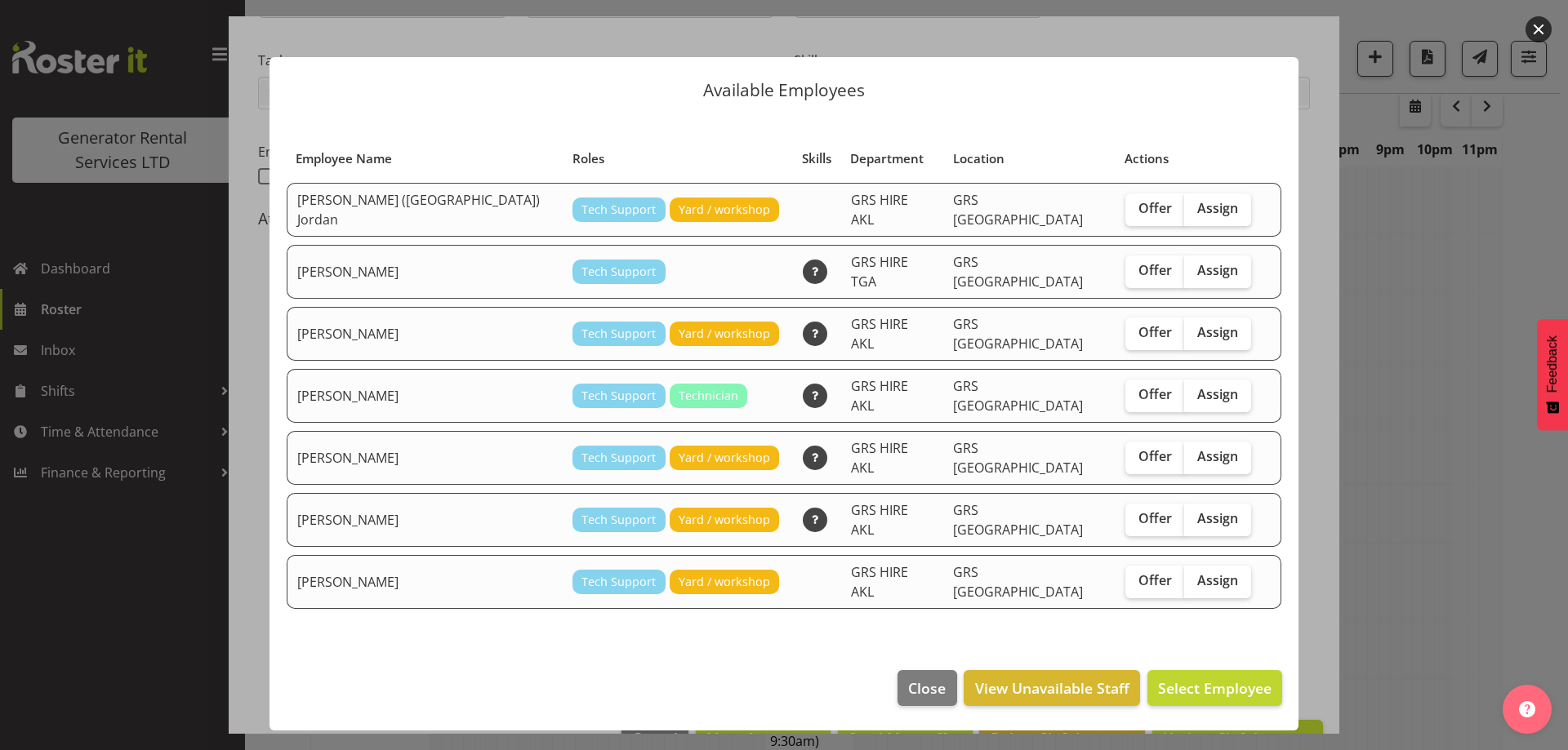
click at [1246, 566] on div "Offer Assign" at bounding box center [1189, 582] width 126 height 33
click at [1197, 572] on span "Assign" at bounding box center [1217, 580] width 40 height 16
click at [1195, 576] on input "Assign" at bounding box center [1189, 581] width 10 height 10
checkbox input "true"
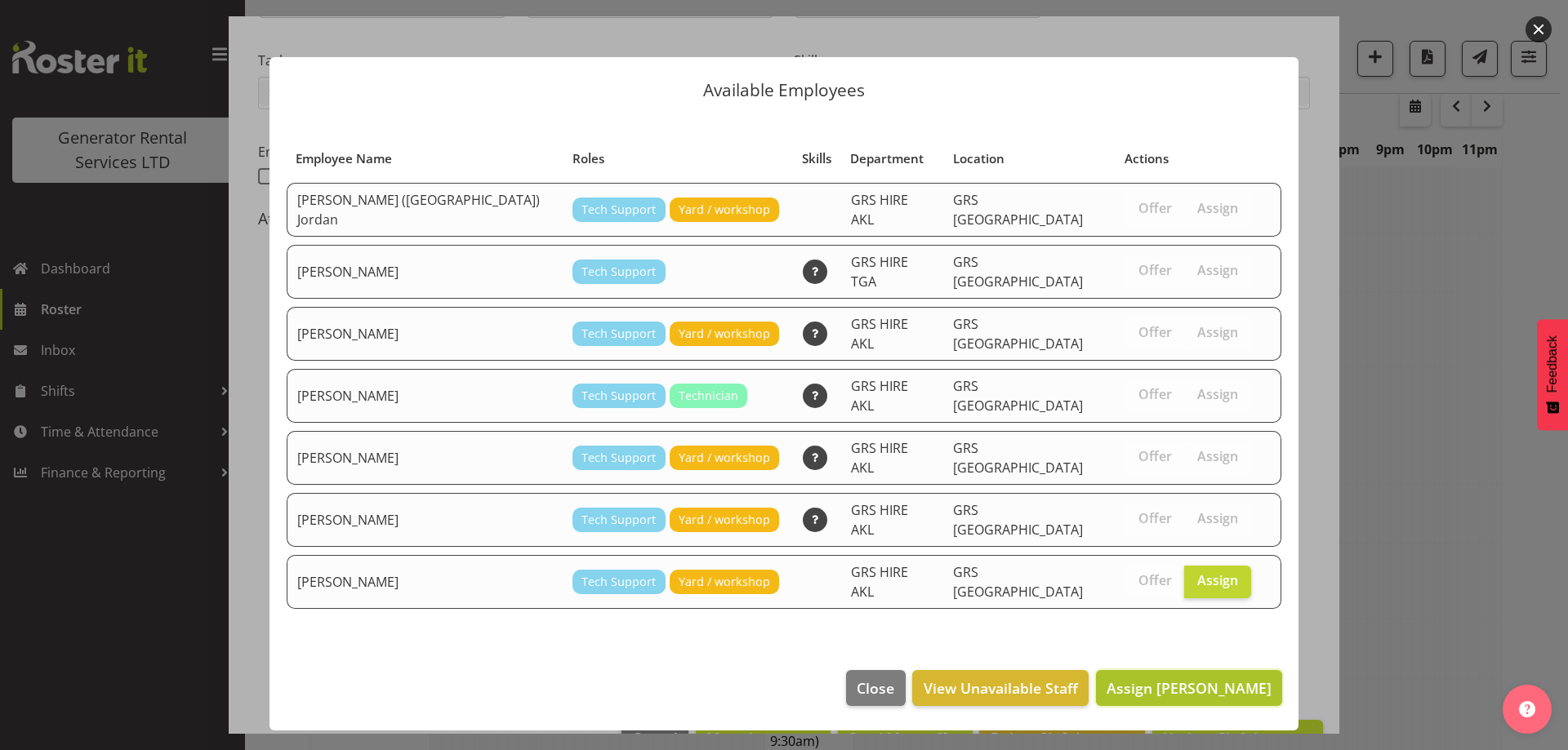
click at [1233, 678] on span "Assign [PERSON_NAME]" at bounding box center [1189, 688] width 165 height 20
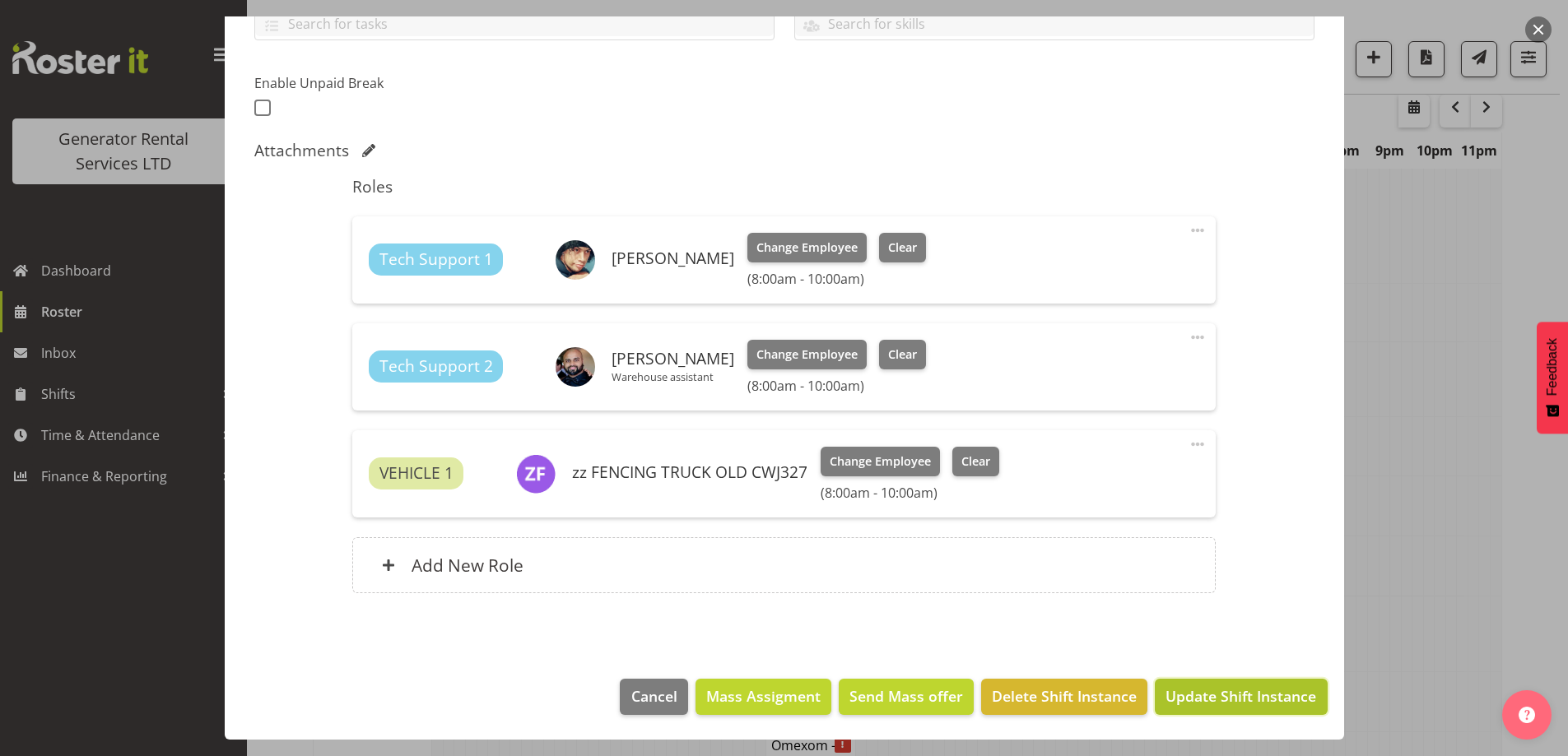
click at [1235, 696] on span "Update Shift Instance" at bounding box center [1241, 696] width 151 height 22
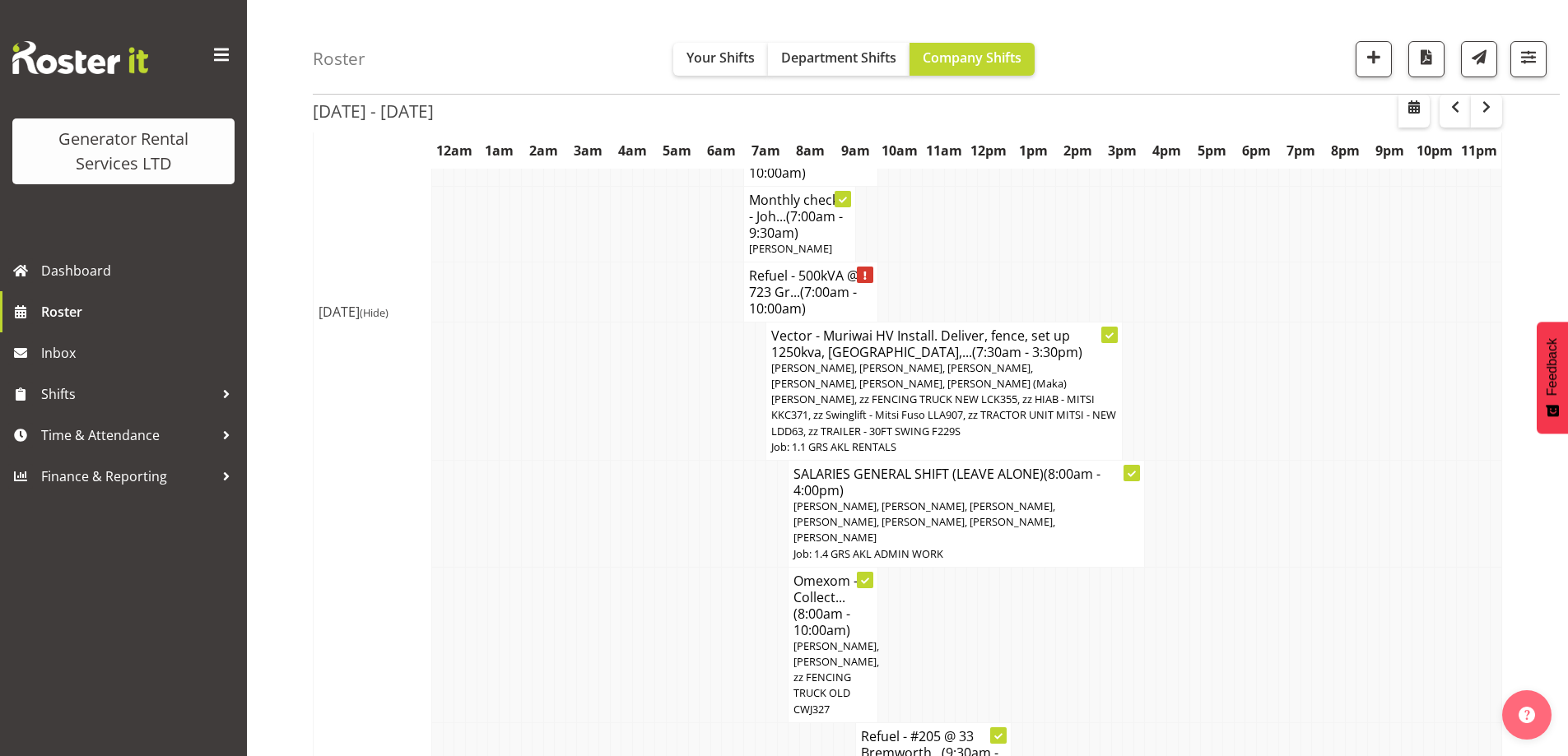
scroll to position [2115, 0]
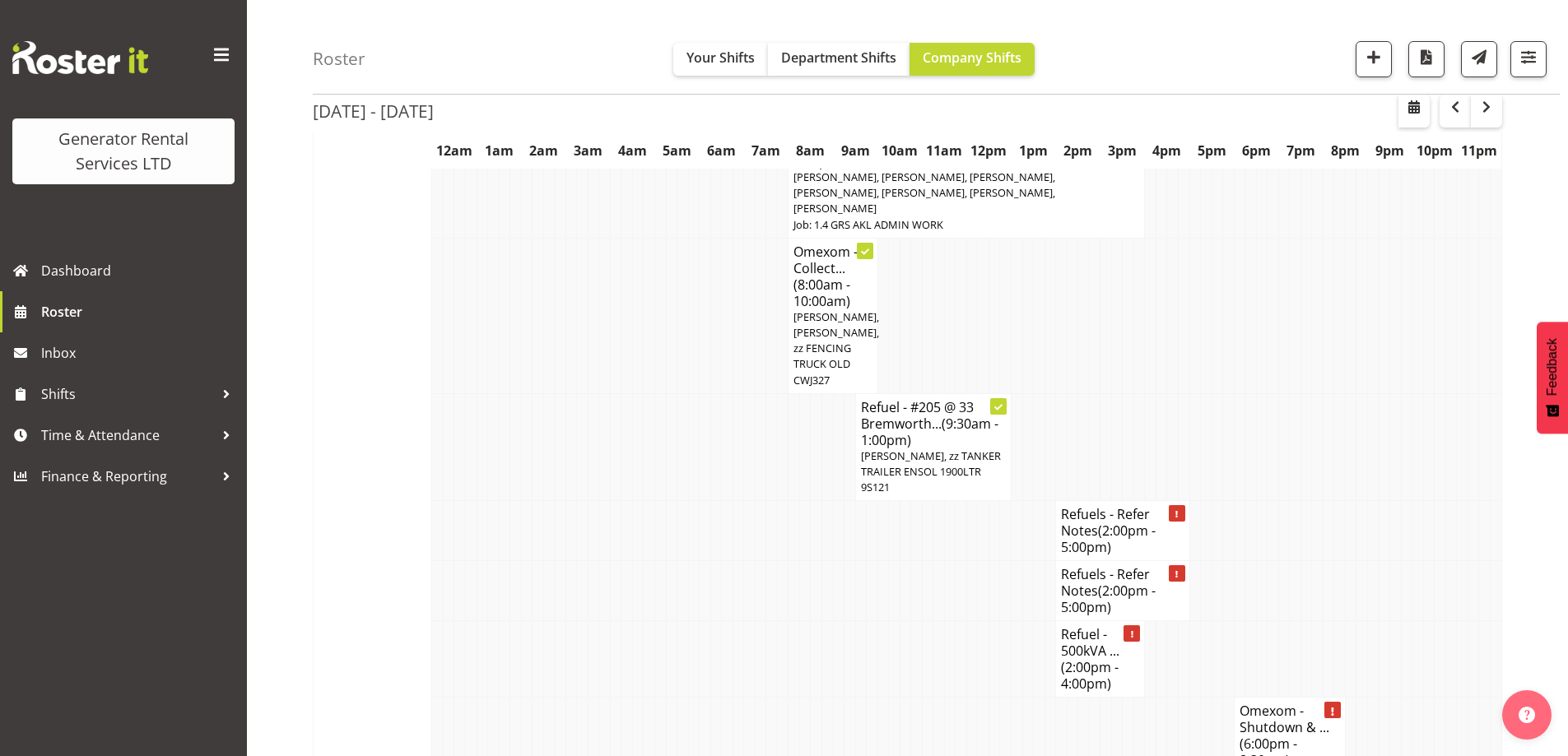
scroll to position [2444, 0]
click at [720, 619] on td at bounding box center [716, 657] width 11 height 77
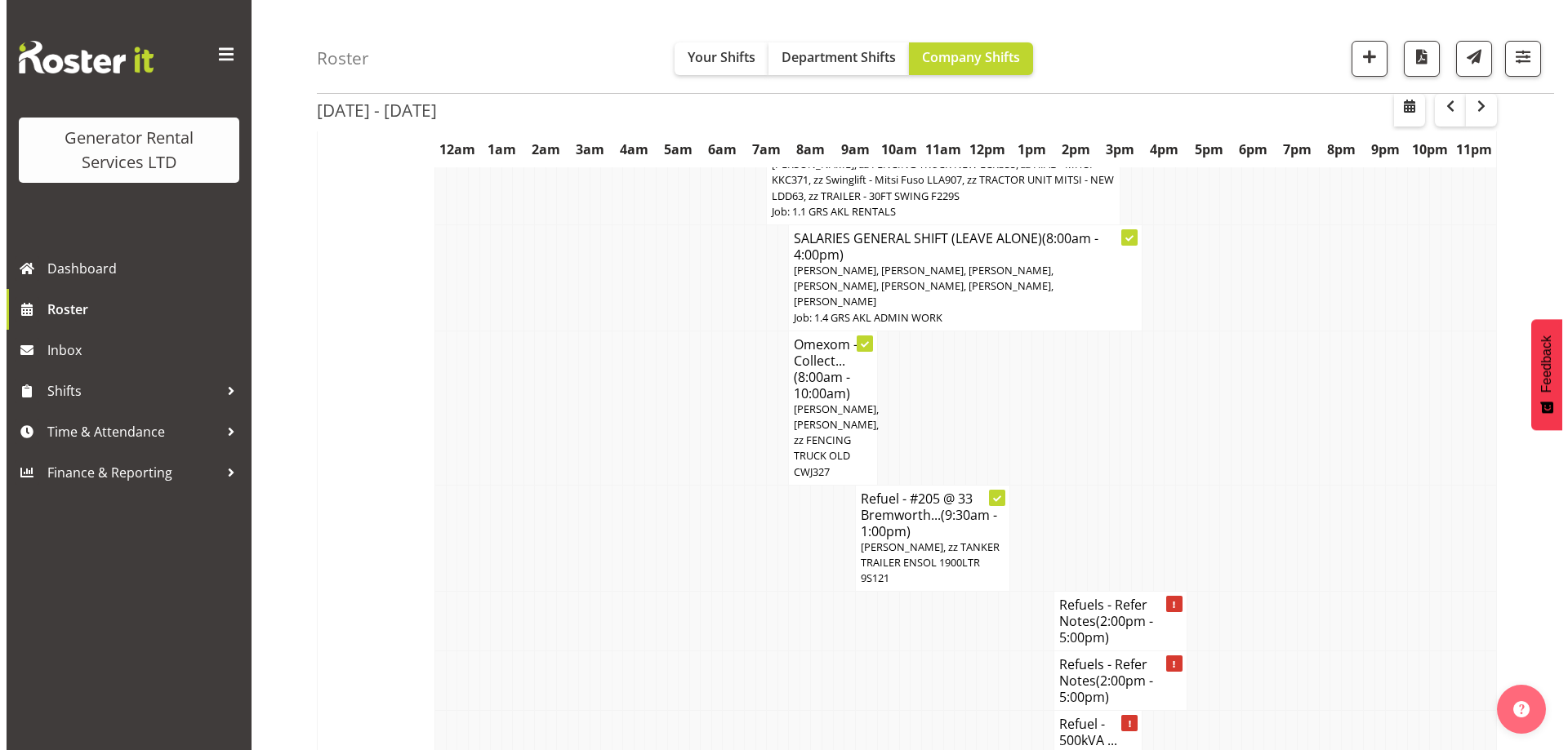
scroll to position [2262, 0]
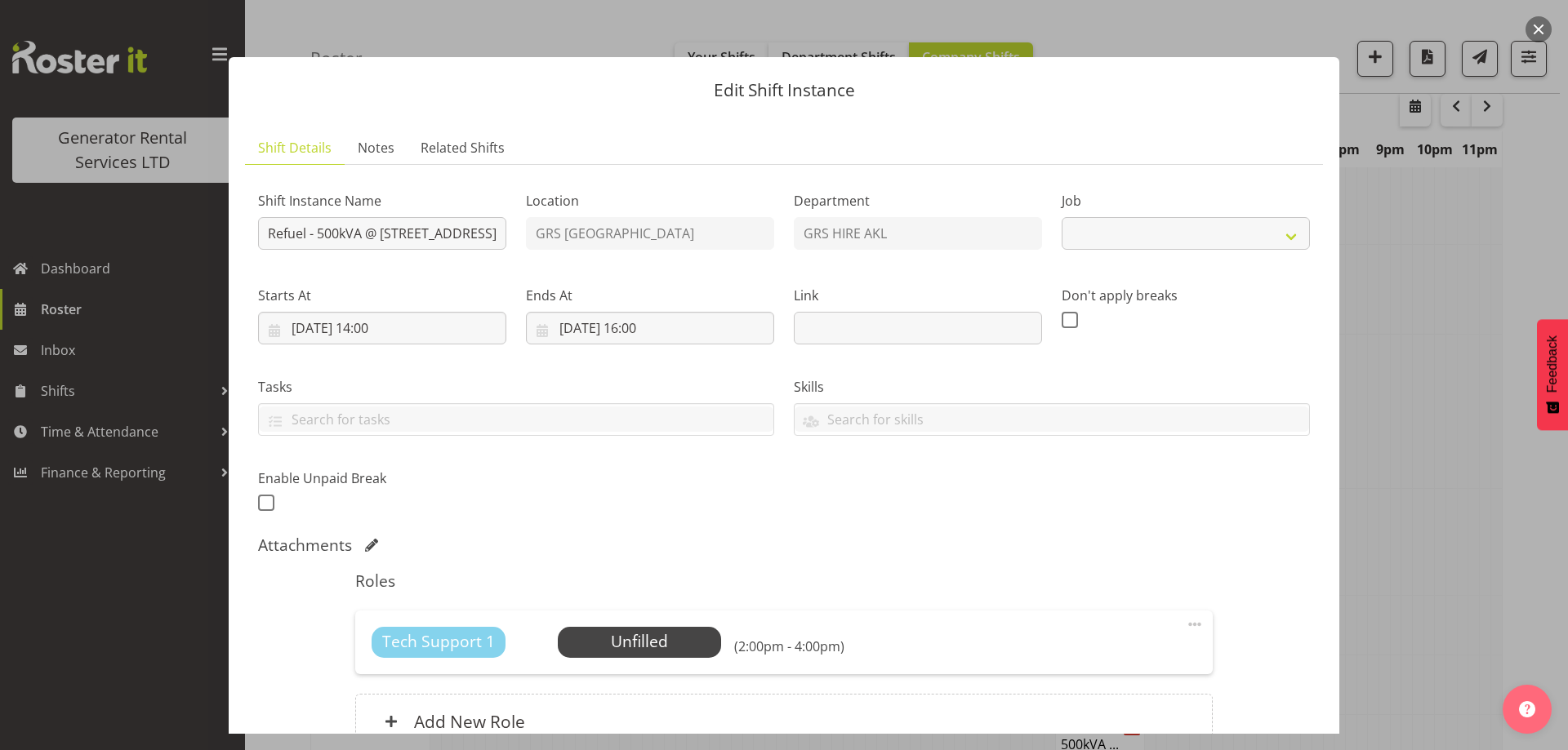
select select "7504"
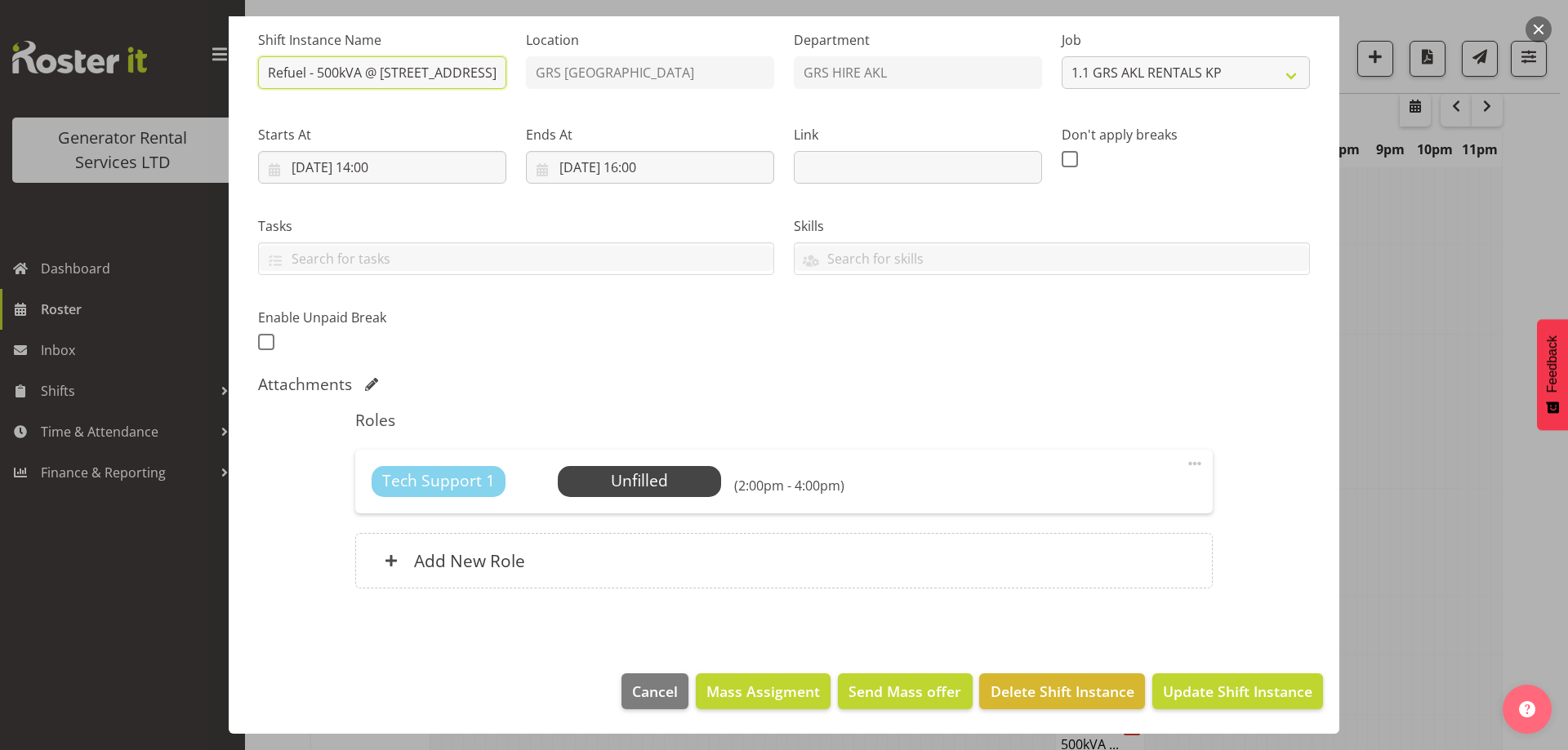
scroll to position [0, 152]
click at [729, 83] on div "Shift Instance Name Refuel - 500kVA @ [STREET_ADDRESS][PERSON_NAME] (Oracle Aut…" at bounding box center [784, 186] width 1071 height 358
click at [1066, 681] on span "Delete Shift Instance" at bounding box center [1063, 692] width 144 height 22
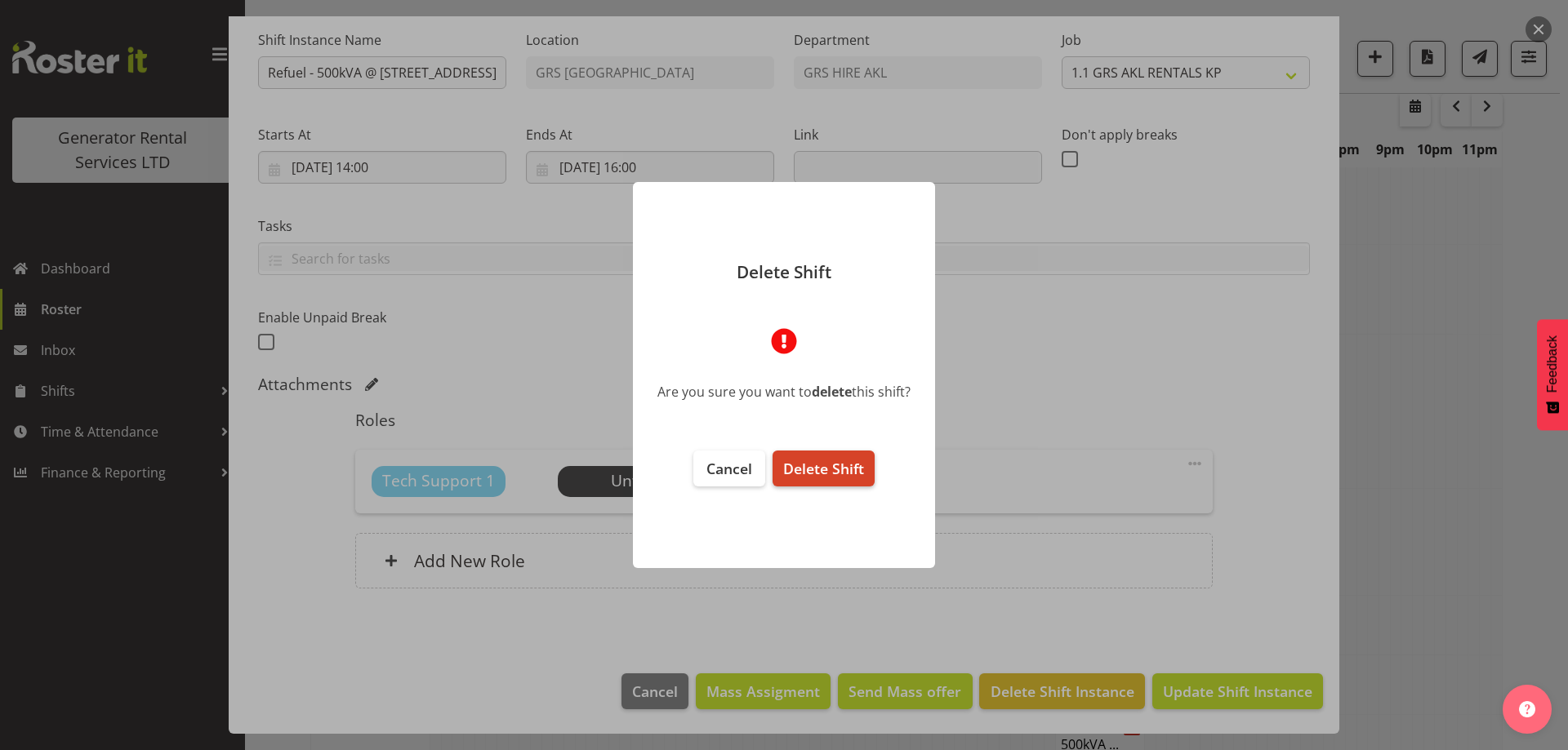
click at [852, 478] on button "Delete Shift" at bounding box center [824, 469] width 102 height 36
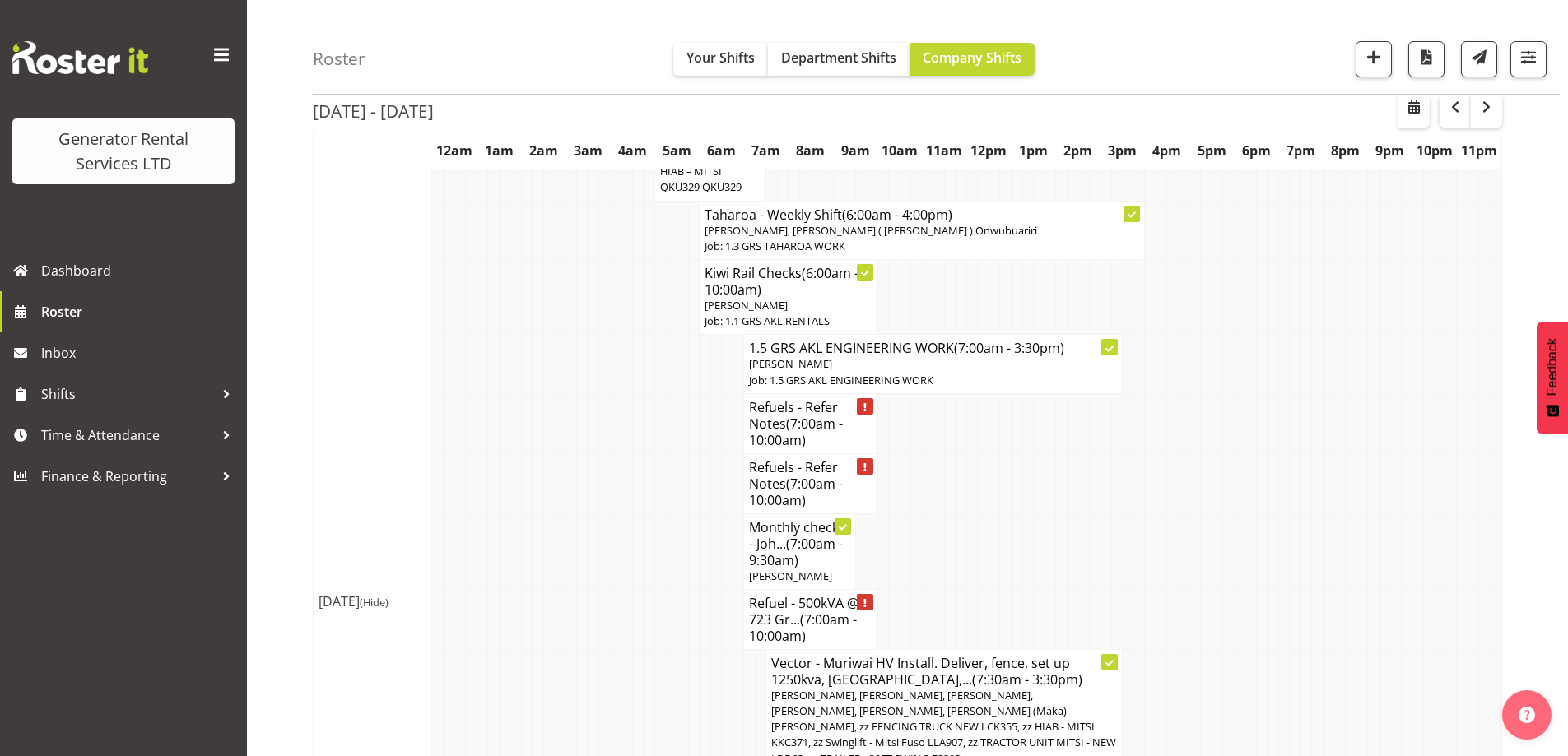
scroll to position [1621, 0]
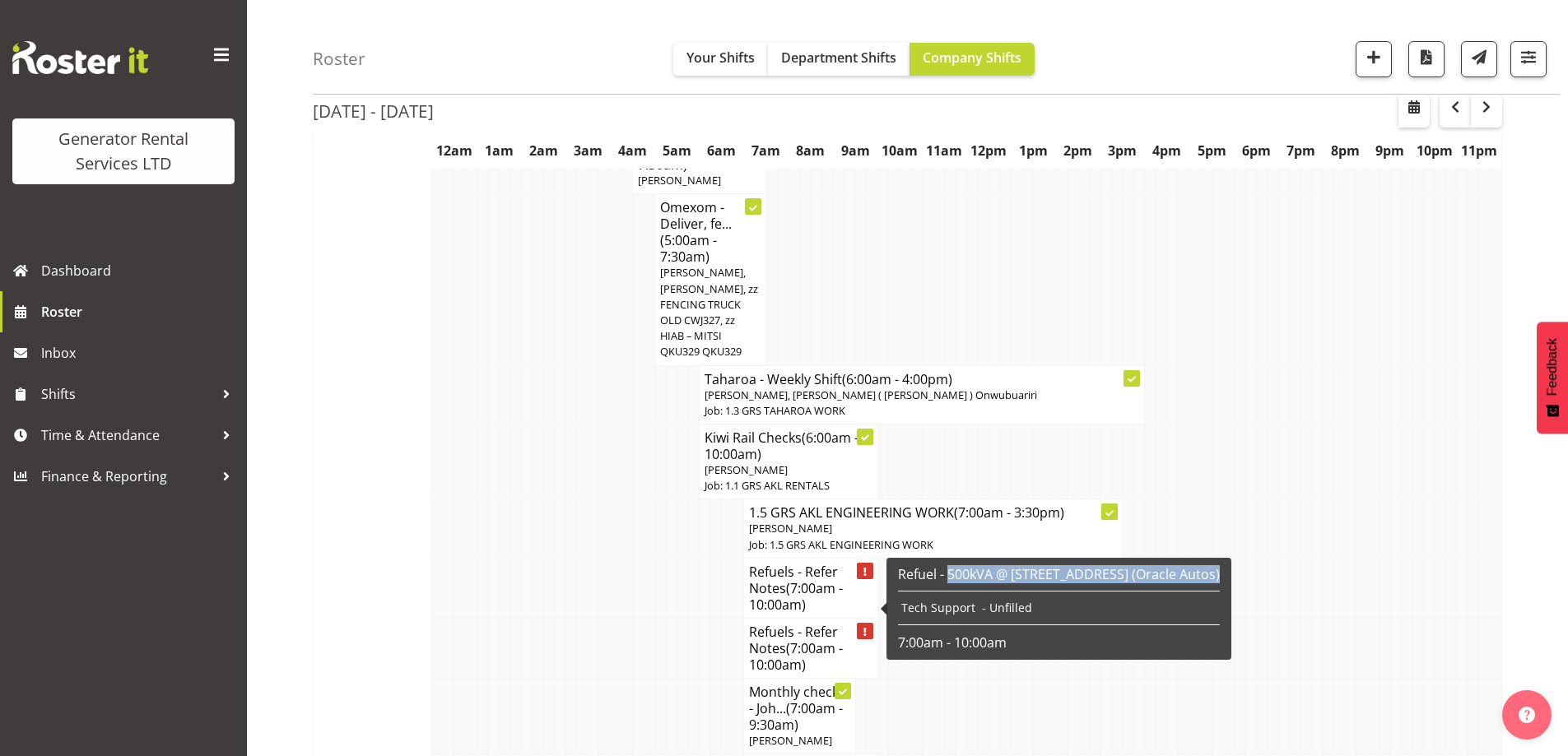
drag, startPoint x: 950, startPoint y: 581, endPoint x: 950, endPoint y: 592, distance: 11.0
click at [950, 592] on div "Refuel - 500kVA @ [STREET_ADDRESS] (Oracle Autos) Tech Support - Unfilled 7:00a…" at bounding box center [1059, 609] width 322 height 85
copy div "500kVA @ [STREET_ADDRESS] (Oracle Autos)"
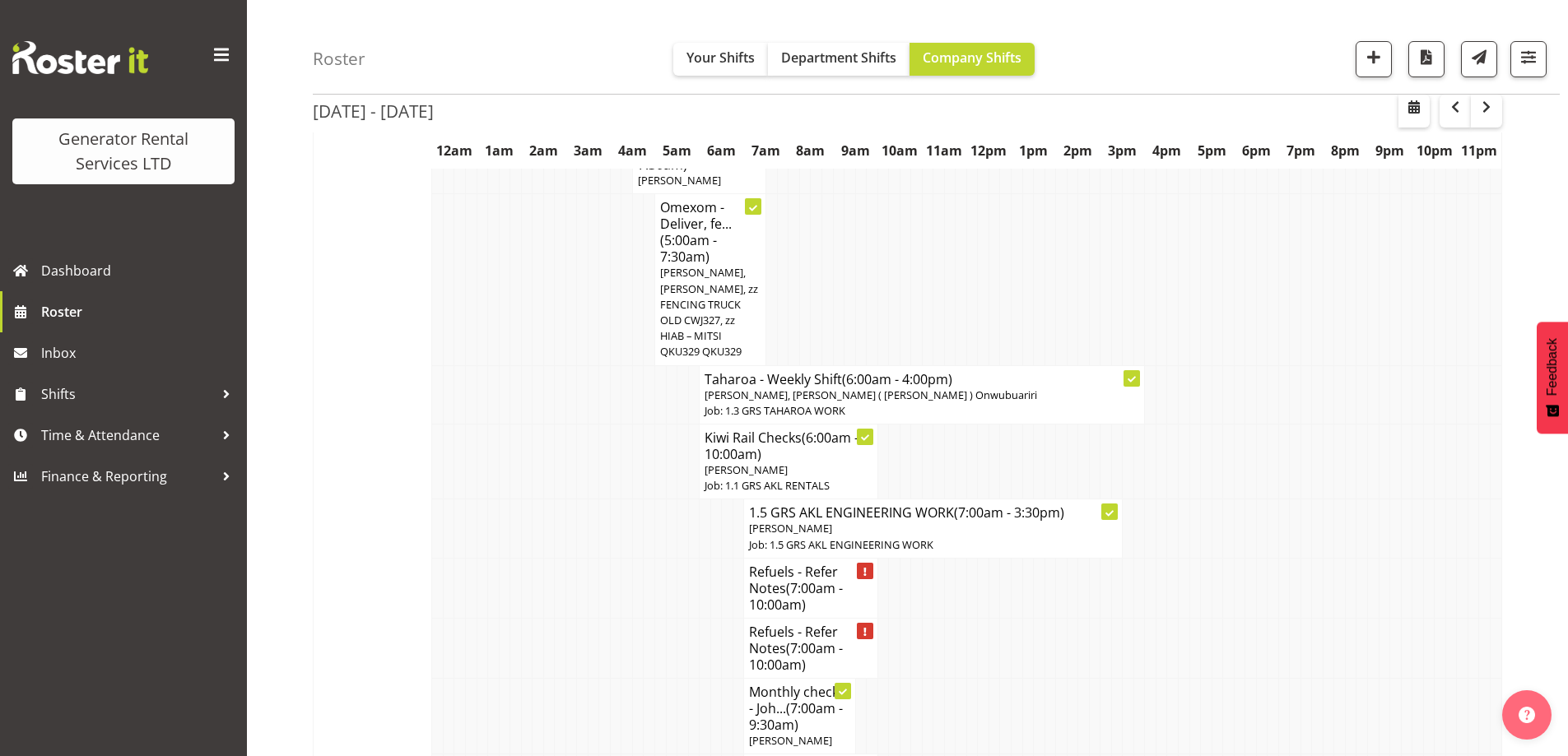
click at [588, 678] on td at bounding box center [594, 716] width 11 height 76
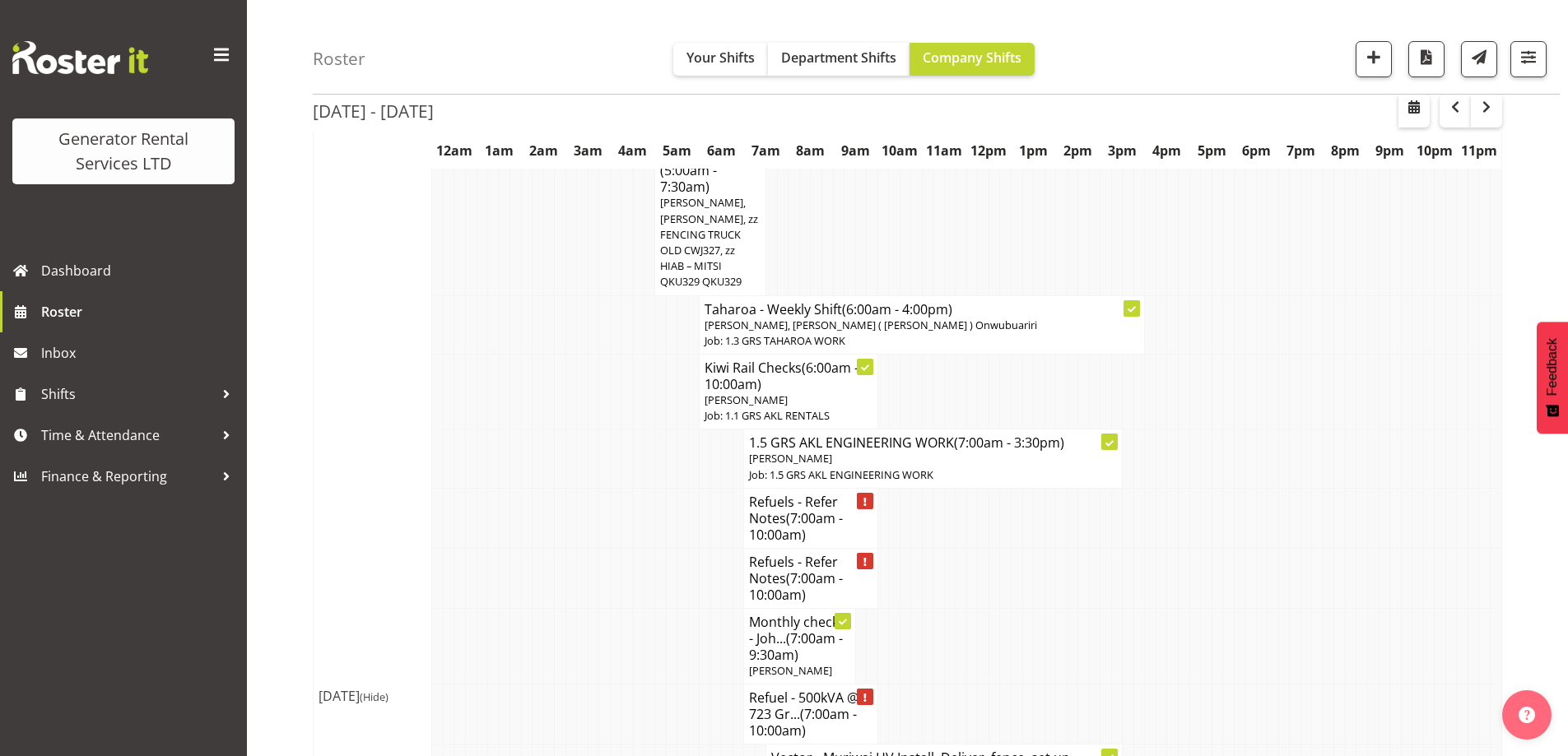
scroll to position [1540, 0]
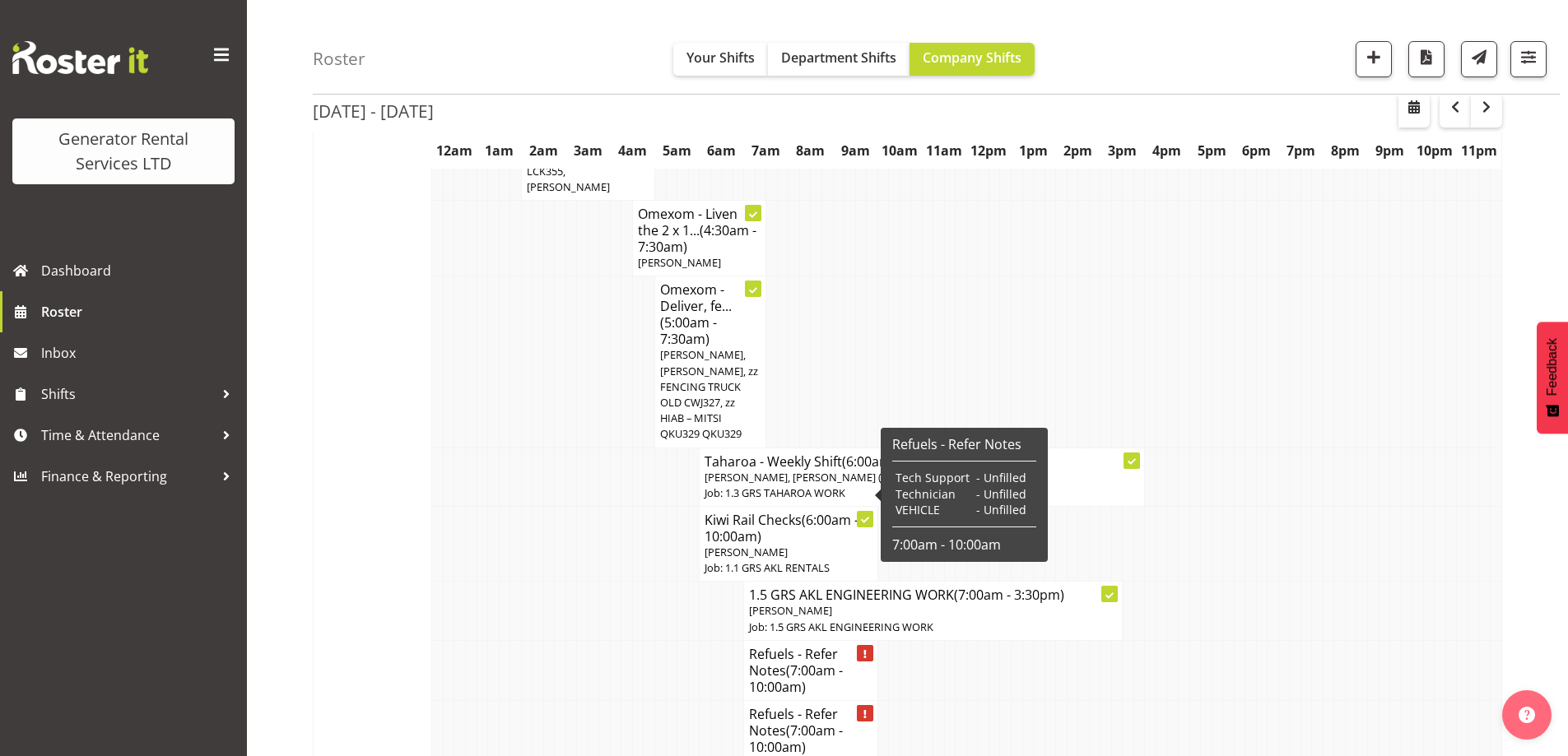
click at [785, 646] on h4 "Refuels - Refer Notes (7:00am - 10:00am)" at bounding box center [810, 671] width 122 height 49
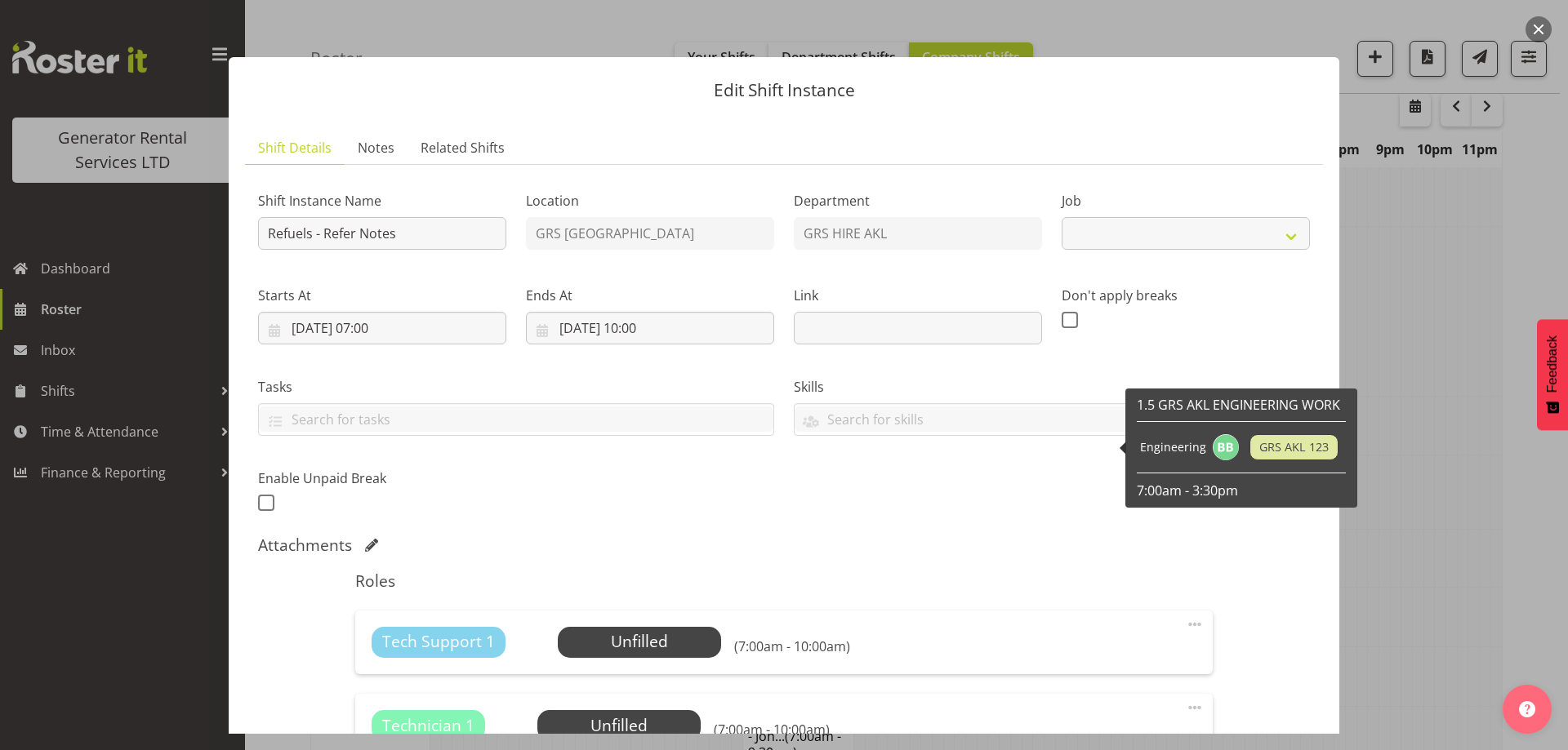
select select "9"
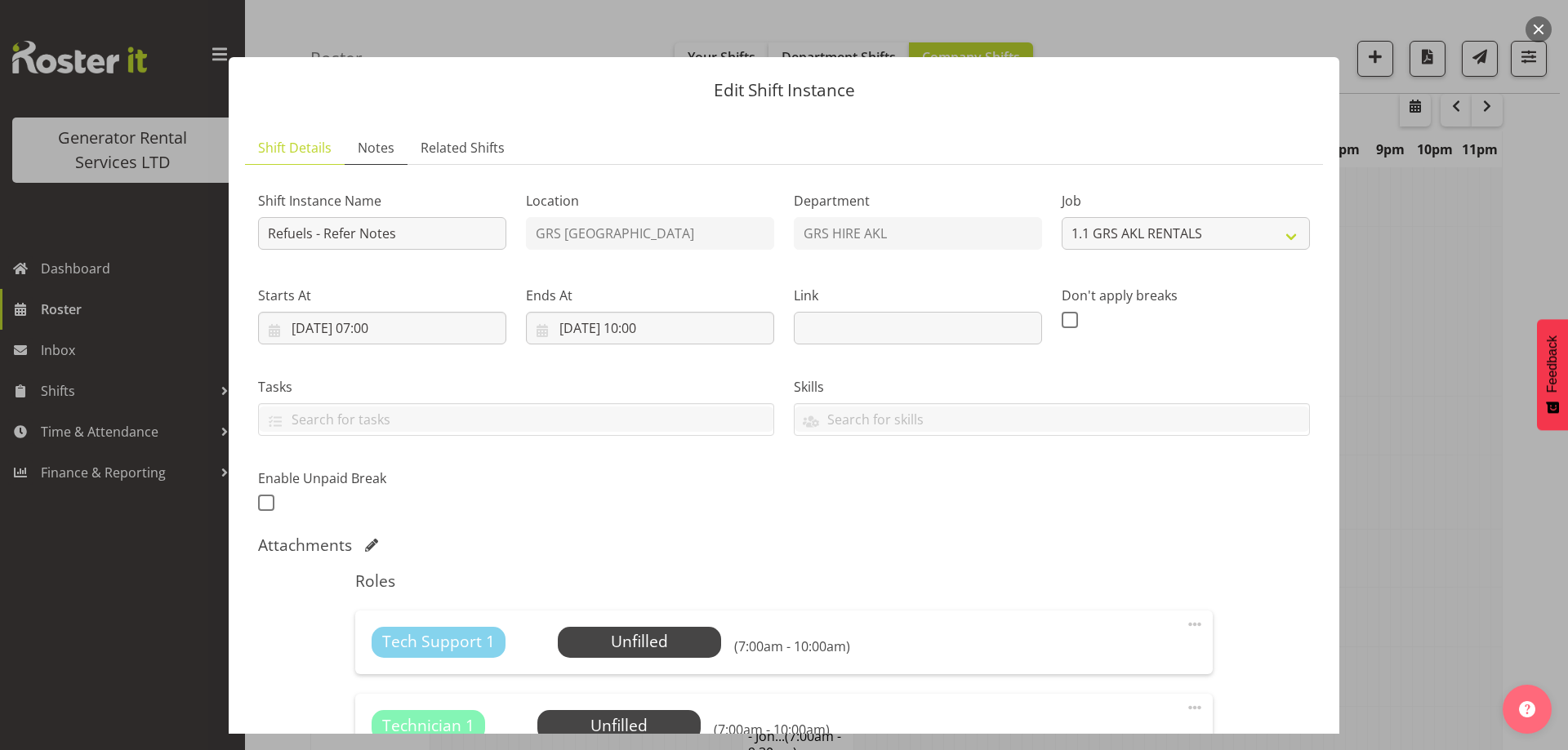
drag, startPoint x: 385, startPoint y: 152, endPoint x: 401, endPoint y: 171, distance: 24.8
click at [384, 152] on span "Notes" at bounding box center [376, 148] width 37 height 20
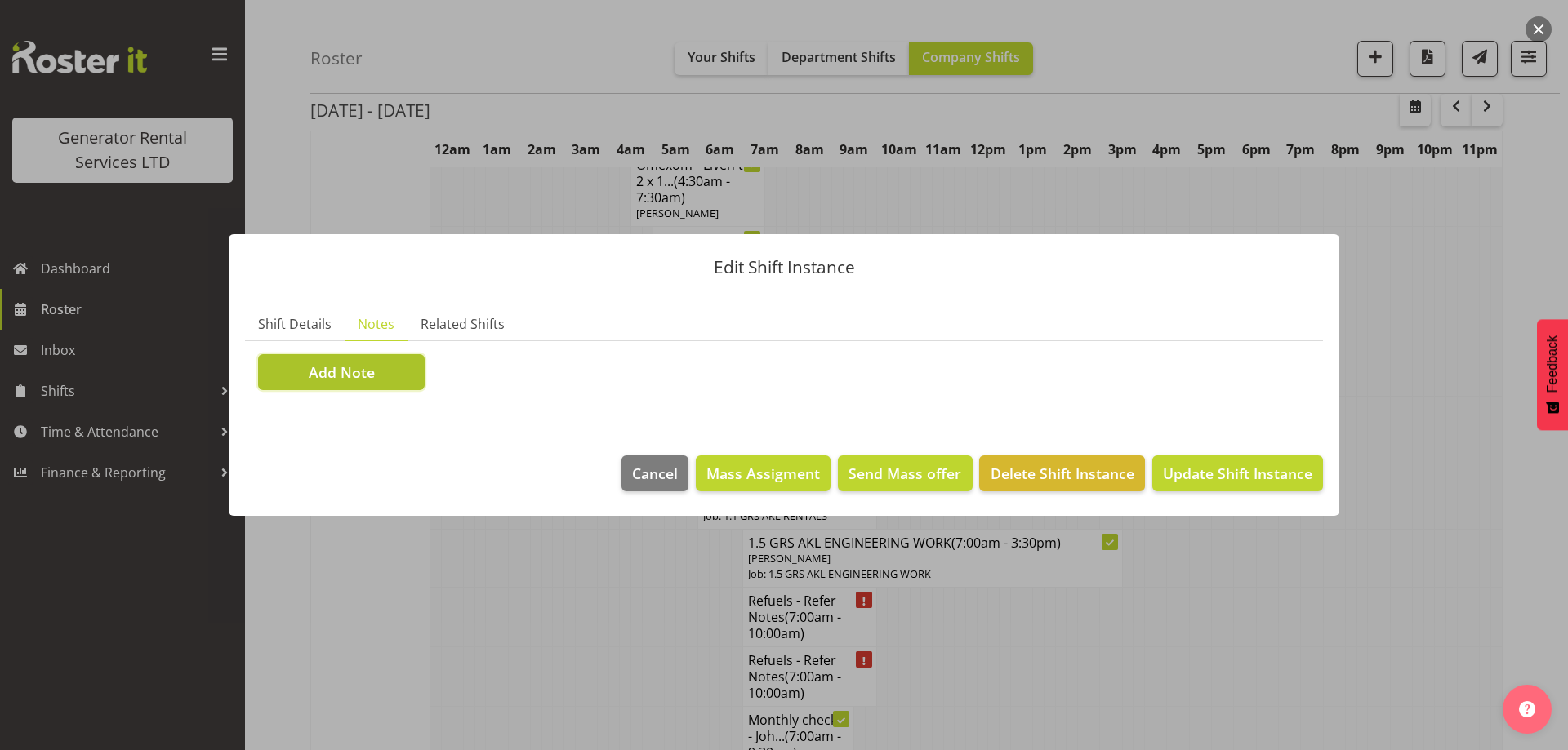
click at [360, 367] on span "Add Note" at bounding box center [342, 372] width 66 height 22
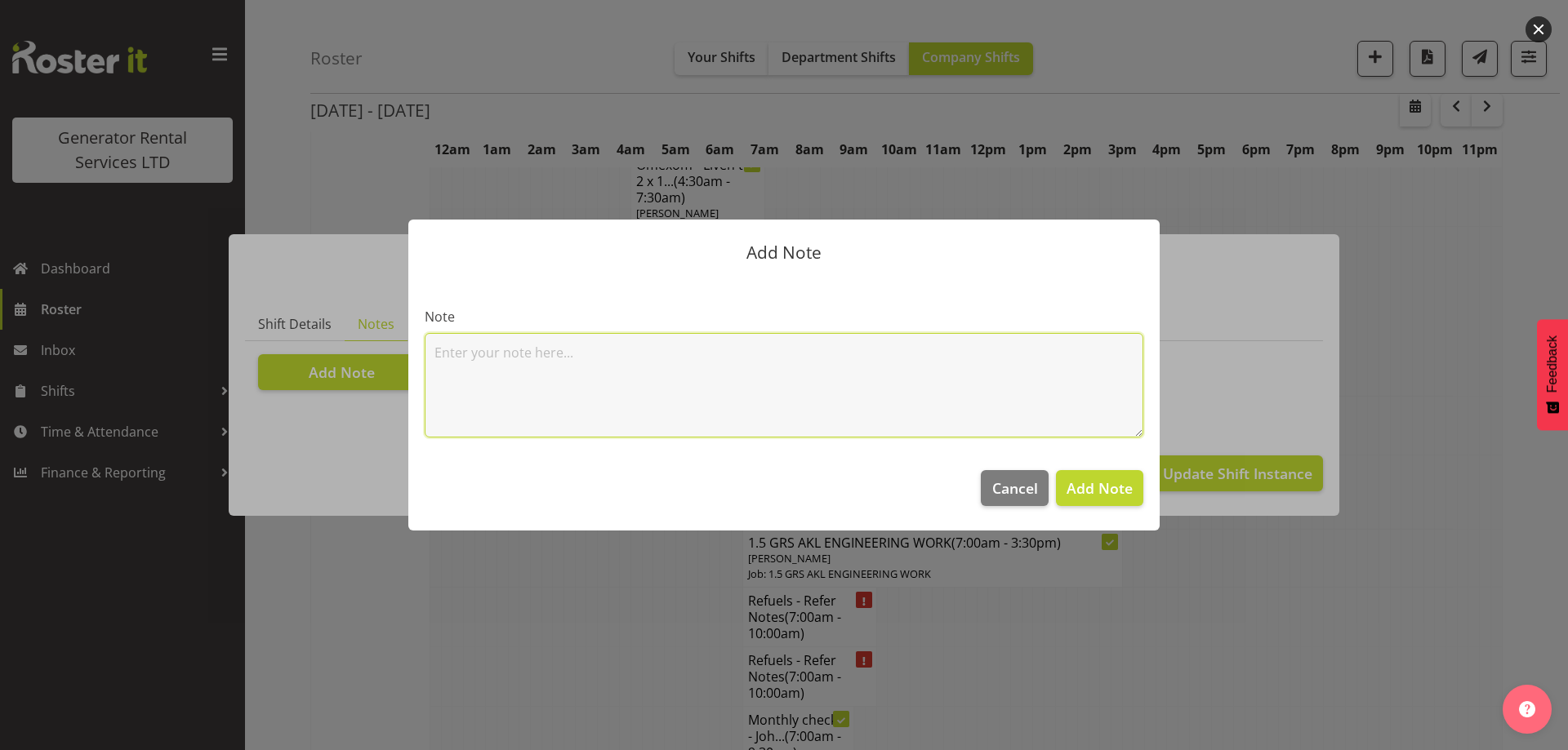
click at [505, 354] on textarea at bounding box center [784, 385] width 719 height 104
paste textarea "500kVA @ [STREET_ADDRESS][PERSON_NAME] (Oracle Autos) #315 @ [STREET_ADDRESS]"
type textarea "500kVA @ [STREET_ADDRESS][PERSON_NAME] (Oracle Autos) #315 @ [STREET_ADDRESS]"
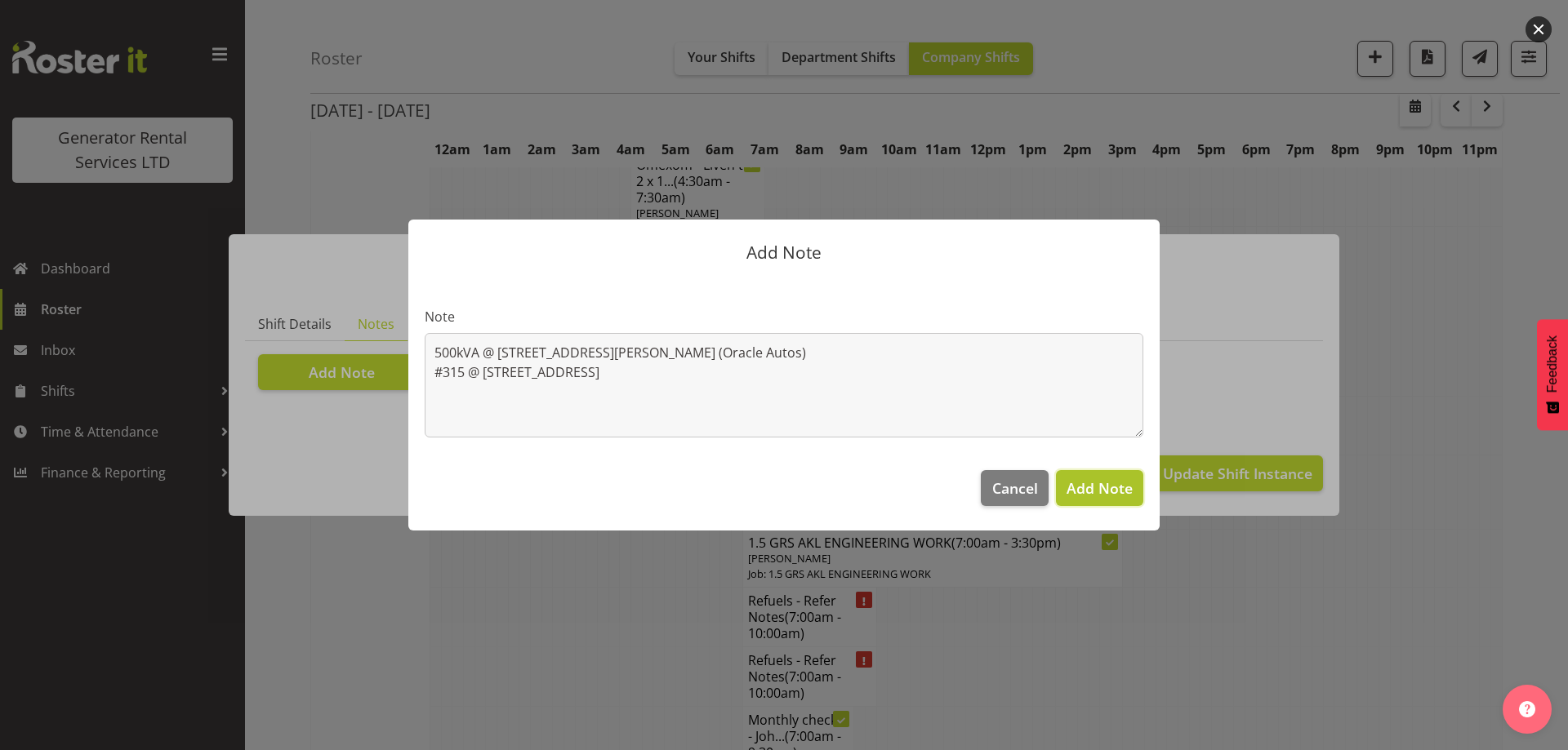
click at [1123, 488] on span "Add Note" at bounding box center [1099, 487] width 66 height 20
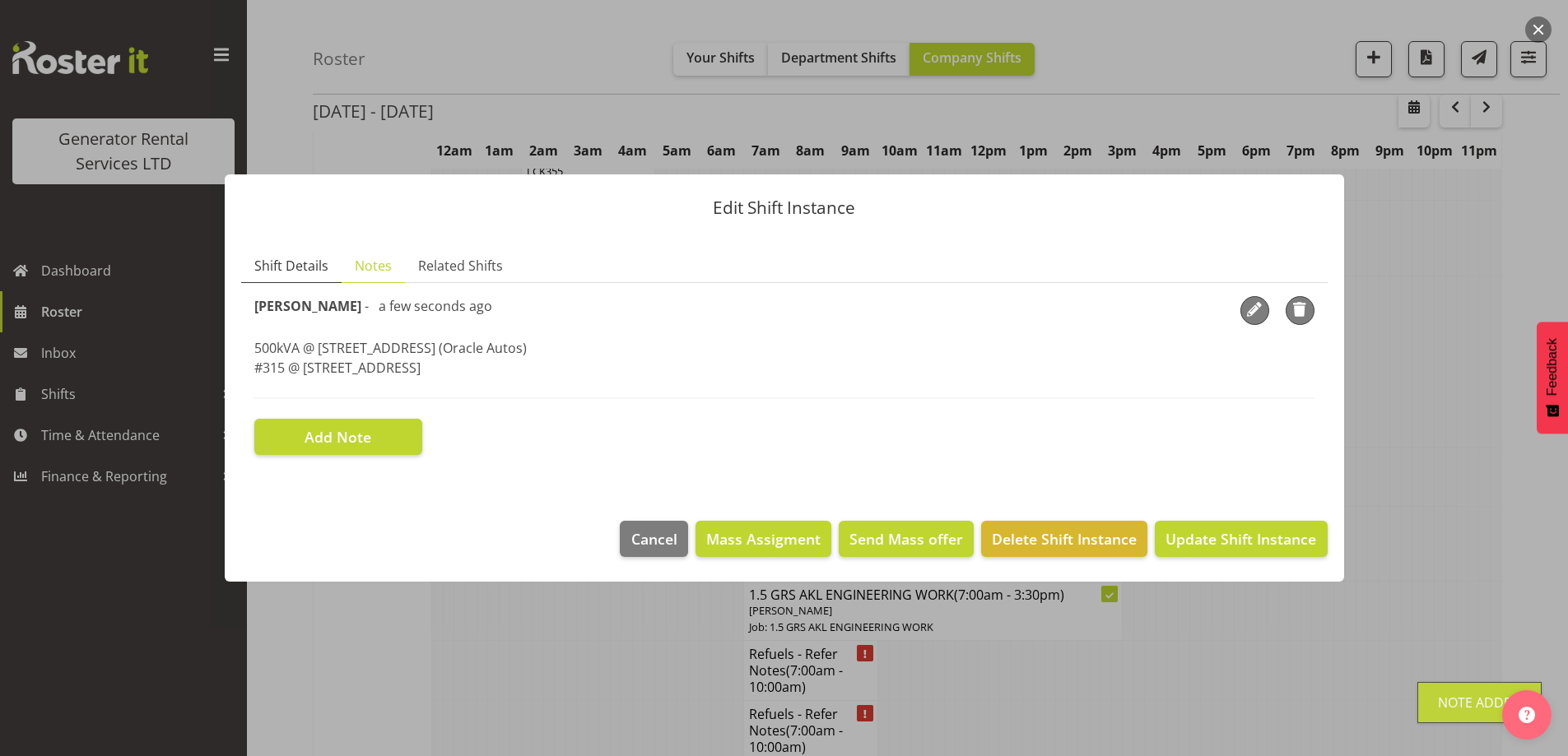
click at [267, 266] on span "Shift Details" at bounding box center [291, 266] width 74 height 20
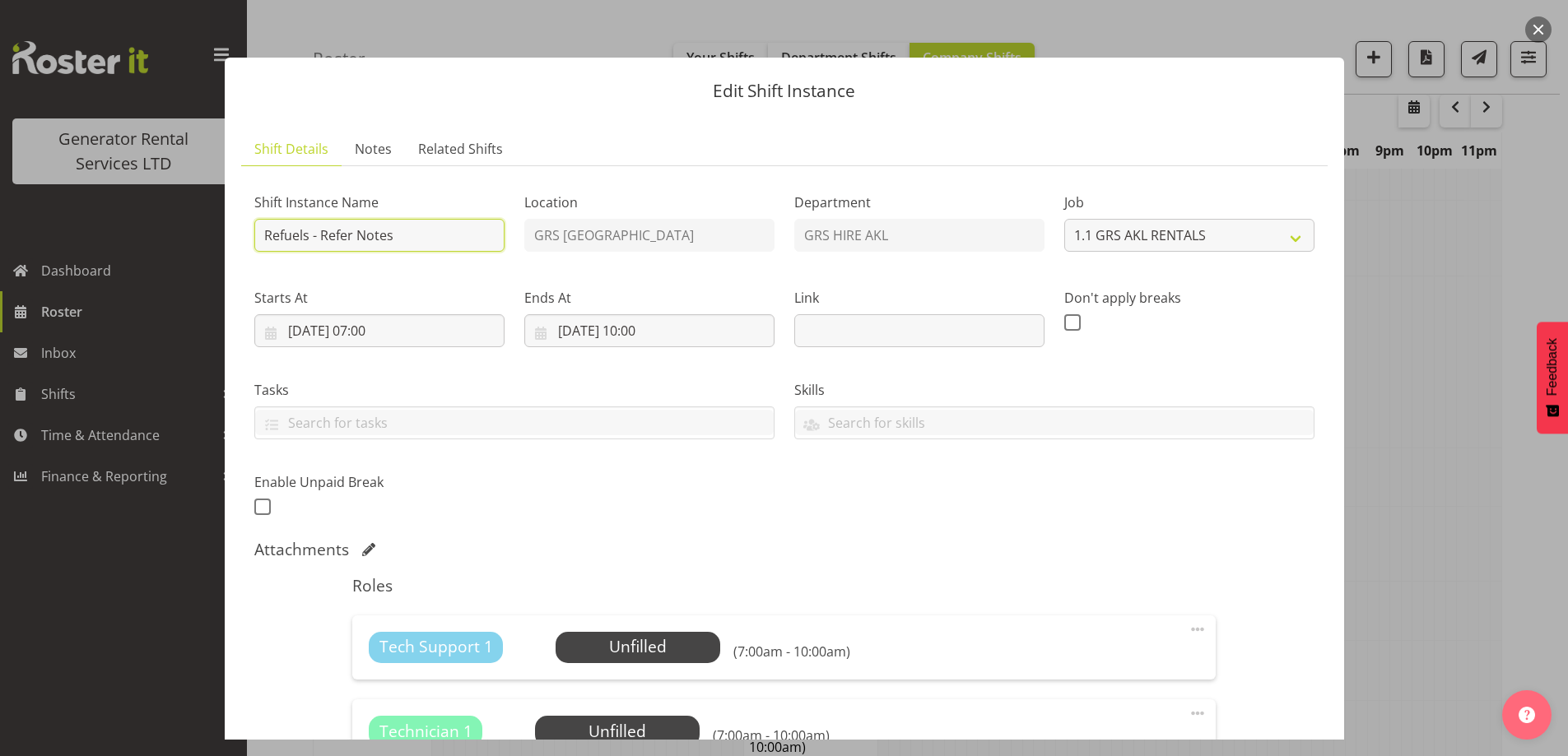
drag, startPoint x: 415, startPoint y: 237, endPoint x: 323, endPoint y: 230, distance: 92.3
click at [323, 230] on input "Refuels - Refer Notes" at bounding box center [379, 235] width 250 height 33
type input "Refuels - Using KMY"
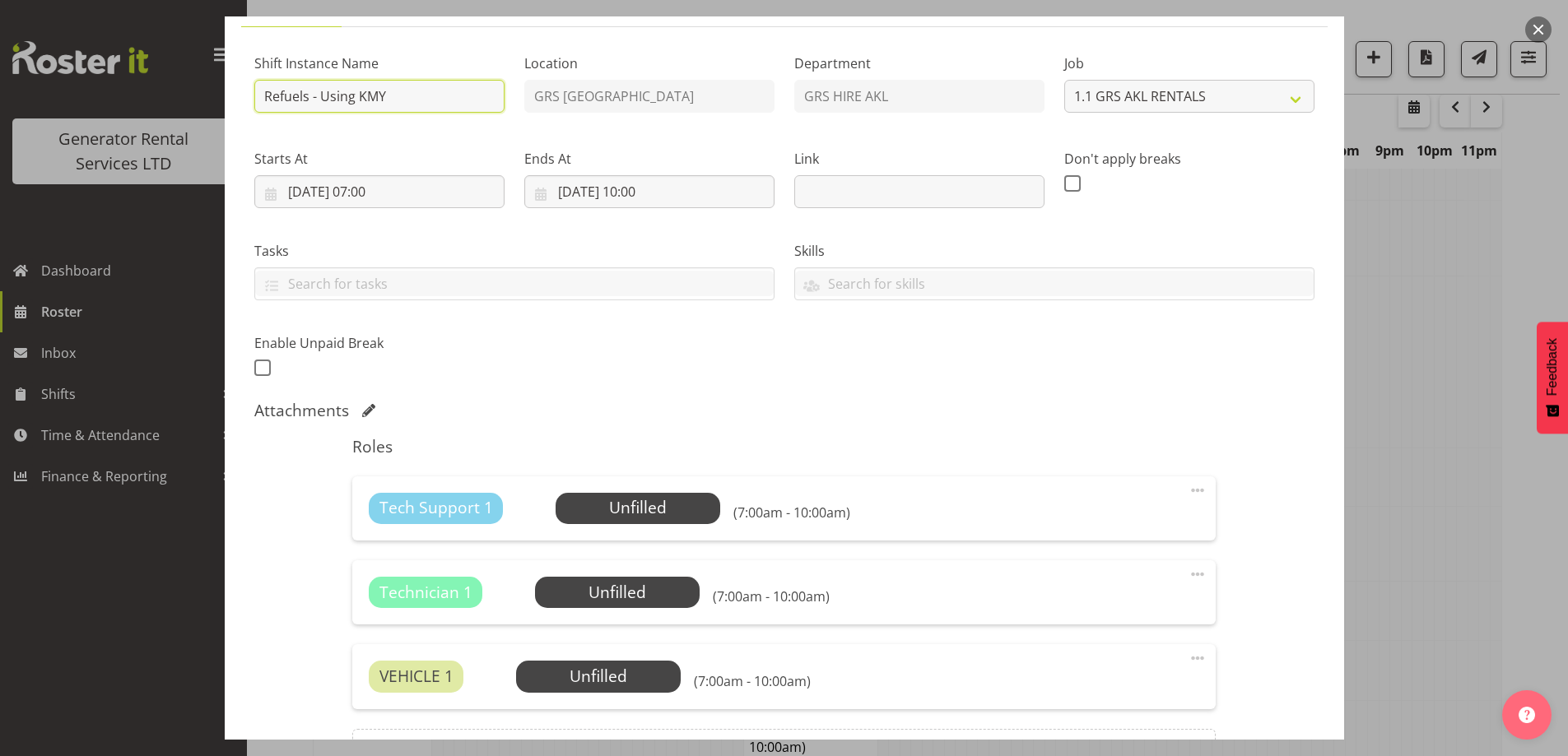
scroll to position [329, 0]
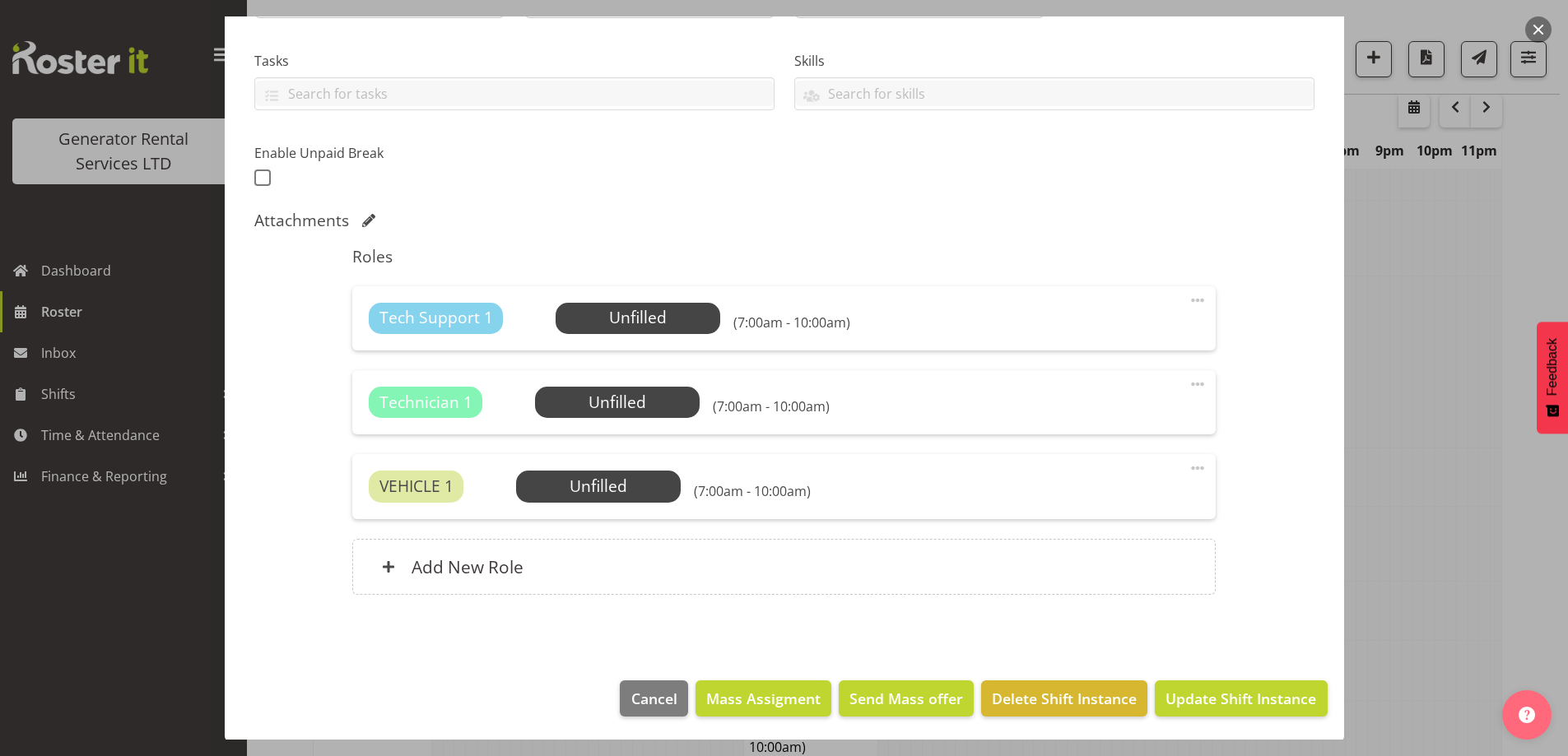
click at [1188, 389] on span at bounding box center [1197, 384] width 20 height 20
click at [1128, 470] on link "Delete" at bounding box center [1128, 483] width 158 height 29
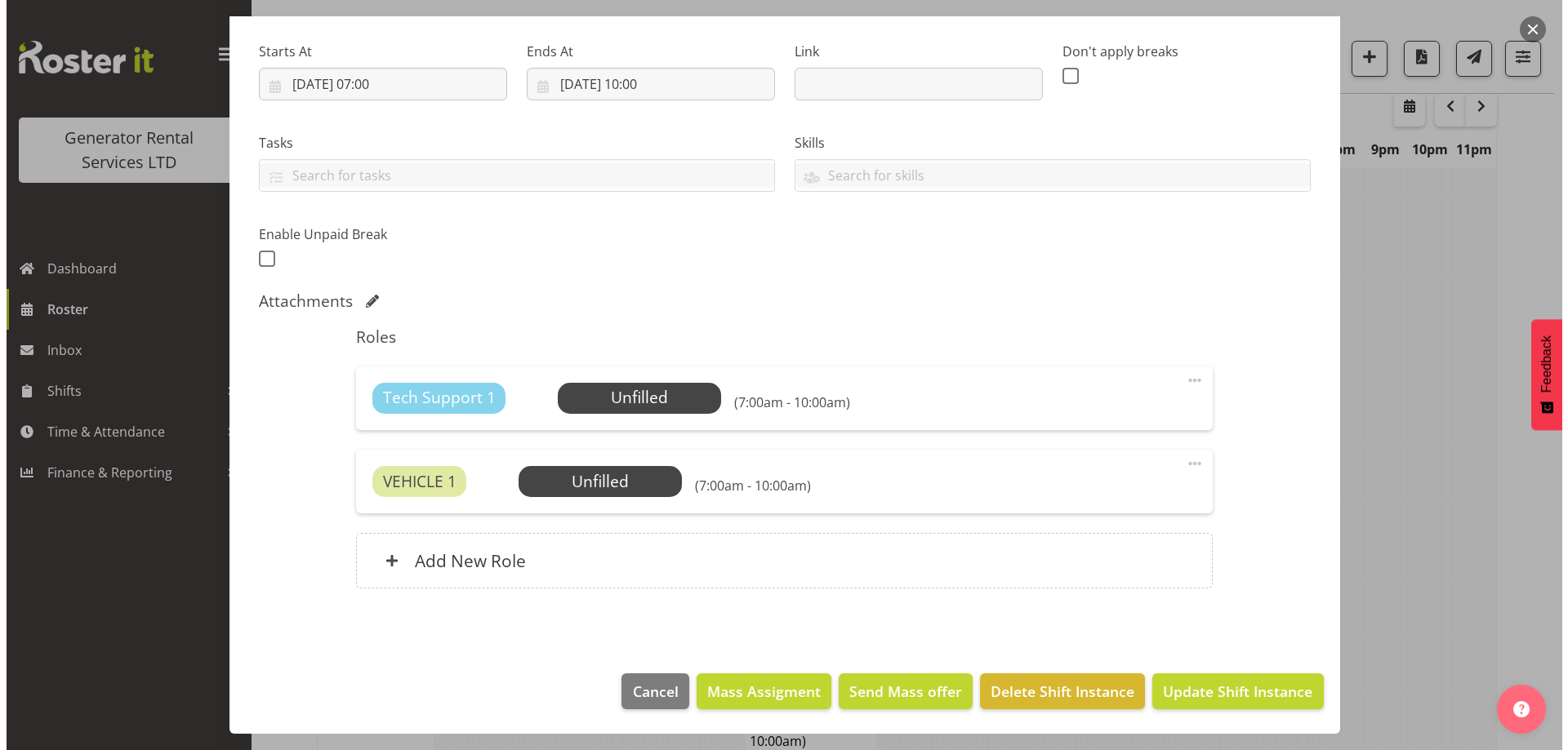
scroll to position [244, 0]
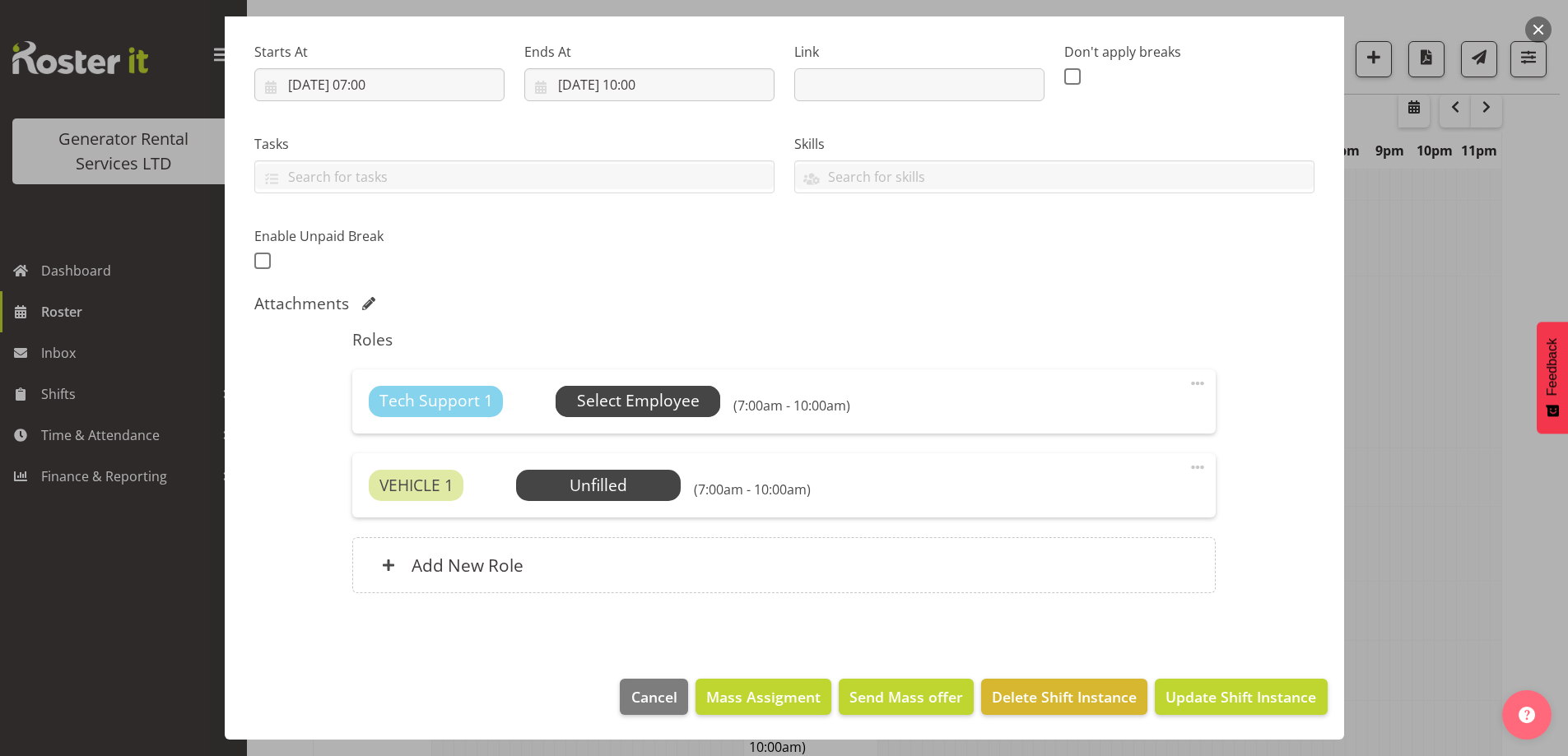
click at [668, 395] on span "Select Employee" at bounding box center [637, 400] width 122 height 24
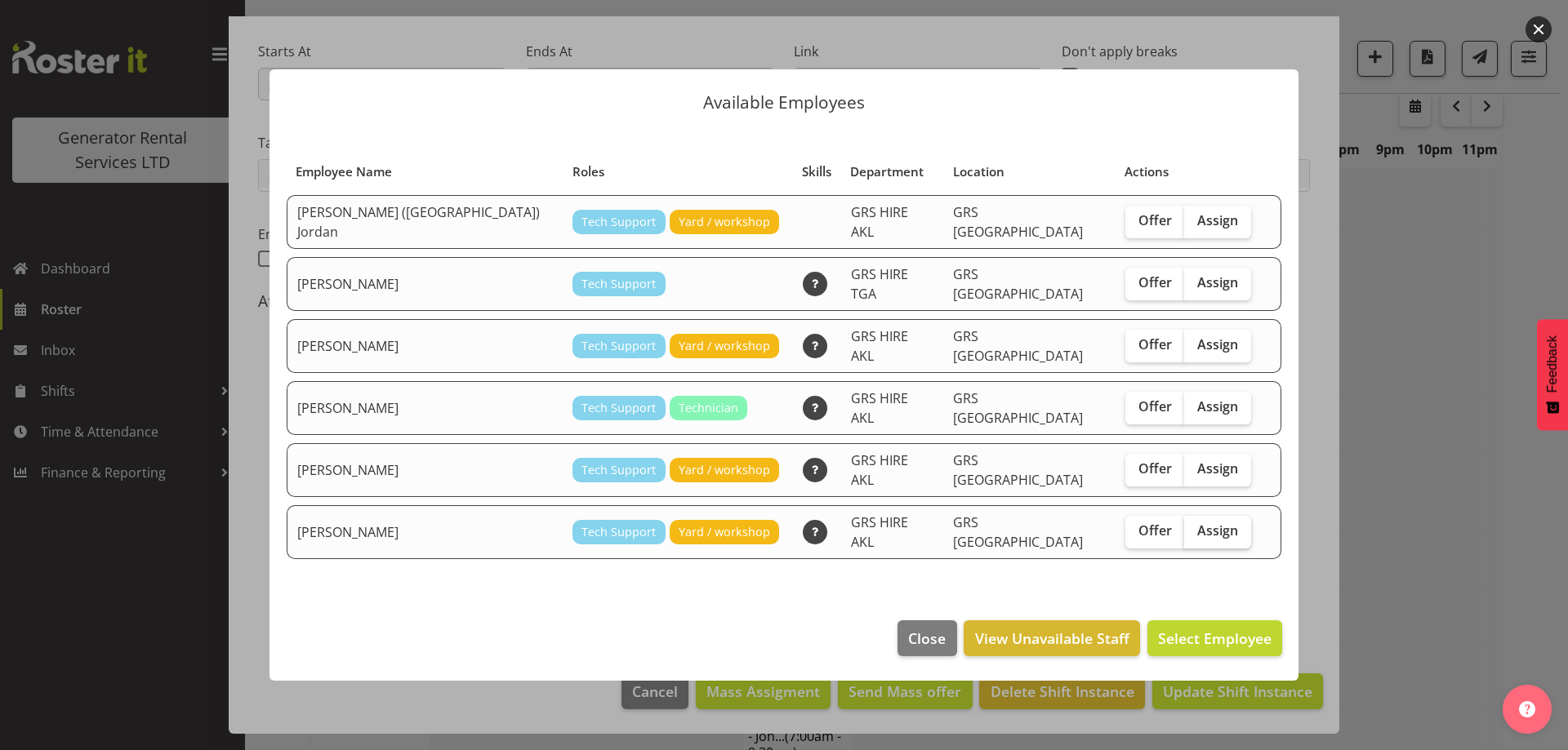
click at [1197, 522] on span "Assign" at bounding box center [1217, 530] width 40 height 16
click at [1184, 526] on input "Assign" at bounding box center [1189, 531] width 10 height 10
checkbox input "true"
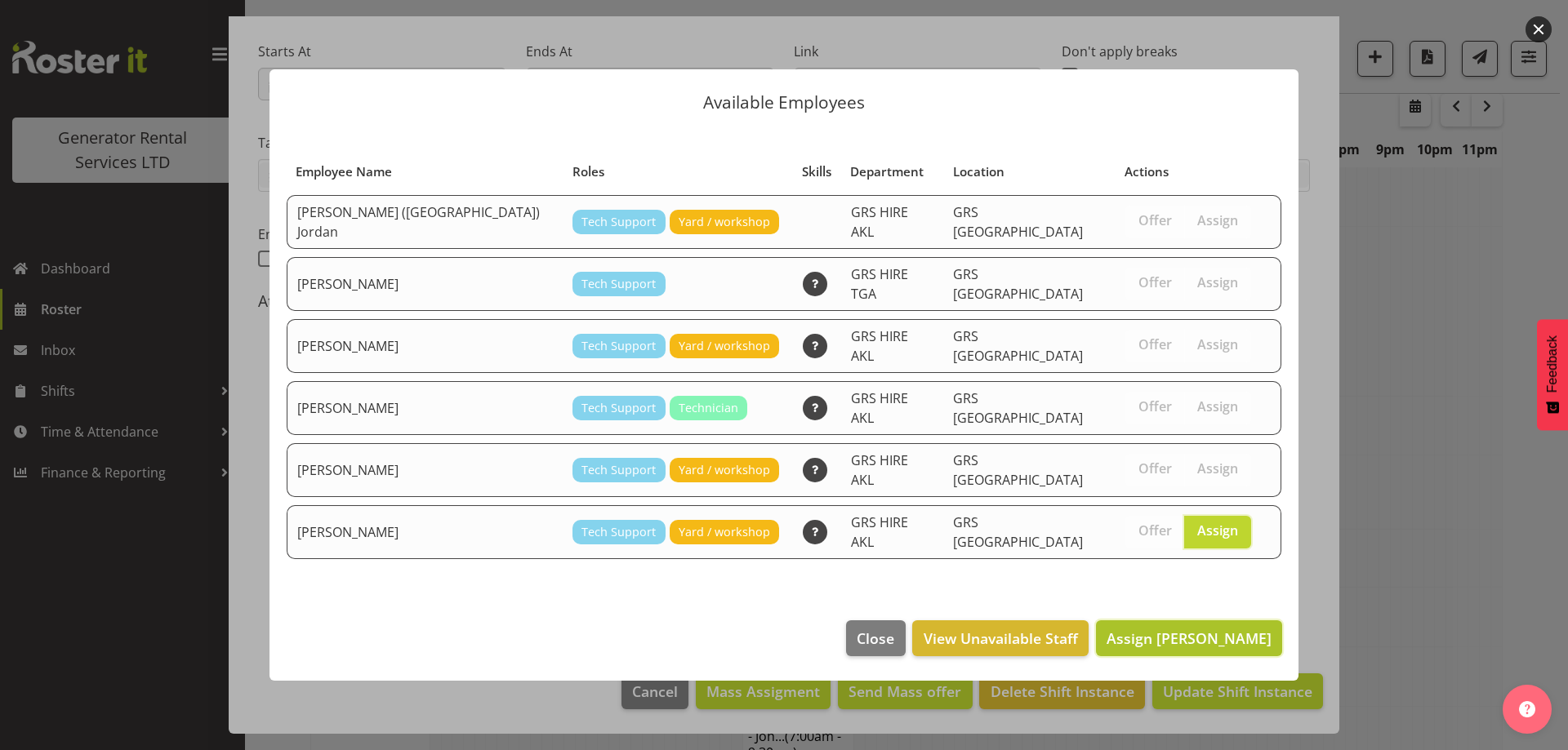
click at [1208, 628] on span "Assign [PERSON_NAME]" at bounding box center [1189, 638] width 165 height 22
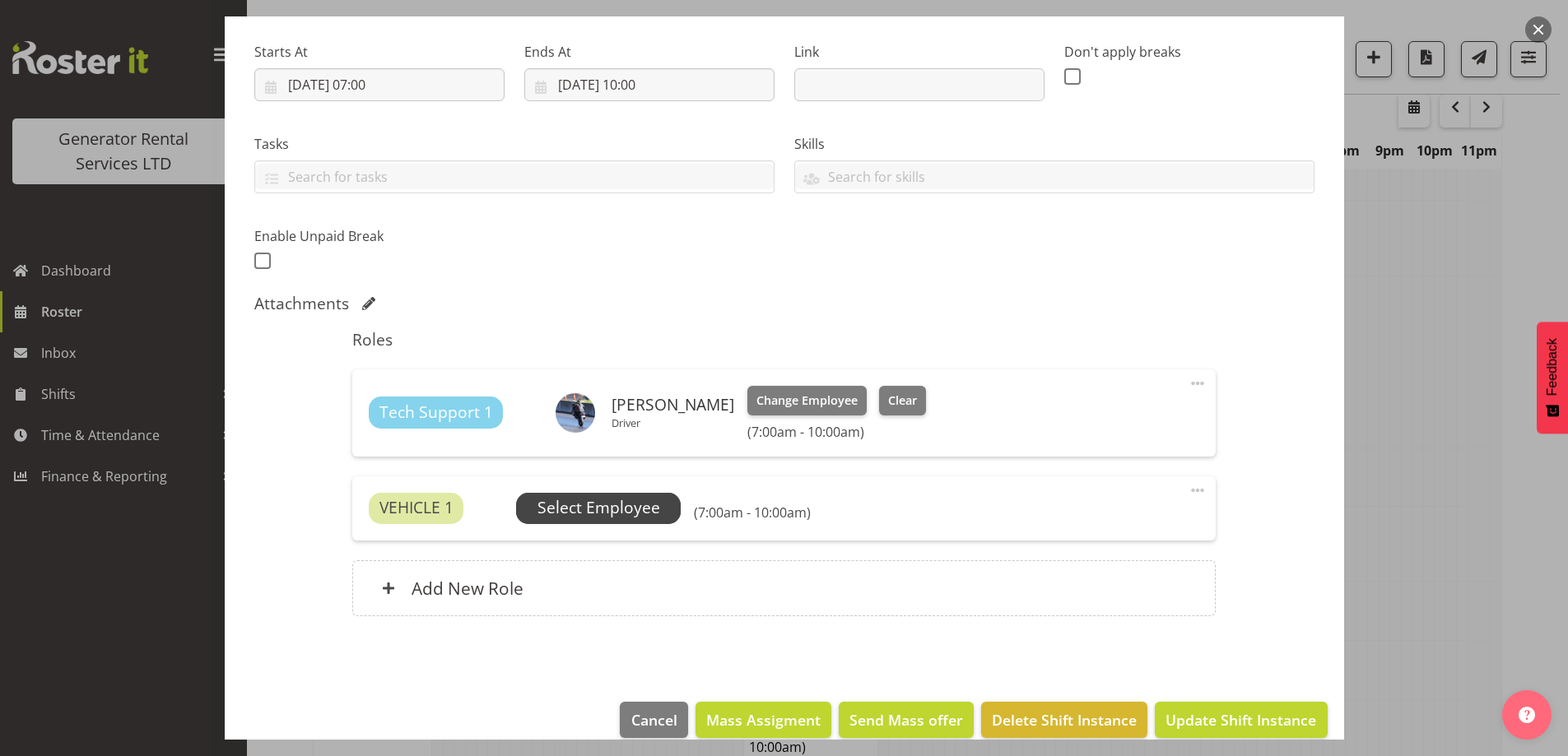
click at [669, 508] on span "Select Employee" at bounding box center [599, 508] width 165 height 31
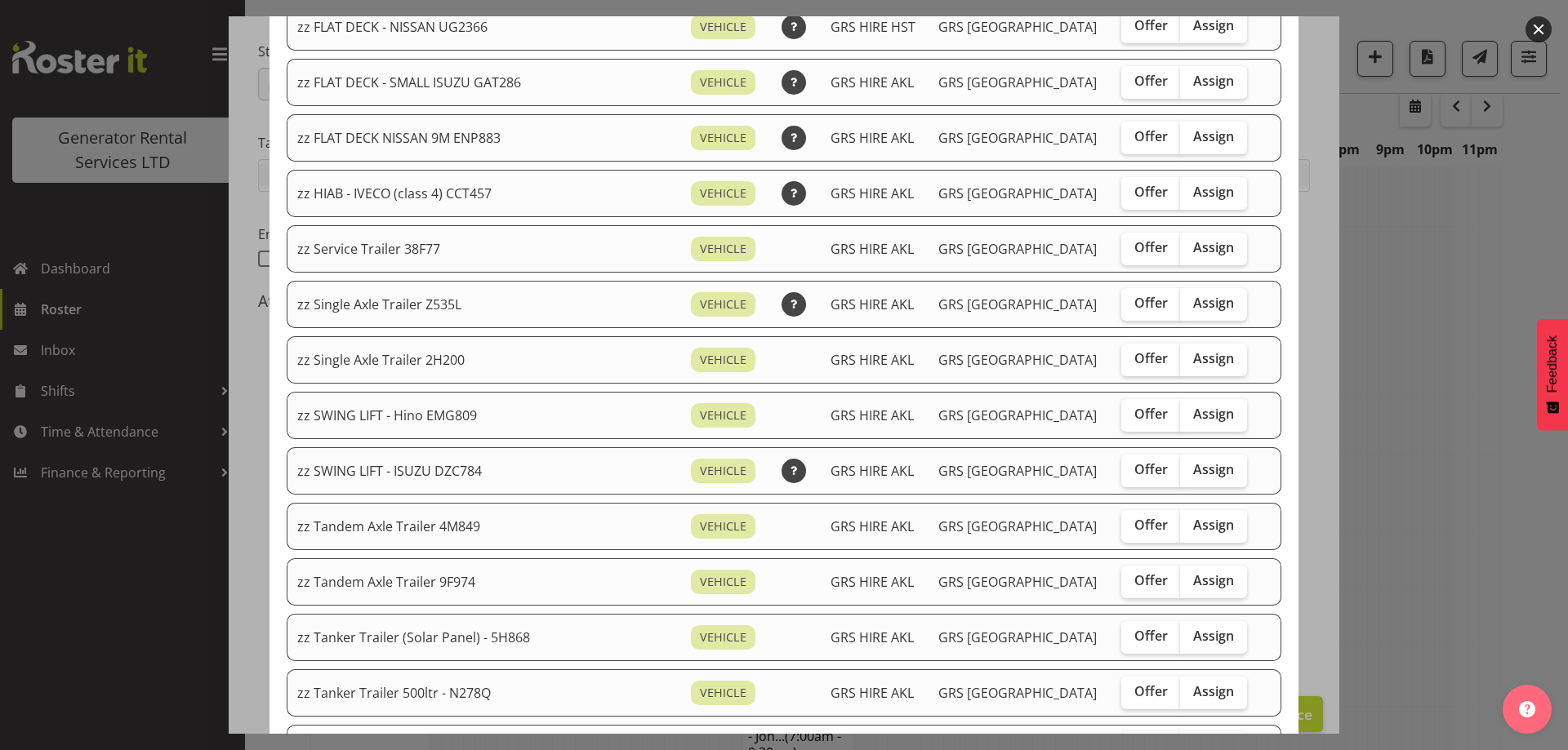
scroll to position [899, 0]
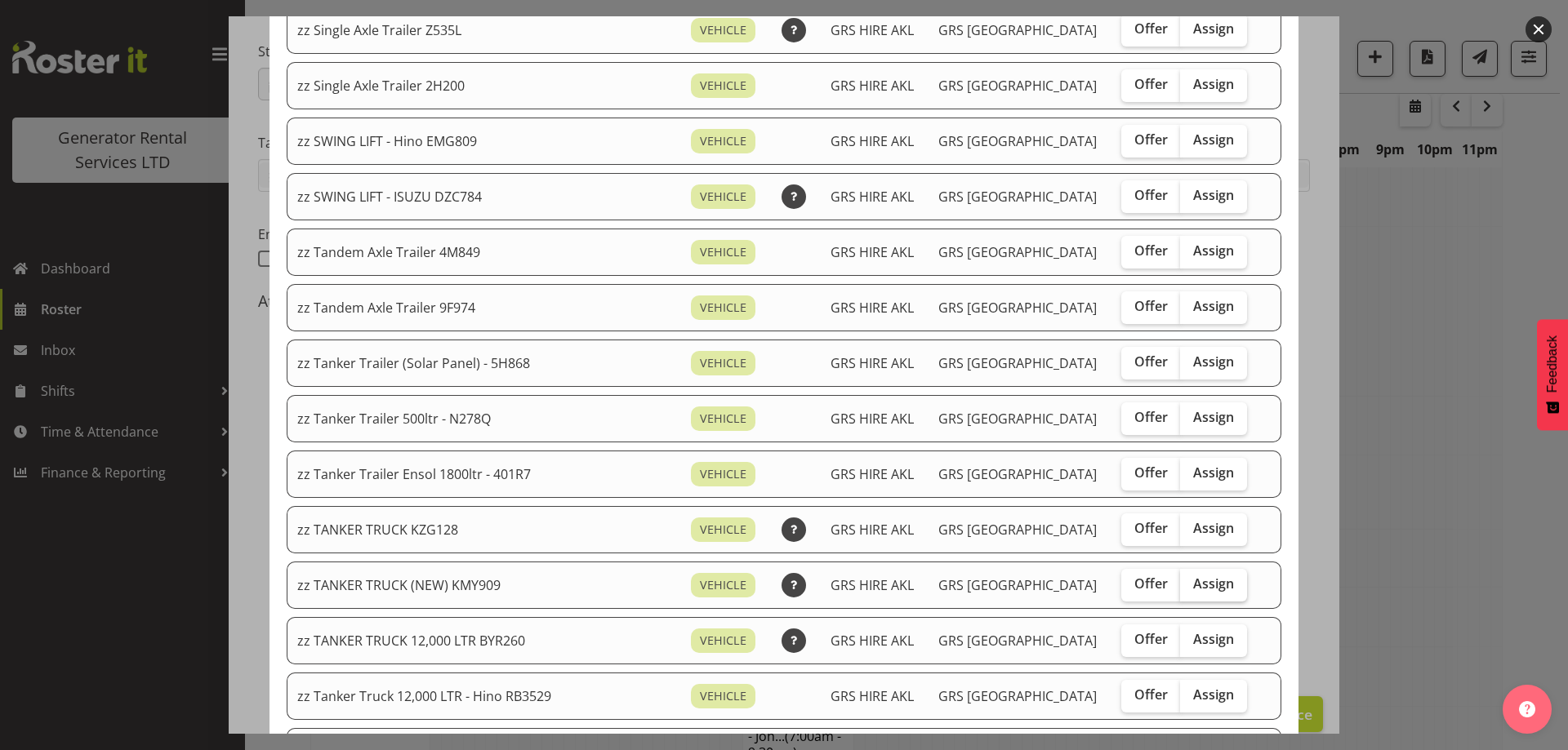
drag, startPoint x: 1177, startPoint y: 578, endPoint x: 1177, endPoint y: 589, distance: 11.0
click at [1193, 579] on span "Assign" at bounding box center [1213, 583] width 40 height 16
click at [1180, 579] on input "Assign" at bounding box center [1185, 583] width 10 height 10
checkbox input "true"
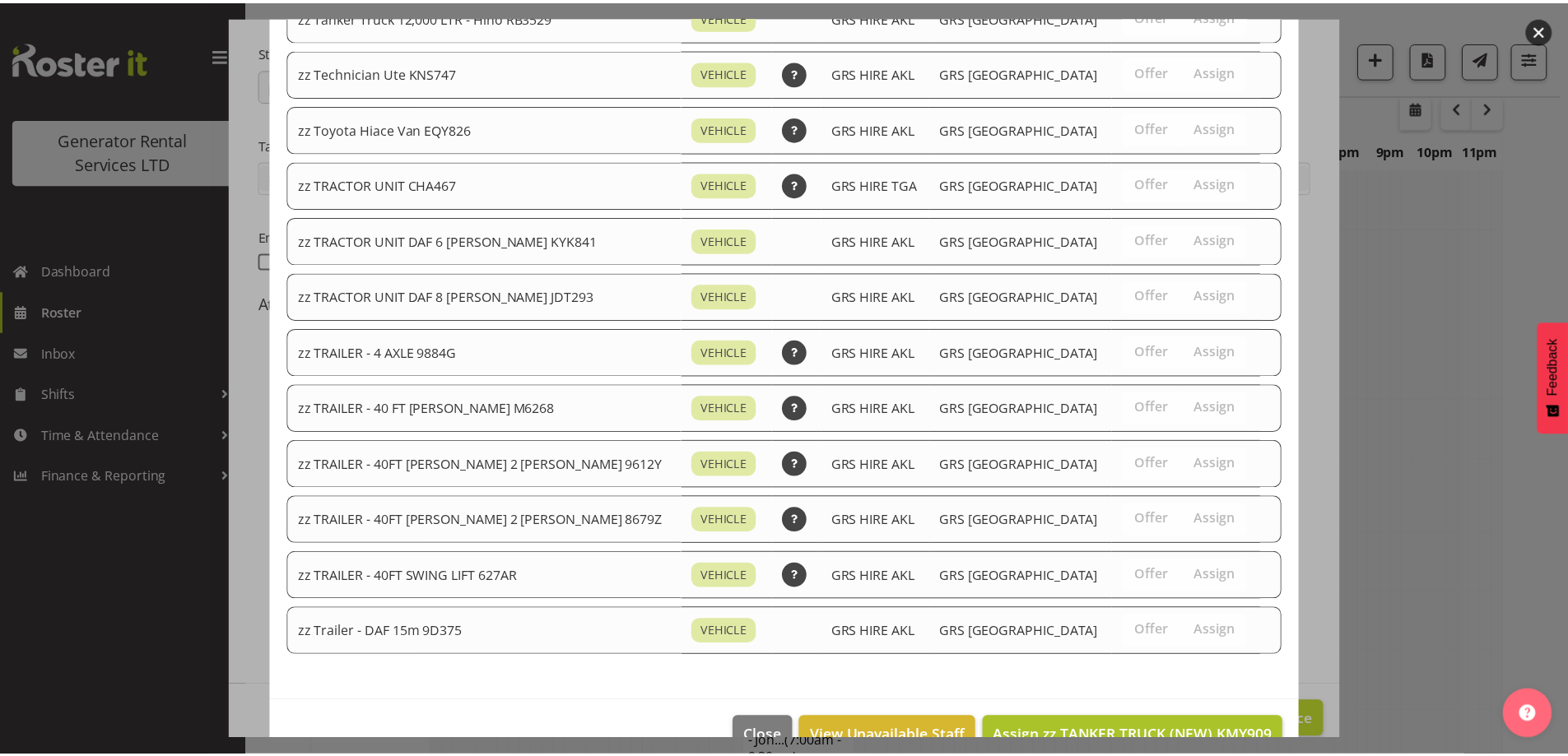
scroll to position [1630, 0]
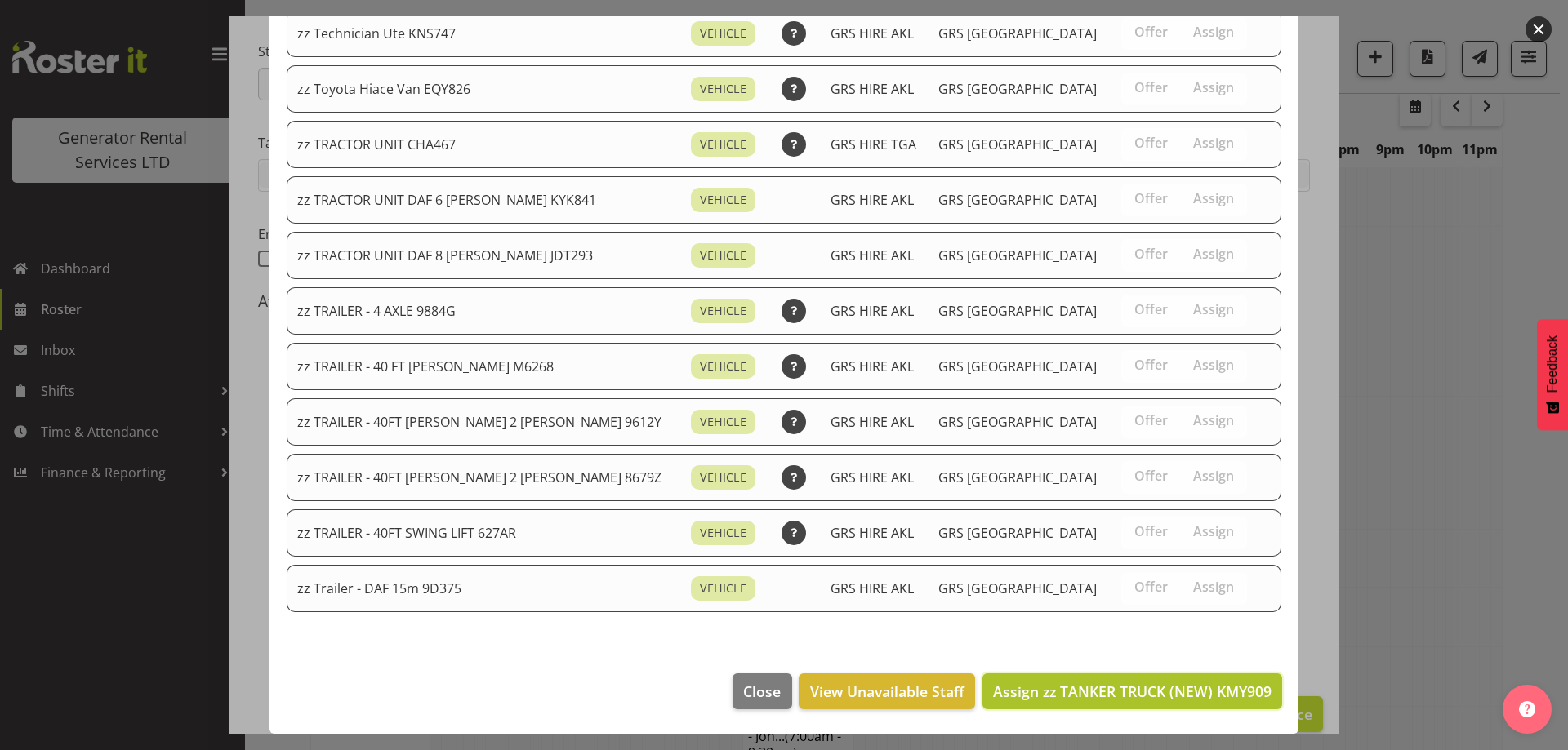
click at [1198, 686] on span "Assign zz TANKER TRUCK (NEW) KMY909" at bounding box center [1132, 692] width 279 height 20
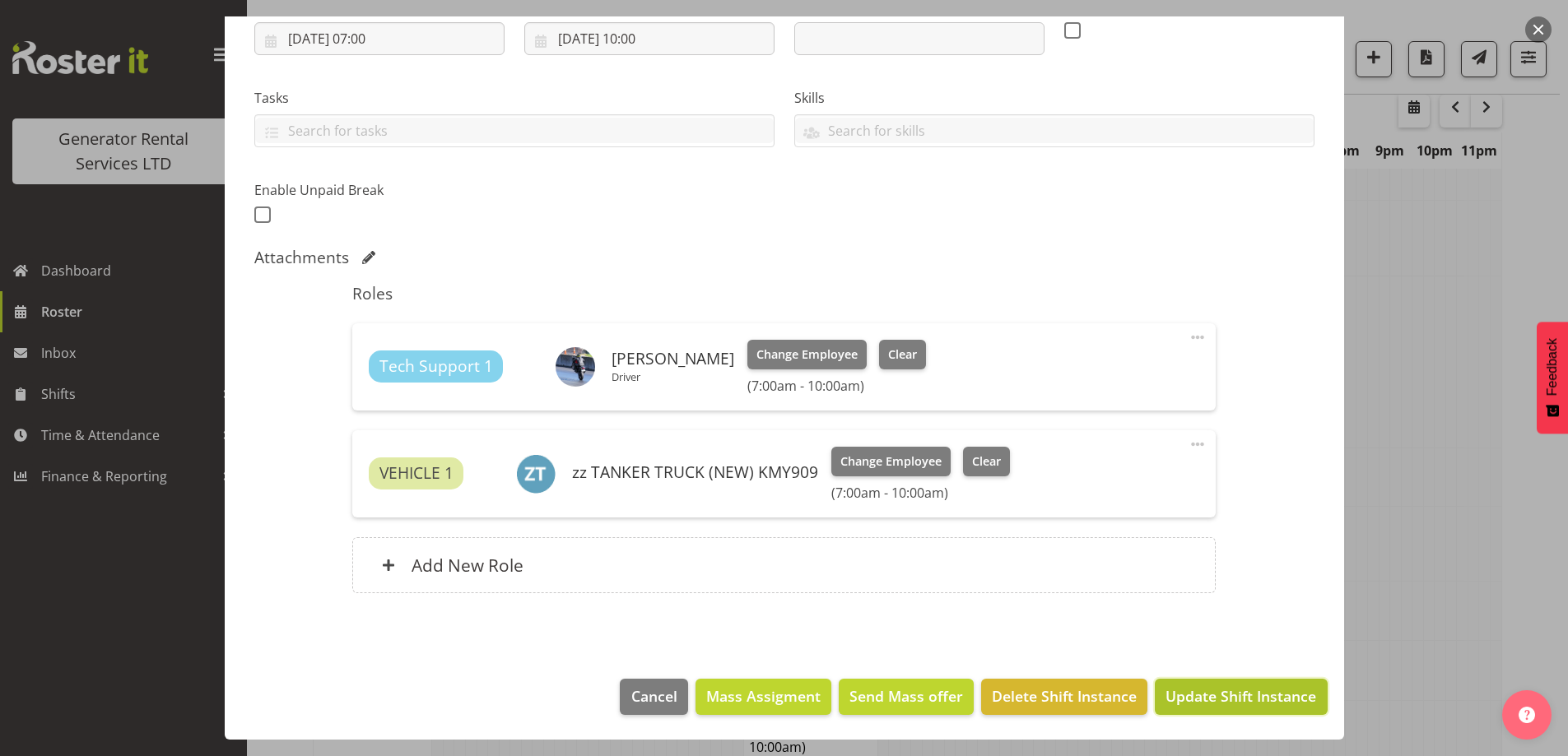
click at [1214, 701] on span "Update Shift Instance" at bounding box center [1241, 696] width 151 height 22
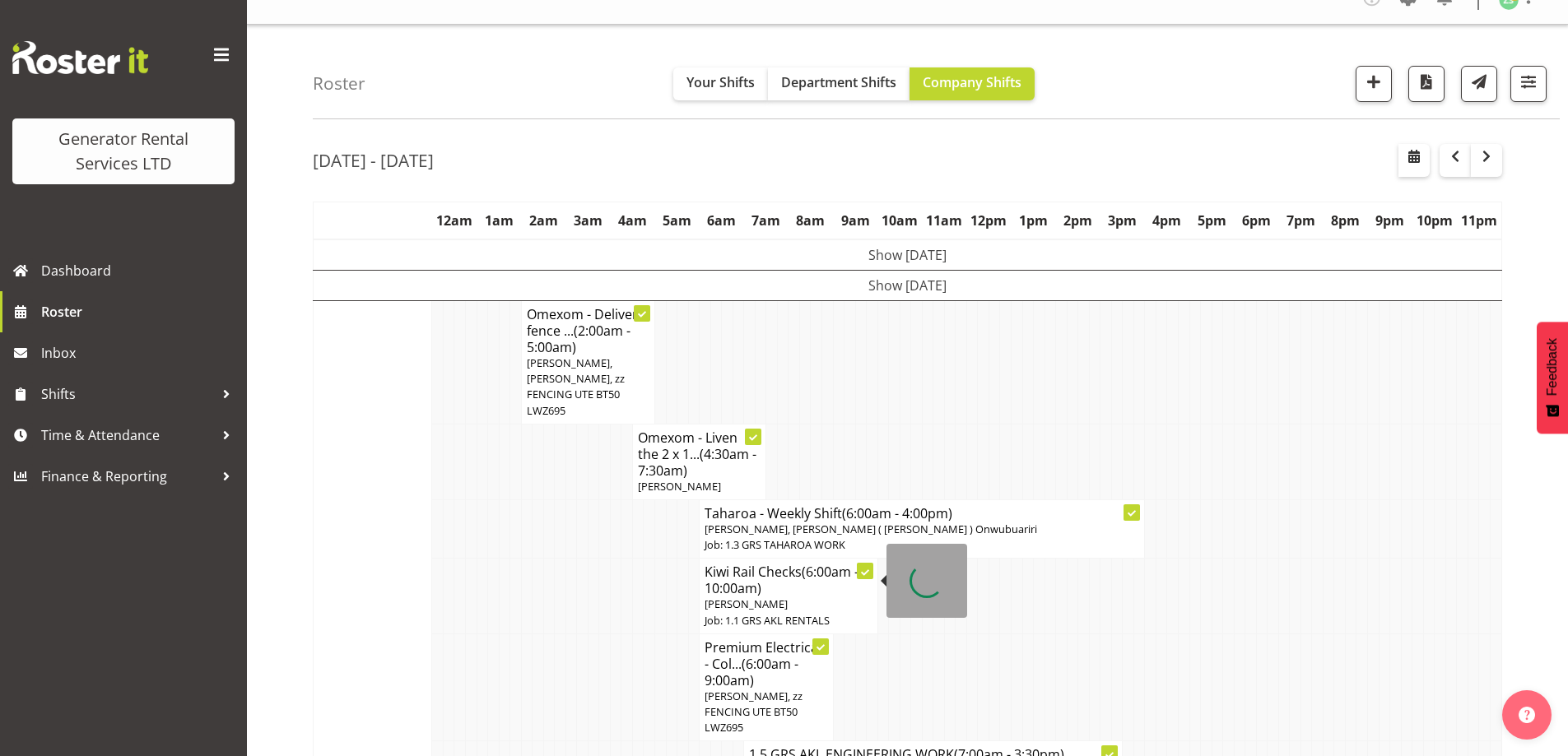
scroll to position [0, 0]
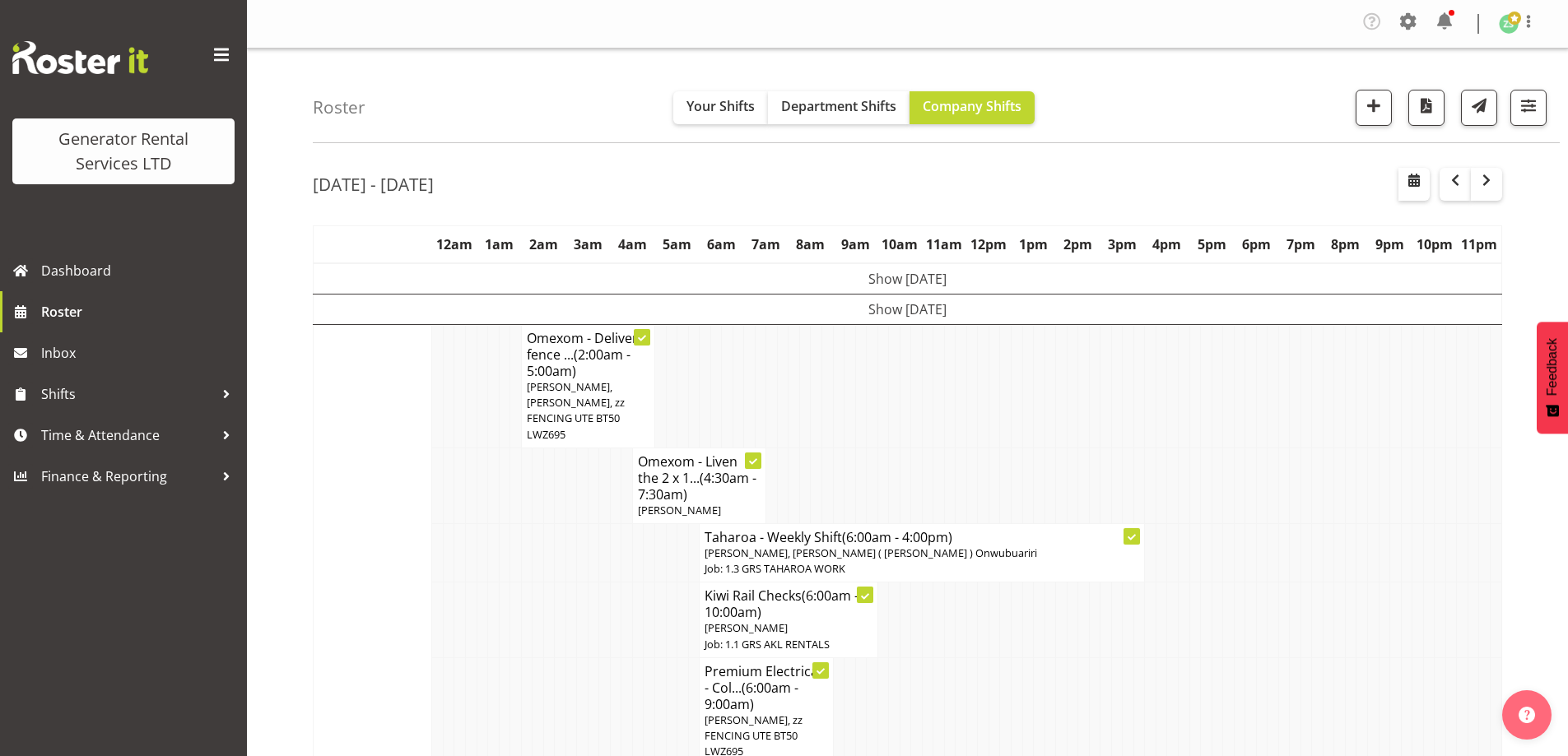
click at [848, 305] on td "Show [DATE]" at bounding box center [908, 310] width 1189 height 30
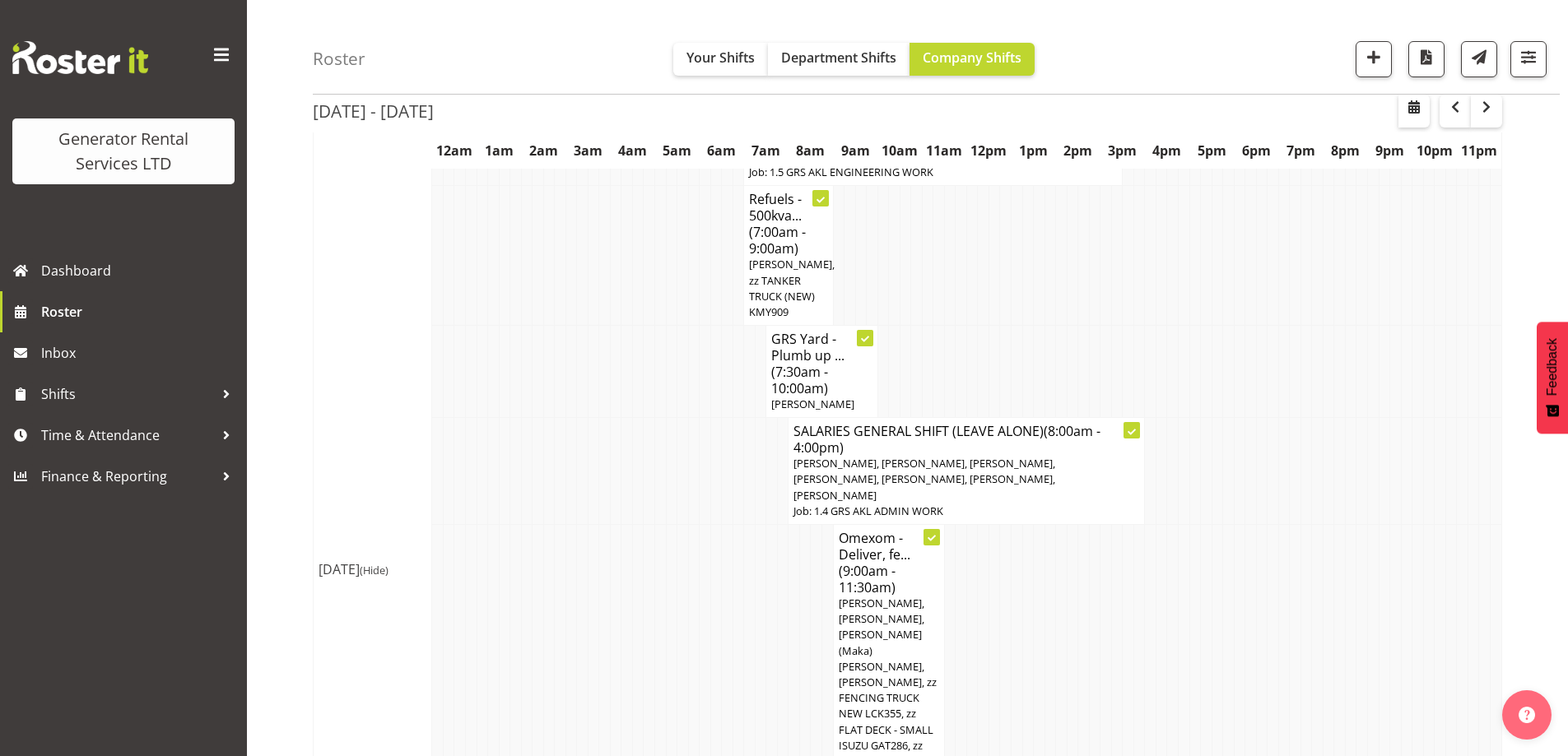
scroll to position [247, 0]
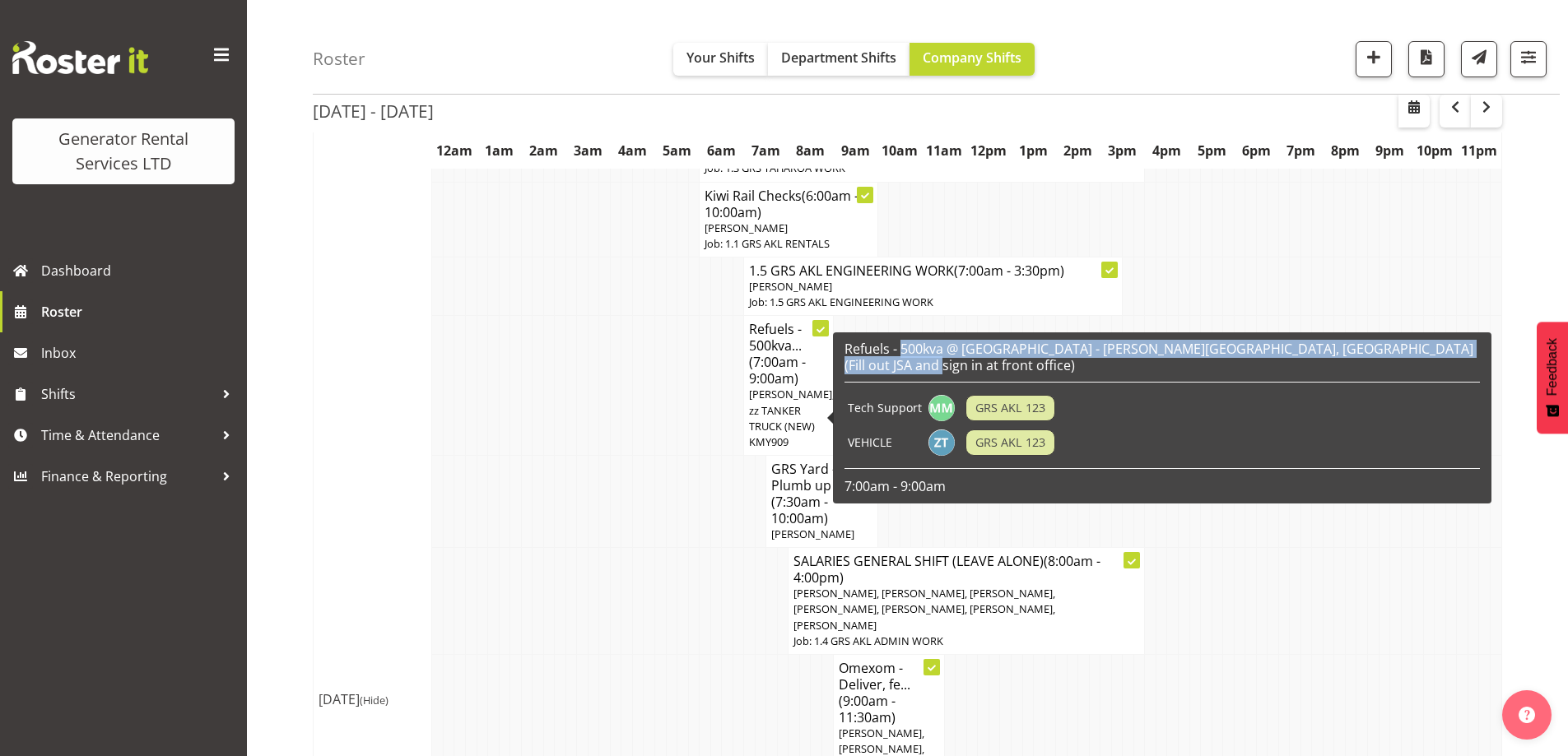
drag, startPoint x: 901, startPoint y: 349, endPoint x: 898, endPoint y: 367, distance: 18.2
click at [898, 367] on h6 "Refuels - 500kva @ [GEOGRAPHIC_DATA] - [PERSON_NAME][GEOGRAPHIC_DATA], [GEOGRAP…" at bounding box center [1162, 357] width 636 height 33
copy h6 "500kva @ [GEOGRAPHIC_DATA] - [PERSON_NAME][GEOGRAPHIC_DATA], [GEOGRAPHIC_DATA] …"
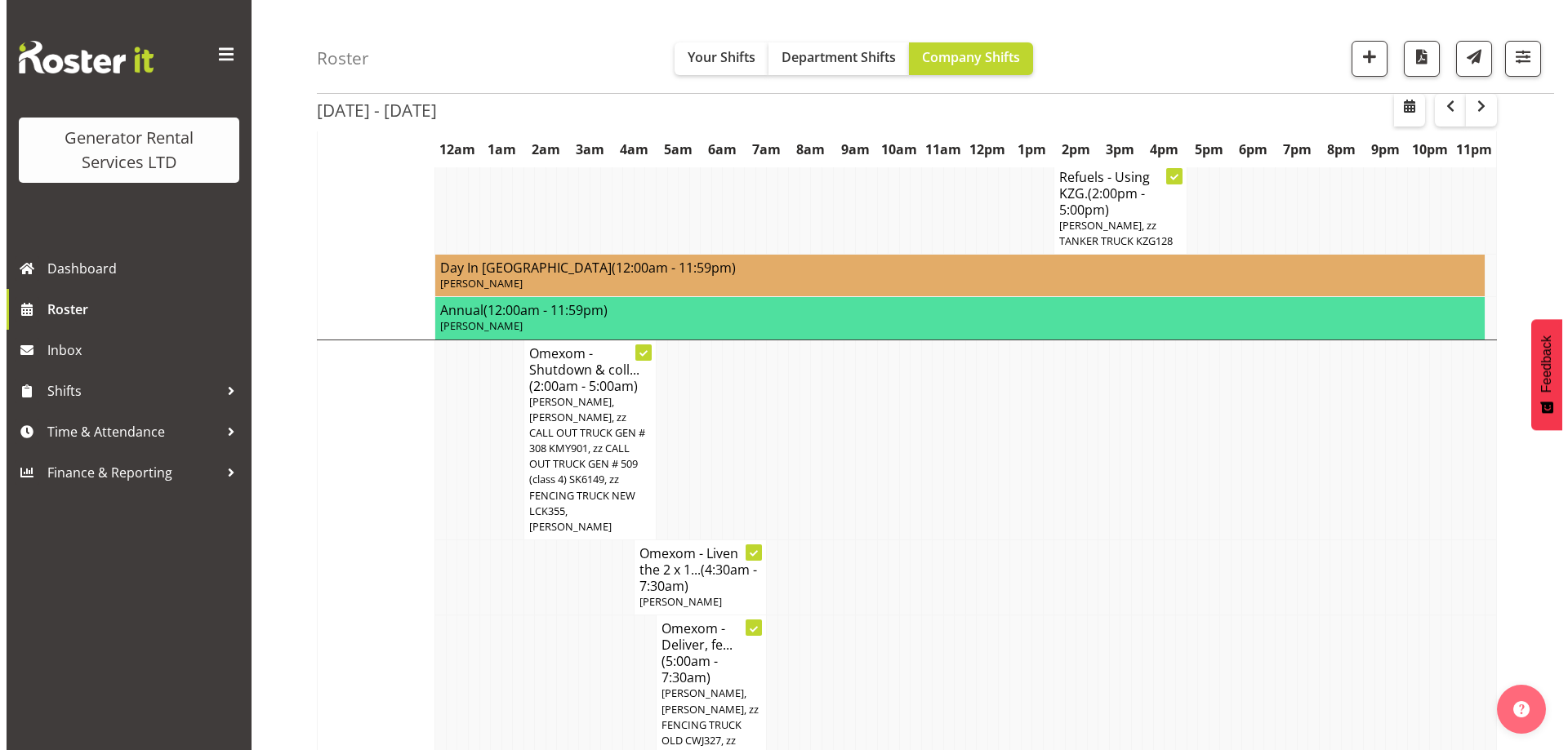
scroll to position [2858, 0]
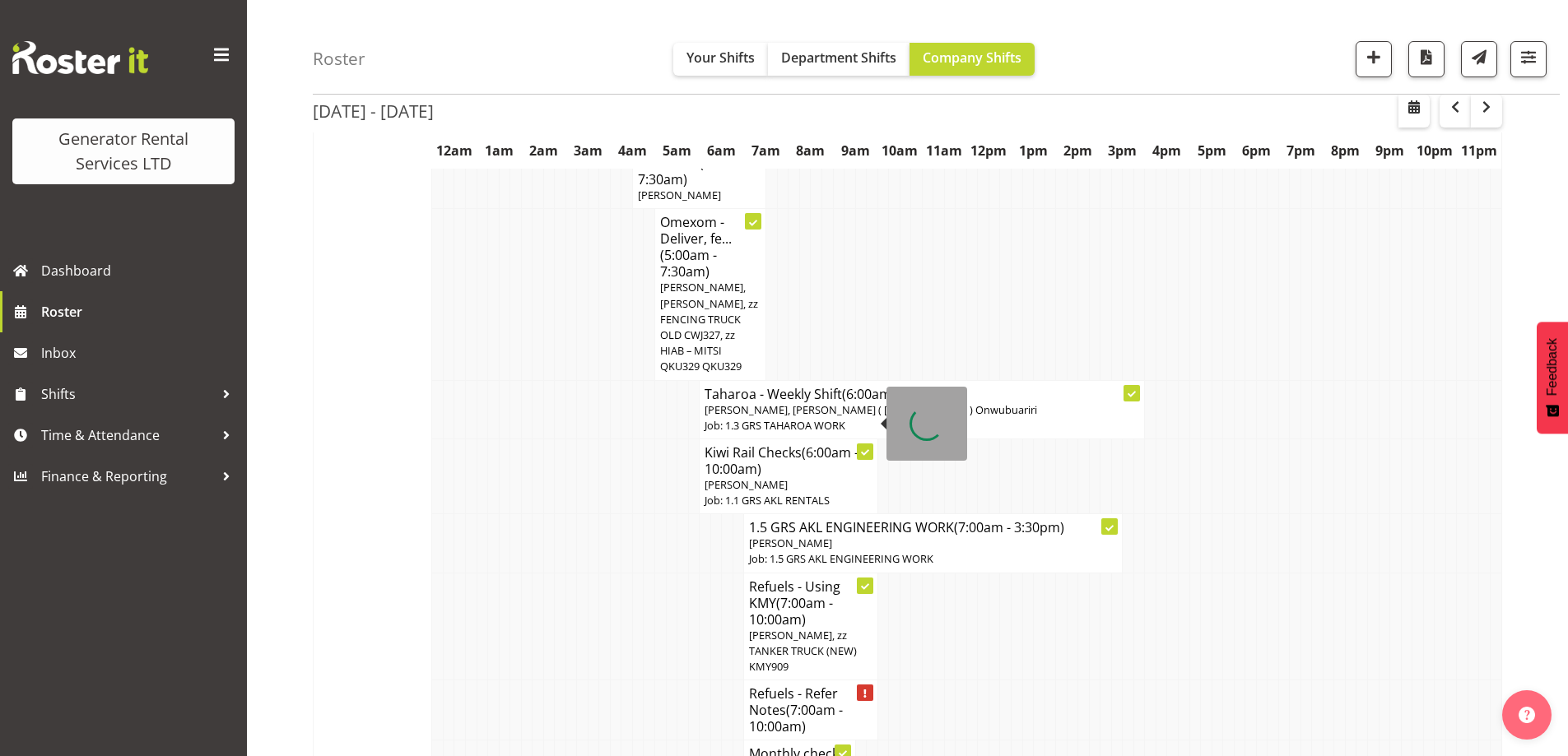
click at [788, 701] on span "(7:00am - 10:00am)" at bounding box center [796, 718] width 94 height 34
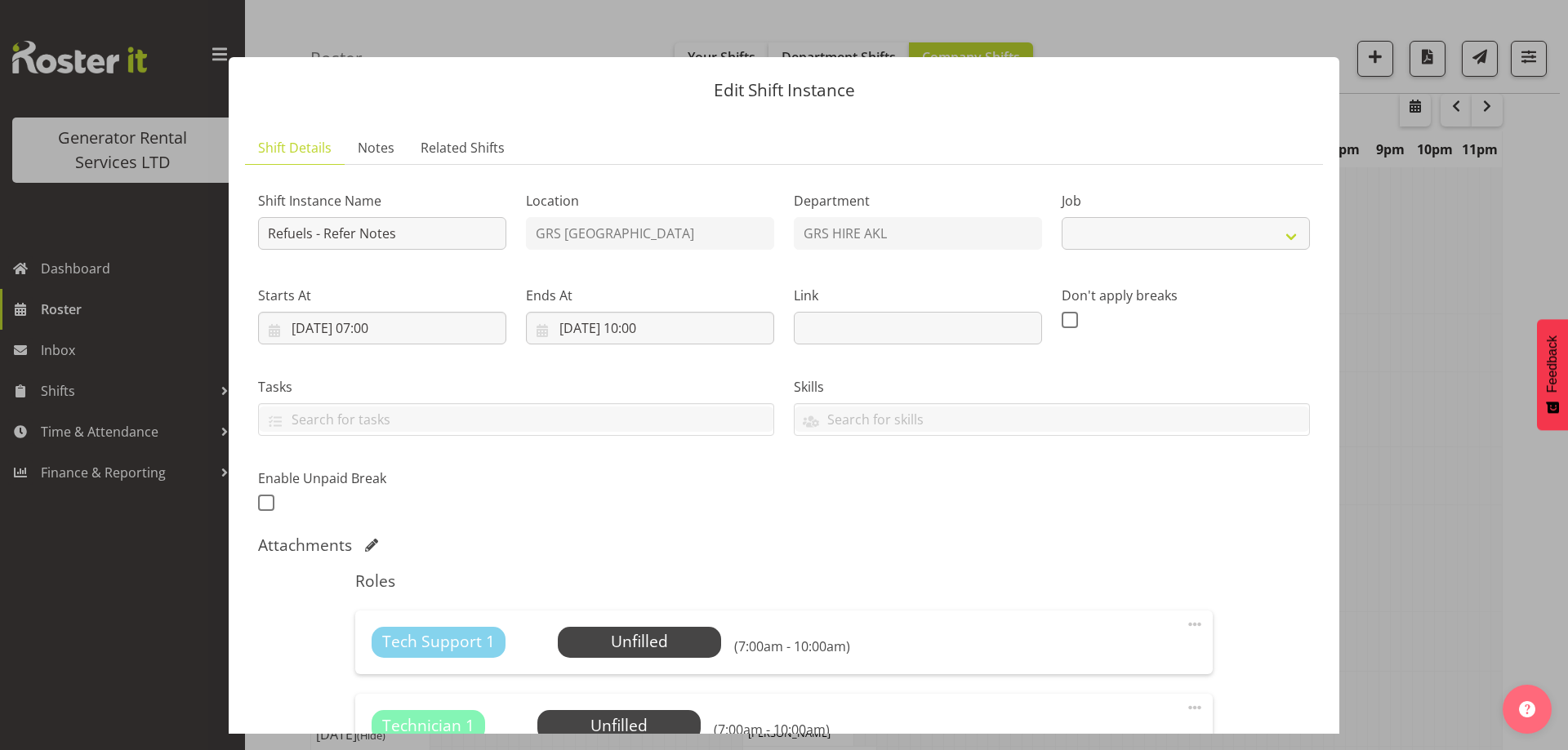
select select "9"
drag, startPoint x: 314, startPoint y: 232, endPoint x: 506, endPoint y: 256, distance: 193.5
click at [470, 250] on div "Shift Instance Name Refuels - Refer Notes" at bounding box center [382, 215] width 268 height 95
paste input "500kva @ [GEOGRAPHIC_DATA] - [PERSON_NAME][GEOGRAPHIC_DATA], [GEOGRAPHIC_DATA] …"
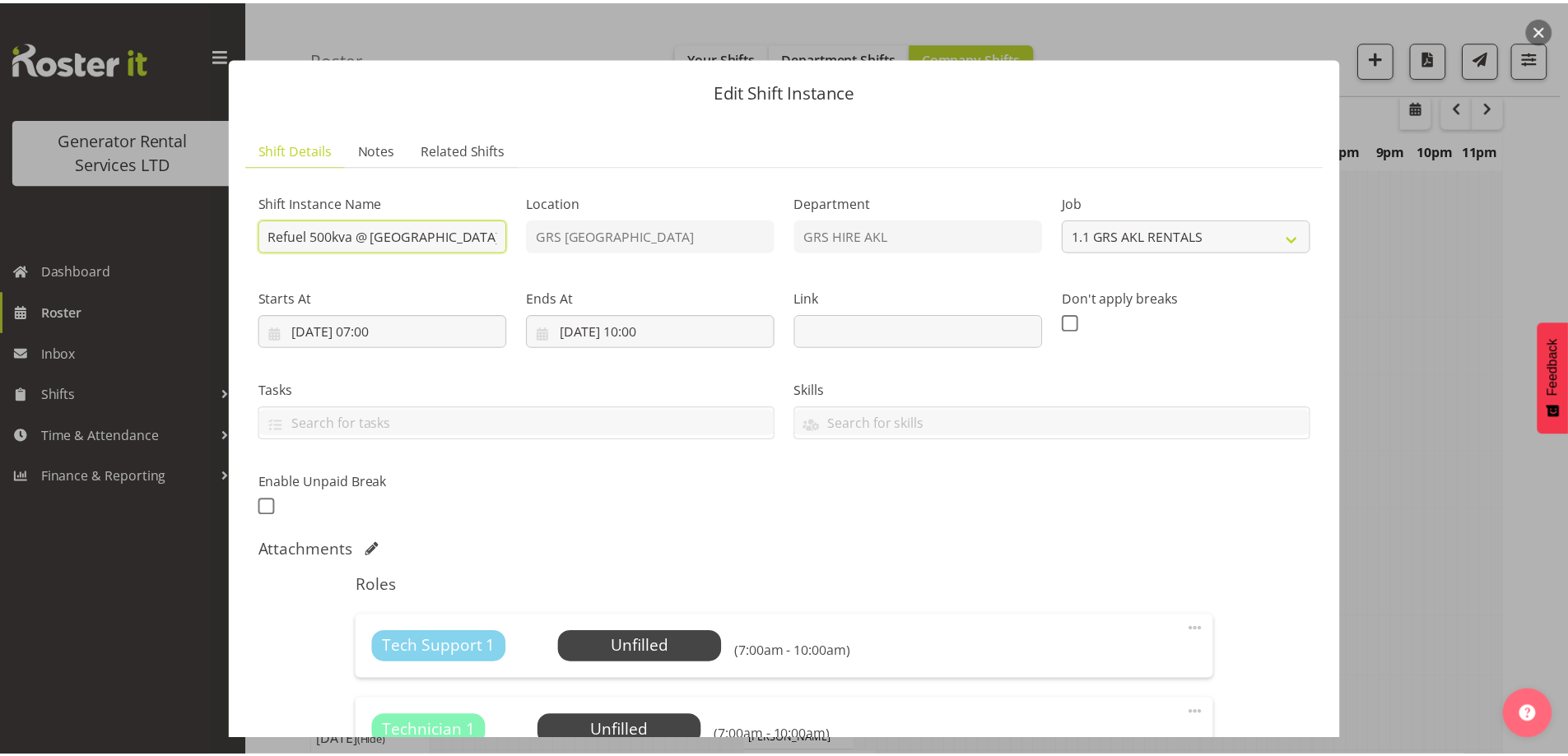
scroll to position [247, 0]
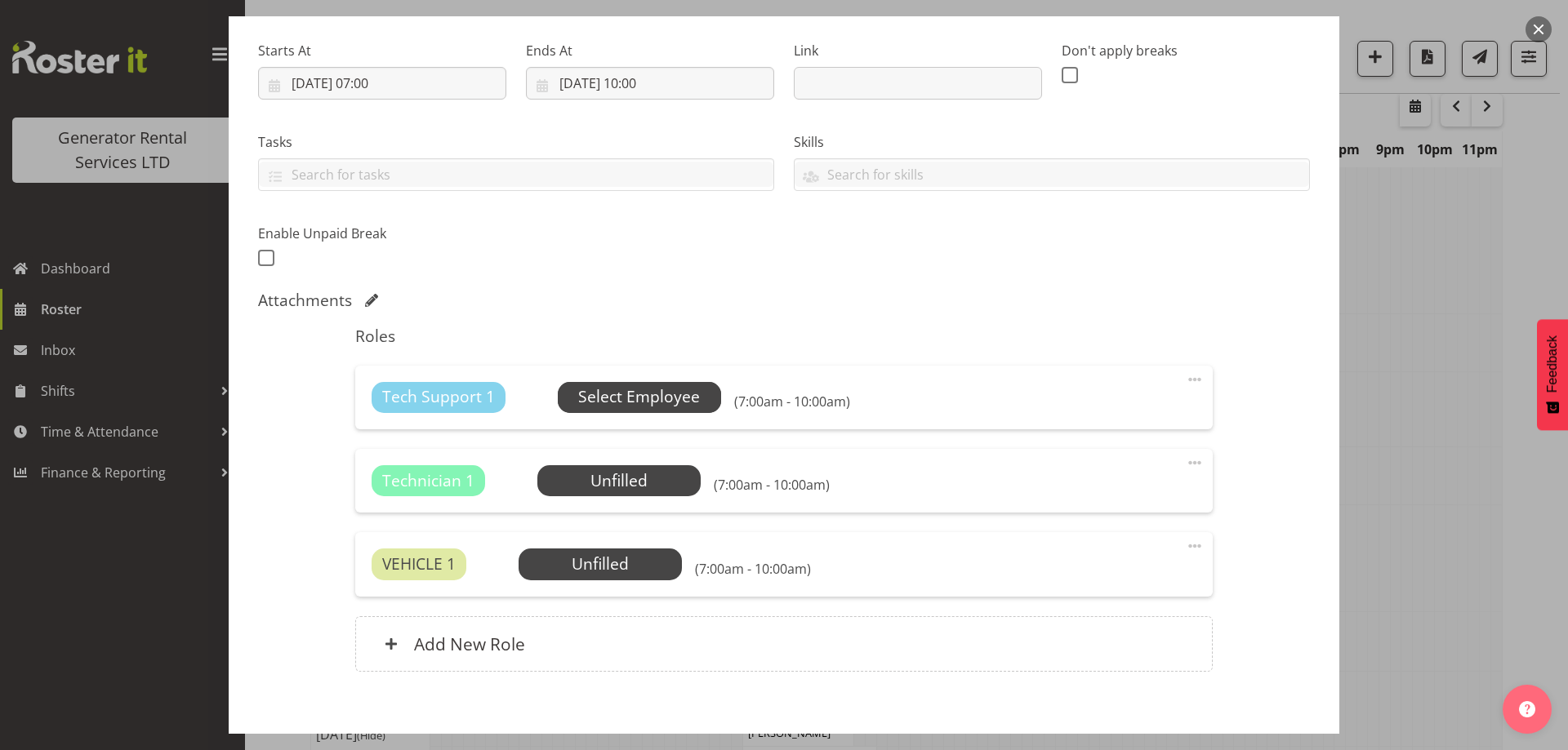
type input "Refuel 500kva @ [GEOGRAPHIC_DATA] - [PERSON_NAME][GEOGRAPHIC_DATA], [GEOGRAPHIC…"
click at [656, 409] on span "Select Employee" at bounding box center [638, 397] width 121 height 24
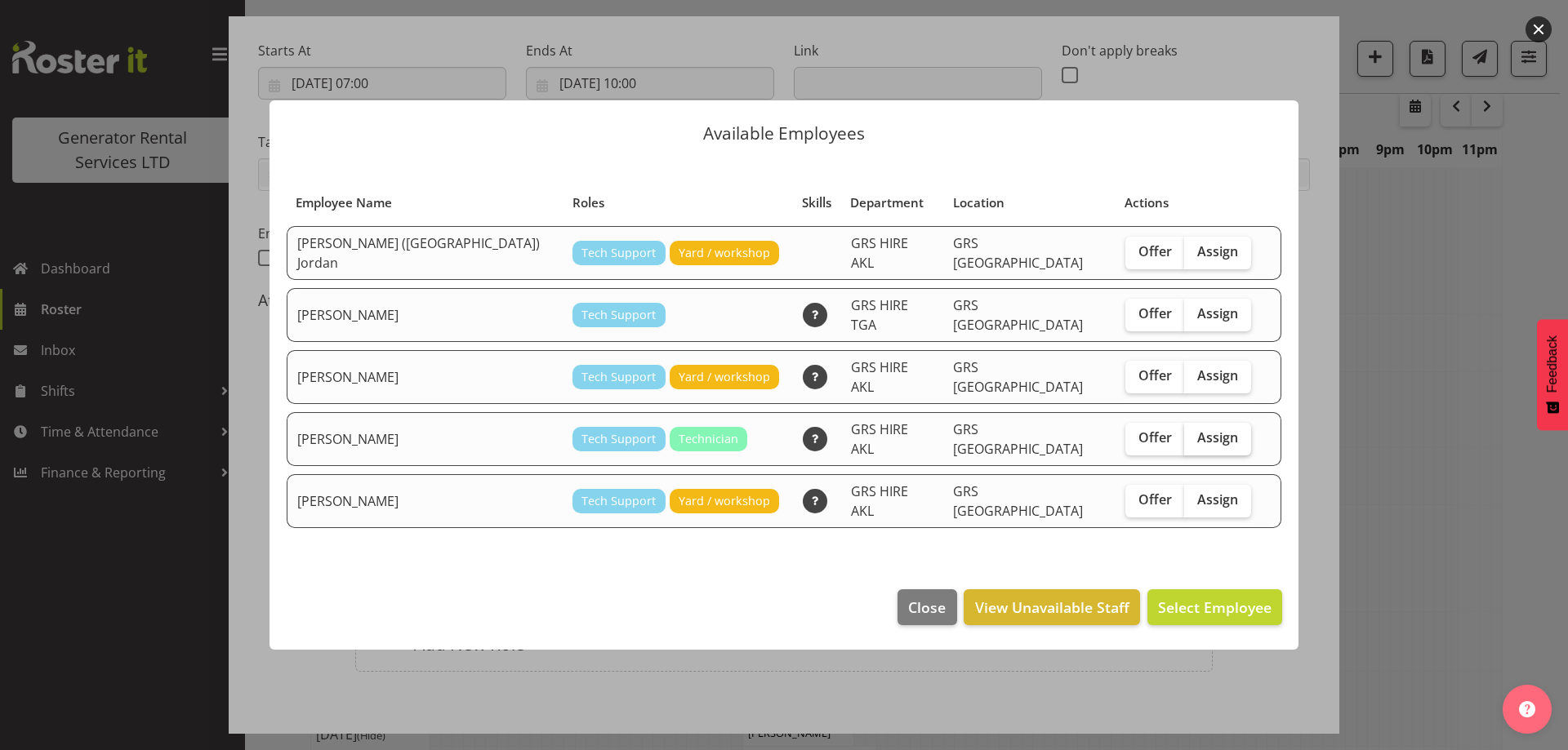
click at [1197, 433] on span "Assign" at bounding box center [1217, 437] width 40 height 16
click at [1184, 433] on input "Assign" at bounding box center [1189, 438] width 10 height 10
checkbox input "true"
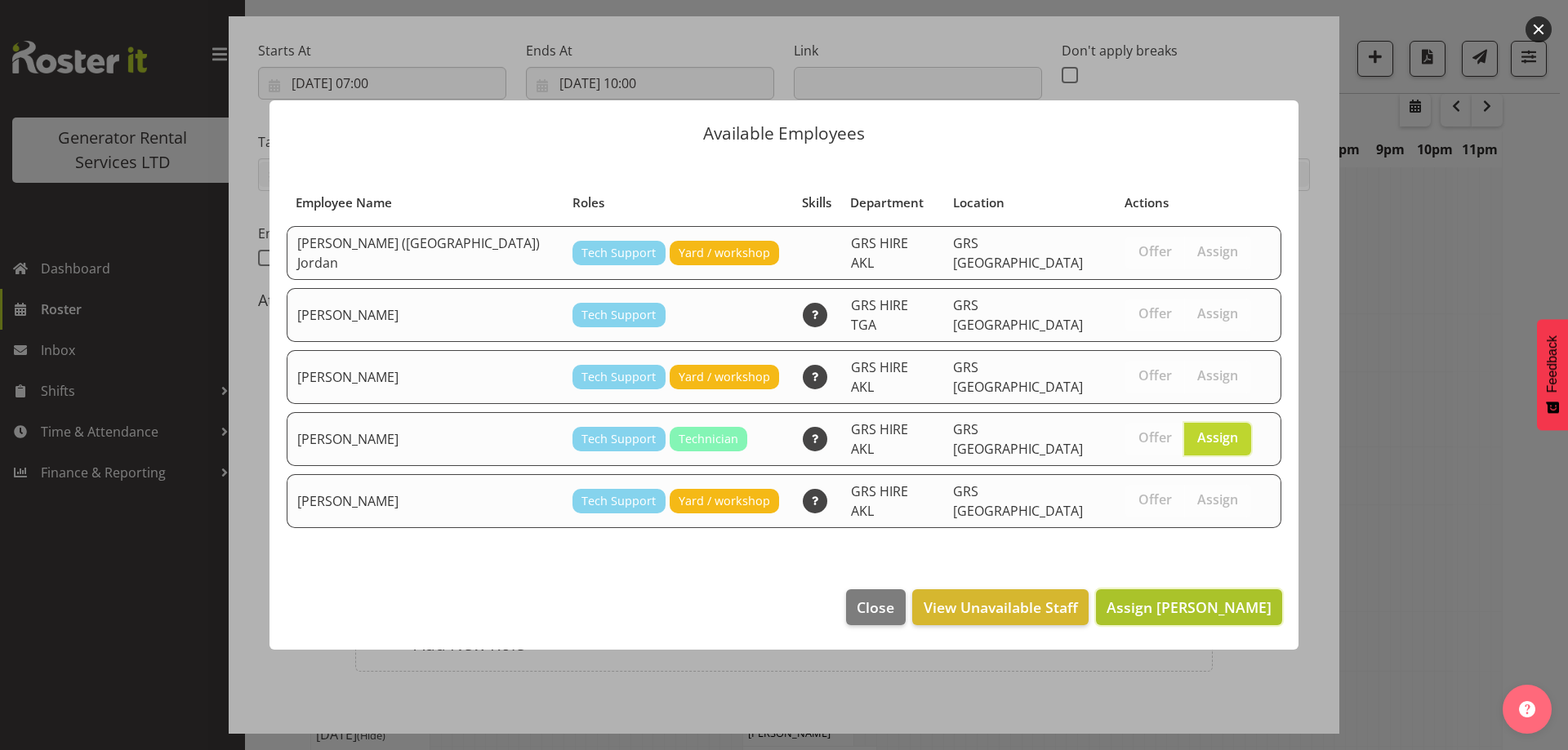
click at [1225, 598] on span "Assign [PERSON_NAME]" at bounding box center [1189, 607] width 165 height 20
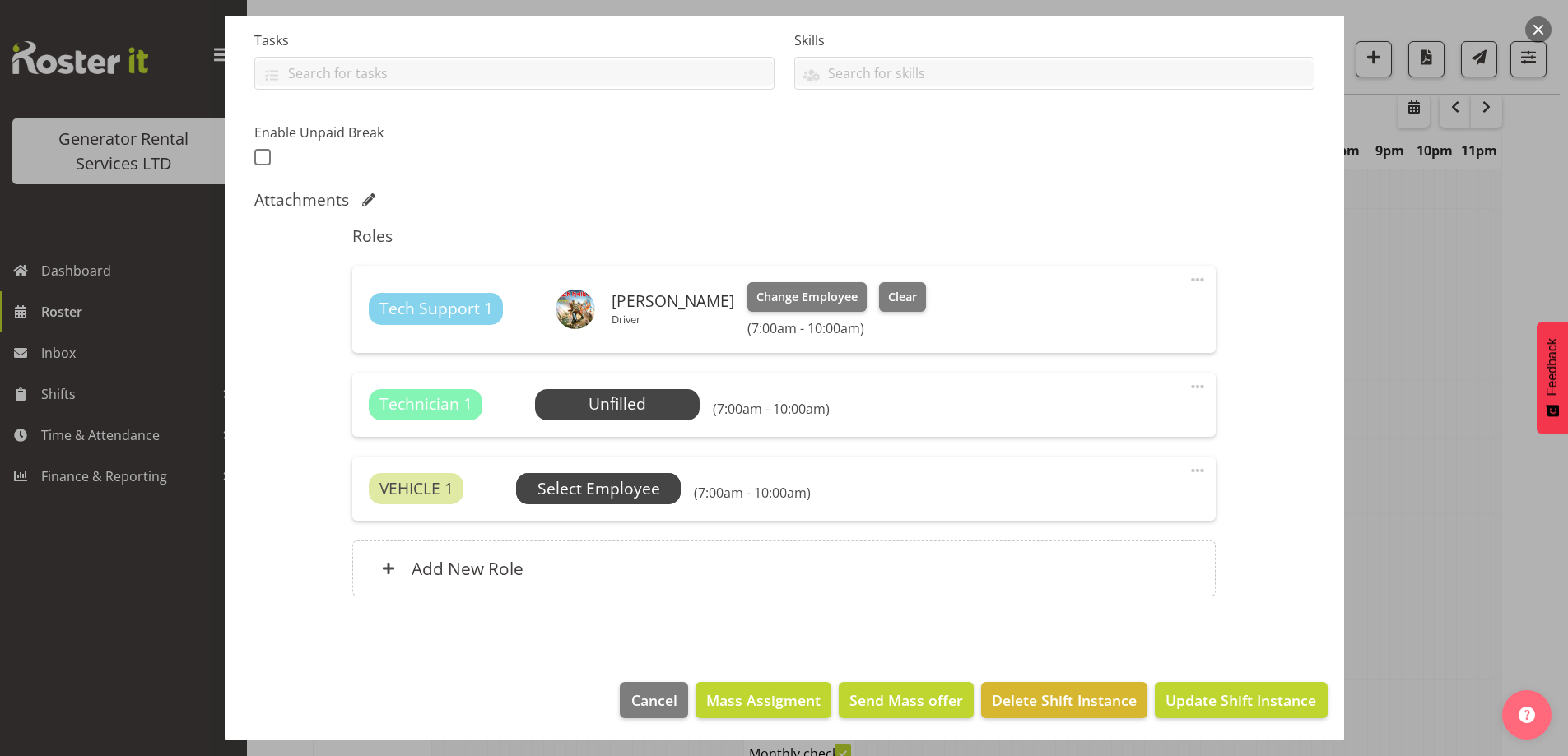
scroll to position [353, 0]
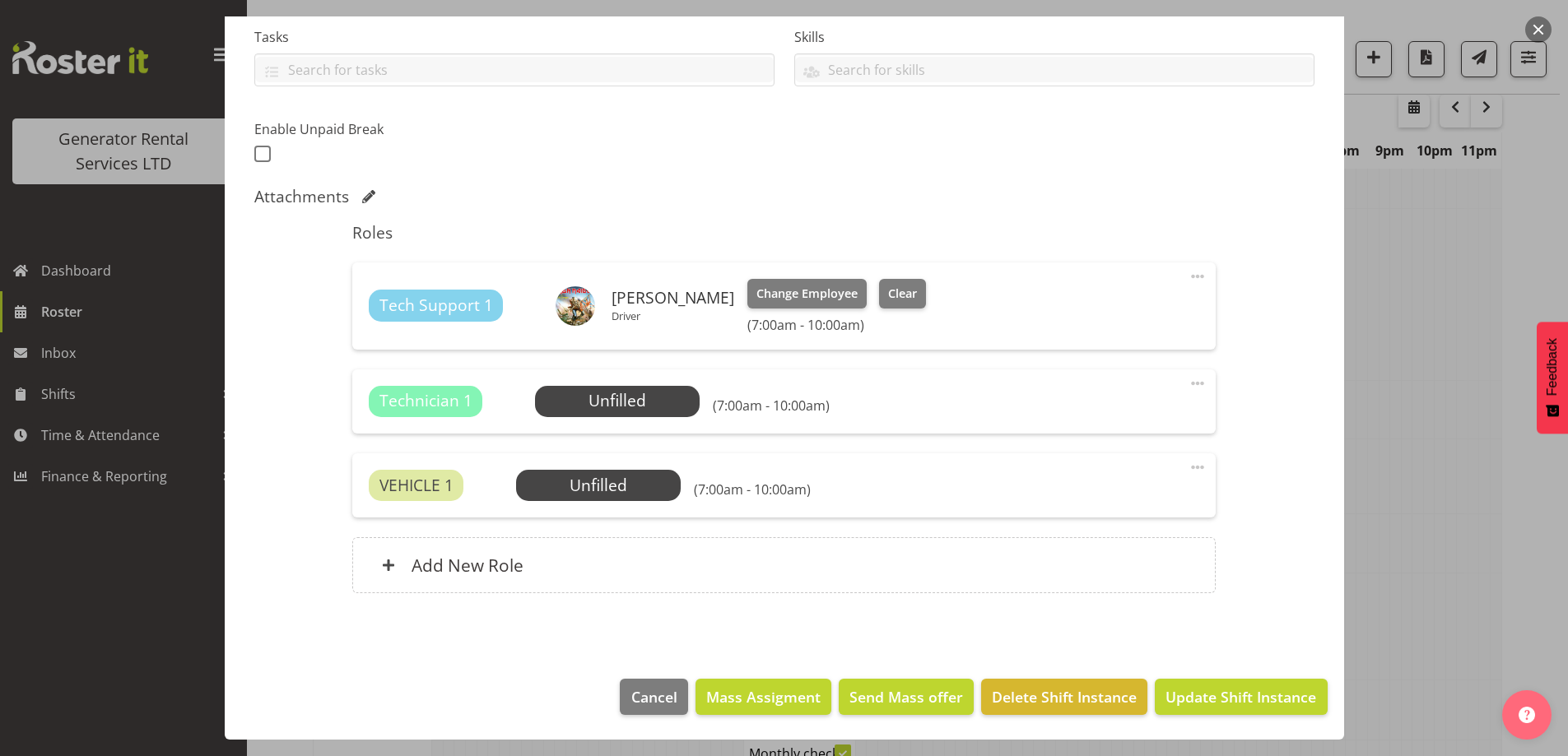
click at [1189, 385] on span at bounding box center [1197, 383] width 20 height 20
click at [1074, 480] on link "Delete" at bounding box center [1128, 482] width 158 height 29
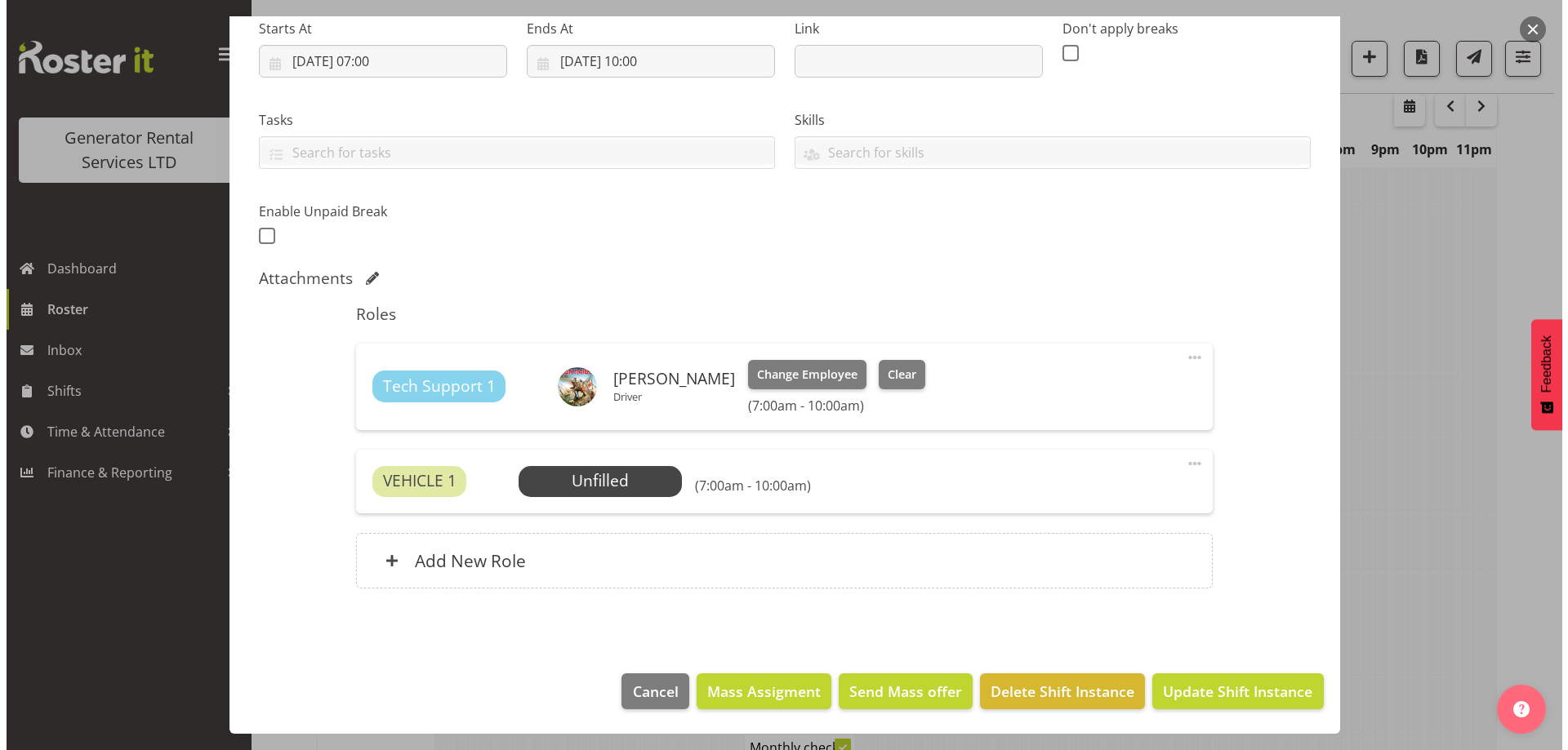
scroll to position [267, 0]
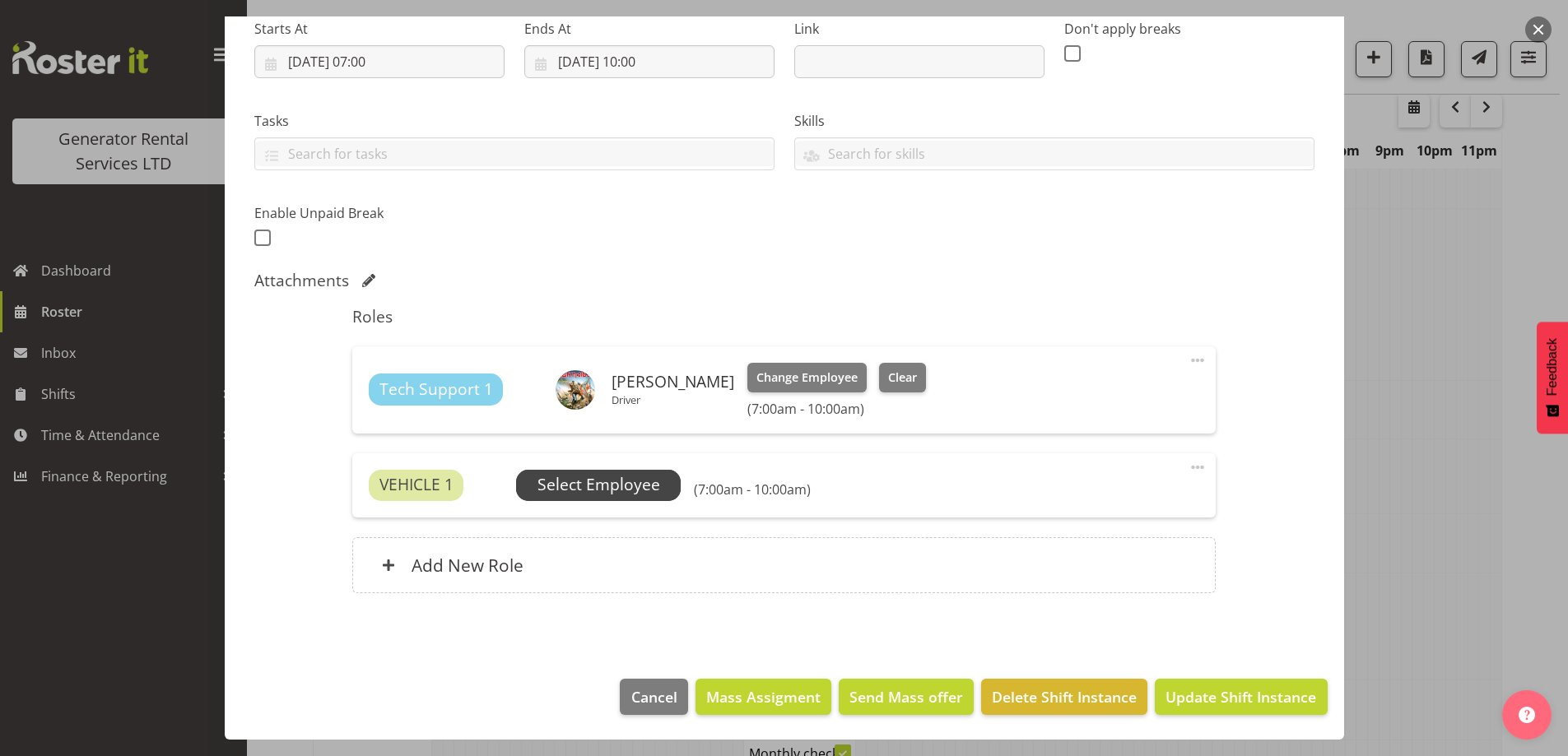
click at [583, 489] on span "Select Employee" at bounding box center [599, 485] width 122 height 24
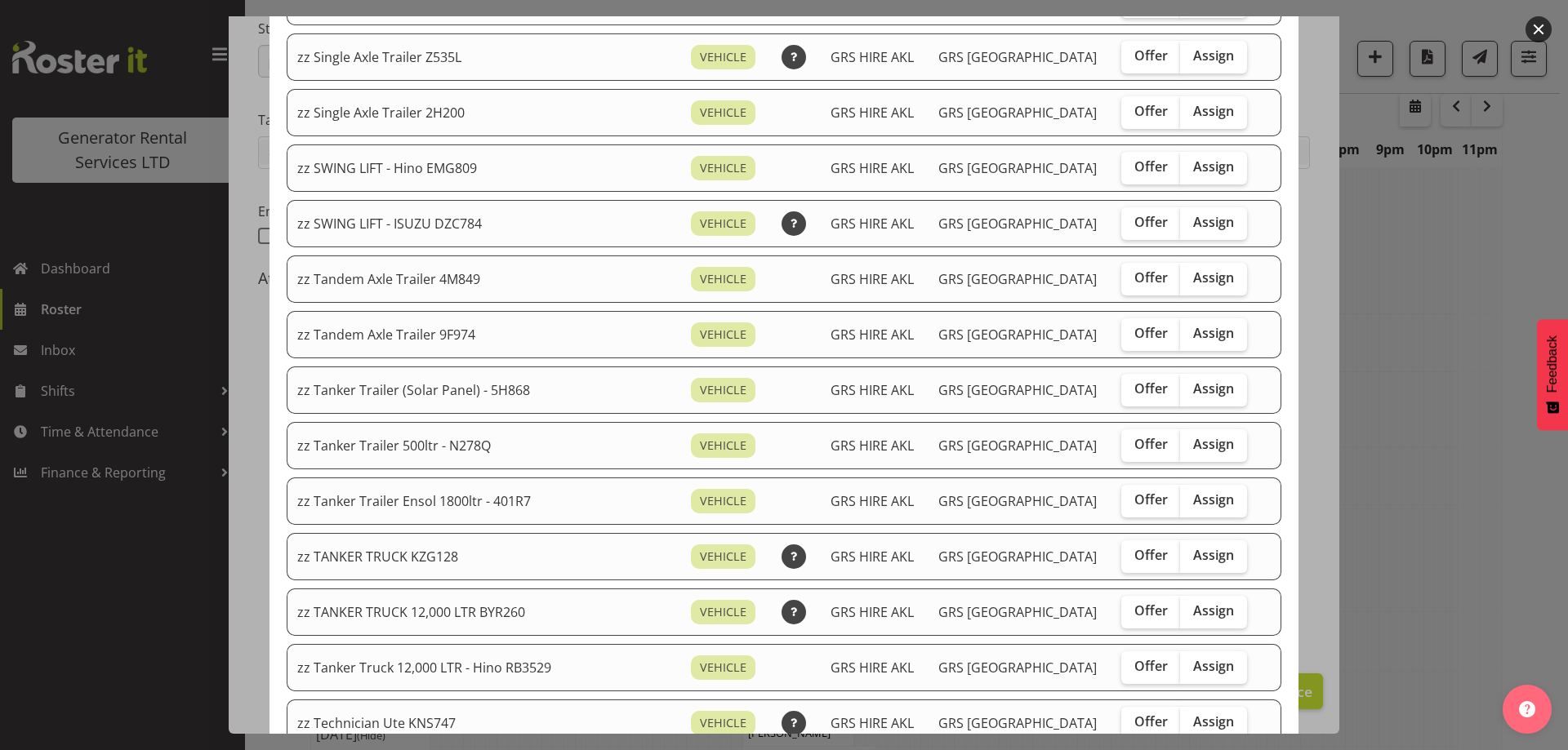
scroll to position [899, 0]
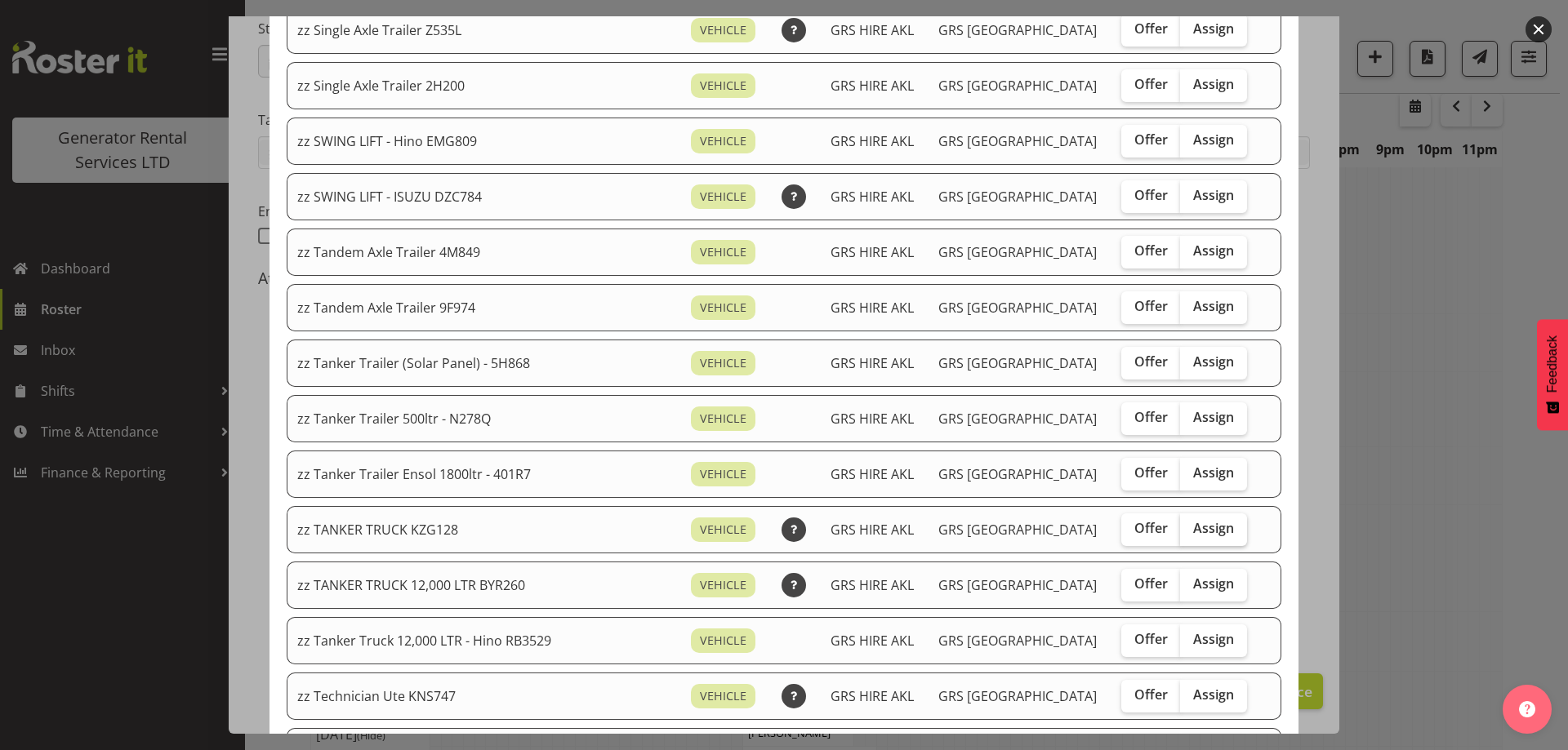
click at [1196, 536] on span "Assign" at bounding box center [1213, 528] width 40 height 16
click at [1191, 535] on input "Assign" at bounding box center [1185, 528] width 10 height 10
checkbox input "true"
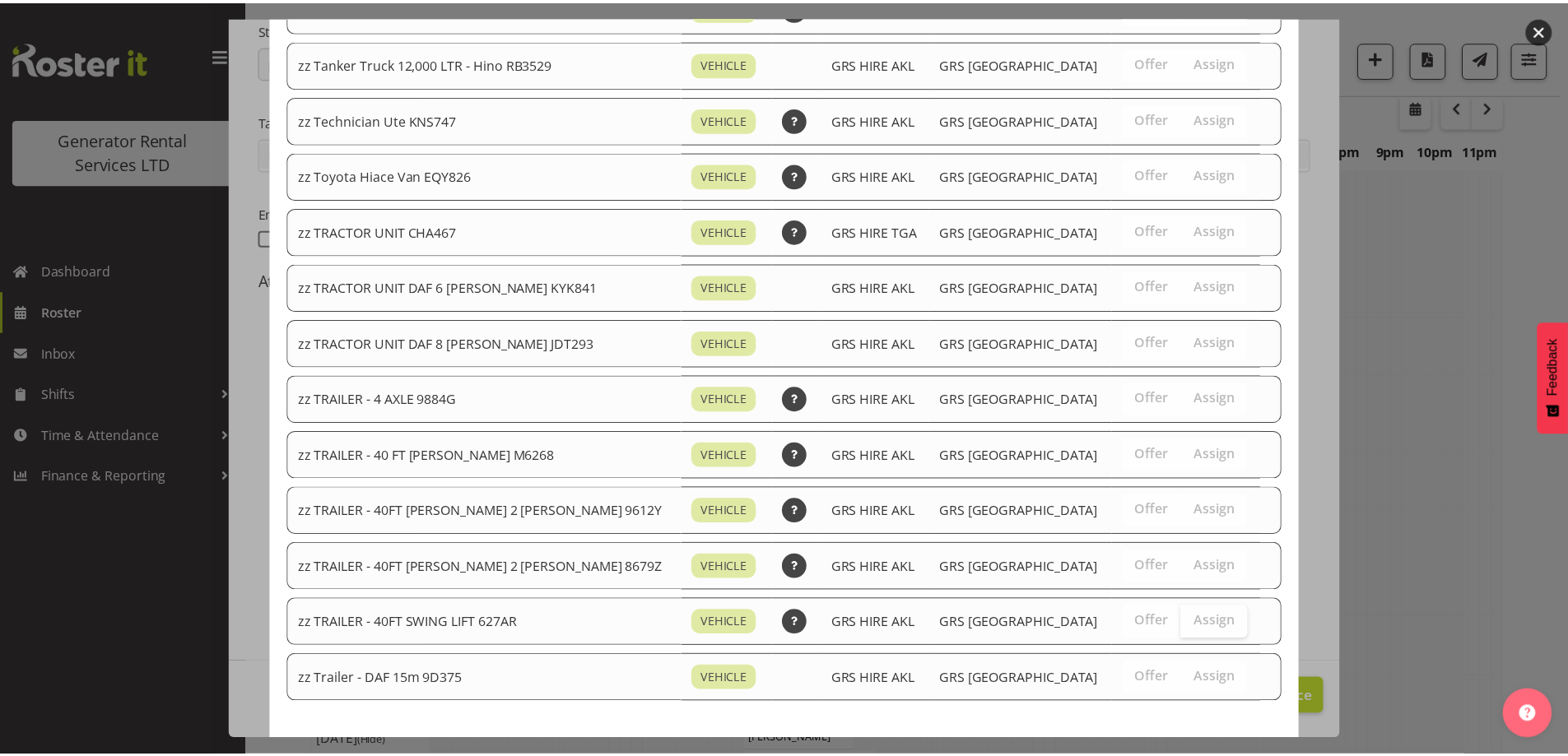
scroll to position [1574, 0]
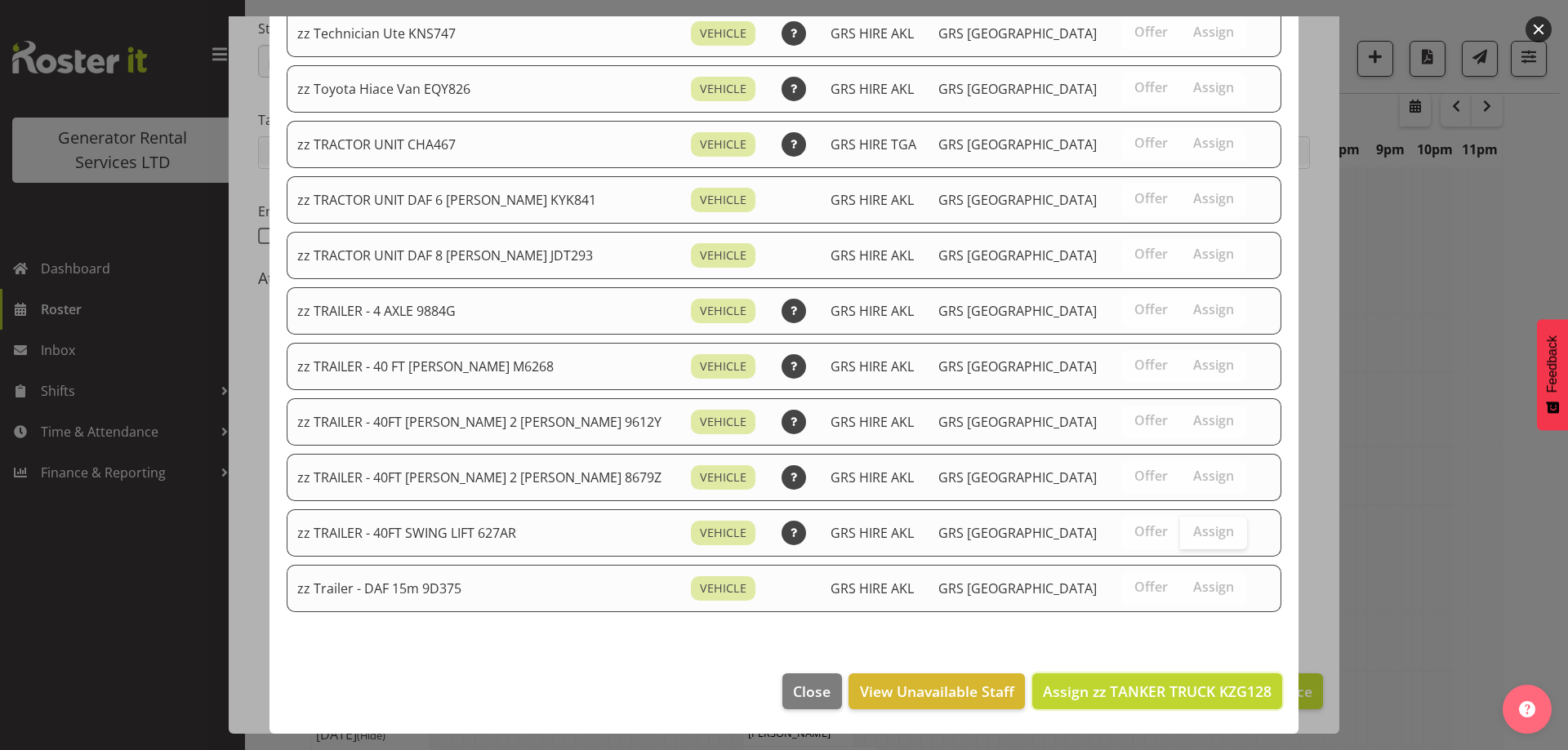
click at [1181, 707] on button "Assign zz TANKER TRUCK KZG128" at bounding box center [1158, 692] width 250 height 36
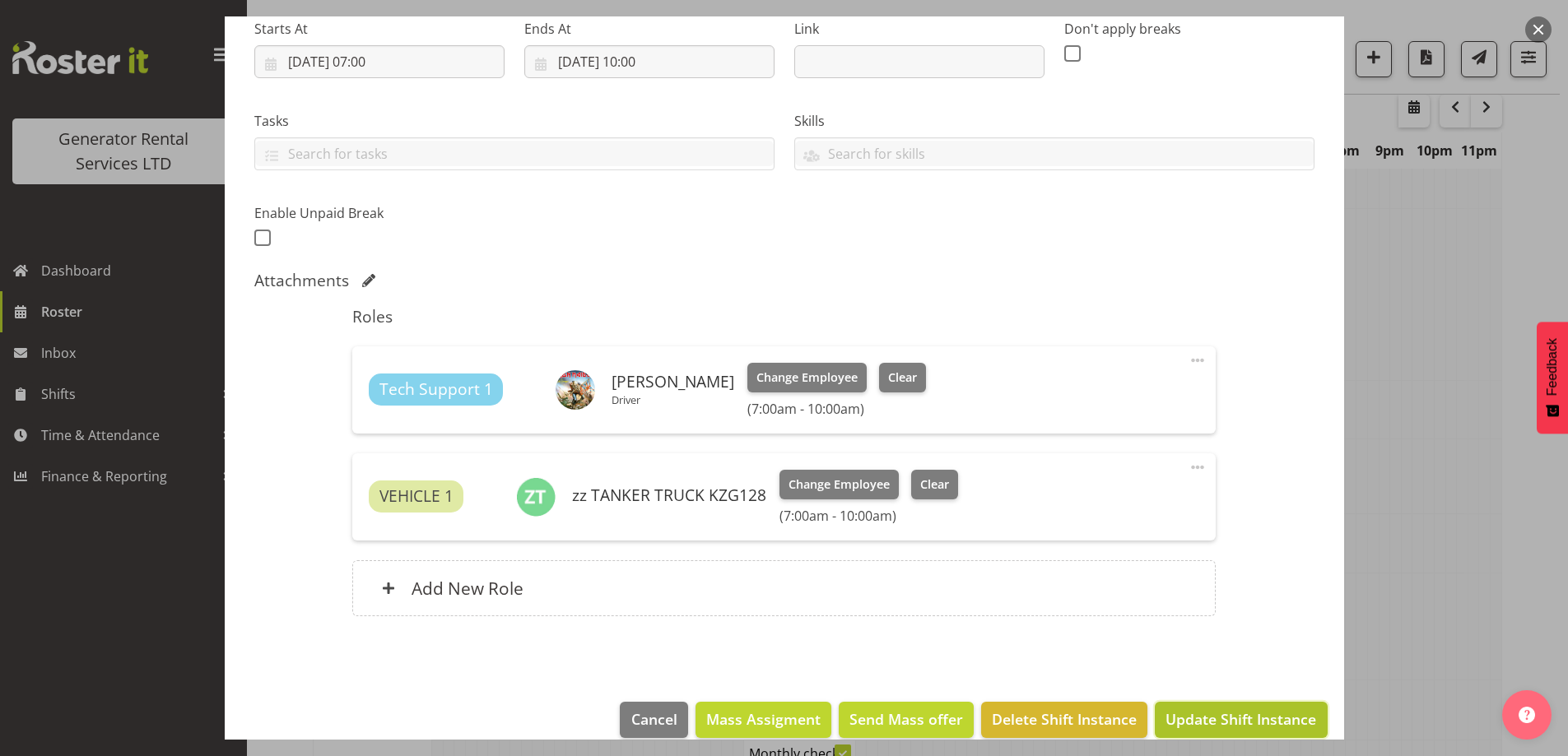
click at [1190, 710] on span "Update Shift Instance" at bounding box center [1241, 719] width 151 height 22
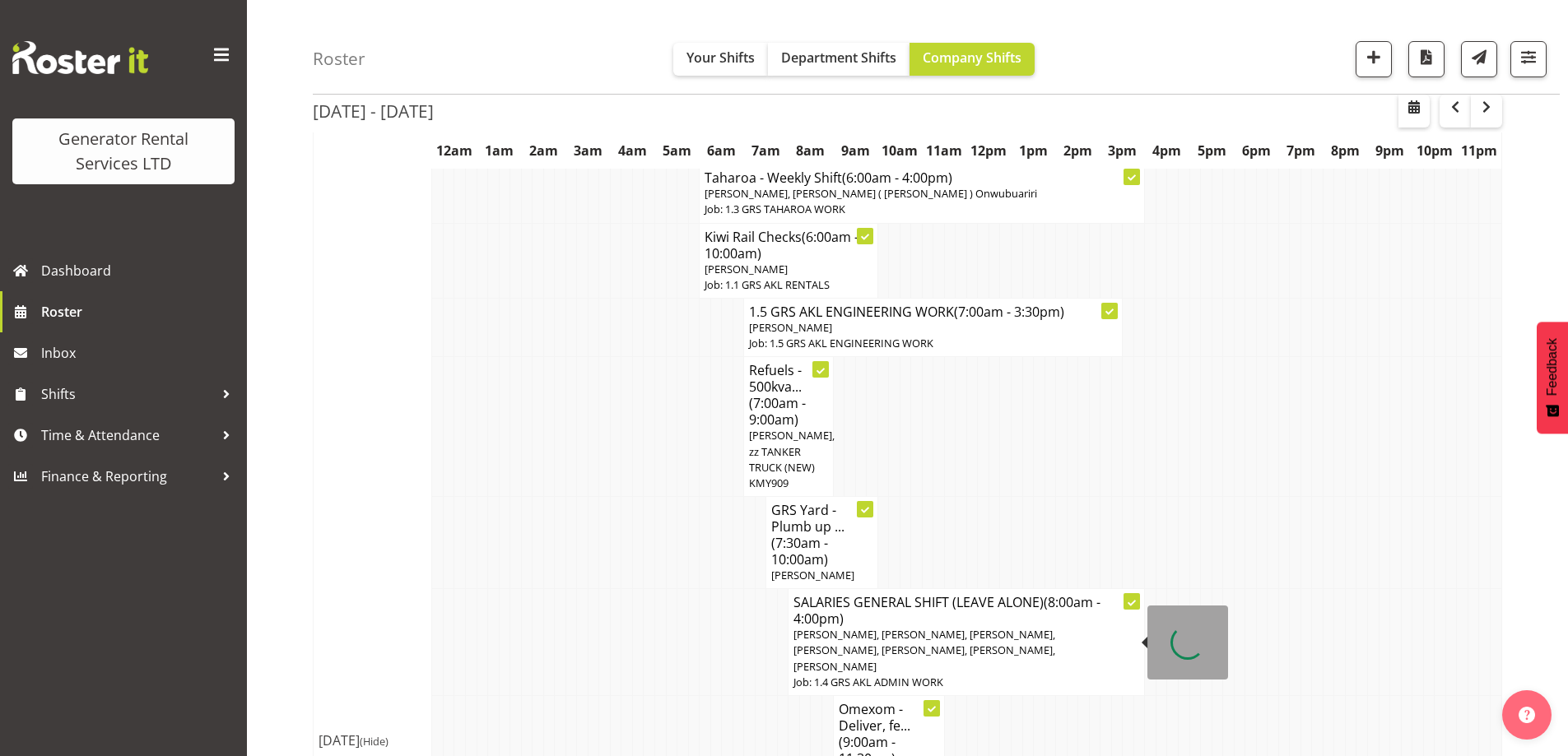
scroll to position [551, 0]
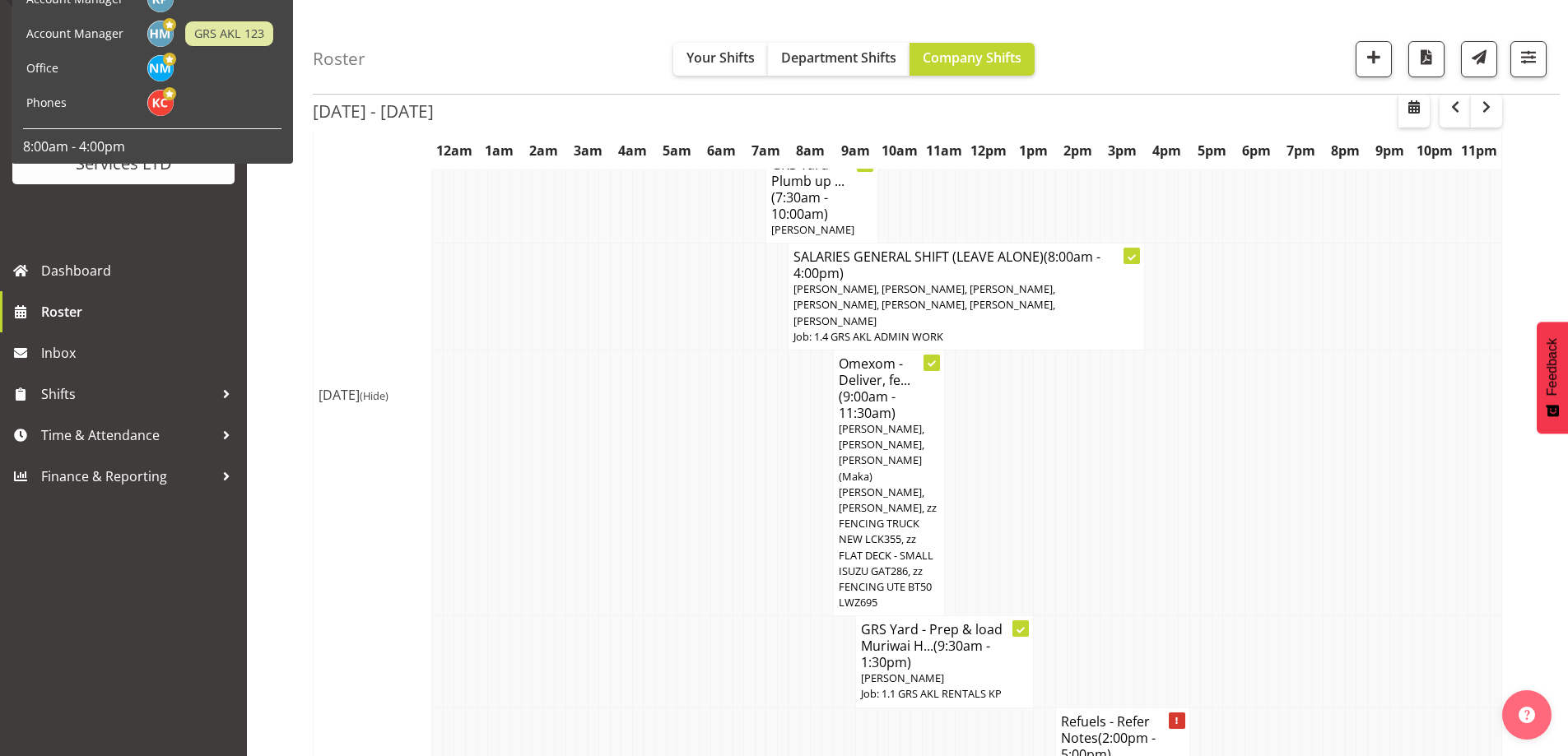
click at [655, 617] on td at bounding box center [661, 662] width 11 height 91
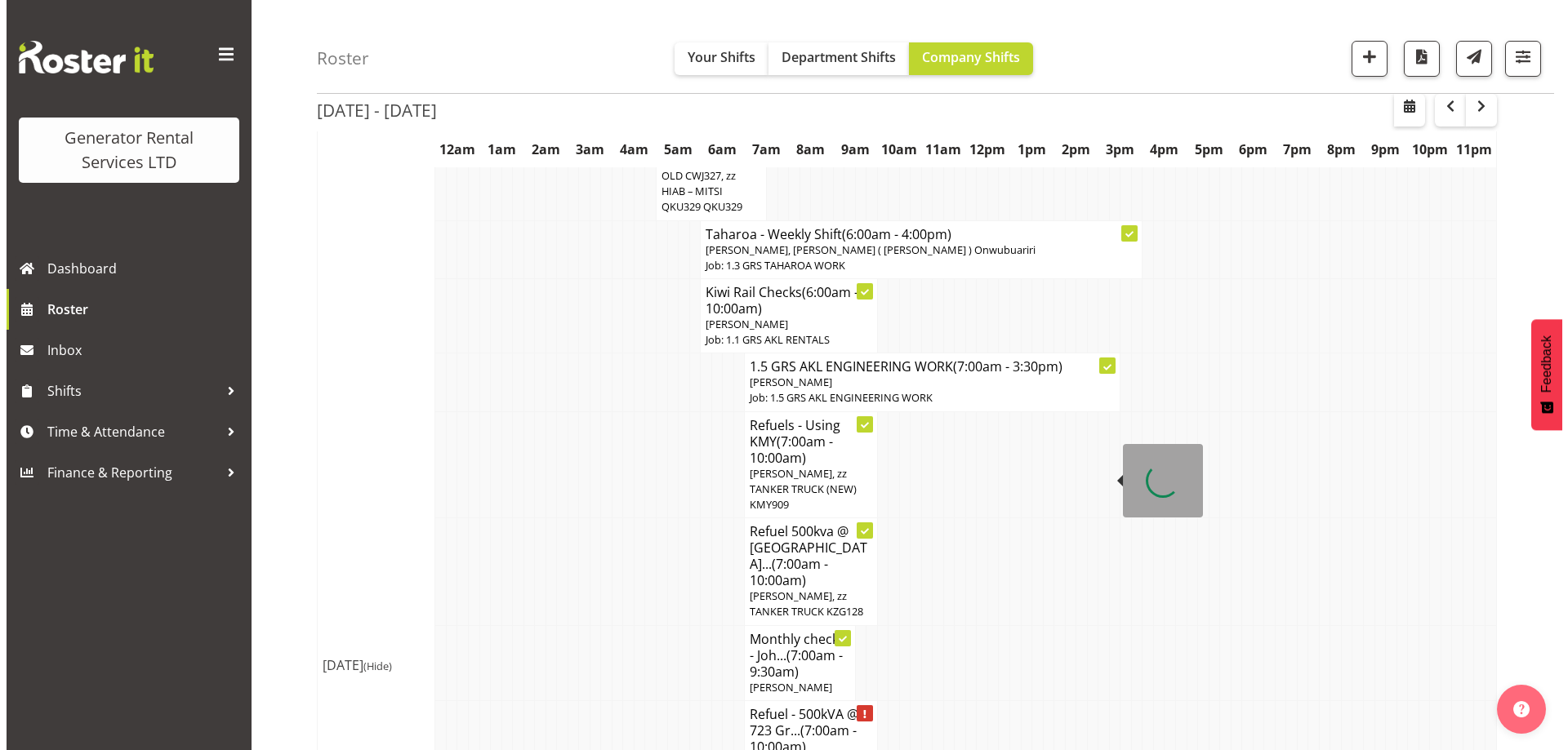
scroll to position [3160, 0]
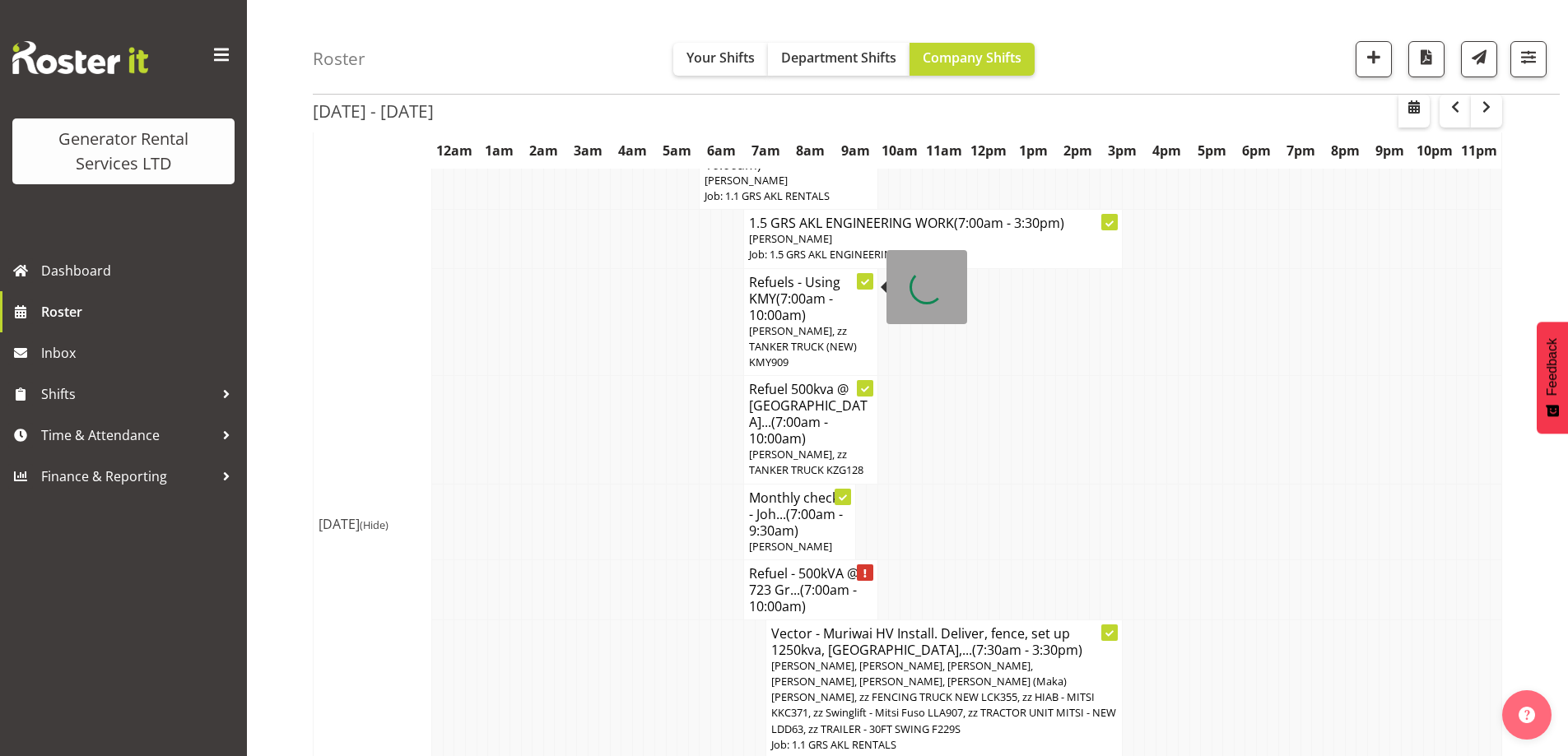
click at [784, 565] on h4 "Refuel - 500kVA @ 723 Gr... (7:00am - 10:00am)" at bounding box center [810, 590] width 122 height 49
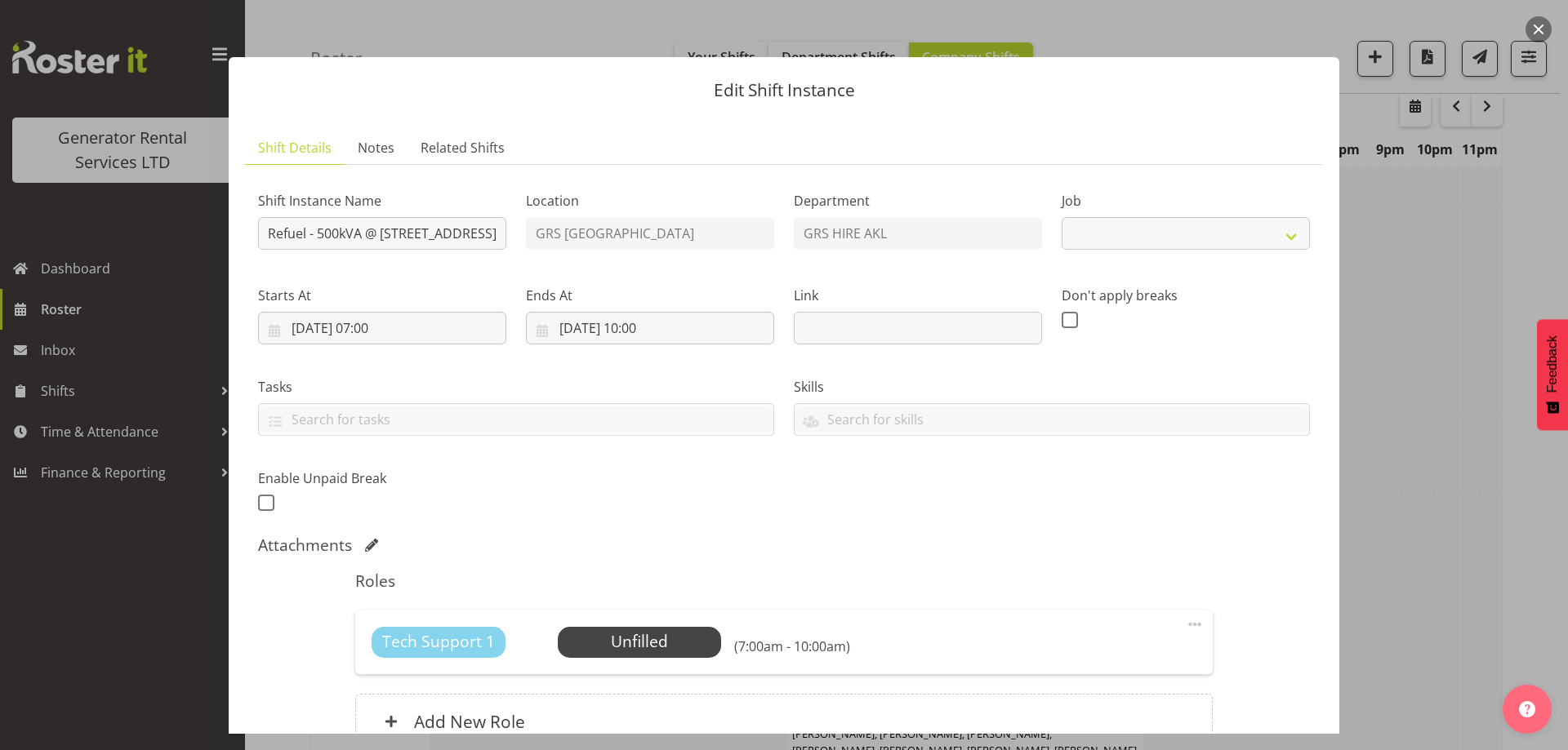
select select "7504"
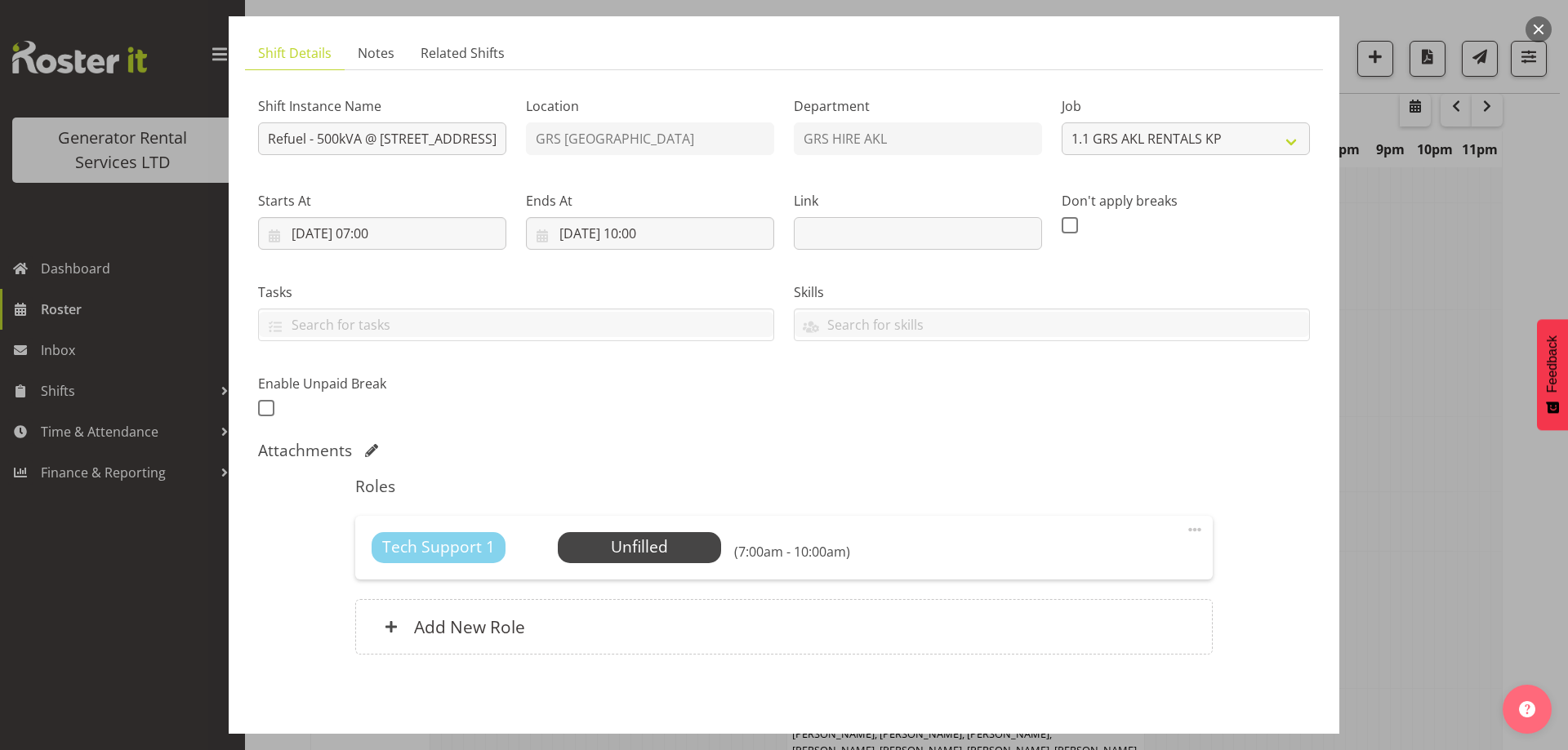
scroll to position [161, 0]
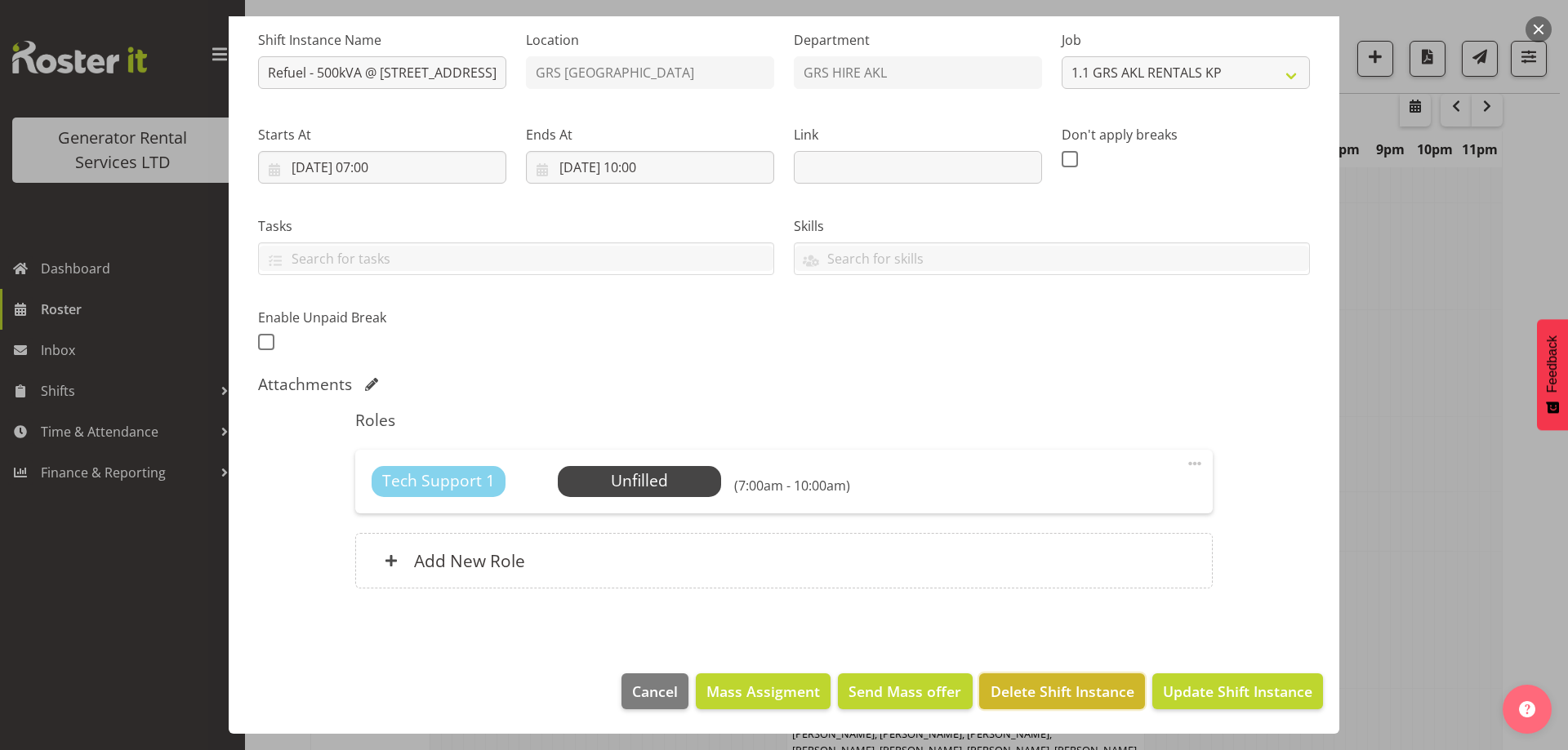
click at [1056, 685] on span "Delete Shift Instance" at bounding box center [1063, 692] width 144 height 22
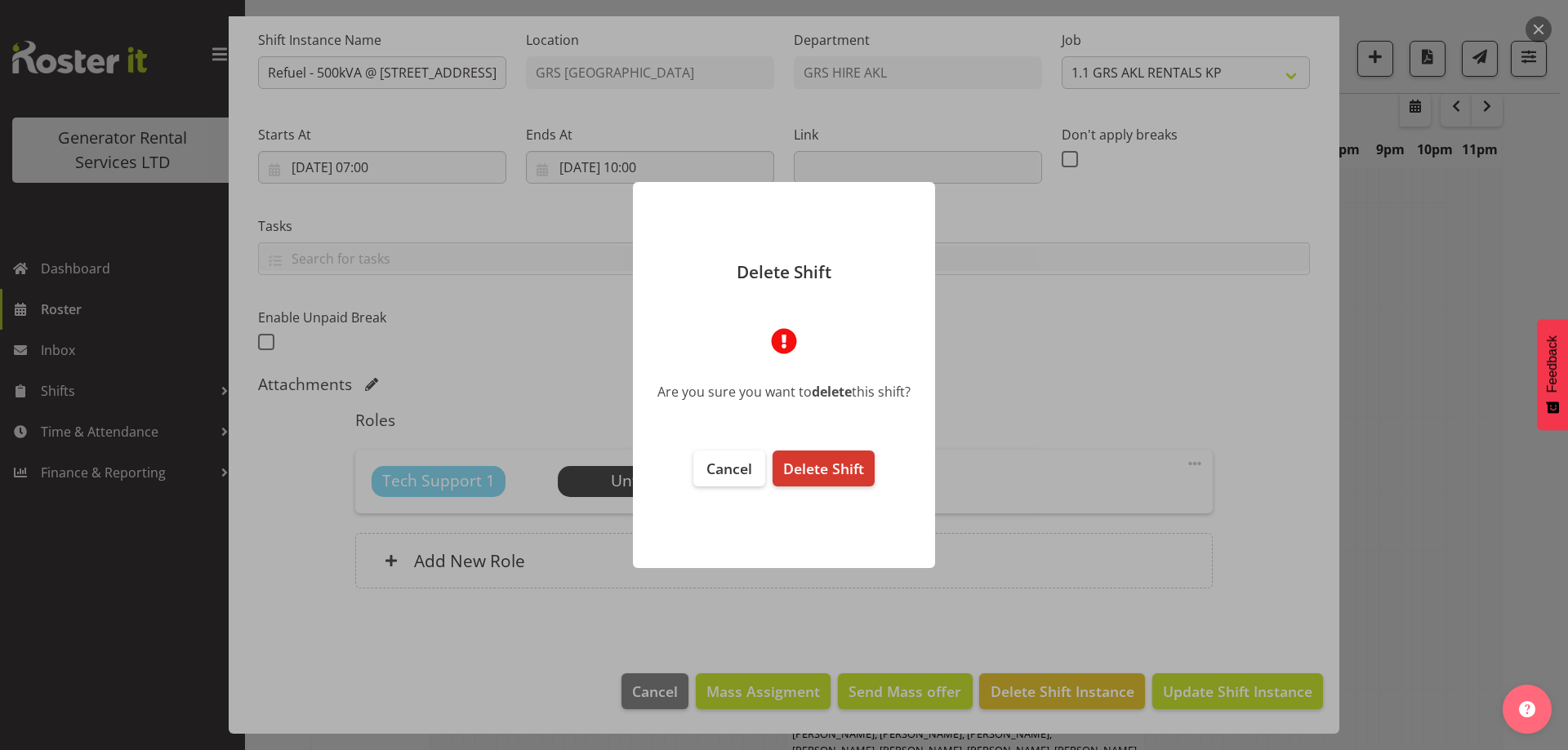
click at [837, 438] on footer "Cancel Delete Shift" at bounding box center [783, 502] width 302 height 134
click at [856, 487] on footer "Cancel Delete Shift" at bounding box center [783, 502] width 302 height 134
click at [863, 472] on span "Delete Shift" at bounding box center [824, 469] width 81 height 20
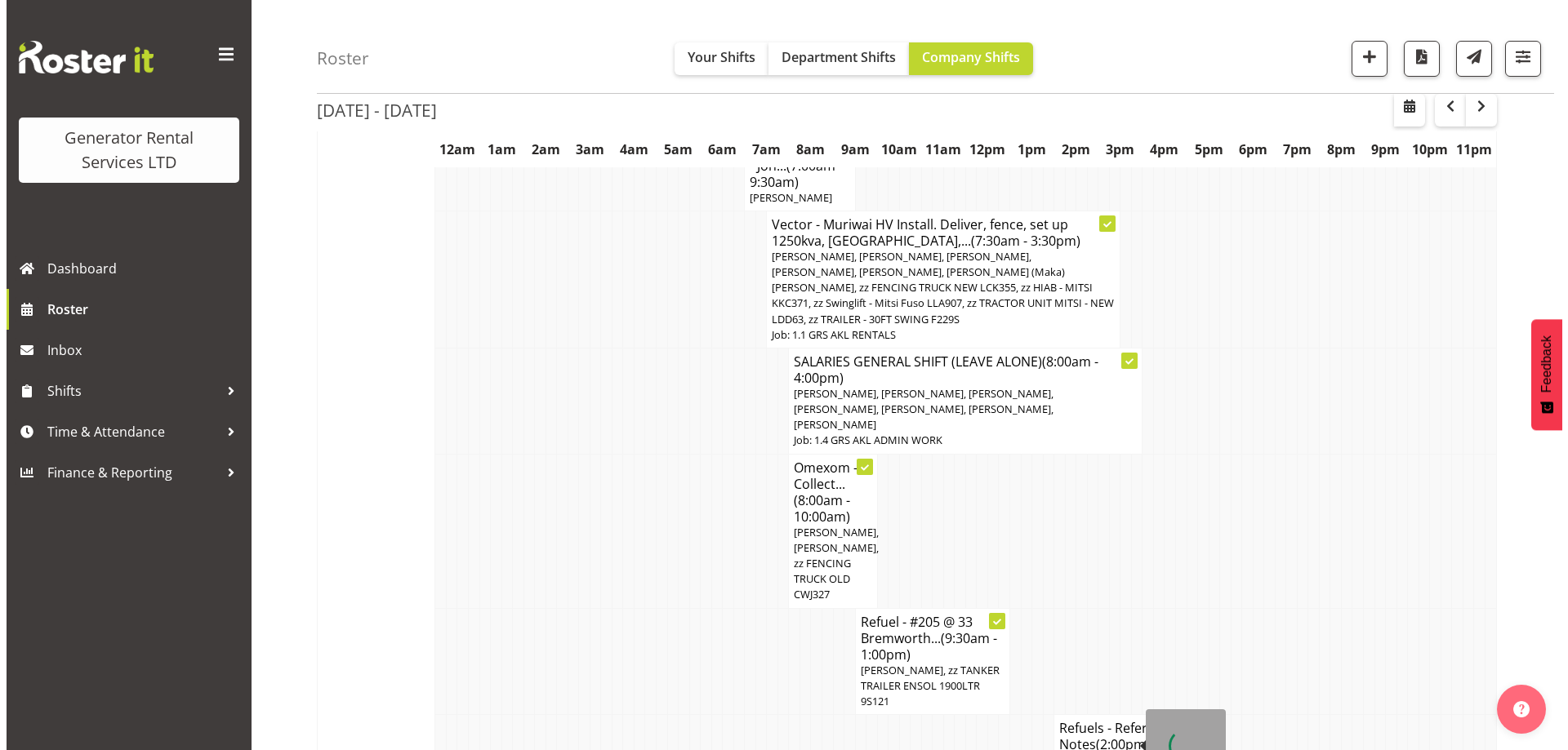
scroll to position [3324, 0]
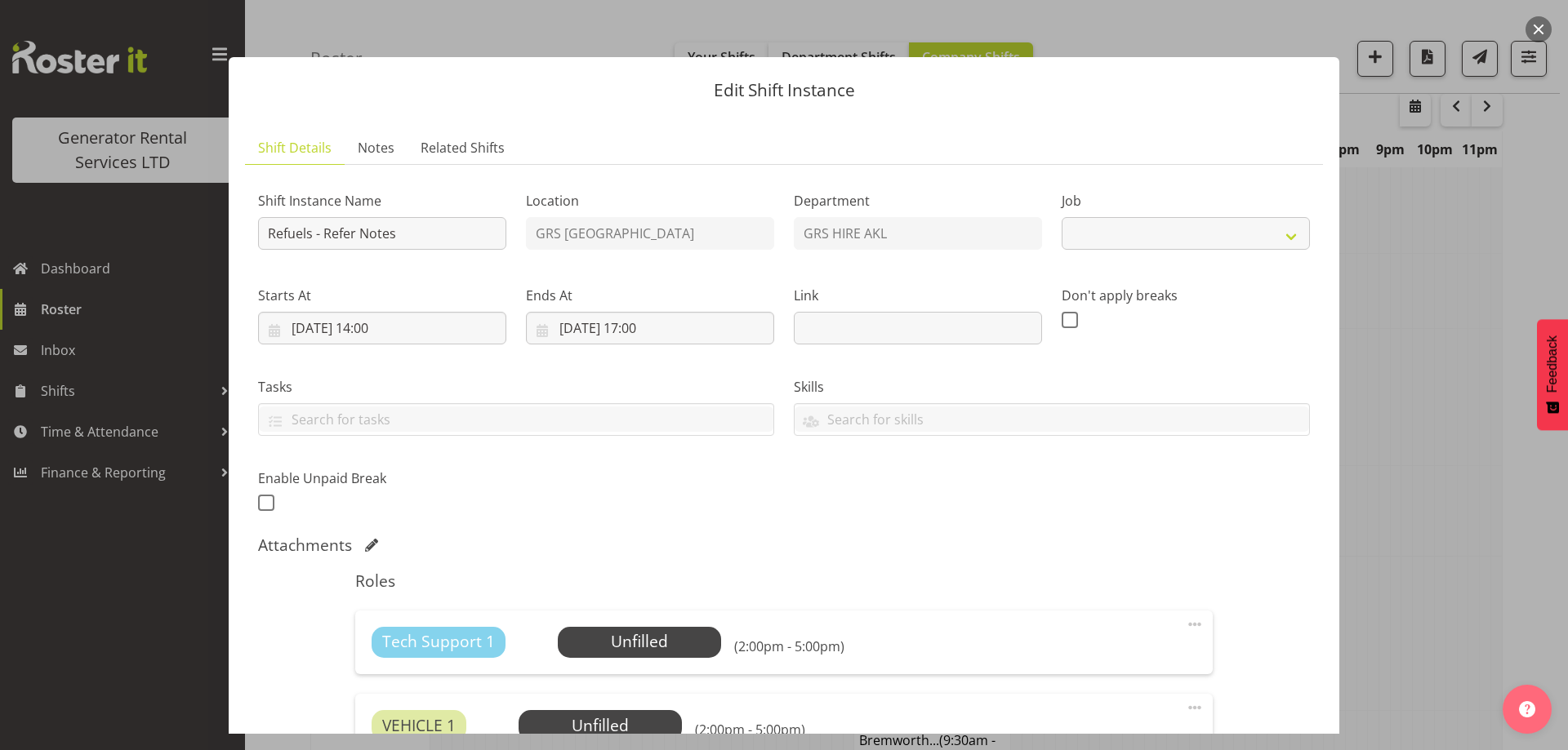
select select "9"
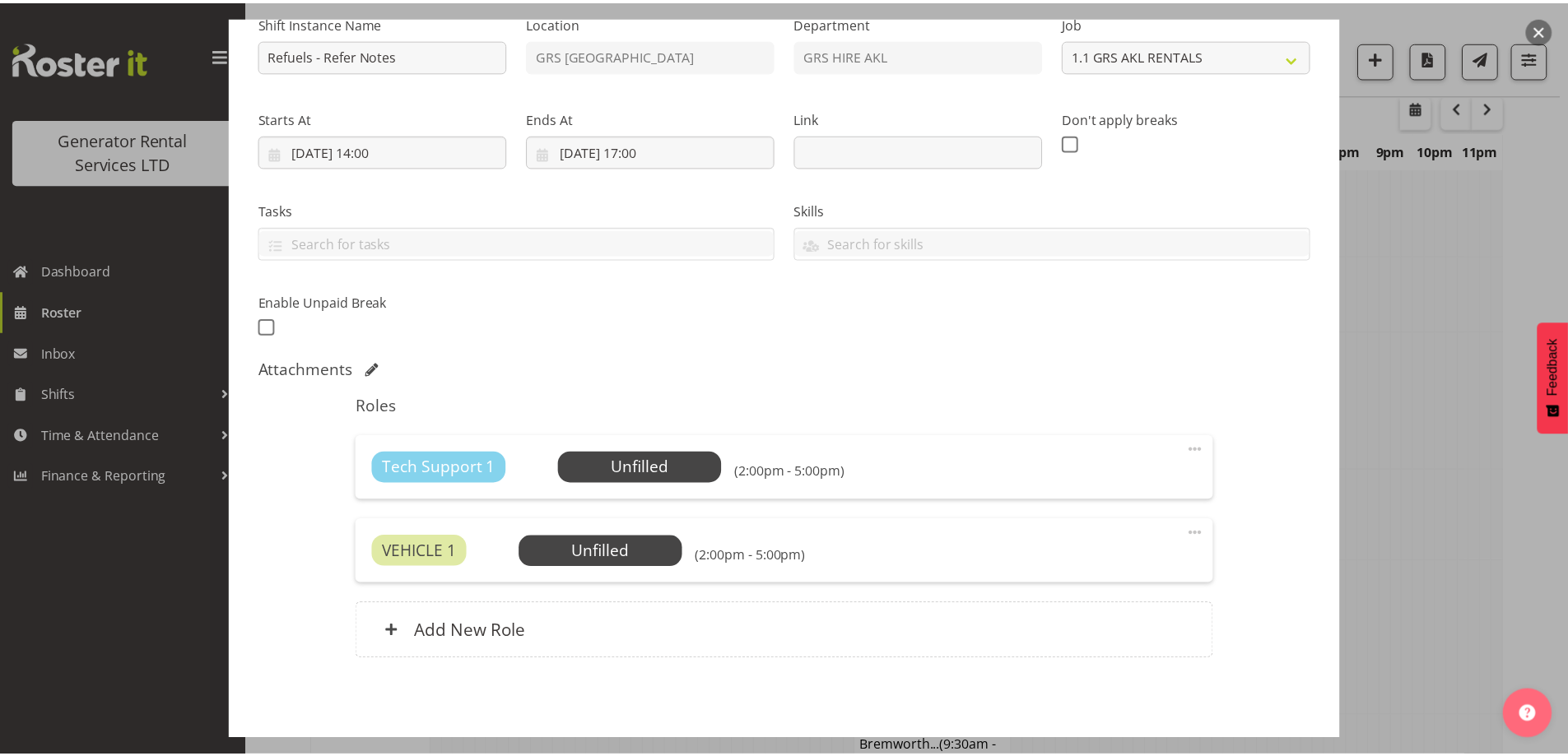
scroll to position [246, 0]
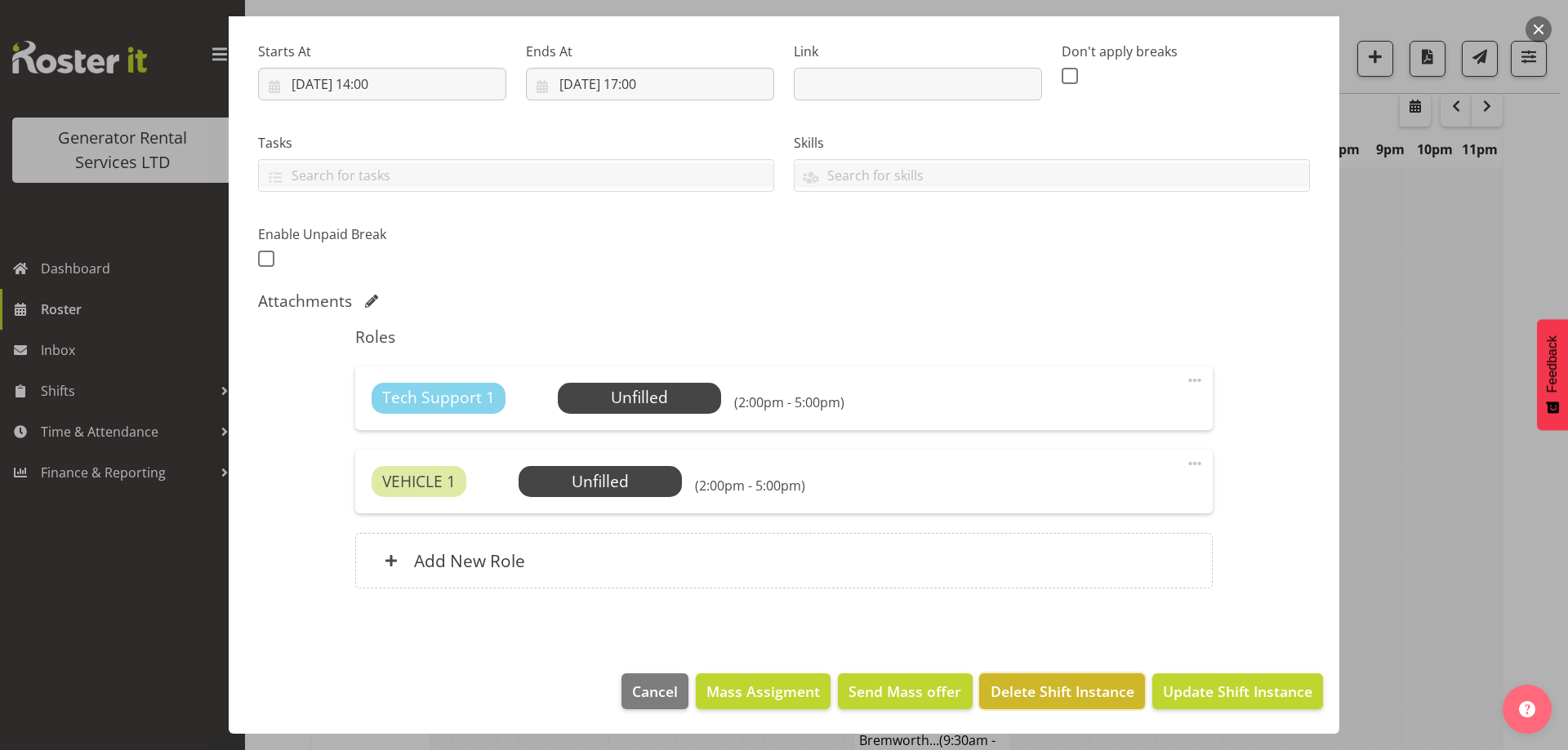
click at [1033, 700] on span "Delete Shift Instance" at bounding box center [1063, 692] width 144 height 22
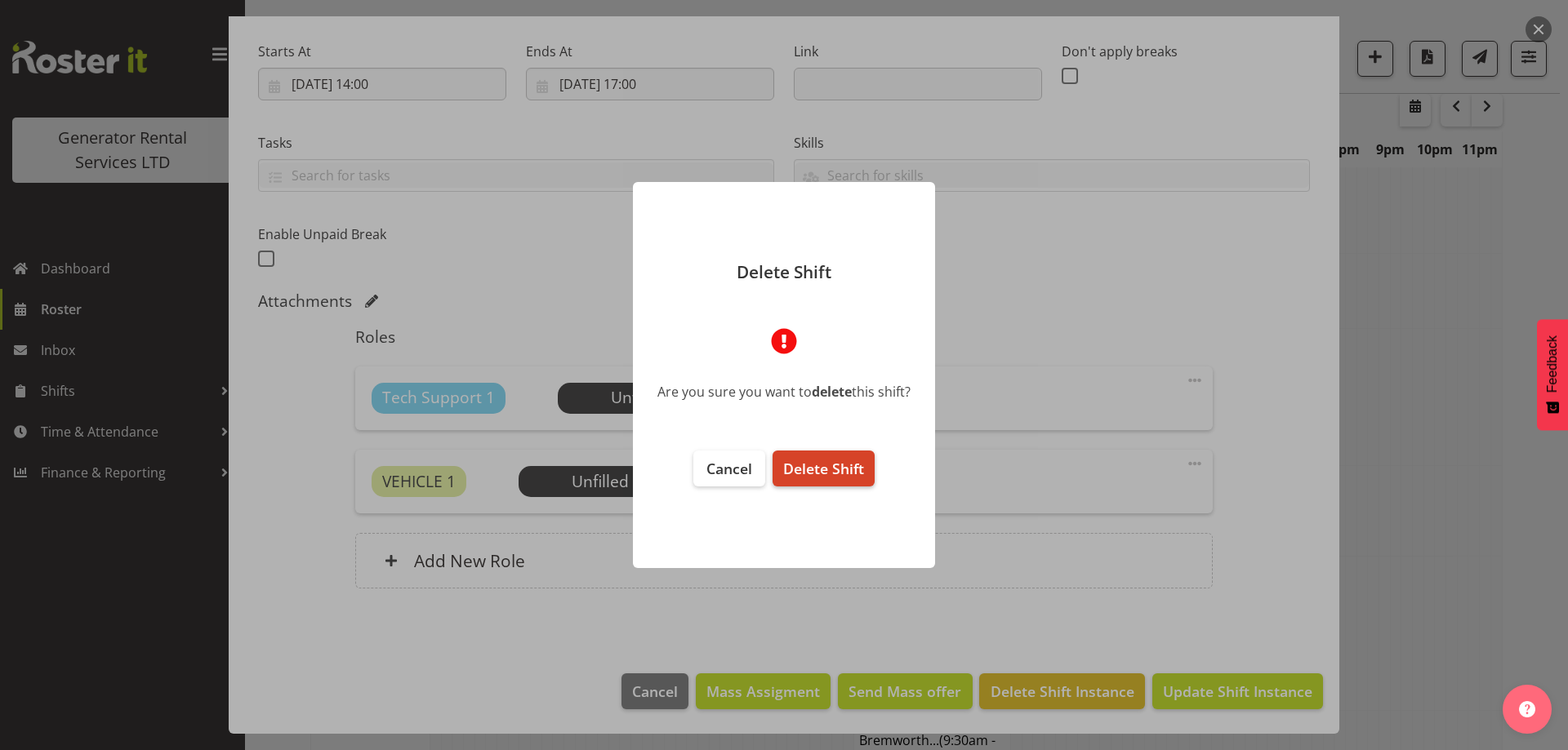
click at [840, 483] on button "Delete Shift" at bounding box center [824, 469] width 102 height 36
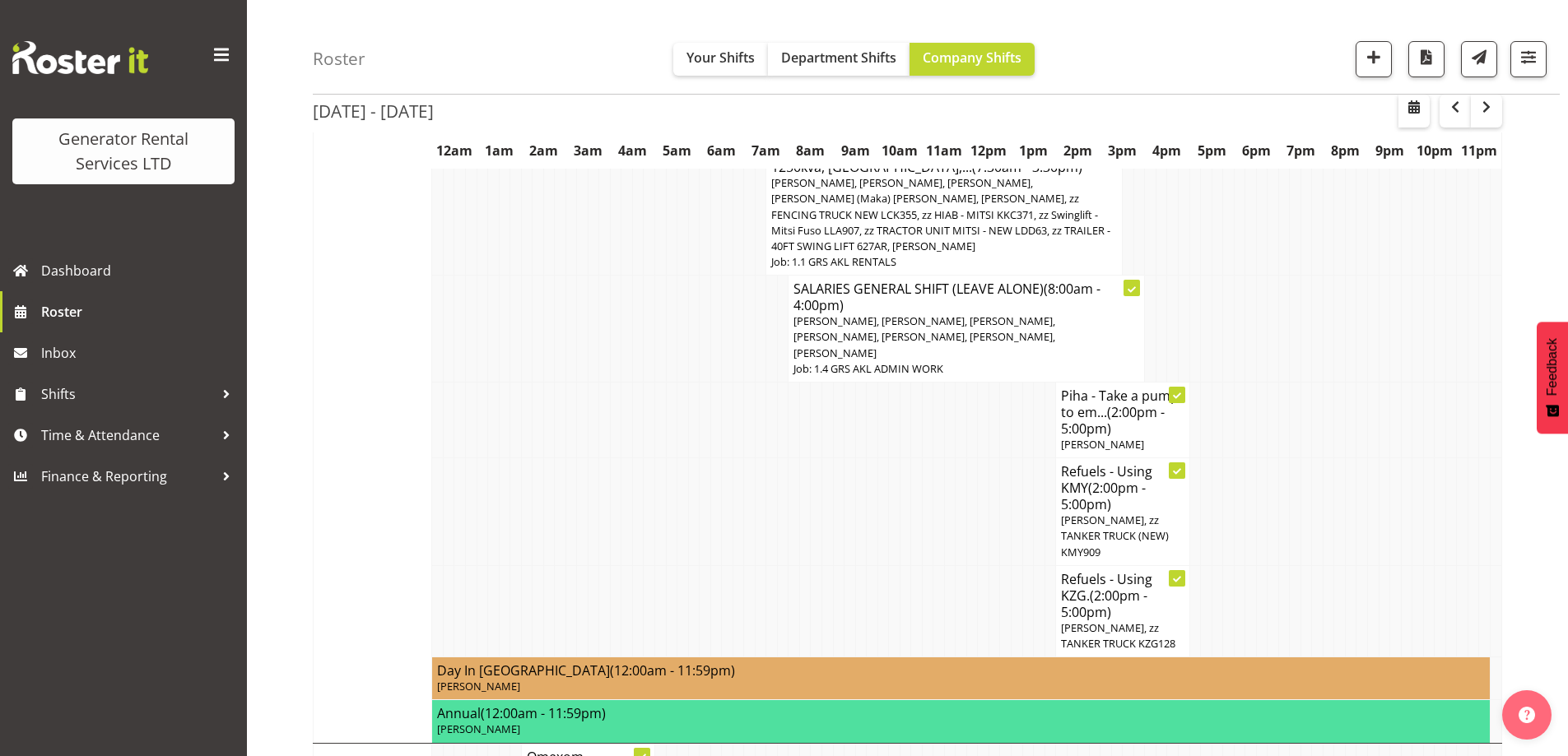
scroll to position [2033, 0]
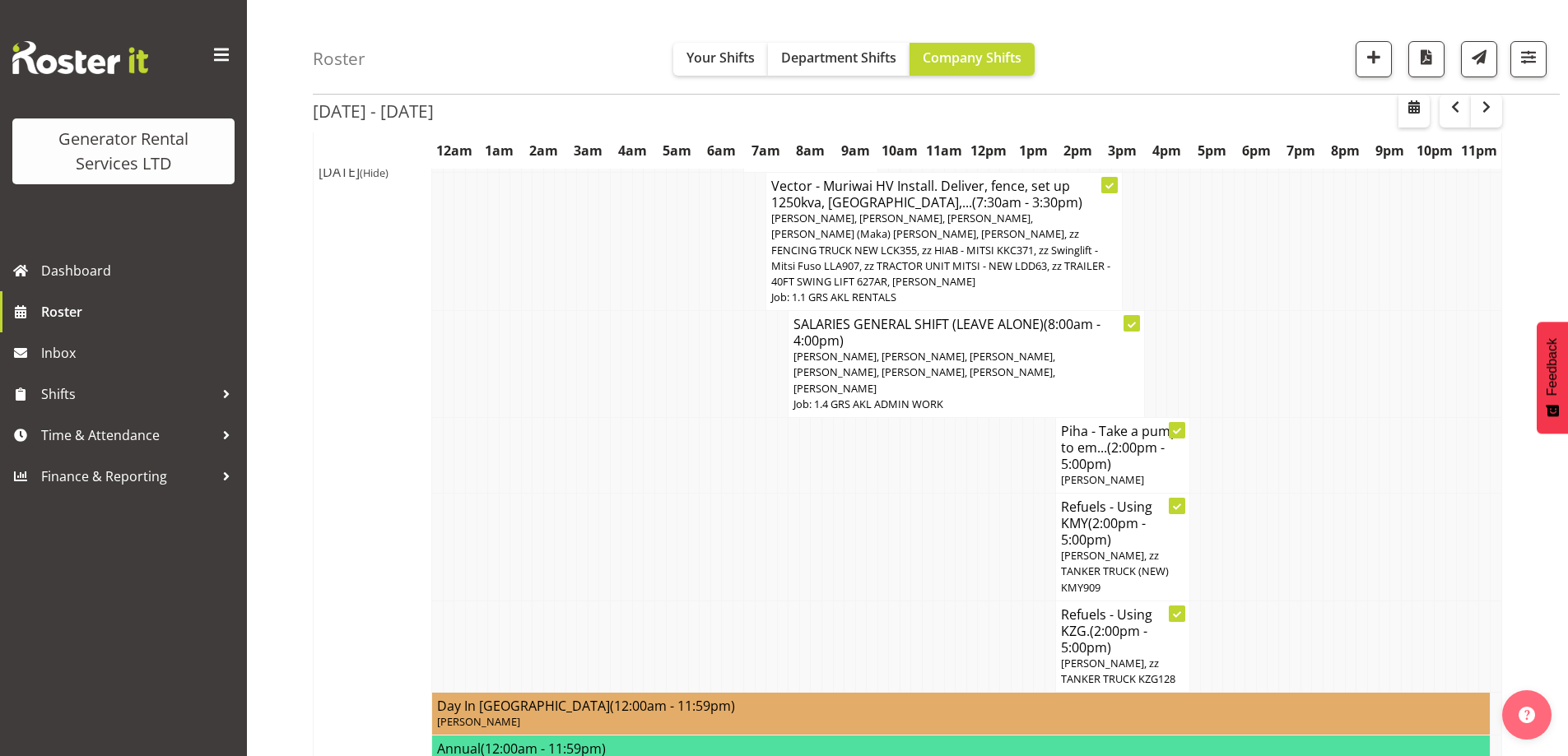
click at [806, 494] on td at bounding box center [805, 548] width 11 height 108
click at [1540, 53] on button "button" at bounding box center [1528, 59] width 36 height 36
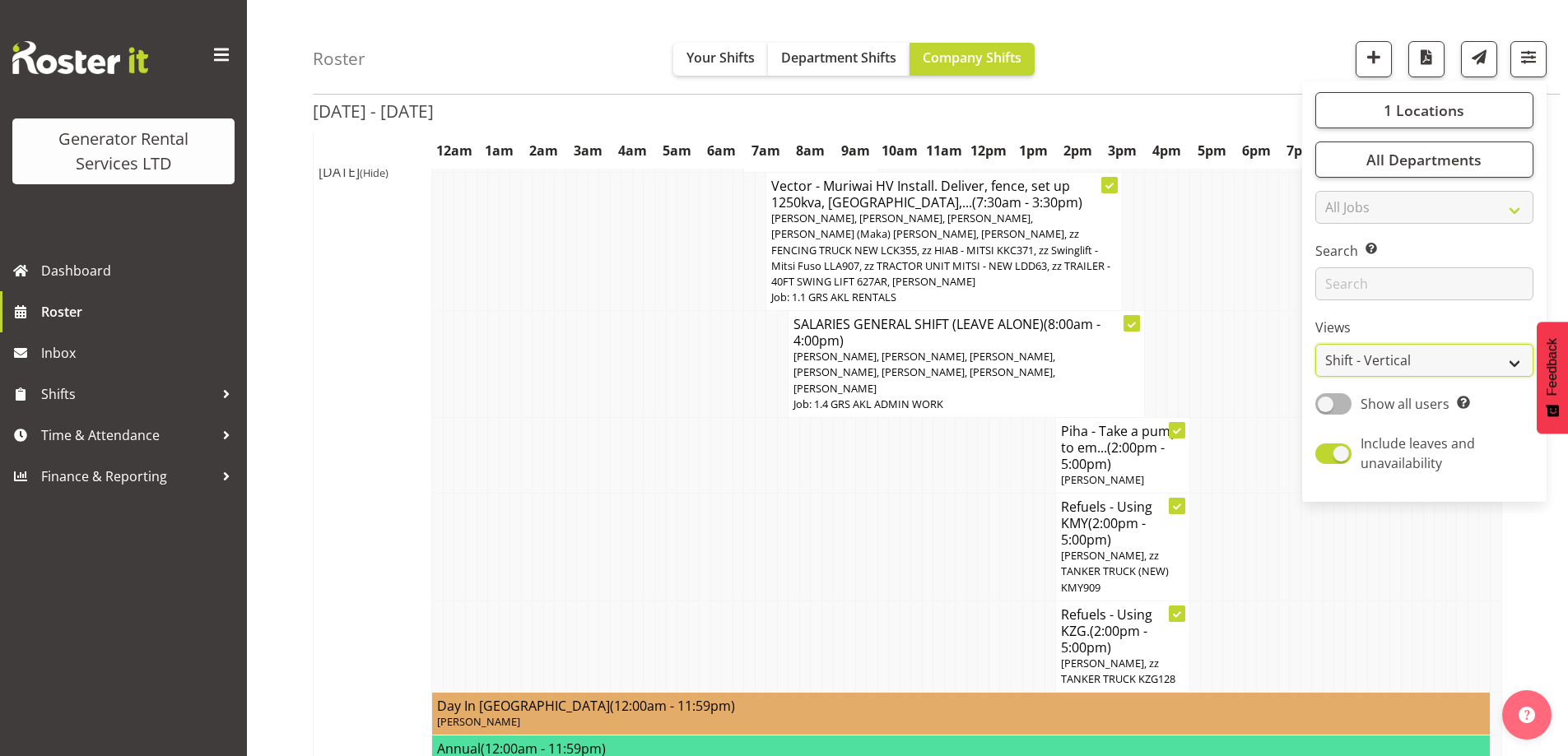
click at [1411, 367] on select "Staff Role Shift - Horizontal Shift - Vertical Staff - Location" at bounding box center [1425, 360] width 218 height 33
select select "role"
click at [1317, 344] on select "Staff Role Shift - Horizontal Shift - Vertical Staff - Location" at bounding box center [1425, 360] width 218 height 33
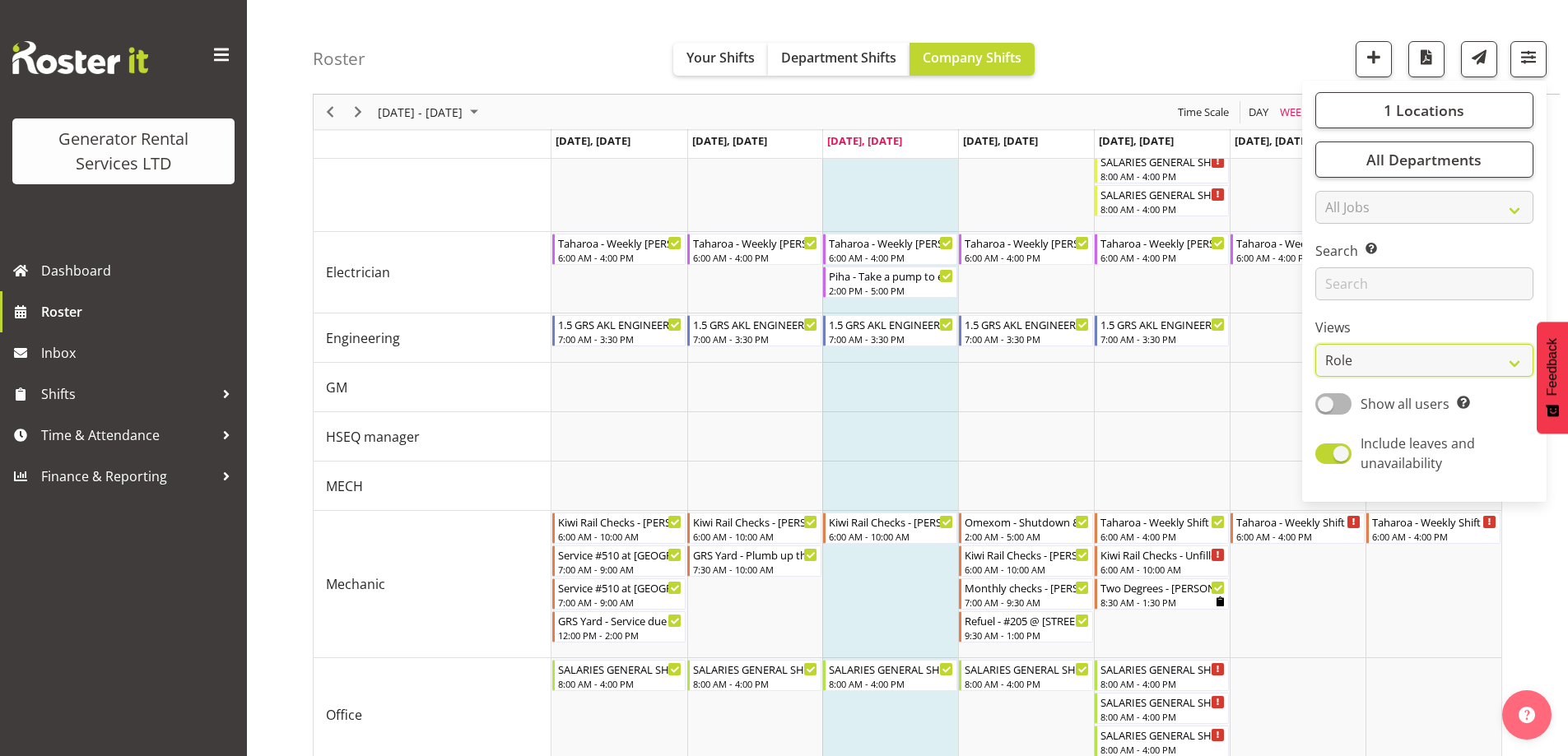
scroll to position [1691, 0]
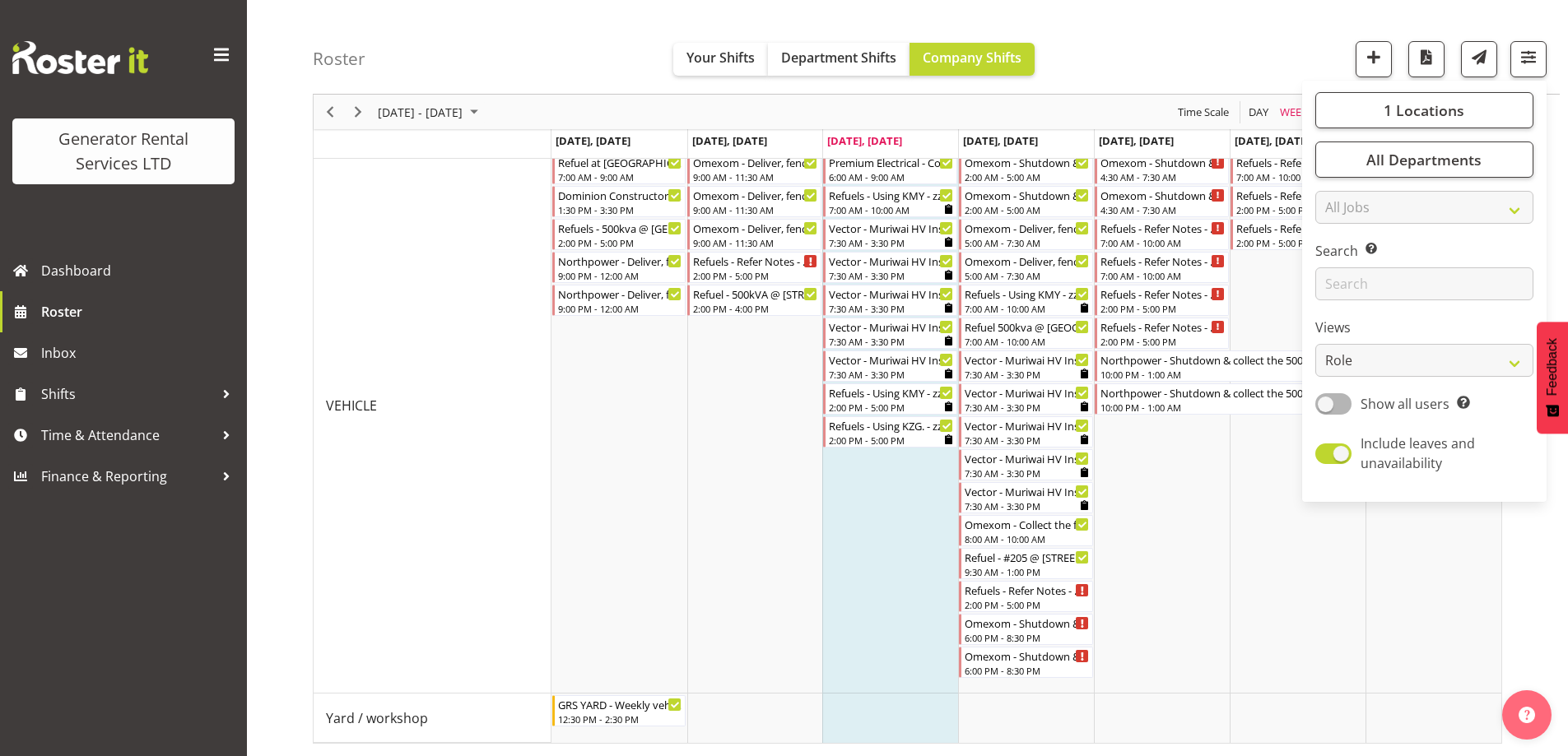
click at [1189, 90] on div "Roster Your Shifts Department Shifts Company Shifts 1 Locations Clear GRS [GEOG…" at bounding box center [936, 47] width 1247 height 95
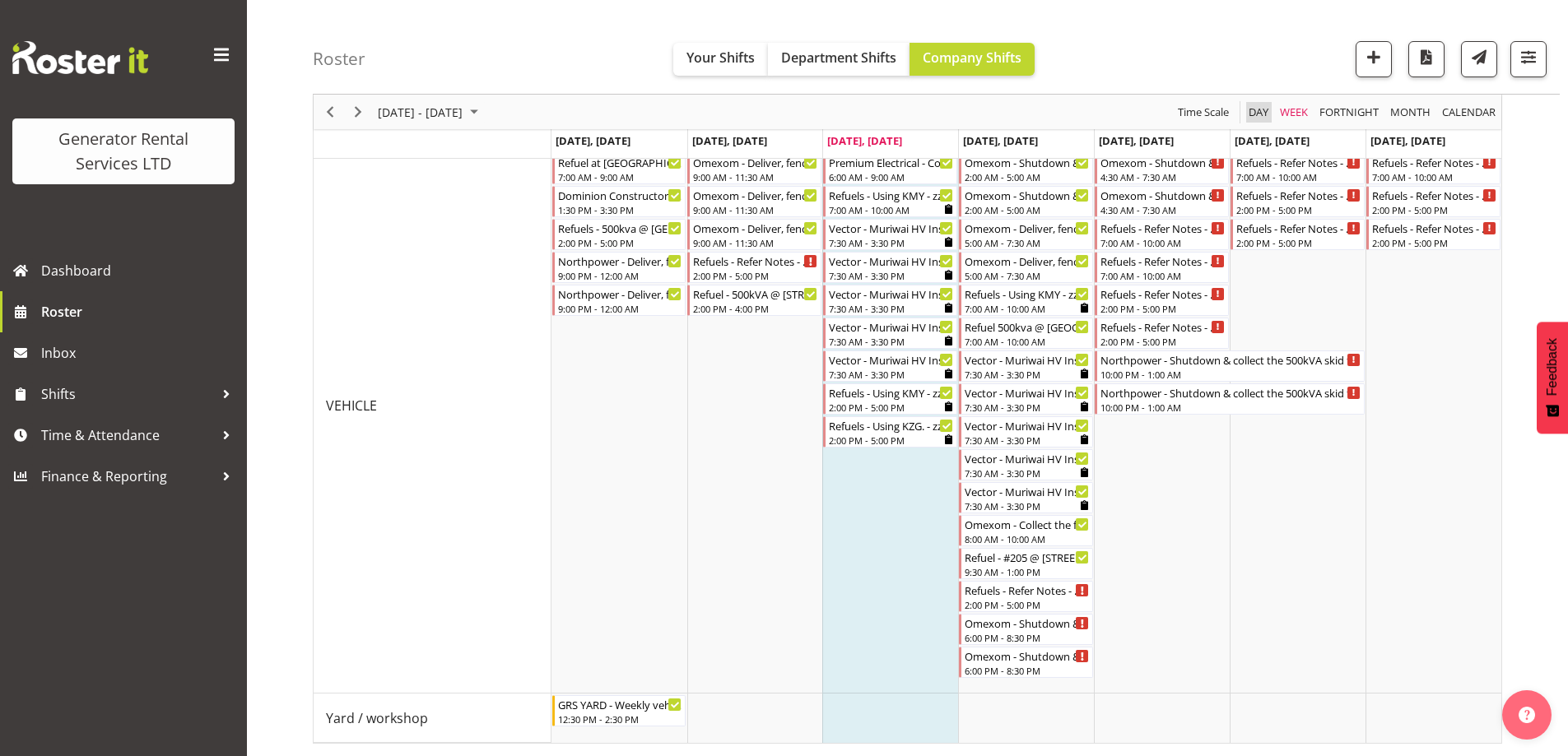
click at [1249, 111] on span "Day" at bounding box center [1259, 113] width 23 height 21
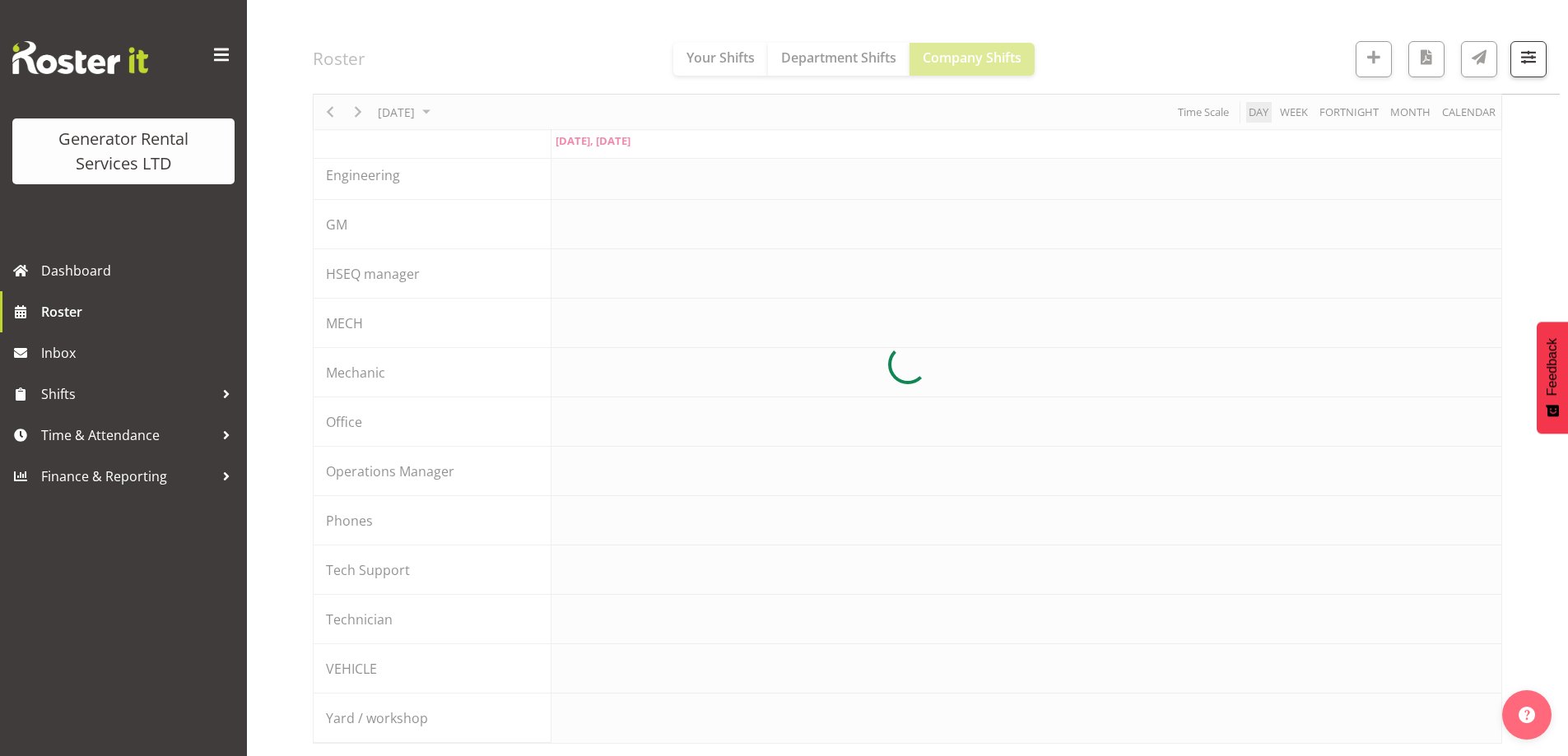
scroll to position [184, 0]
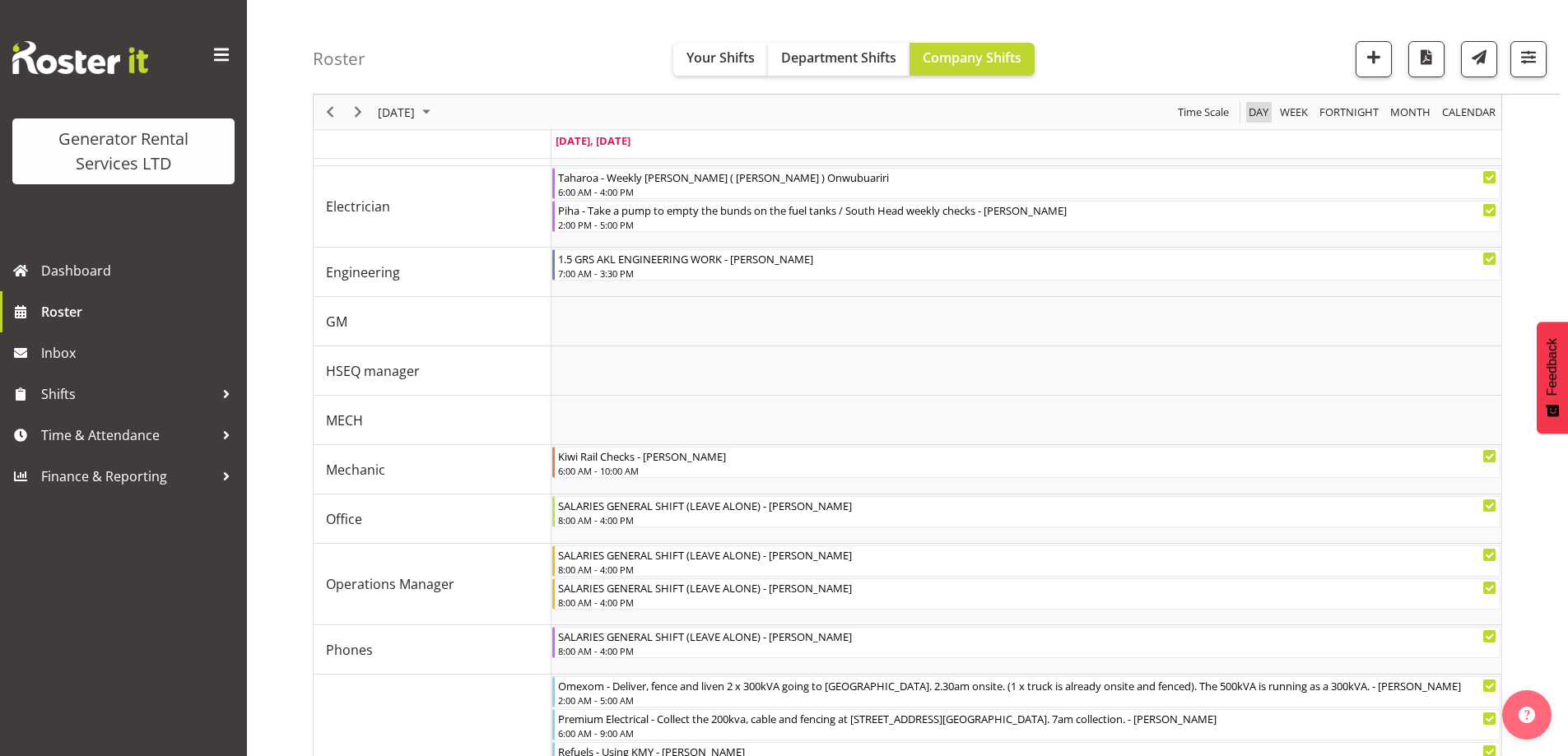
scroll to position [1002, 0]
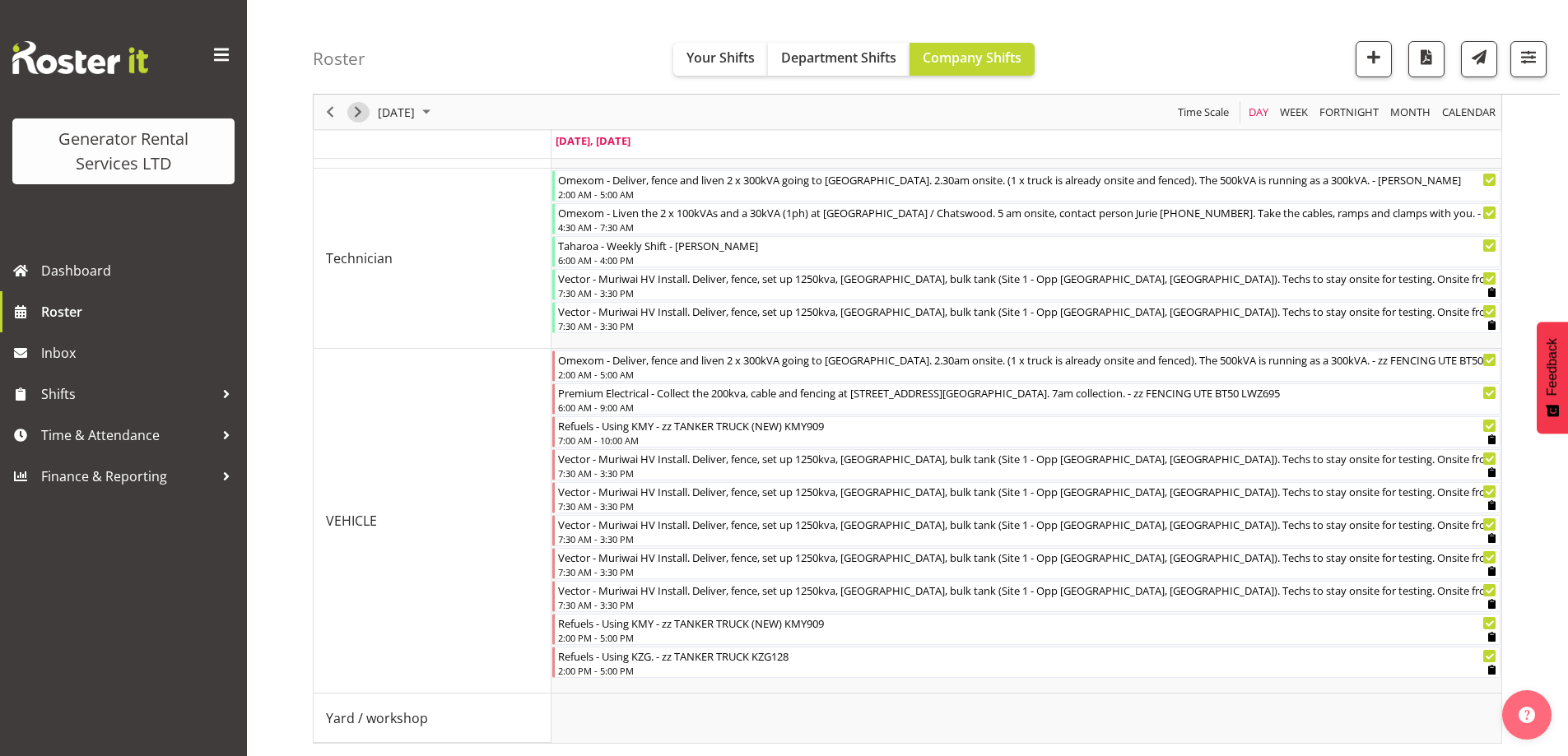
click at [353, 109] on span "Next" at bounding box center [358, 113] width 20 height 21
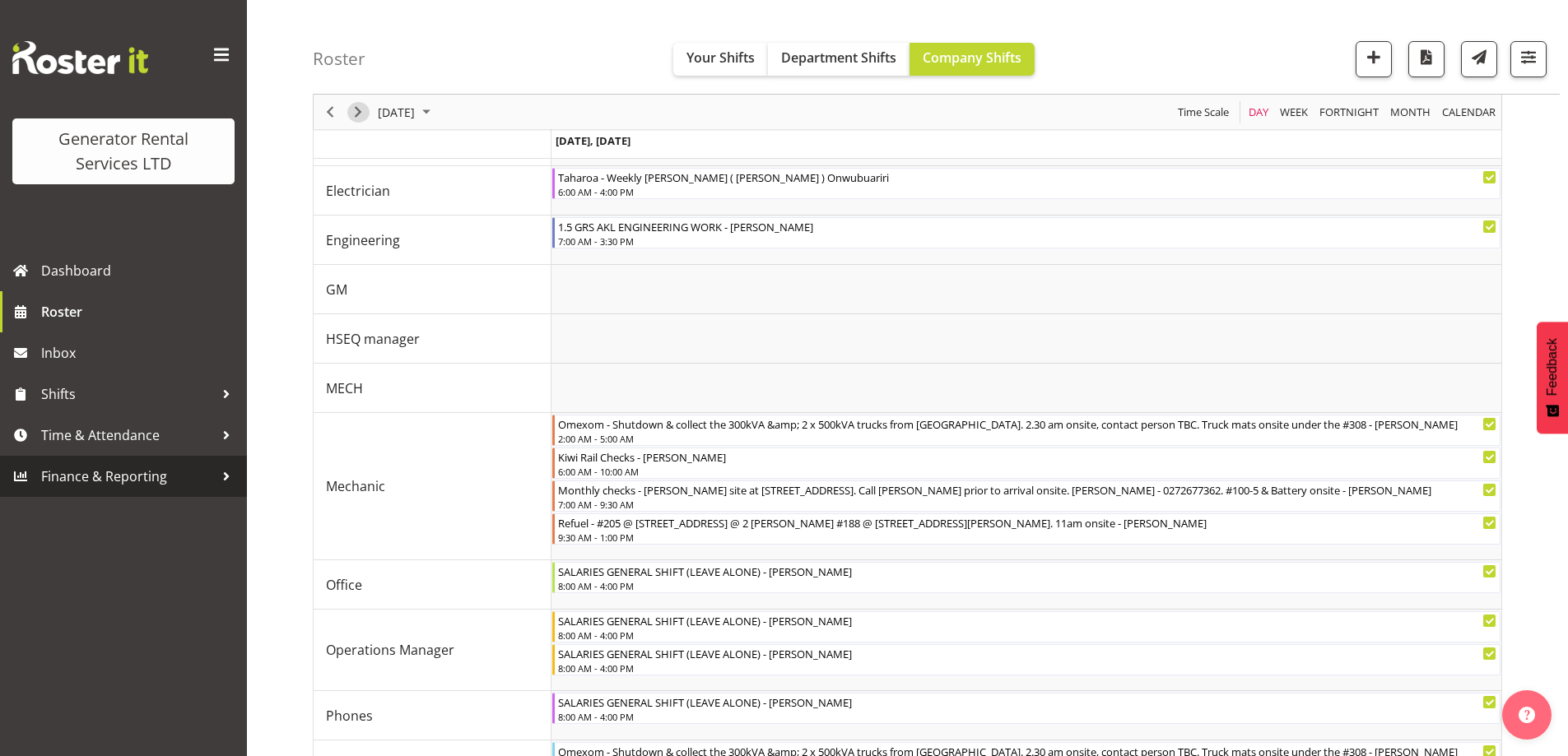
scroll to position [1002, 0]
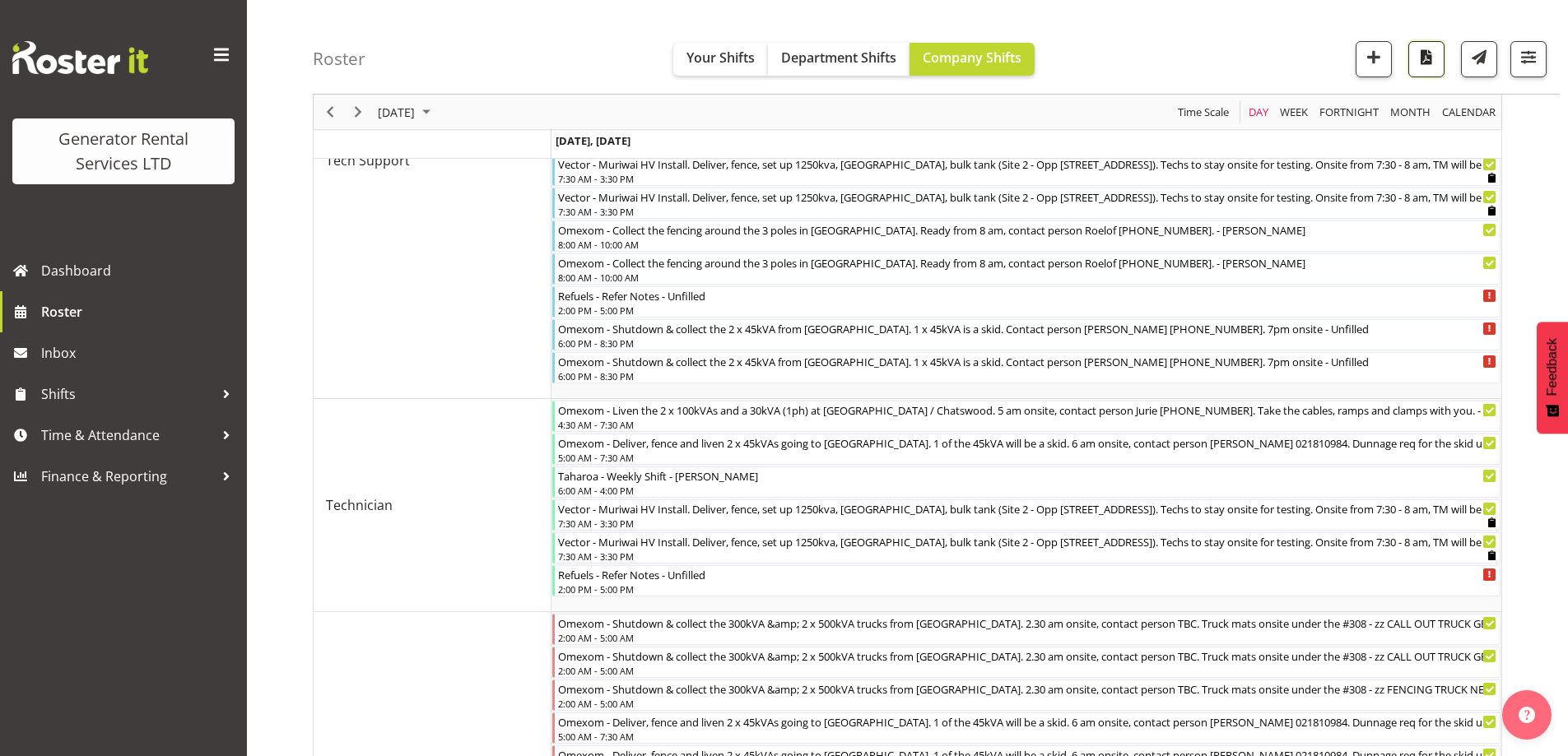
click at [1416, 56] on span "button" at bounding box center [1427, 57] width 22 height 22
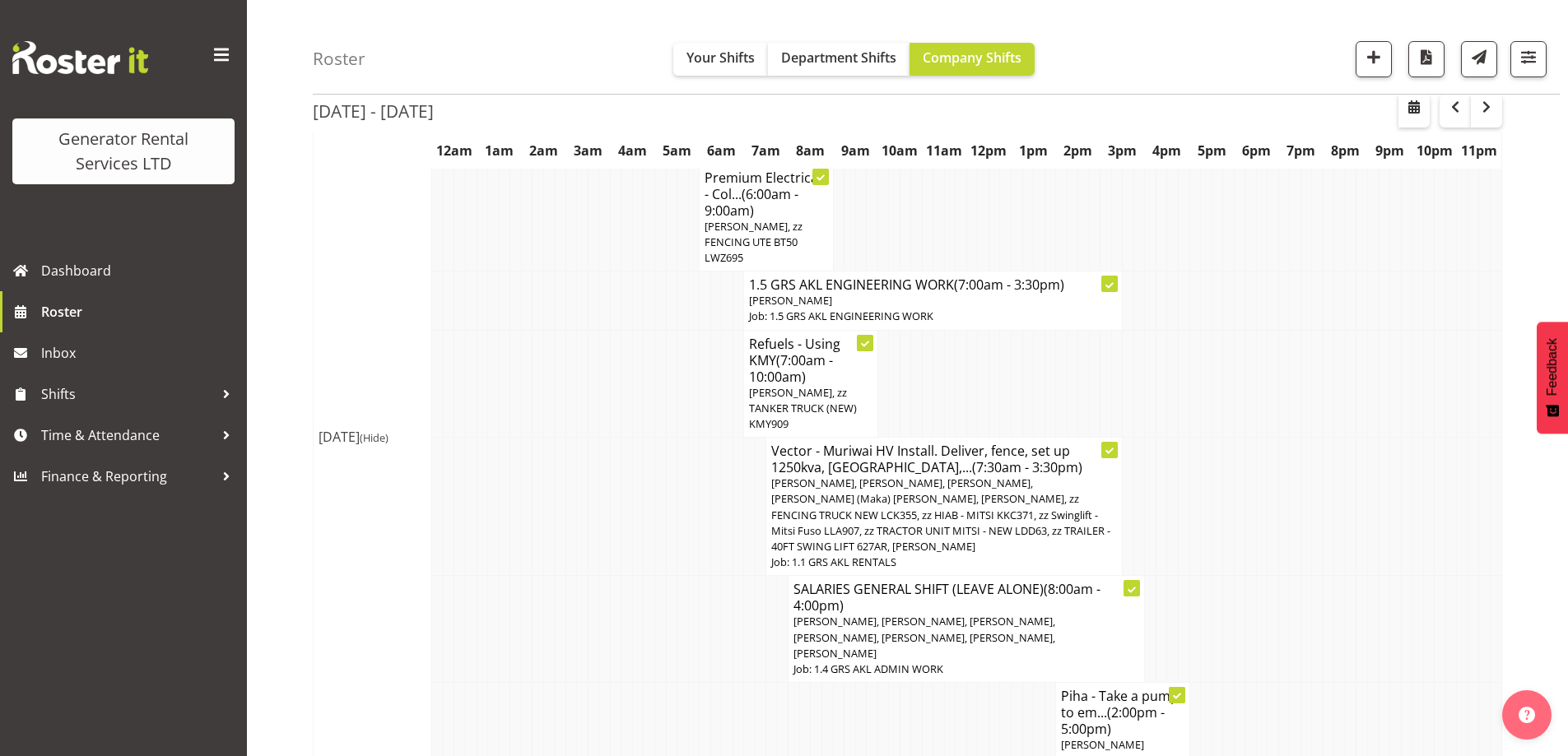
scroll to position [987, 0]
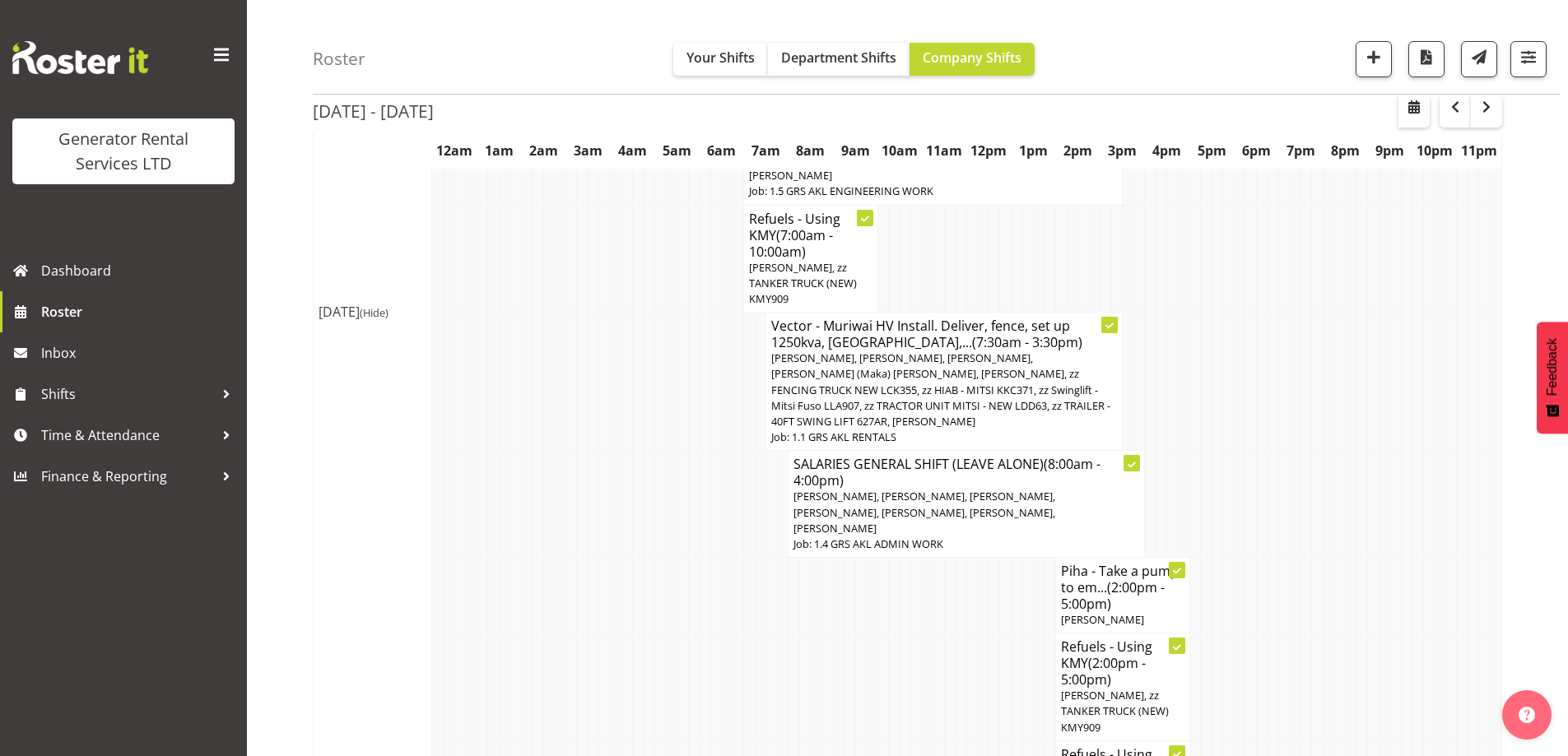
scroll to position [412, 0]
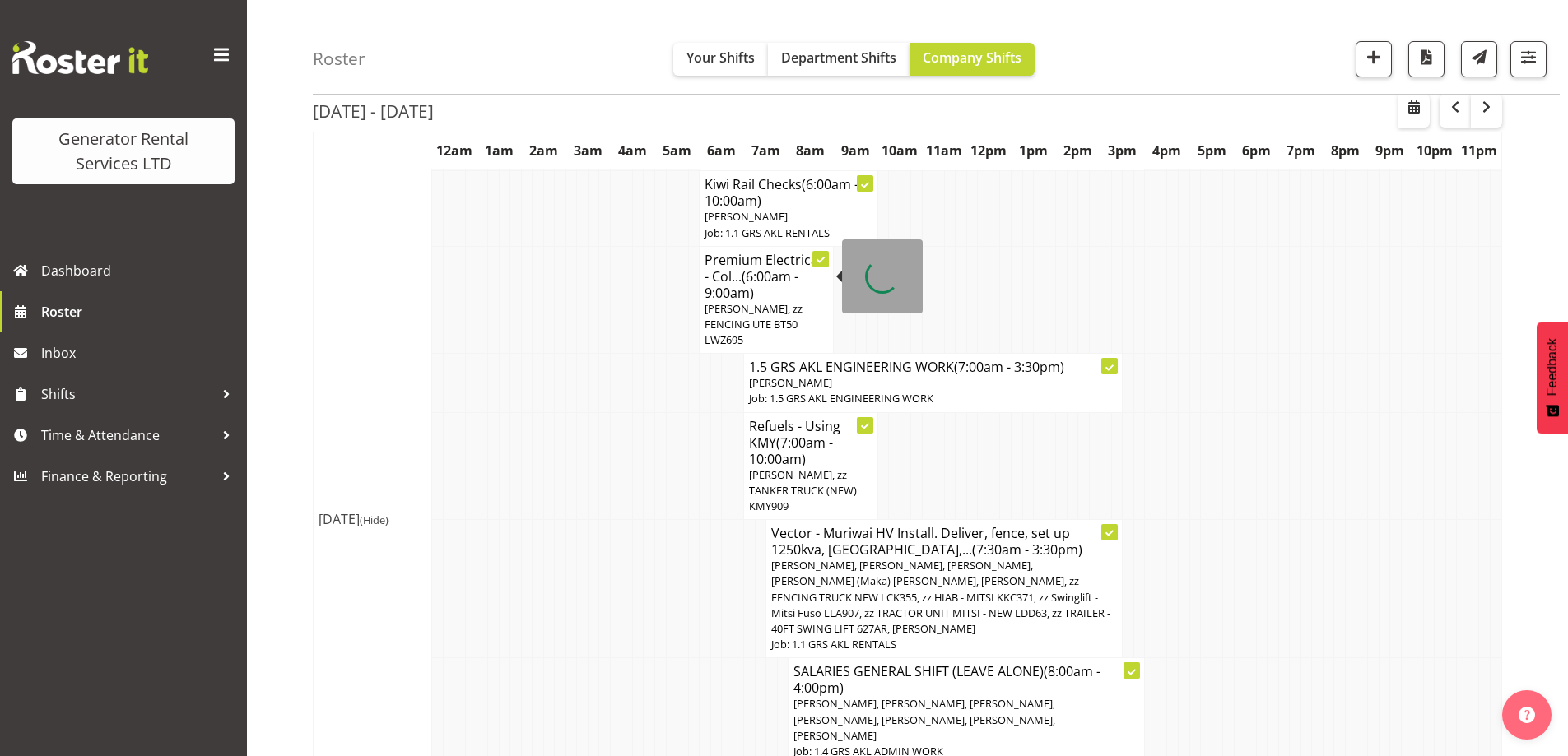
click at [747, 302] on span "[PERSON_NAME], zz FENCING UTE BT50 LWZ695" at bounding box center [753, 324] width 98 height 46
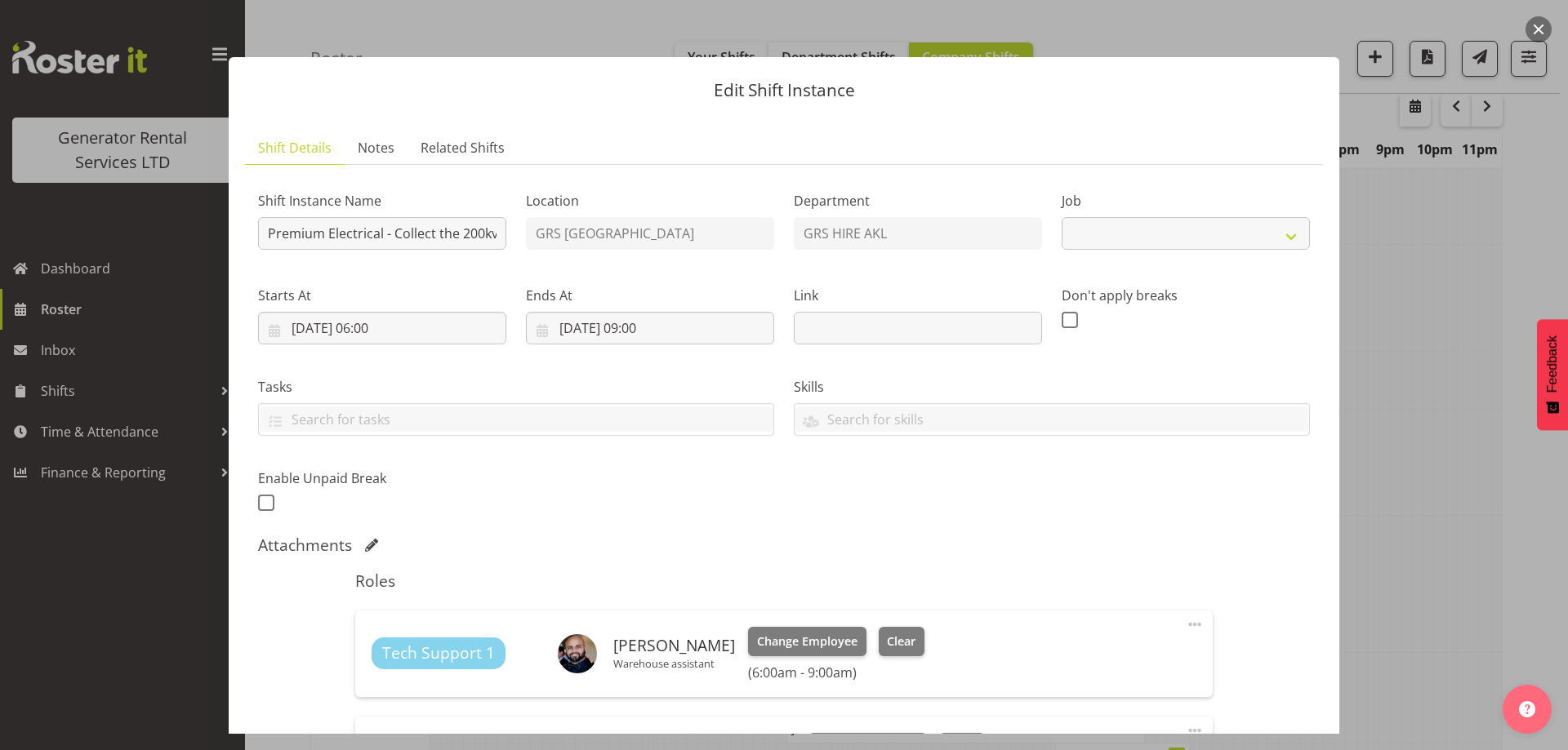
select select "9"
click at [1409, 548] on div at bounding box center [784, 375] width 1568 height 750
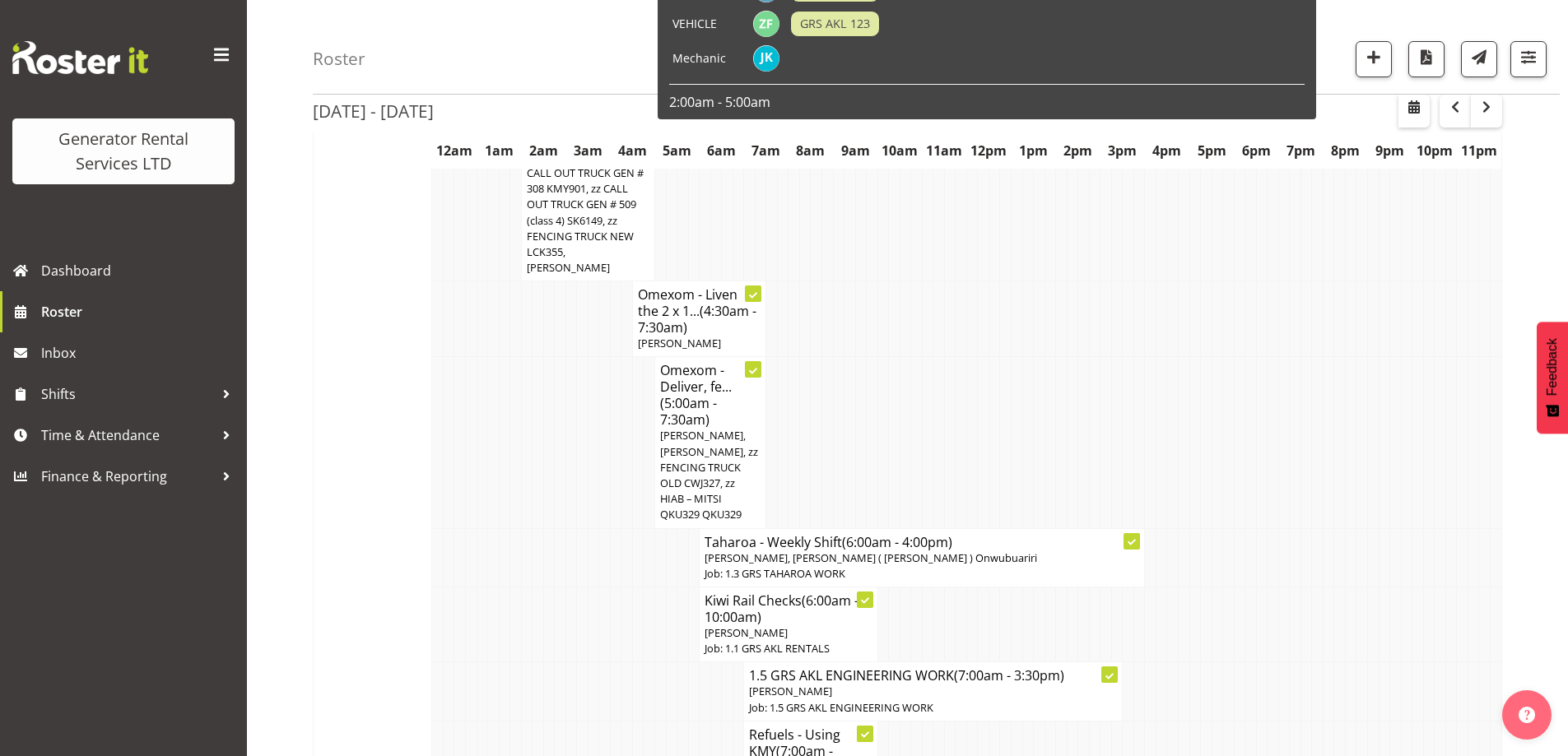
scroll to position [1482, 0]
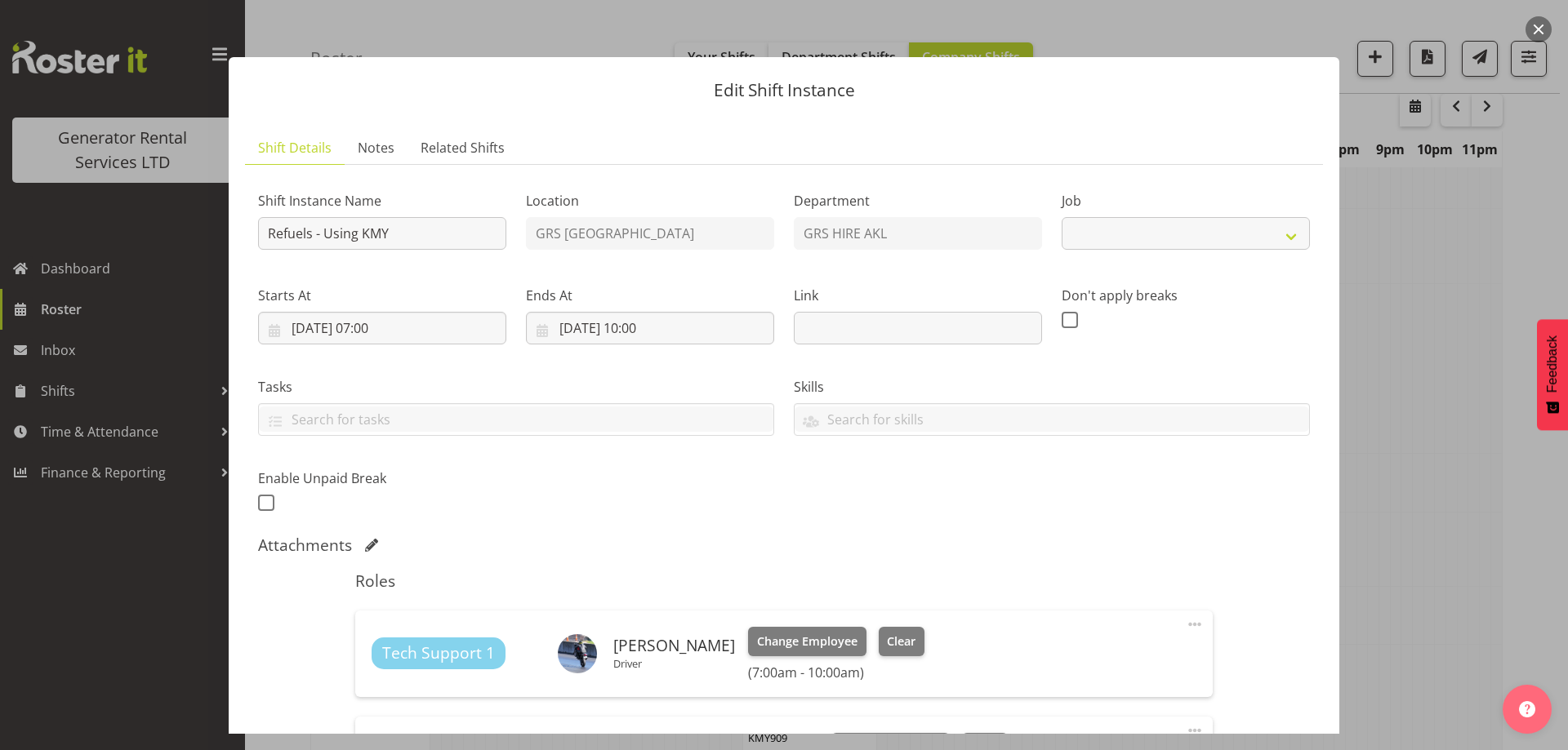
select select "9"
click at [376, 156] on span "Notes" at bounding box center [376, 148] width 37 height 20
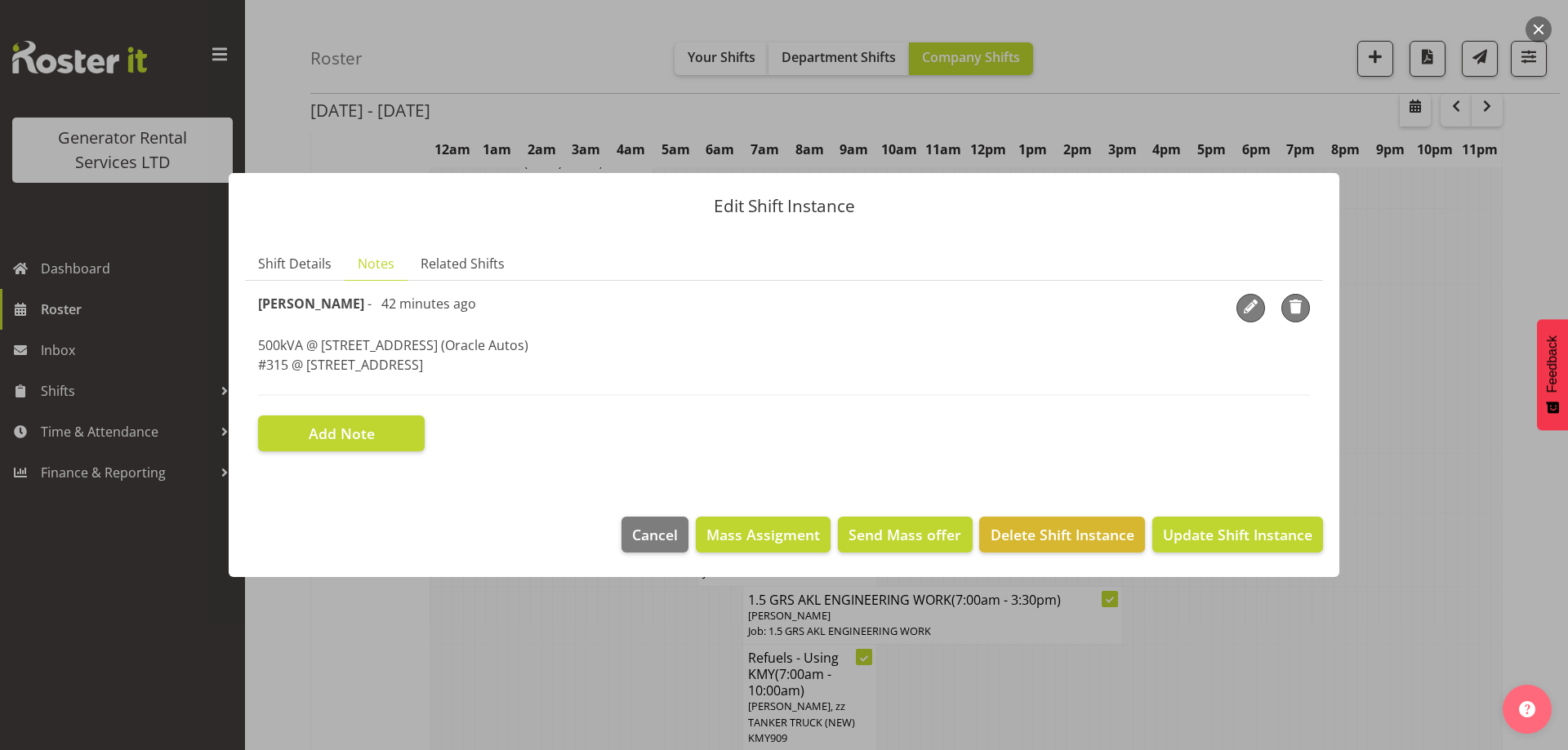
click at [481, 391] on div "Zach Satiu - 42 minutes ago 500kVA @ 723 Great South Rd, Penrose (Oracle Autos)…" at bounding box center [784, 344] width 1052 height 102
drag, startPoint x: 488, startPoint y: 375, endPoint x: 249, endPoint y: 337, distance: 242.0
click at [249, 337] on section "Shift Instance Name Refuels - Using KMY Location GRS Auckland Department GRS HI…" at bounding box center [783, 373] width 1078 height 184
copy p "500kVA @ 723 Great South Rd, Penrose (Oracle Autos) #315 @ 5 Mahunga Drive, Man…"
click at [568, 619] on div at bounding box center [784, 375] width 1568 height 750
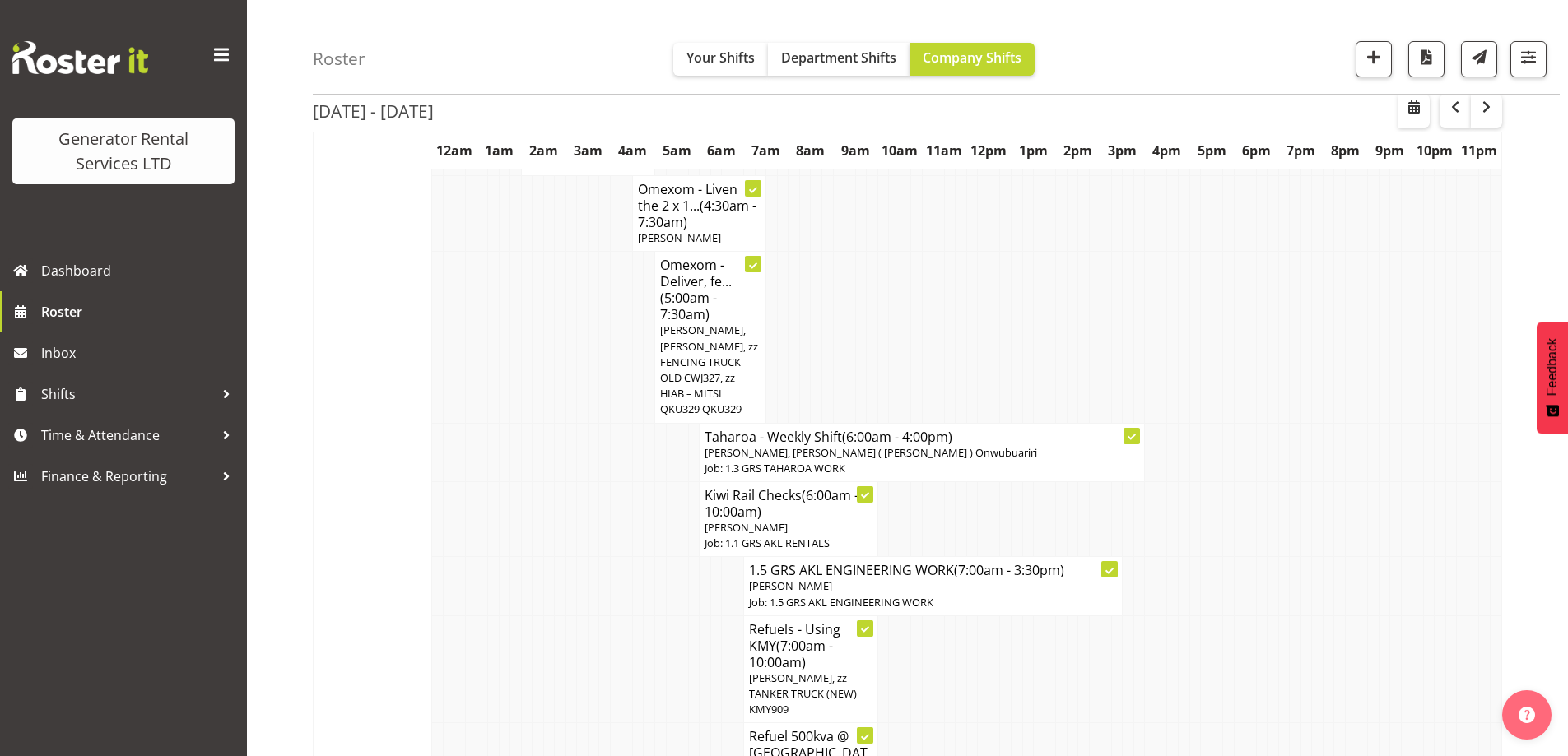
scroll to position [1976, 0]
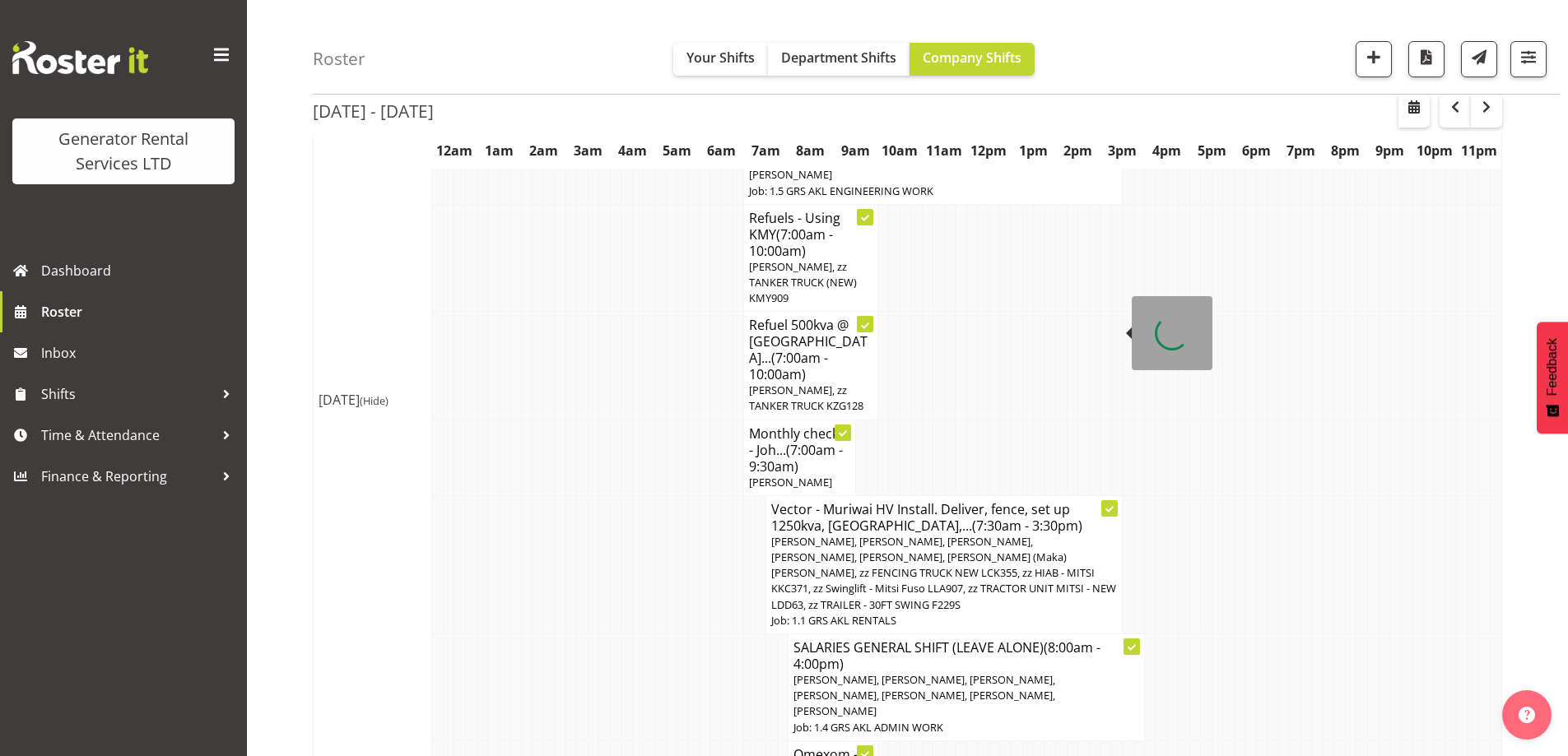
click at [972, 517] on span "(7:30am - 3:30pm)" at bounding box center [1027, 526] width 110 height 18
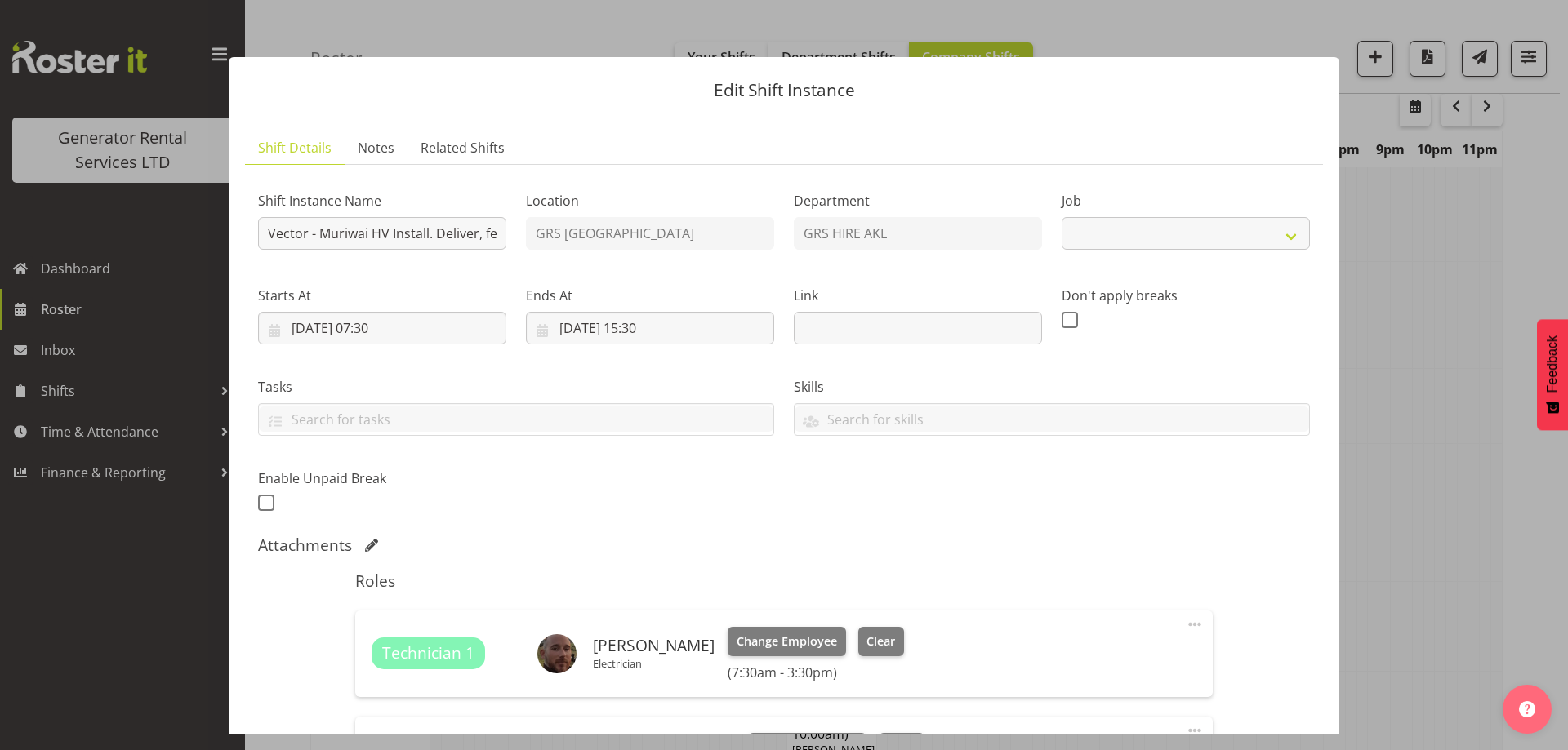
select select "9"
click at [386, 142] on span "Notes" at bounding box center [376, 148] width 37 height 20
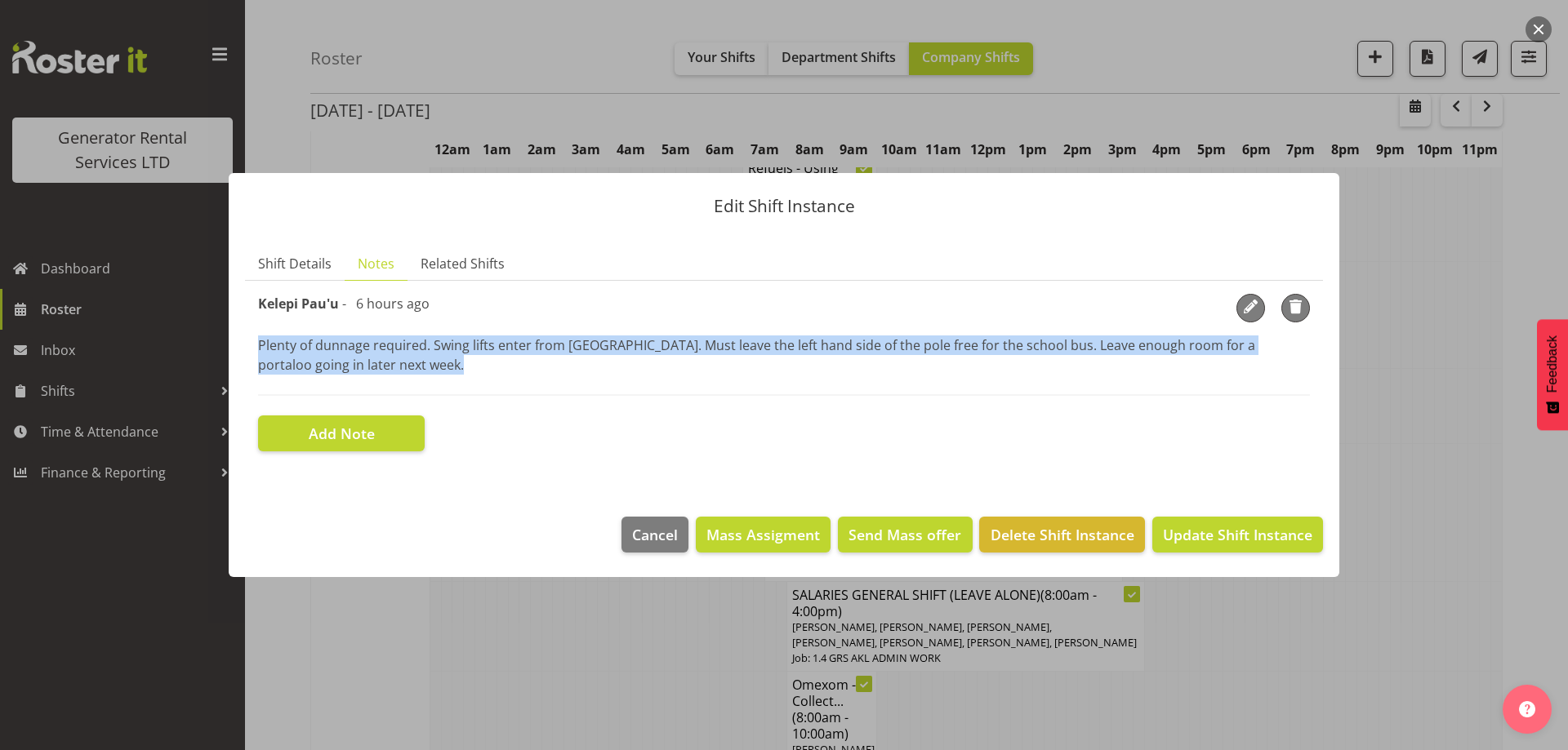
drag, startPoint x: 424, startPoint y: 370, endPoint x: 255, endPoint y: 351, distance: 170.1
click at [255, 351] on section "Shift Instance Name Vector - Muriwai HV Install. Deliver, fence, set up 1250kva…" at bounding box center [783, 373] width 1078 height 184
copy p "Plenty of dunnage required. Swing lifts enter from Muriwai Valley Rd. Must leav…"
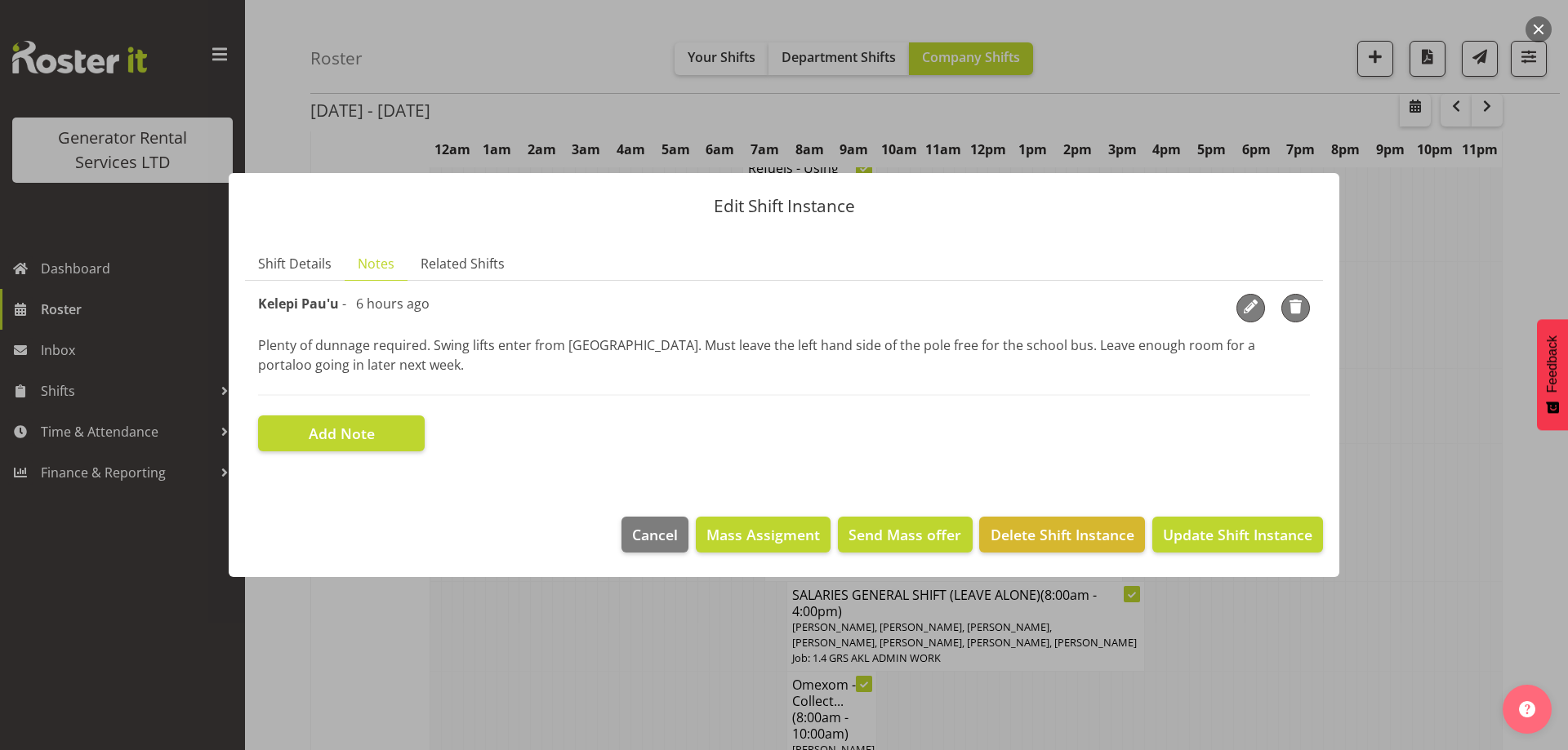
click at [641, 670] on div at bounding box center [784, 375] width 1568 height 750
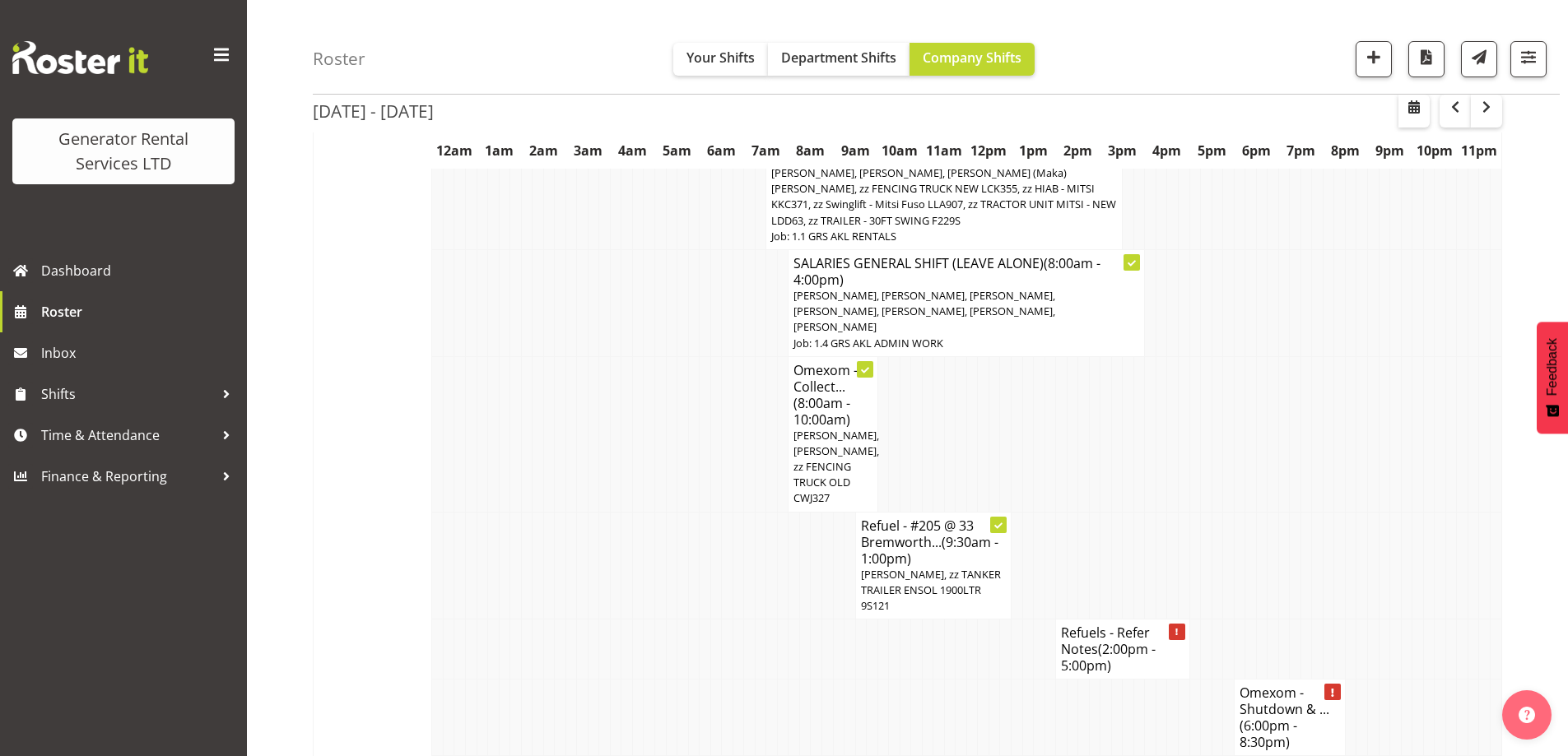
scroll to position [2552, 0]
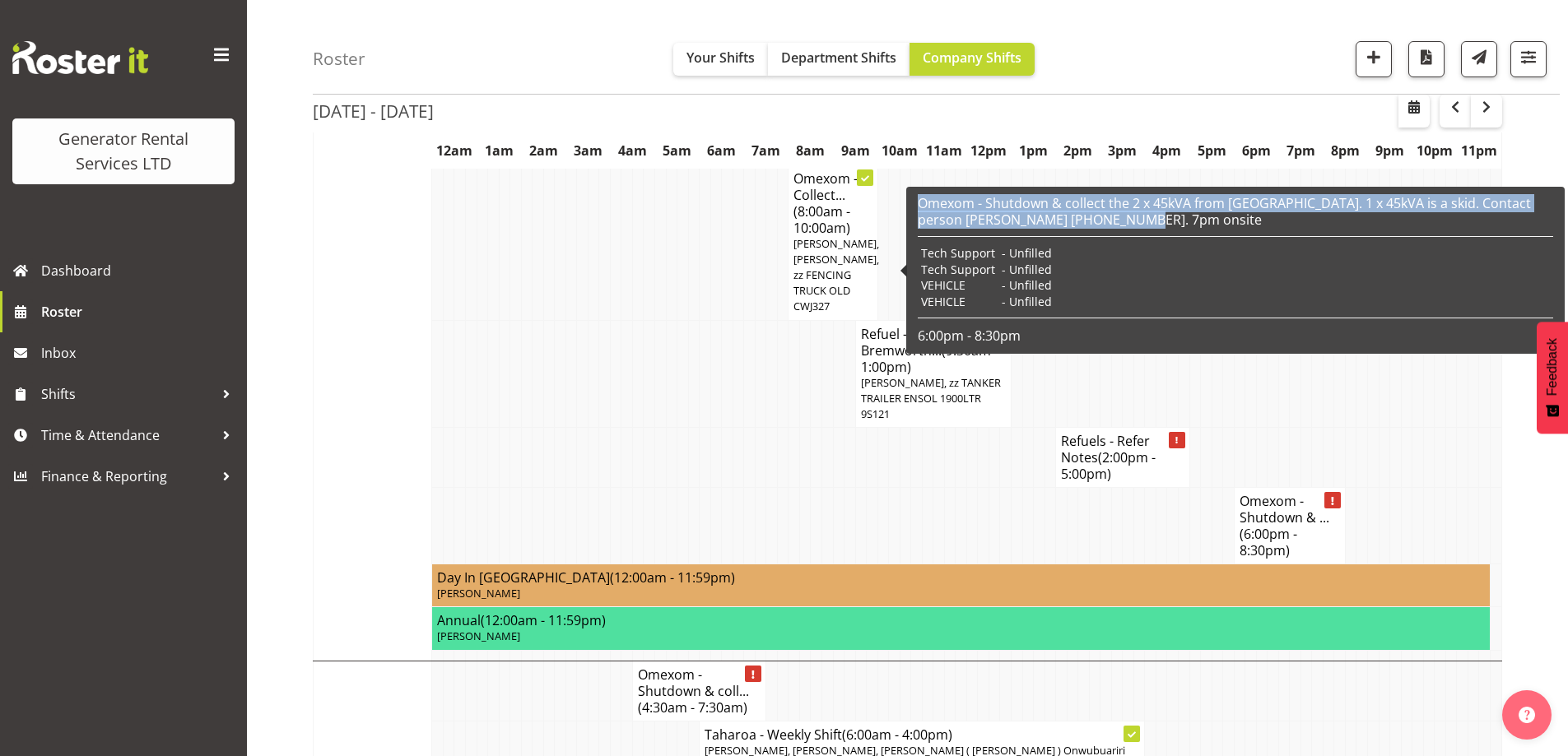
drag, startPoint x: 1153, startPoint y: 218, endPoint x: 918, endPoint y: 201, distance: 235.6
click at [918, 201] on h6 "Omexom - Shutdown & collect the 2 x 45kVA from Campbells Bay. 1 x 45kVA is a sk…" at bounding box center [1236, 212] width 636 height 33
copy h6 "Omexom - Shutdown & collect the 2 x 45kVA from Campbells Bay. 1 x 45kVA is a sk…"
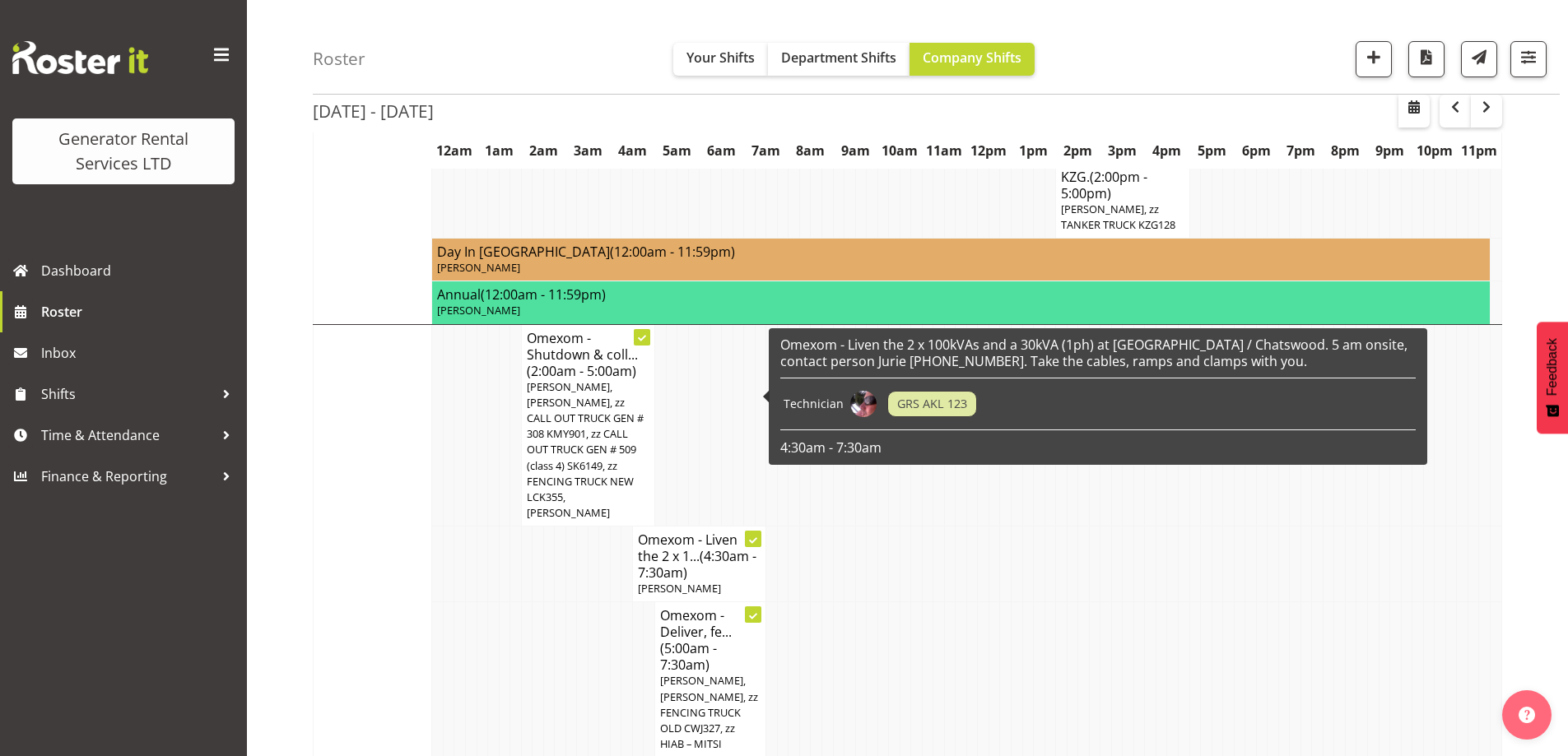
scroll to position [1235, 0]
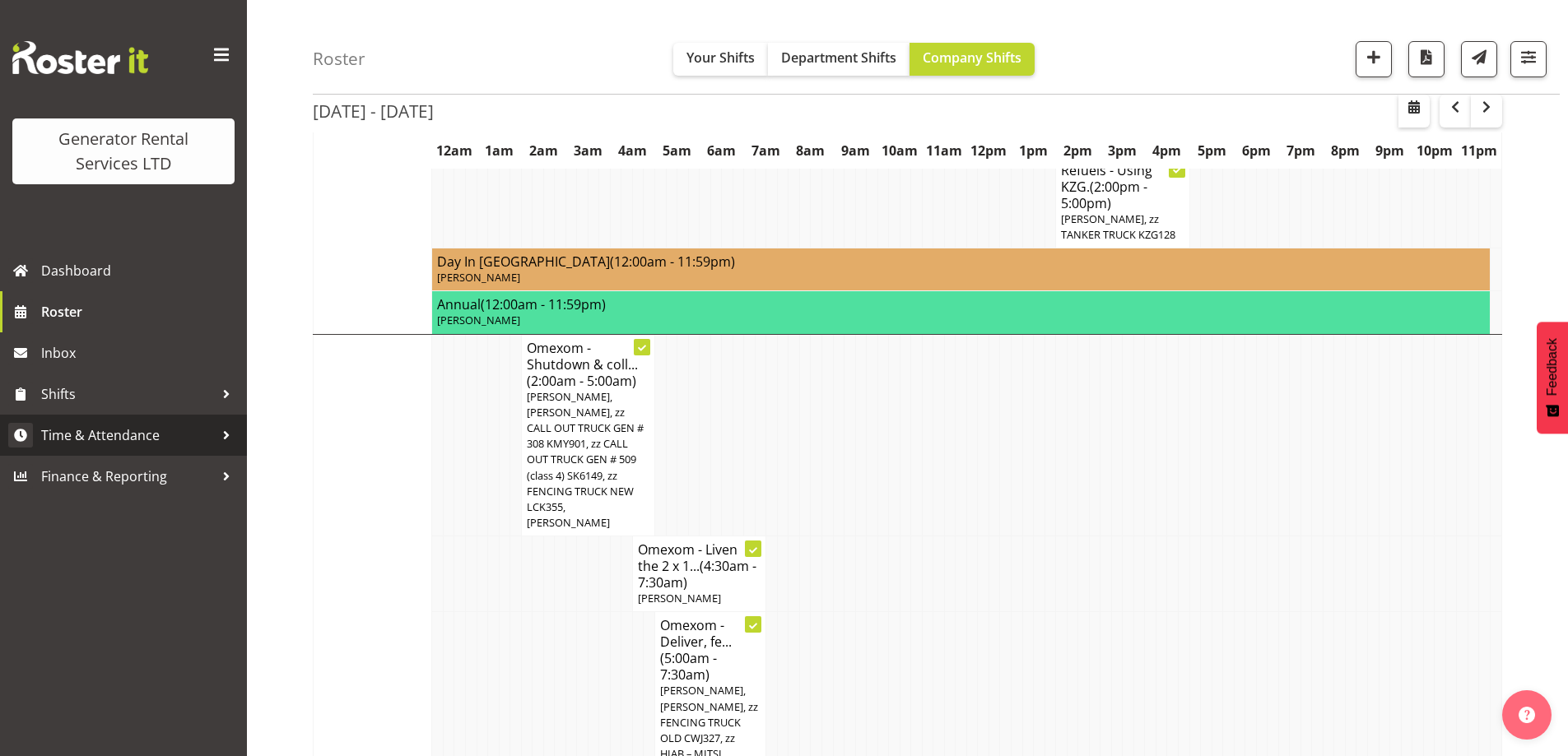
scroll to position [1202, 0]
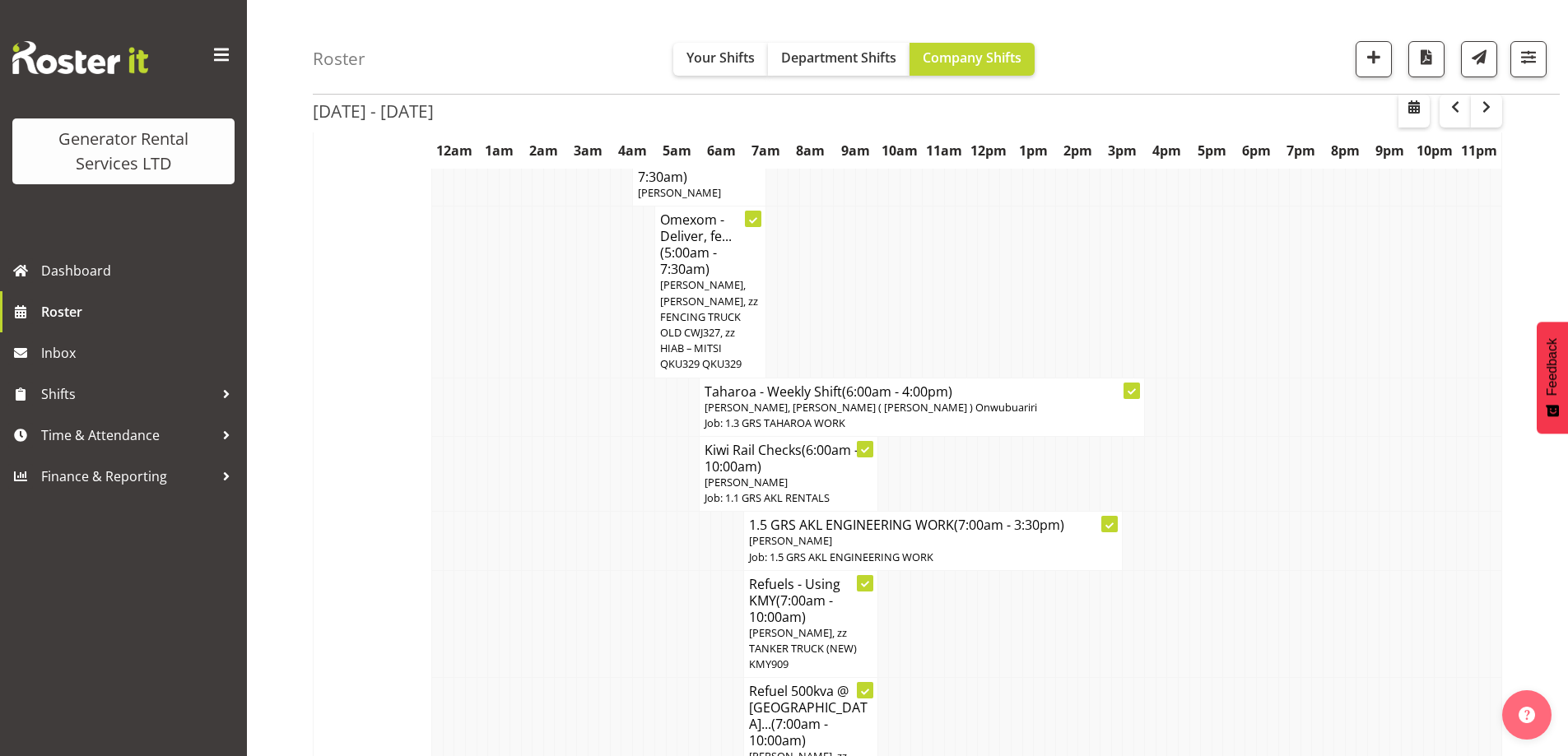
scroll to position [1613, 0]
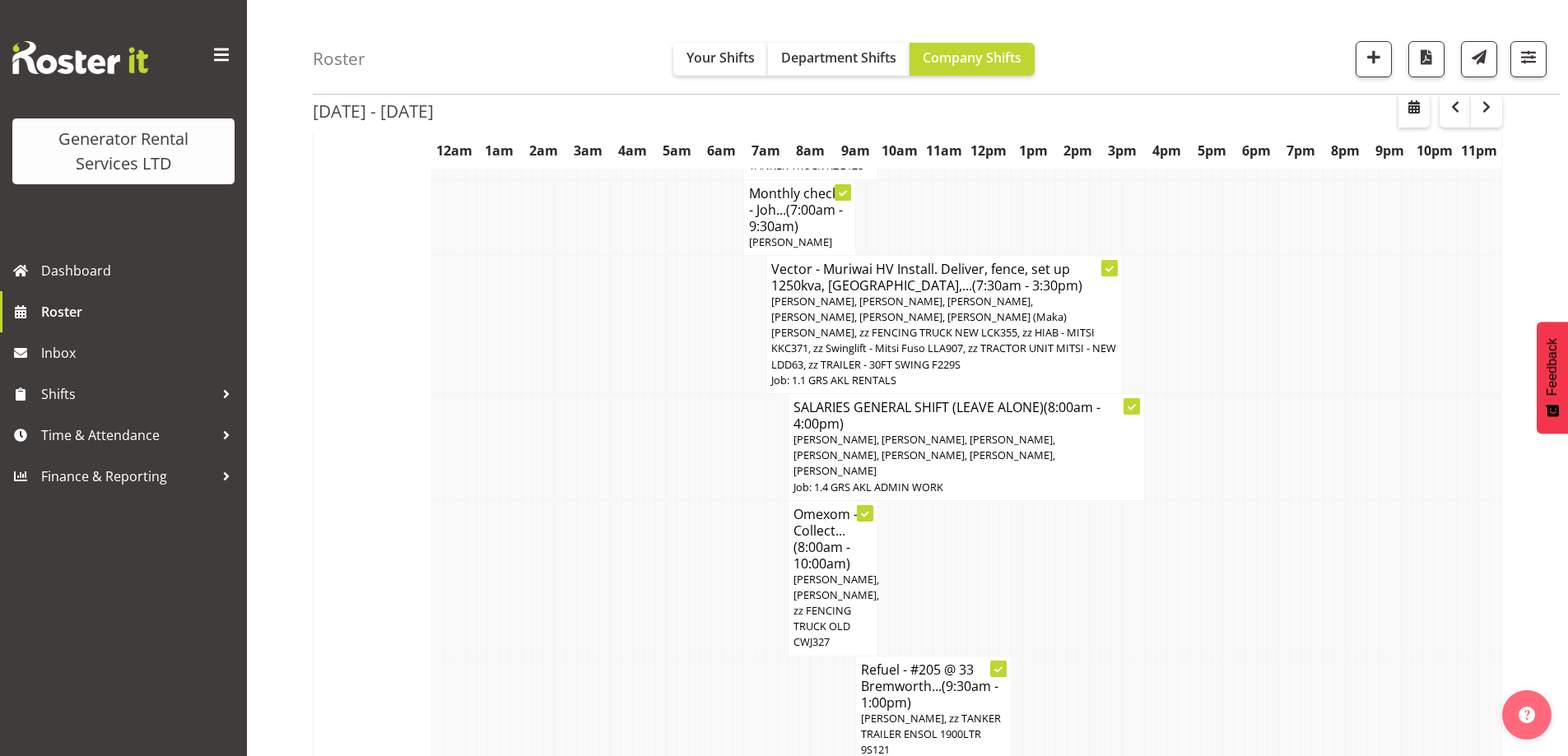
scroll to position [2189, 0]
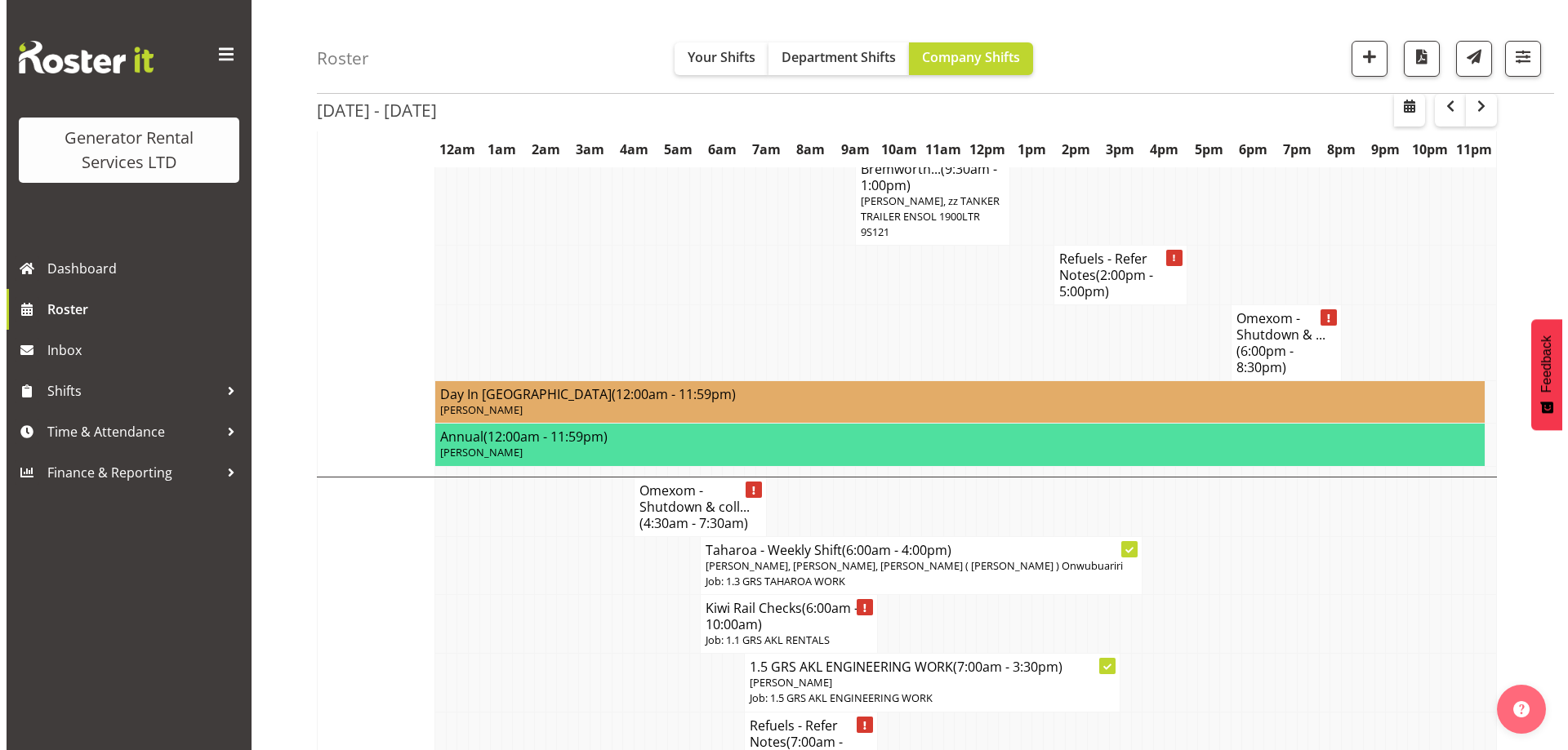
scroll to position [2498, 0]
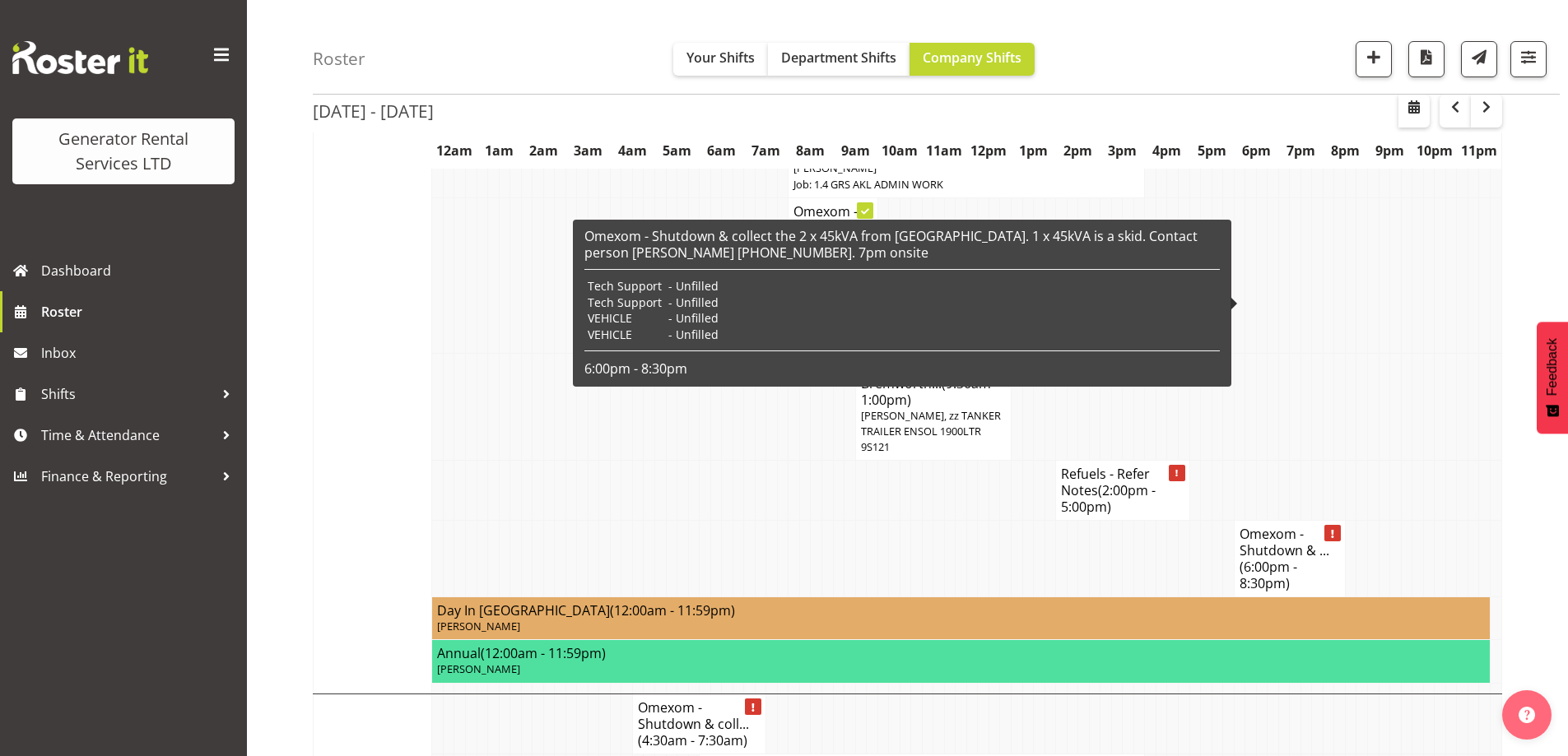
click at [1281, 526] on h4 "Omexom - Shutdown & ... (6:00pm - 8:30pm)" at bounding box center [1290, 558] width 101 height 65
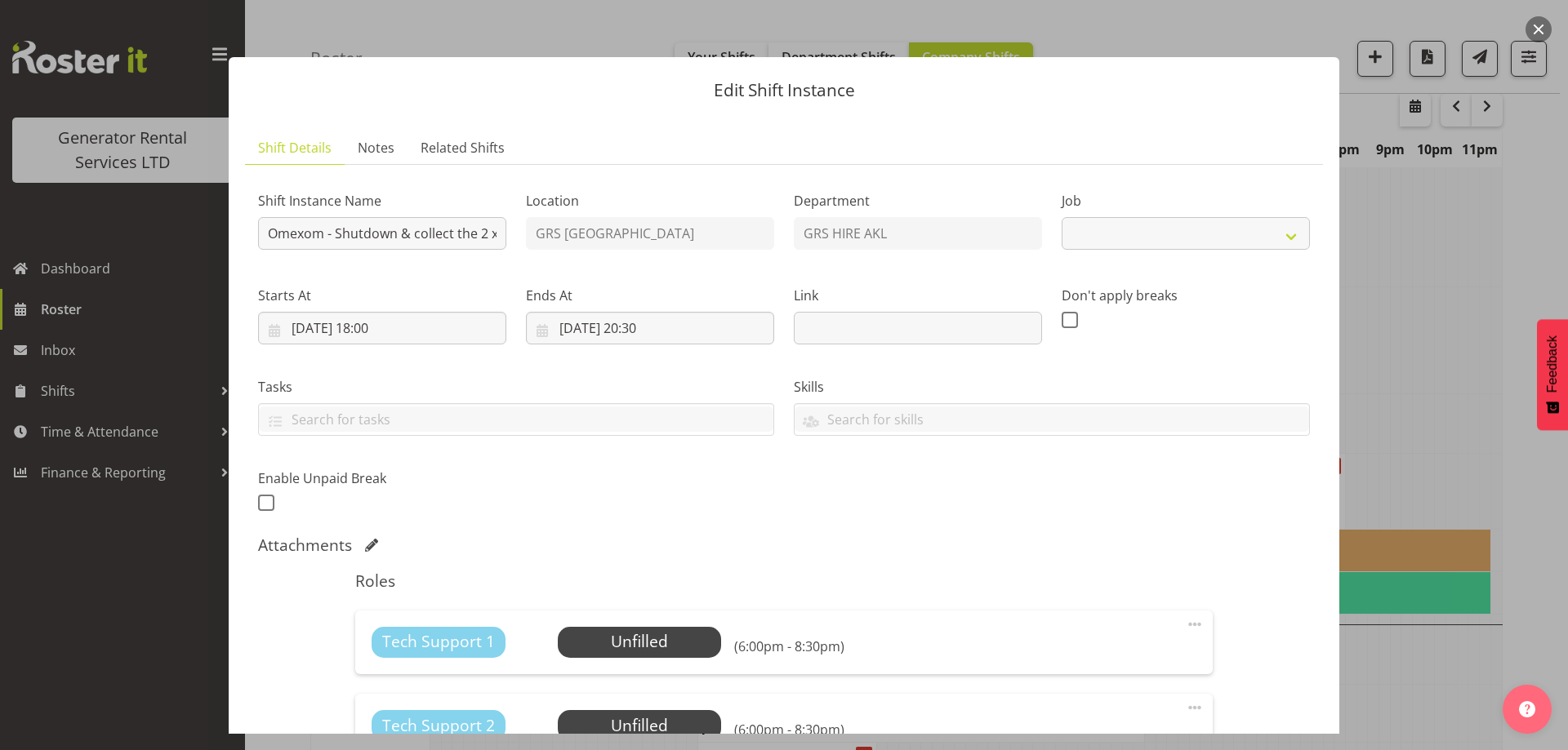
select select "7504"
click at [646, 638] on span "Select Employee" at bounding box center [638, 642] width 121 height 24
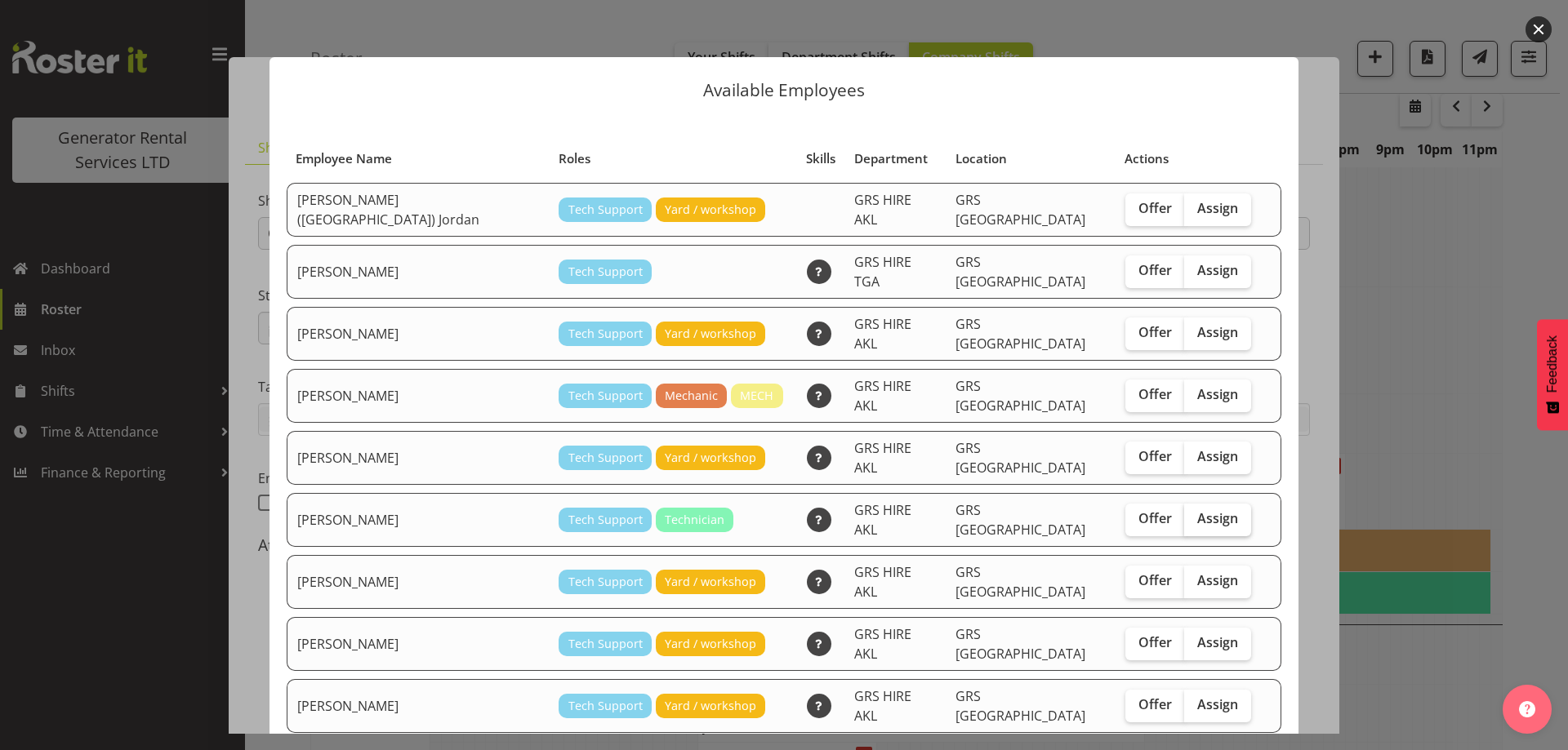
click at [1195, 503] on label "Assign" at bounding box center [1217, 519] width 67 height 33
click at [1195, 514] on input "Assign" at bounding box center [1189, 519] width 10 height 10
checkbox input "true"
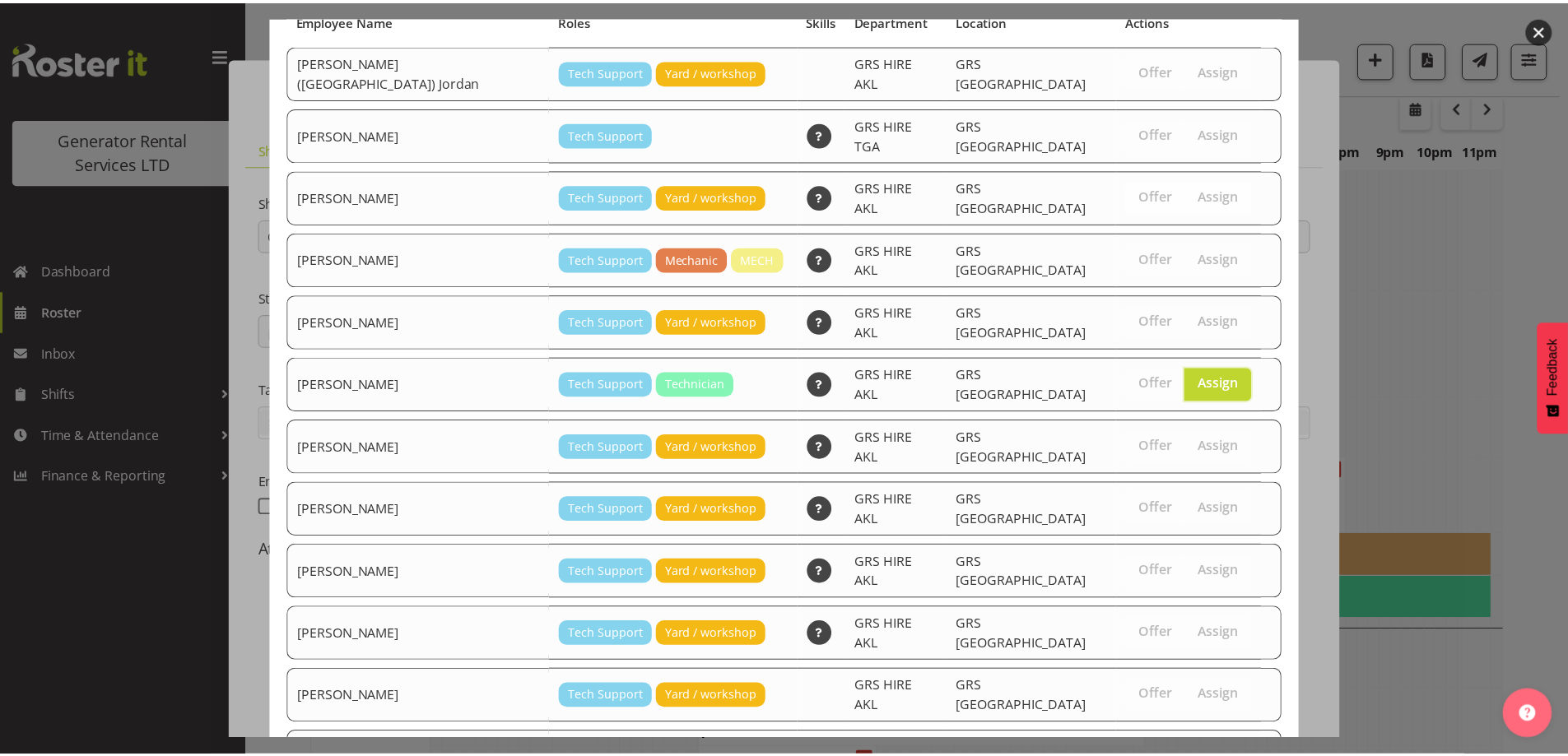
scroll to position [230, 0]
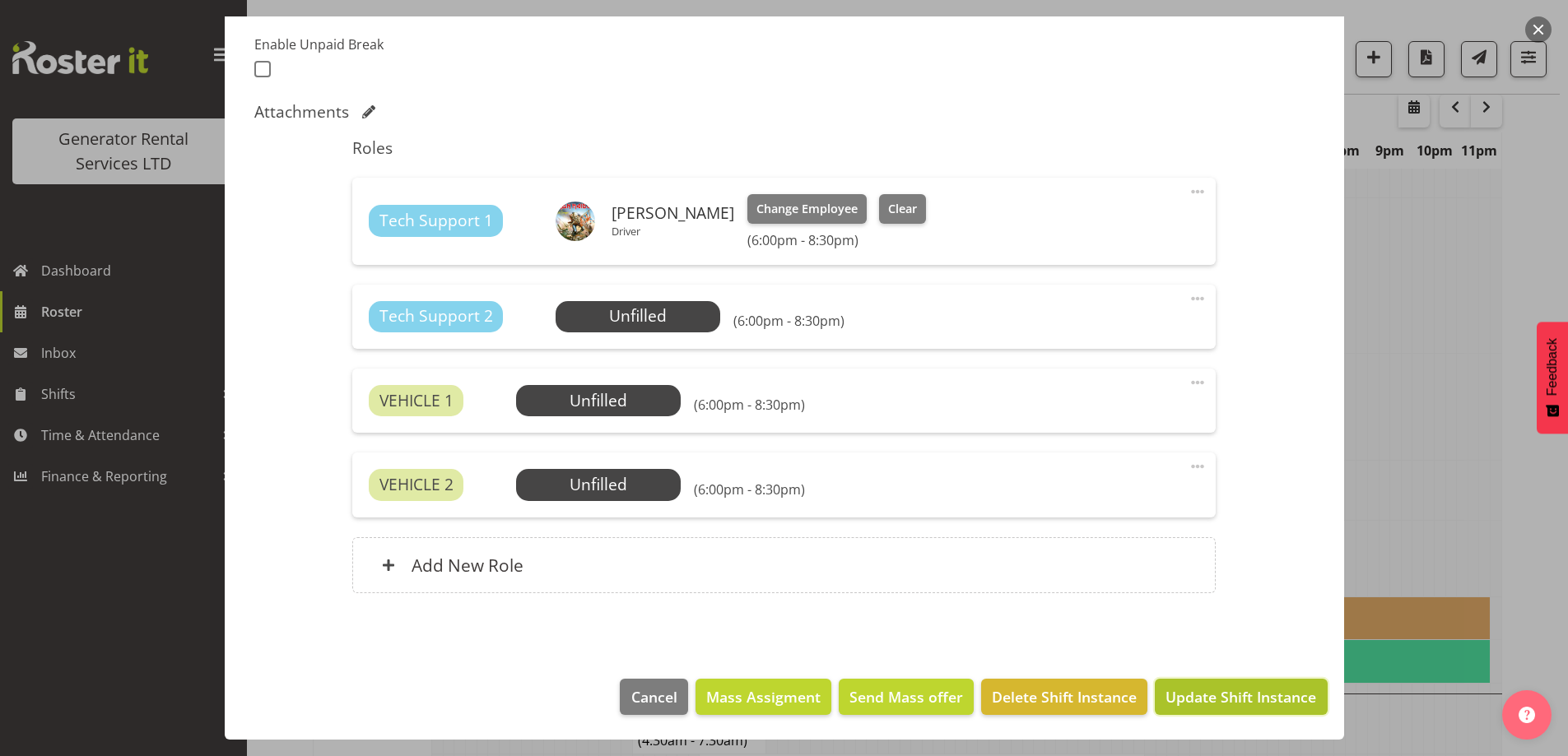
click at [1229, 698] on span "Update Shift Instance" at bounding box center [1241, 697] width 151 height 22
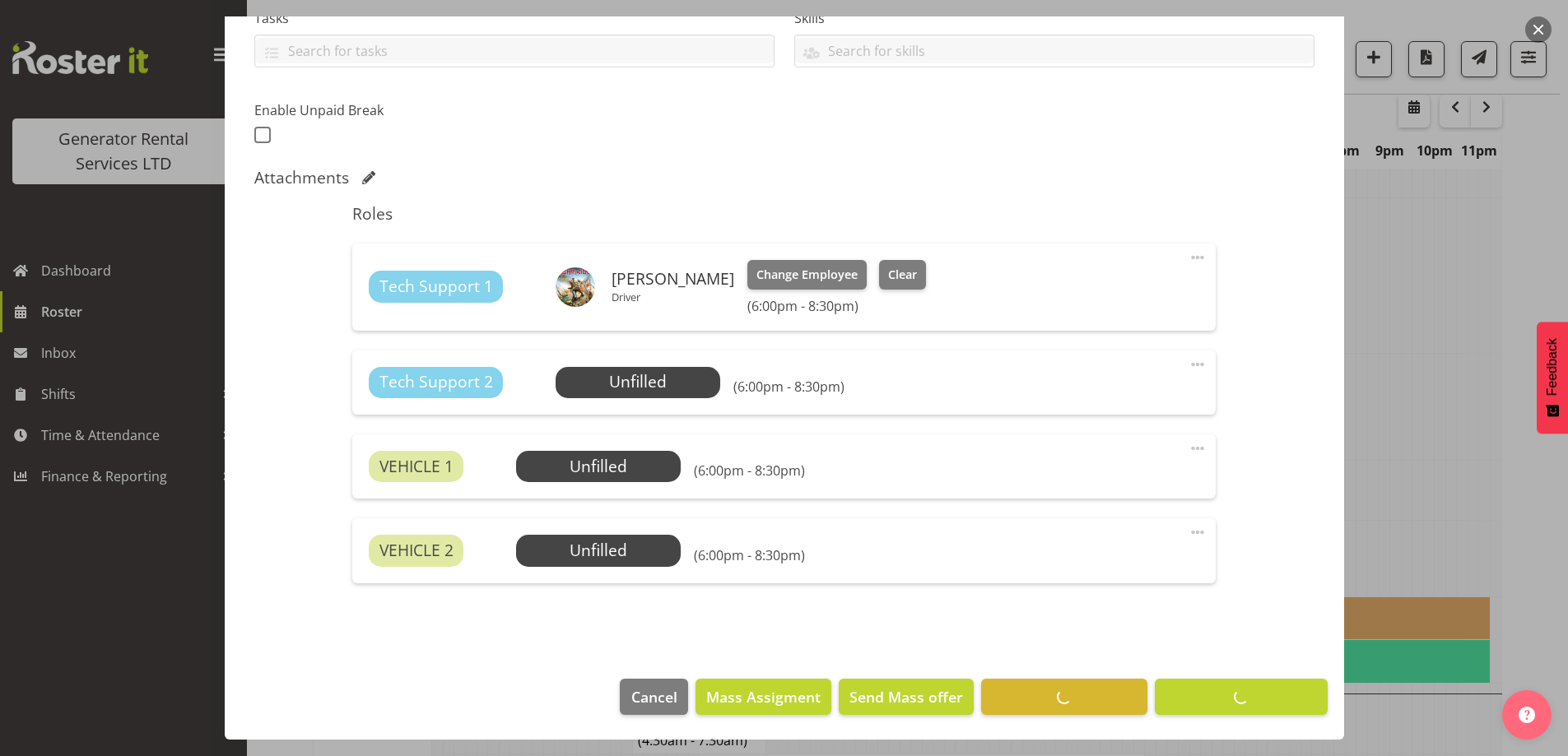
scroll to position [58, 0]
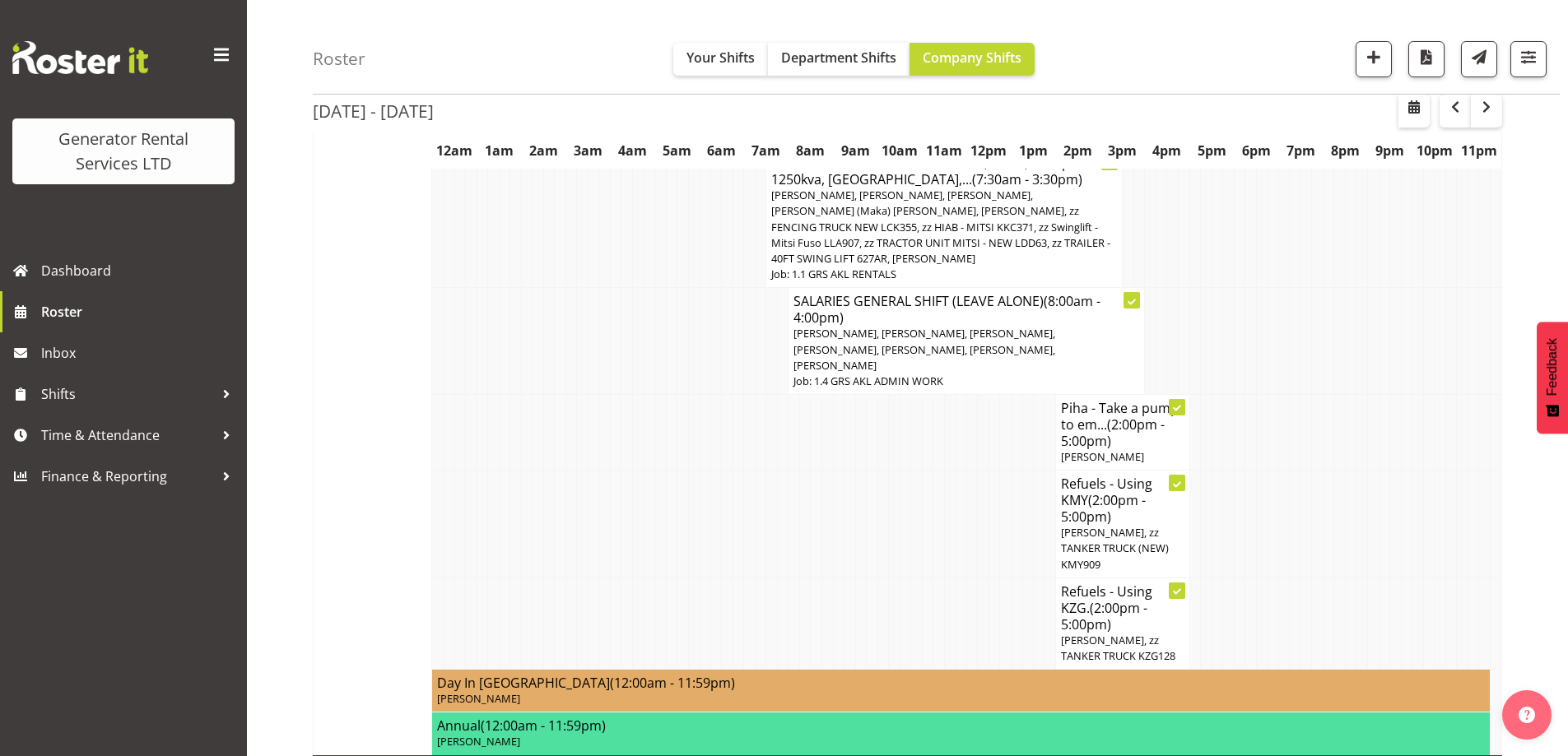
scroll to position [963, 0]
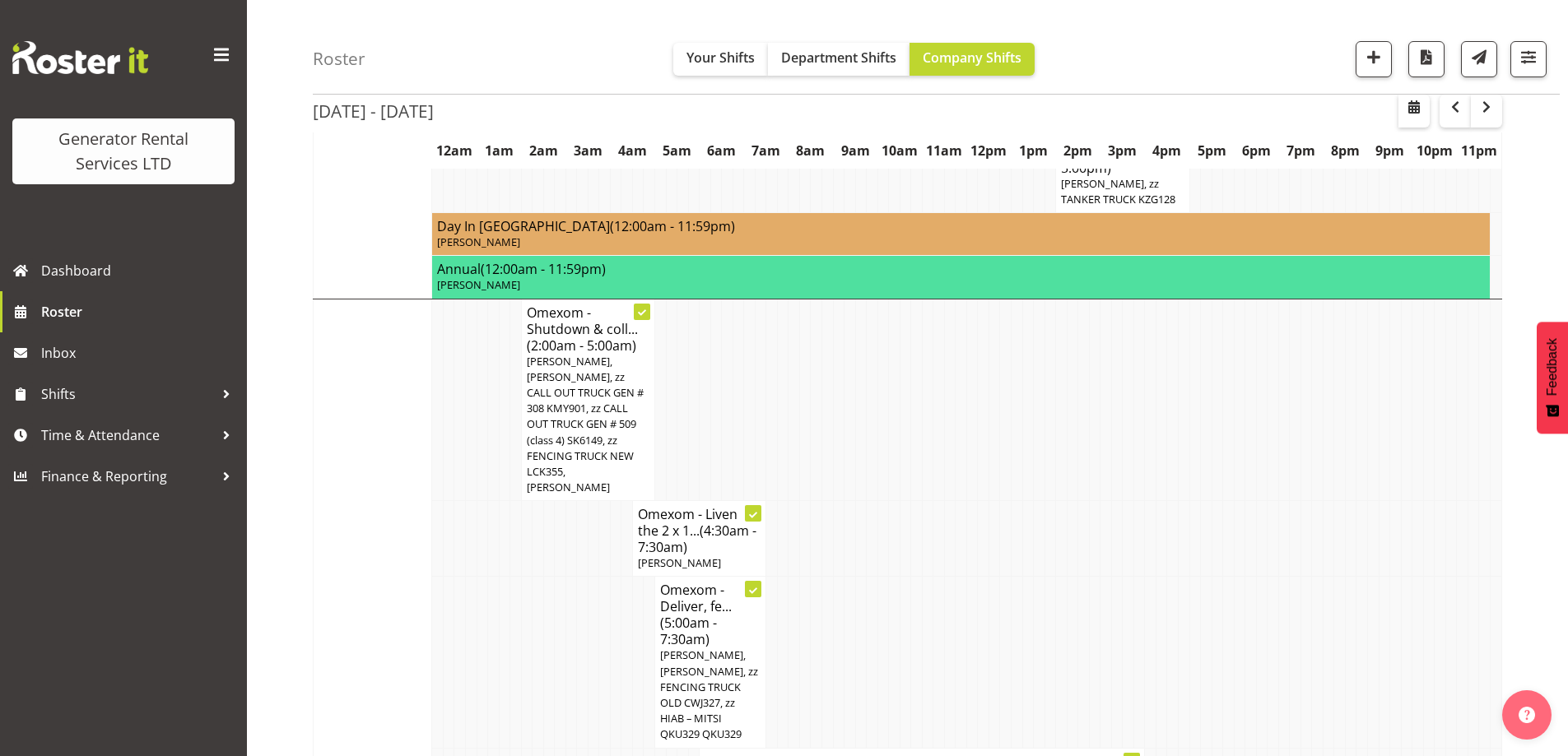
scroll to position [1457, 0]
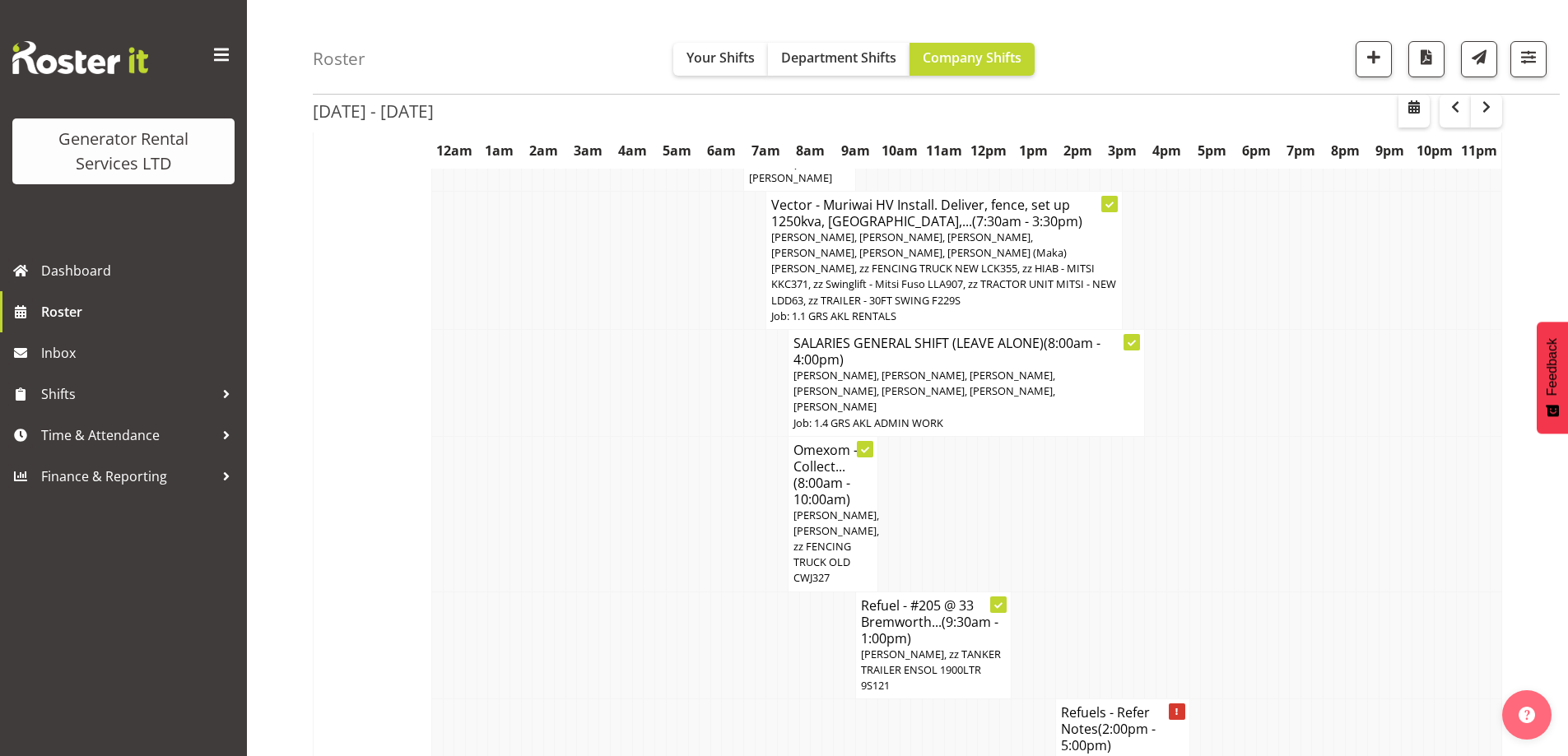
scroll to position [2692, 0]
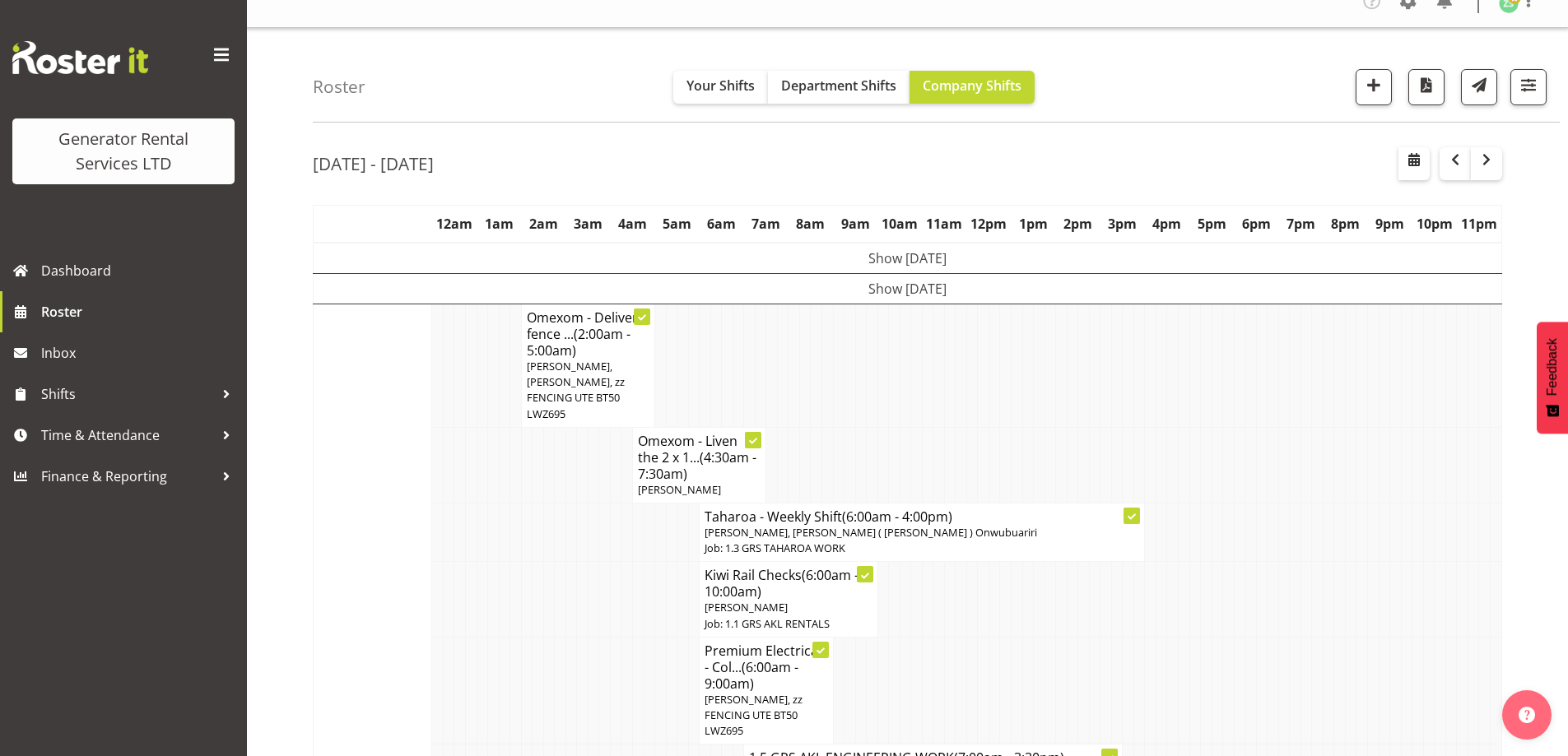
scroll to position [0, 0]
